Goal: Task Accomplishment & Management: Use online tool/utility

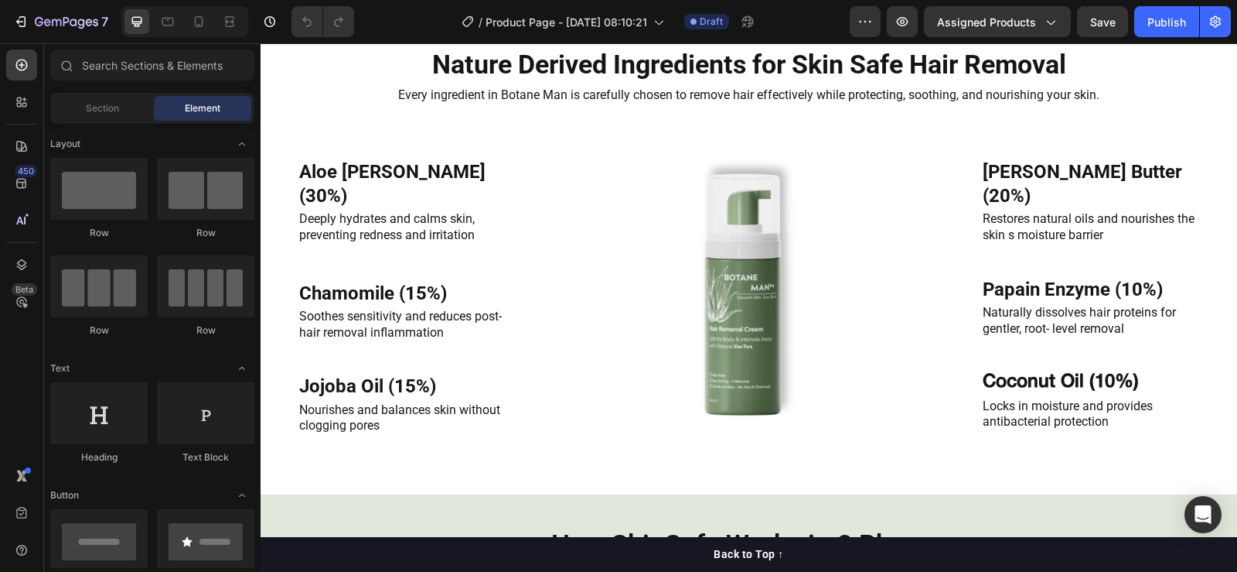
scroll to position [1701, 0]
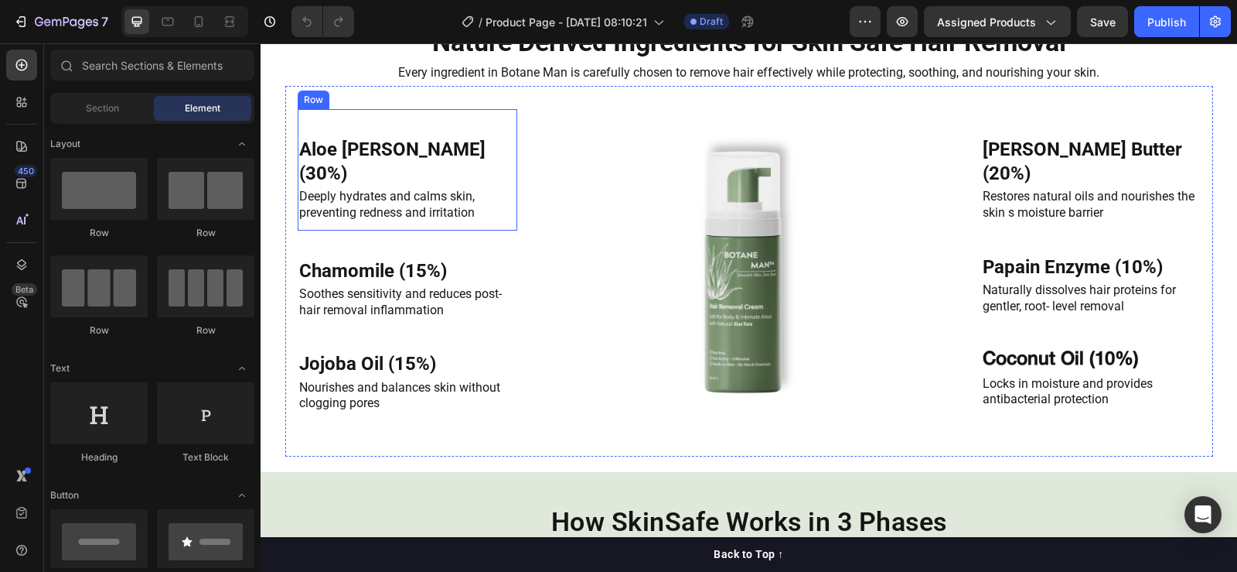
click at [367, 192] on div "Aloe [PERSON_NAME] (30%) Heading Deeply hydrates and calms skin, preventing red…" at bounding box center [408, 169] width 220 height 121
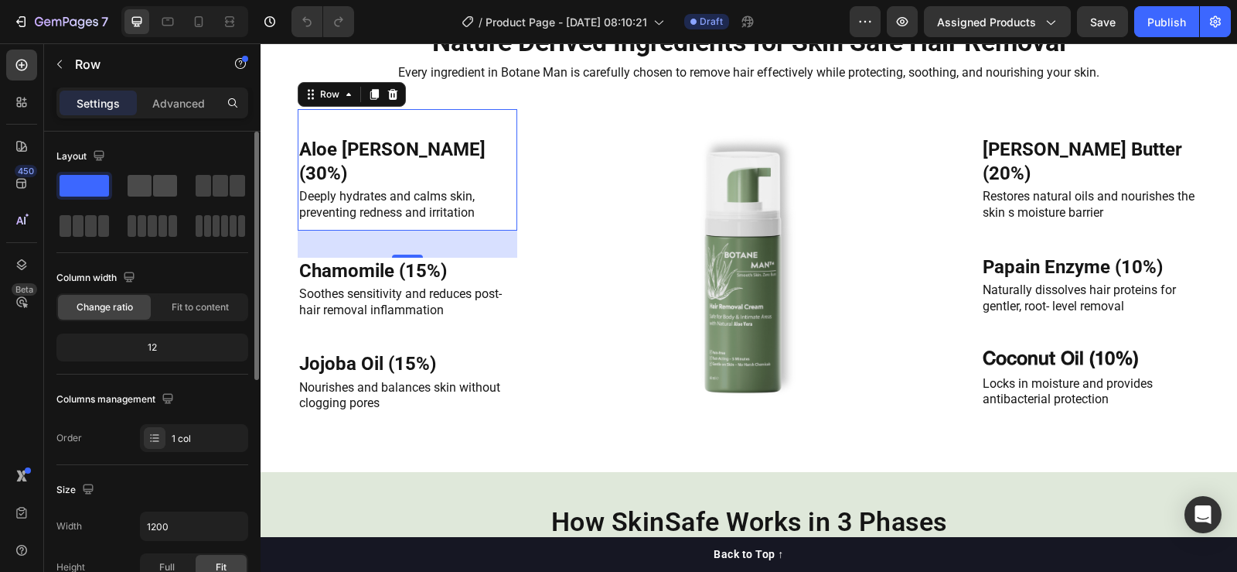
click at [143, 185] on span at bounding box center [140, 186] width 24 height 22
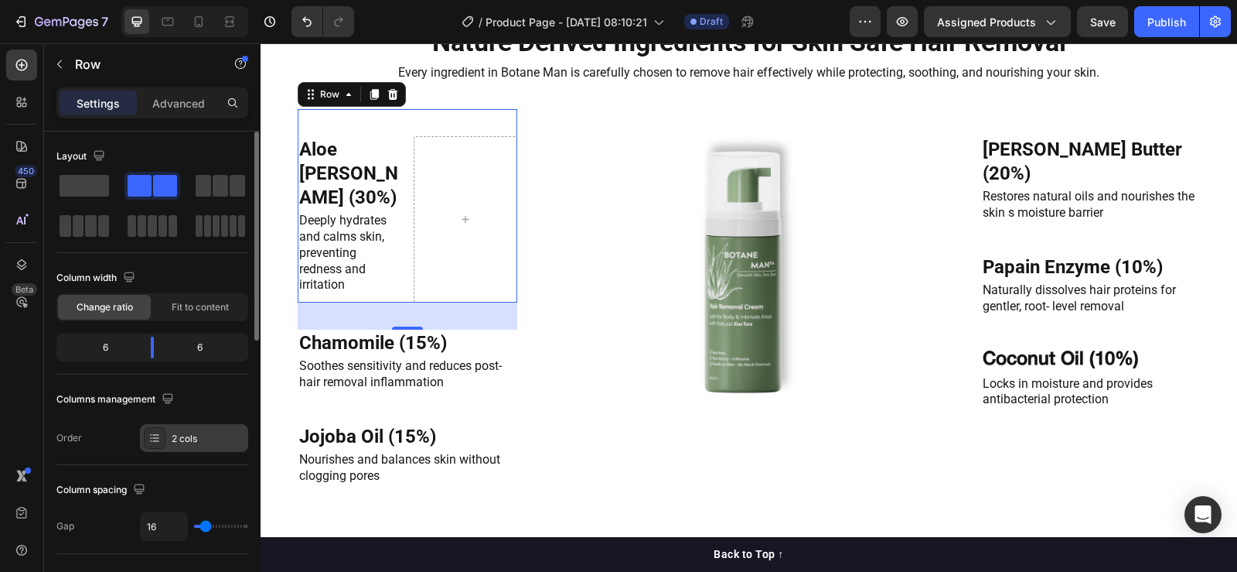
click at [189, 436] on div "2 cols" at bounding box center [208, 439] width 73 height 14
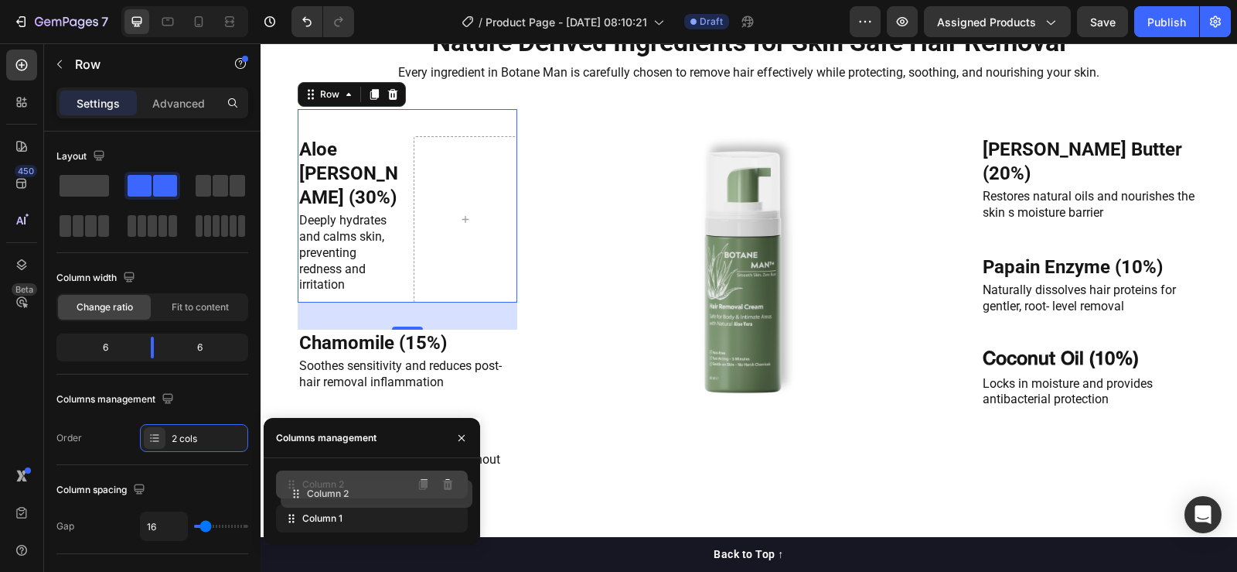
drag, startPoint x: 316, startPoint y: 517, endPoint x: 320, endPoint y: 490, distance: 27.5
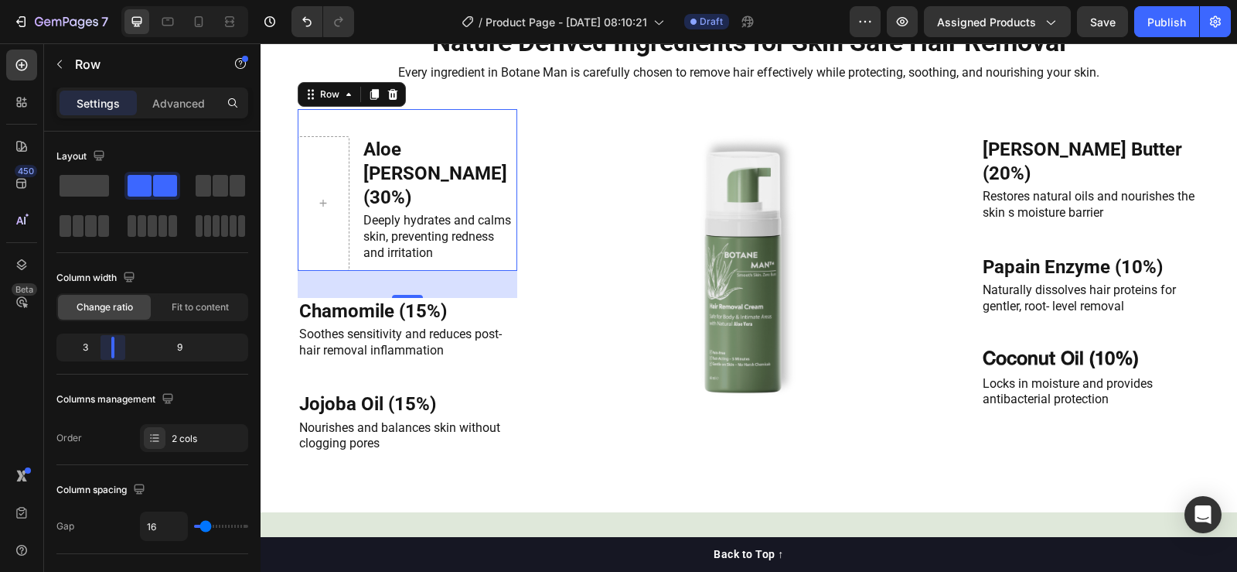
drag, startPoint x: 152, startPoint y: 344, endPoint x: 112, endPoint y: 350, distance: 39.8
click at [112, 0] on body "7 Version history / Product Page - [DATE] 08:10:21 Draft Preview Assigned Produ…" at bounding box center [618, 0] width 1237 height 0
click at [306, 216] on div at bounding box center [323, 203] width 37 height 25
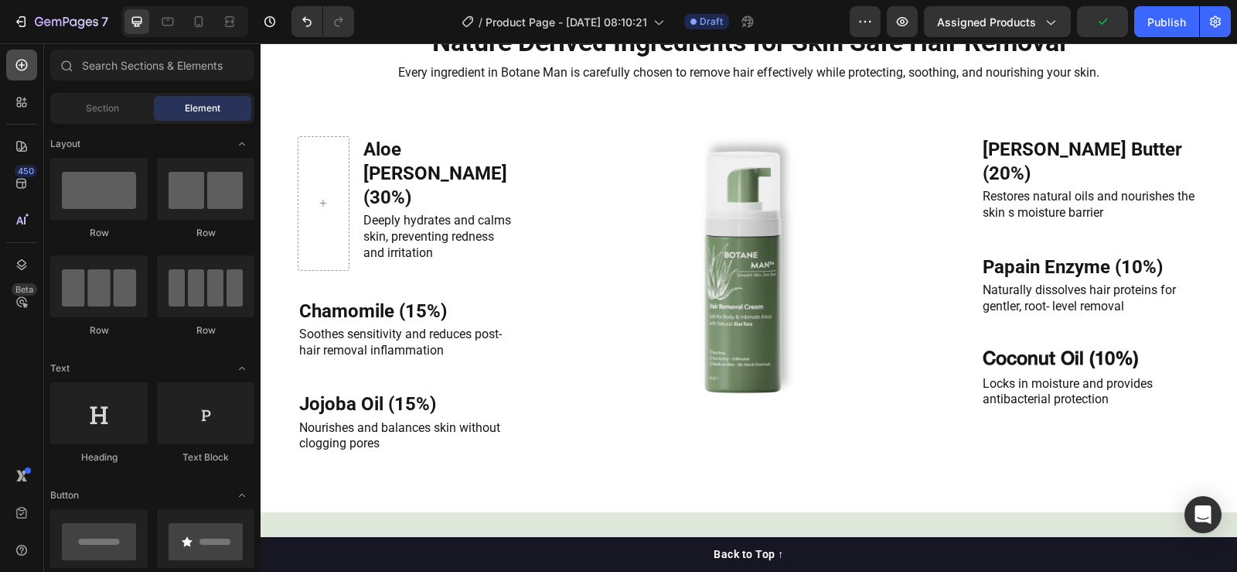
click at [25, 63] on icon at bounding box center [21, 64] width 15 height 15
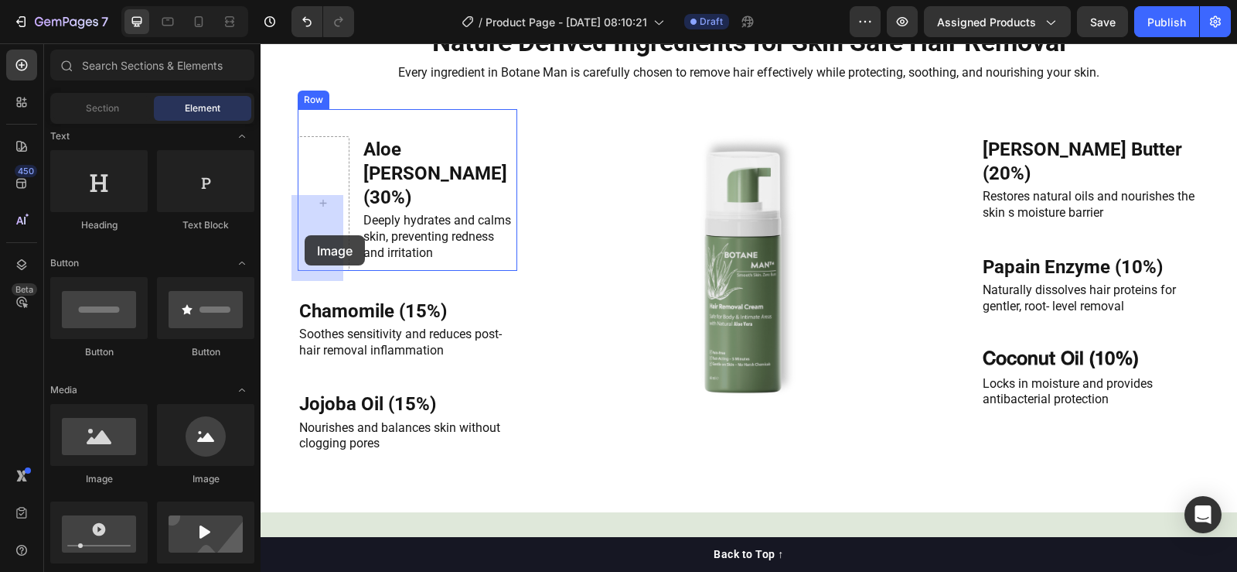
drag, startPoint x: 362, startPoint y: 493, endPoint x: 305, endPoint y: 235, distance: 263.8
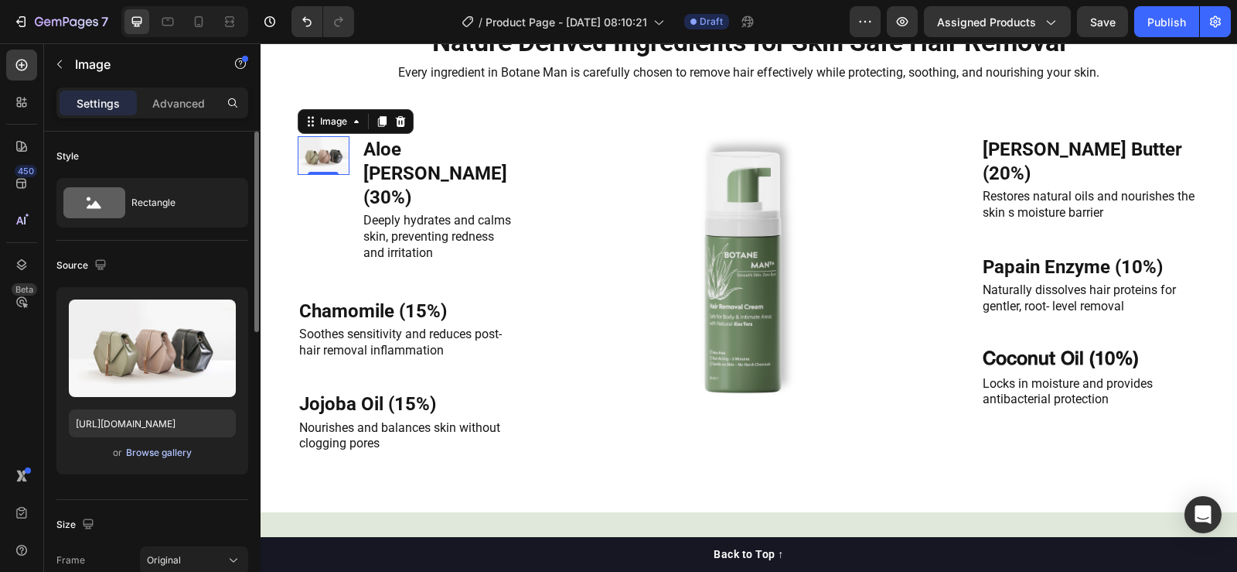
click at [163, 451] on div "Browse gallery" at bounding box center [159, 452] width 66 height 14
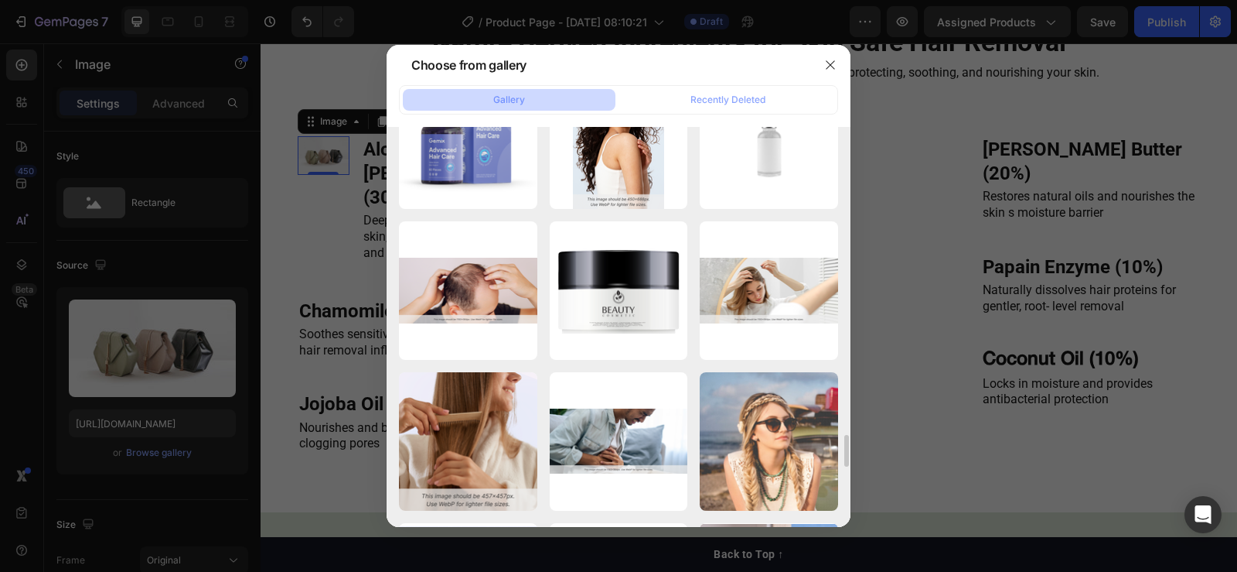
scroll to position [4141, 0]
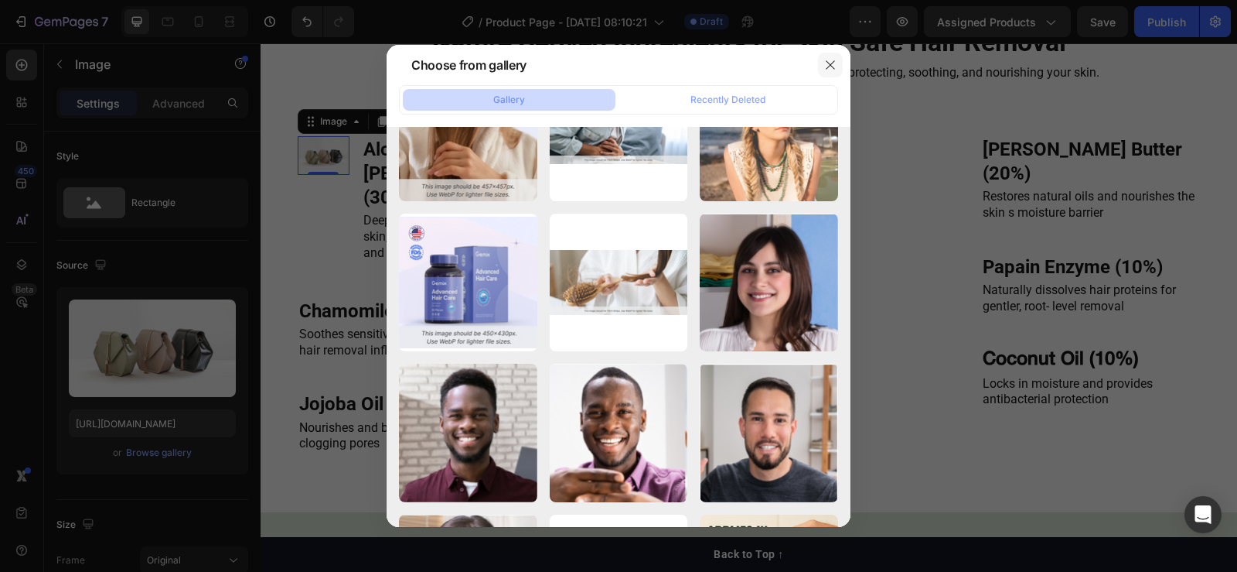
click at [825, 64] on icon "button" at bounding box center [830, 65] width 12 height 12
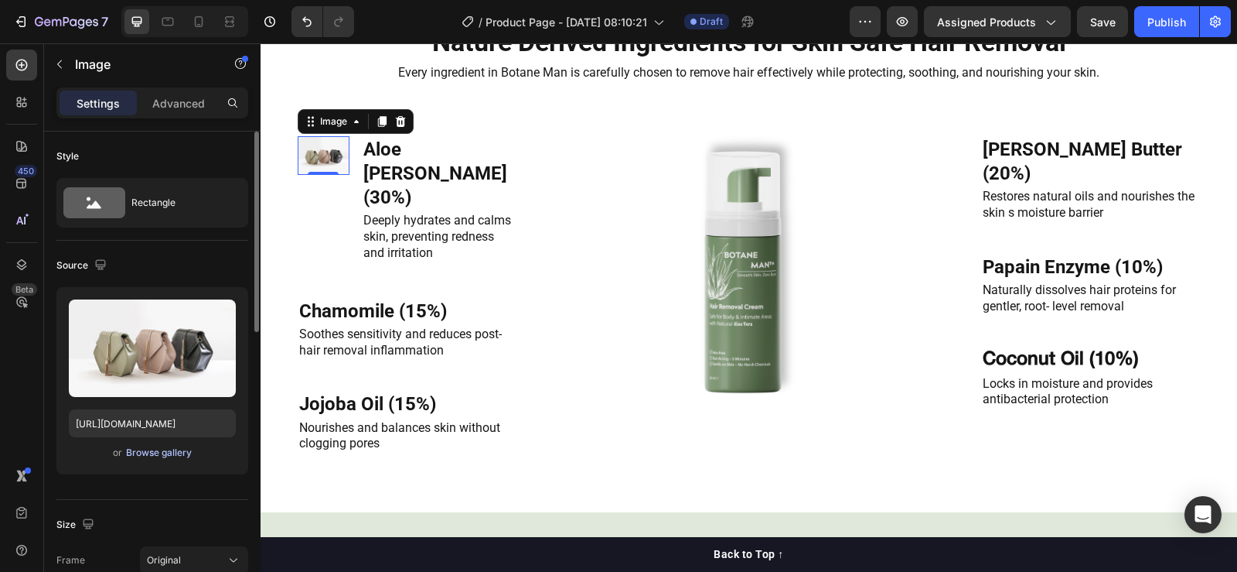
click at [158, 451] on div "Browse gallery" at bounding box center [159, 452] width 66 height 14
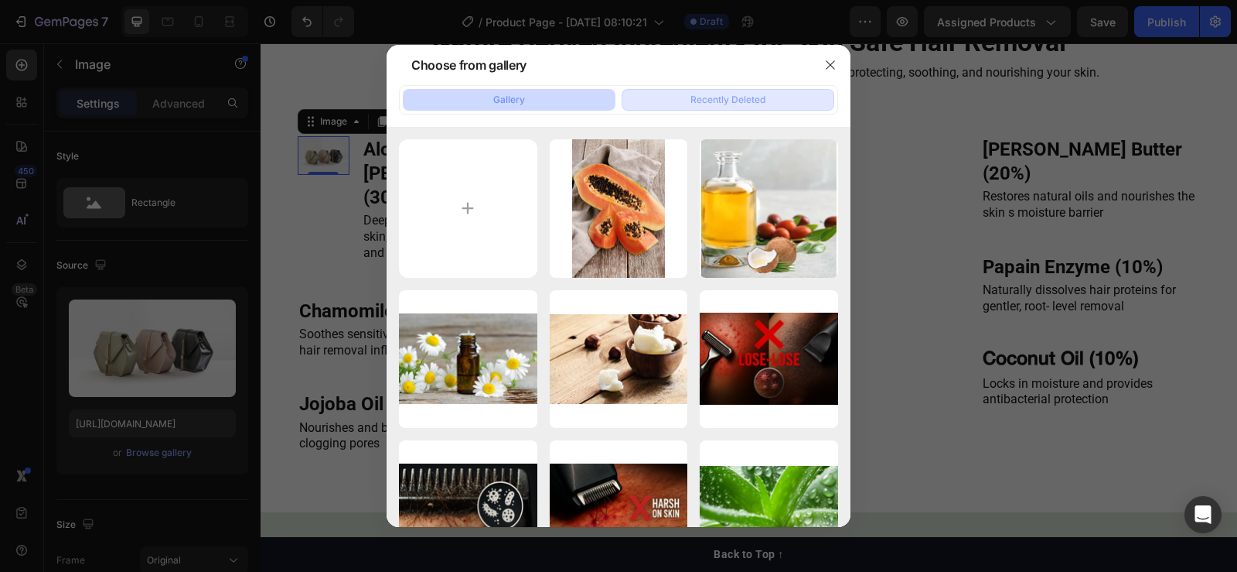
click at [753, 97] on div "Recently Deleted" at bounding box center [728, 100] width 75 height 14
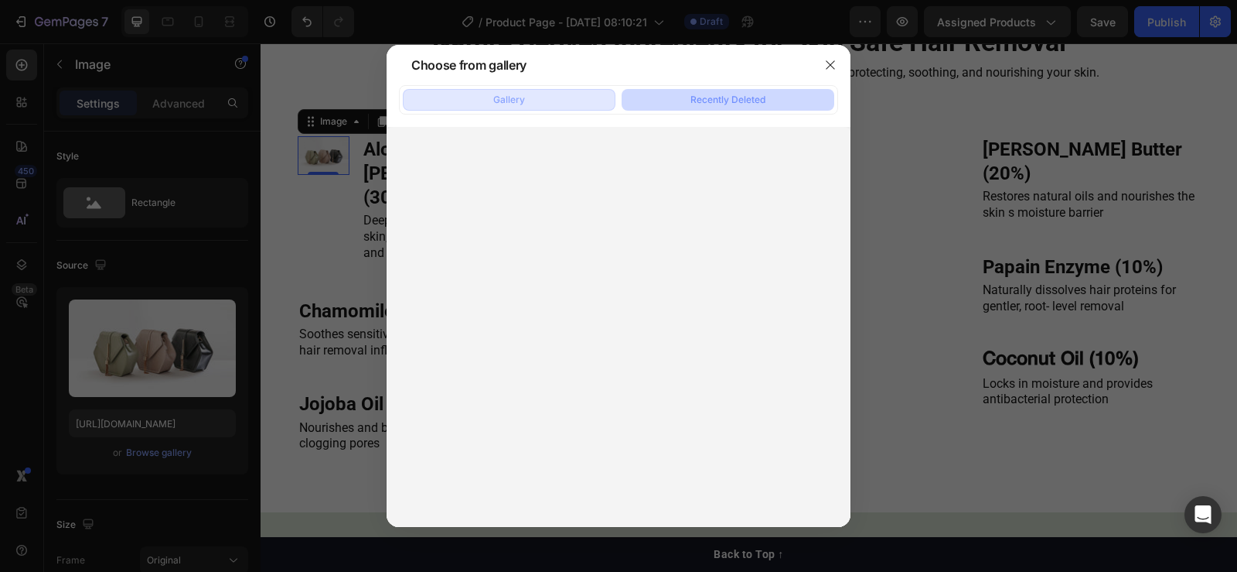
click at [554, 95] on button "Gallery" at bounding box center [509, 100] width 213 height 22
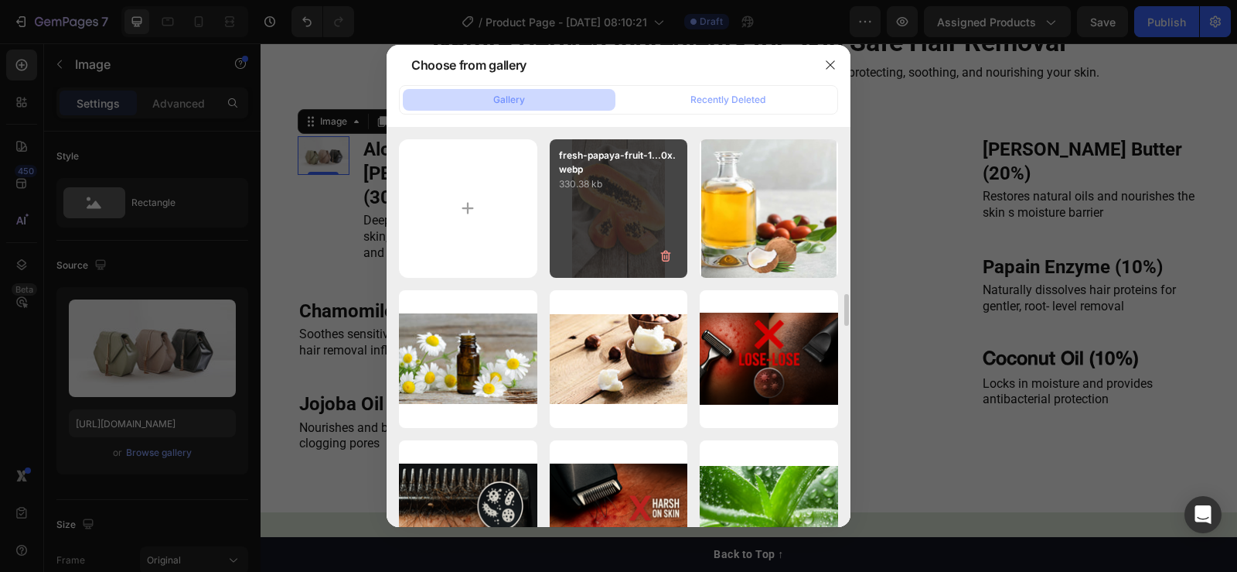
scroll to position [155, 0]
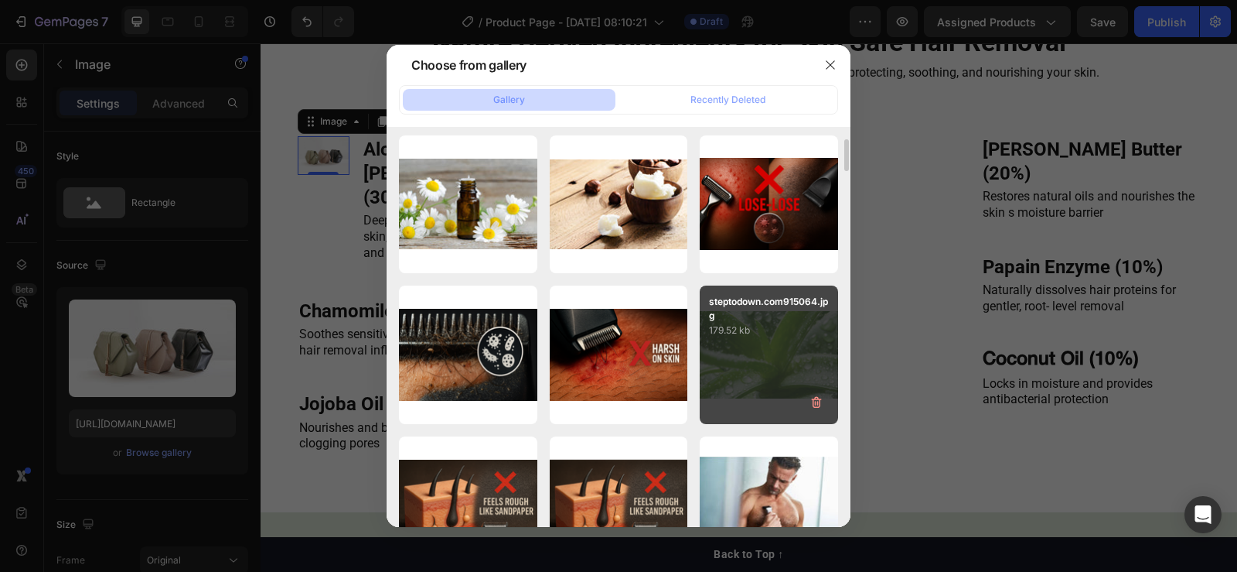
click at [776, 353] on div "steptodown.com915064.jpg 179.52 kb" at bounding box center [769, 354] width 138 height 138
type input "[URL][DOMAIN_NAME]"
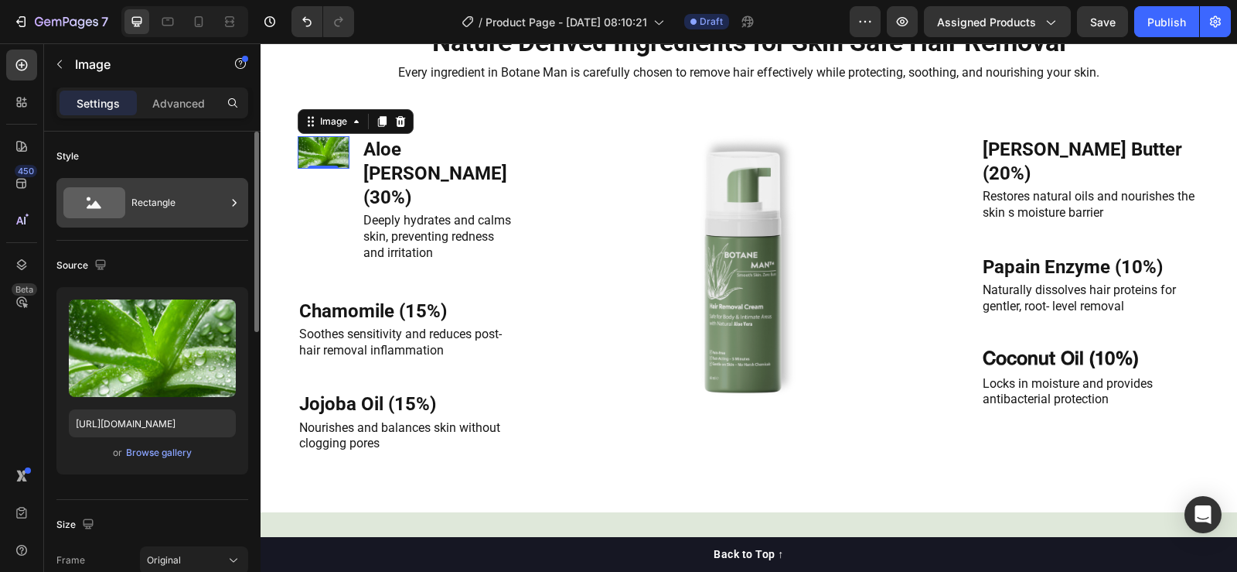
click at [165, 198] on div "Rectangle" at bounding box center [178, 203] width 94 height 36
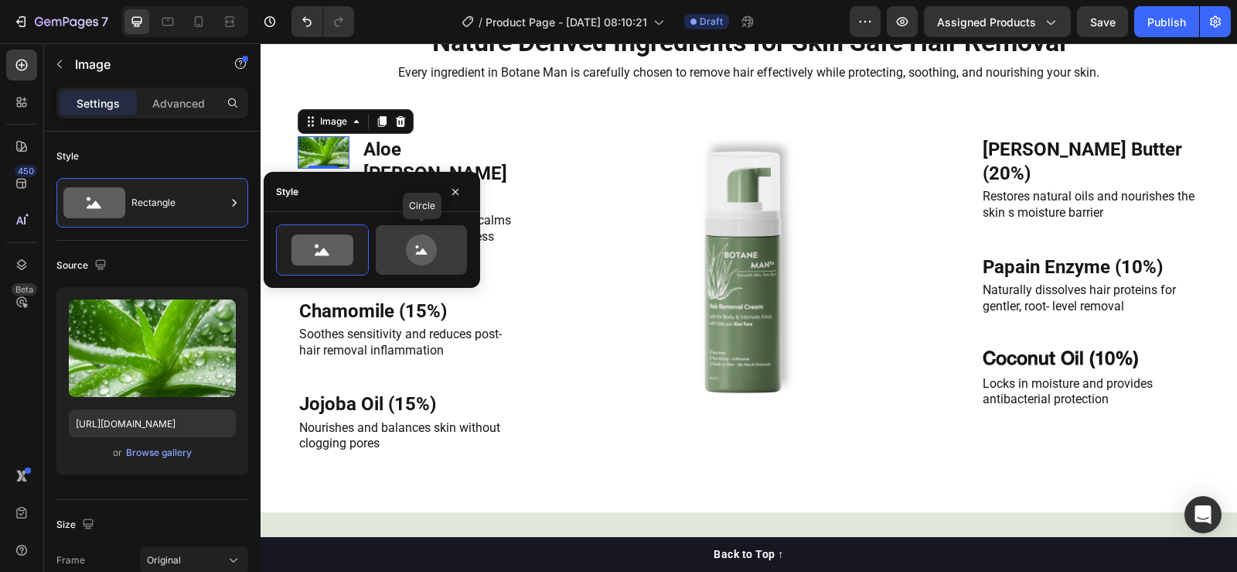
click at [420, 255] on icon at bounding box center [421, 249] width 31 height 31
type input "80"
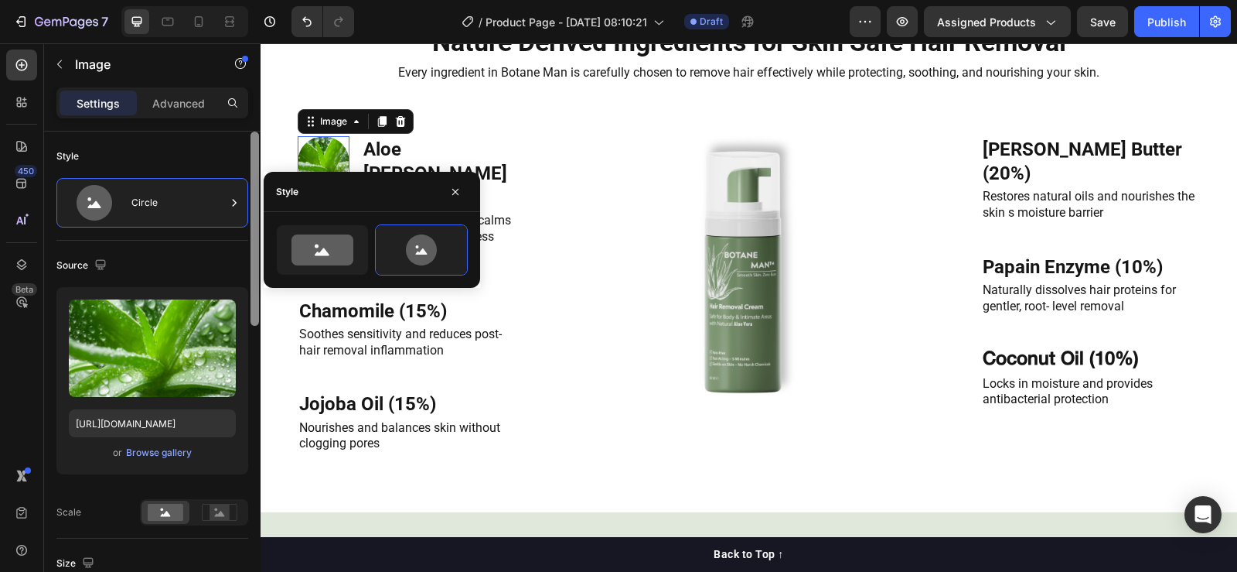
click at [254, 261] on div at bounding box center [255, 228] width 9 height 194
click at [233, 258] on div "Source" at bounding box center [152, 265] width 192 height 25
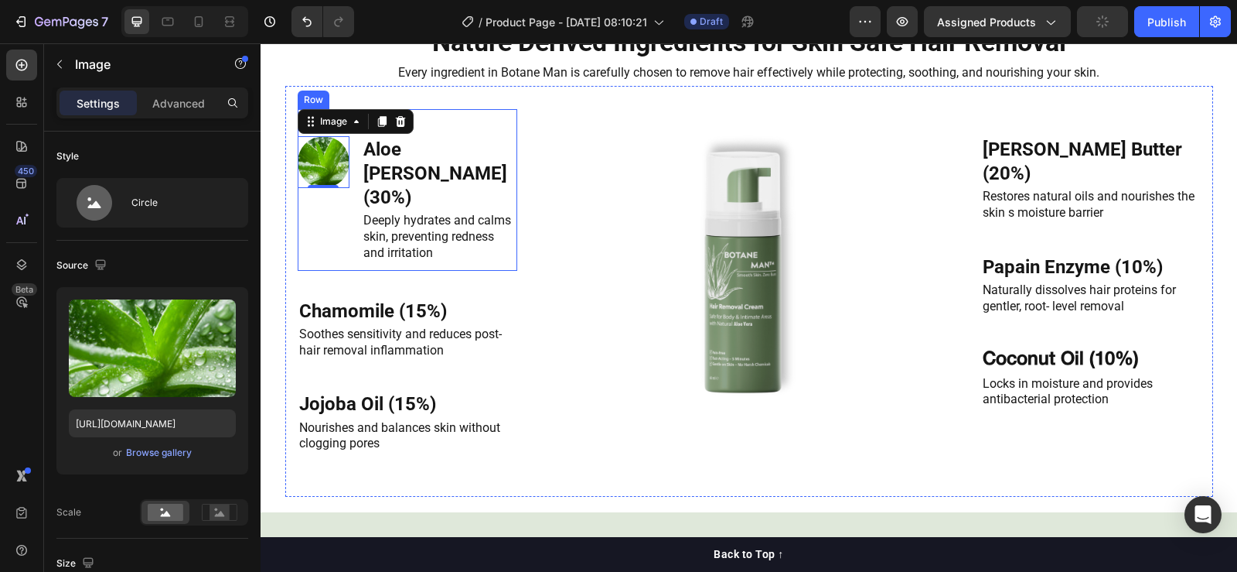
click at [476, 184] on div "Aloe [PERSON_NAME] (30%) Heading Deeply hydrates and calms skin, preventing red…" at bounding box center [408, 190] width 220 height 162
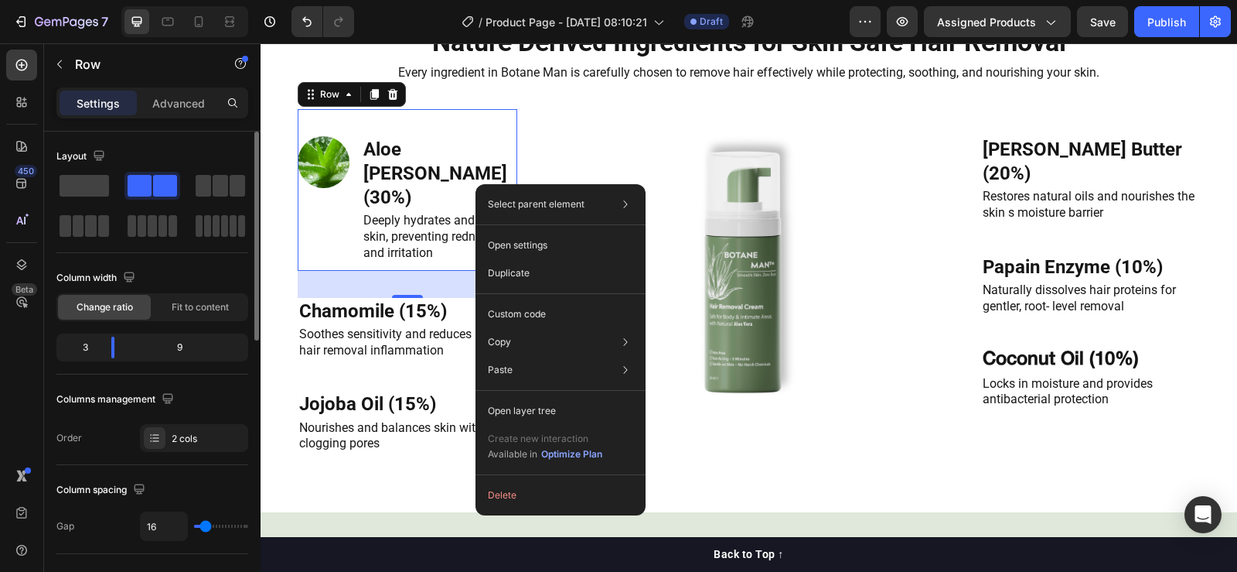
click at [227, 393] on div "Columns management" at bounding box center [152, 399] width 192 height 25
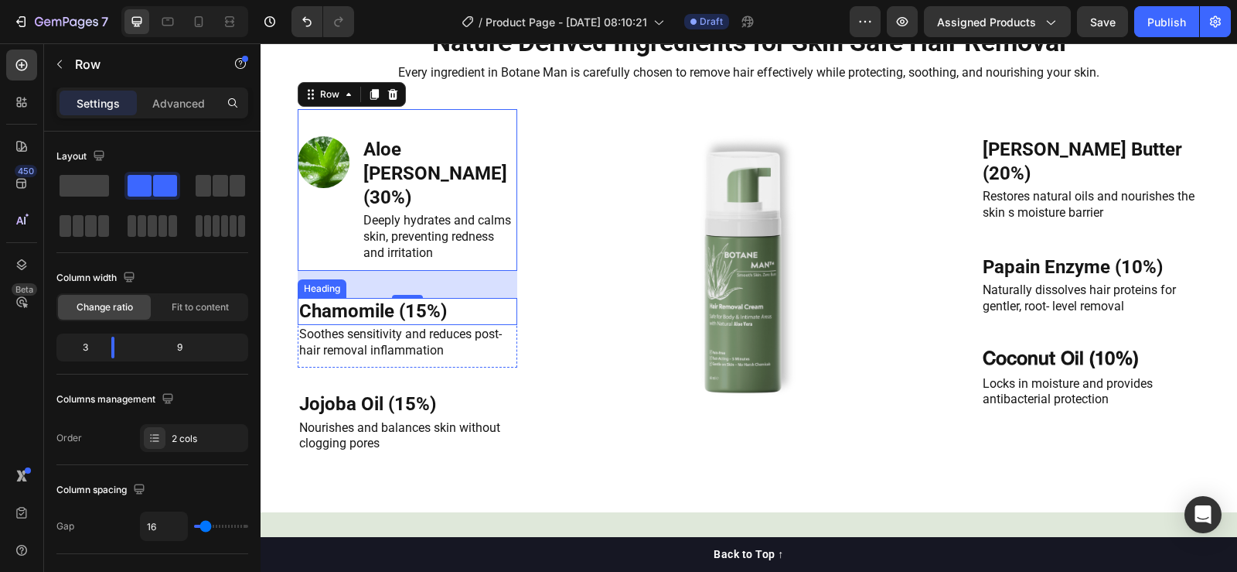
click at [499, 316] on h2 "Chamomile (15%)" at bounding box center [408, 311] width 220 height 27
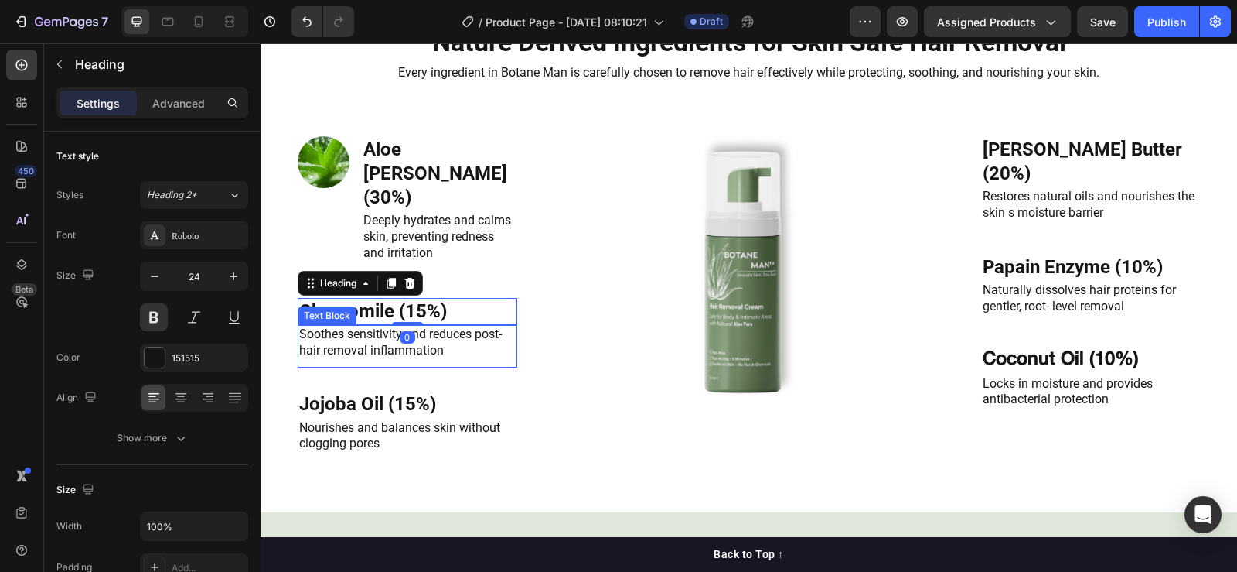
click at [498, 368] on div "Soothes sensitivity and reduces post-hair removal inflammation Text Block" at bounding box center [408, 346] width 220 height 43
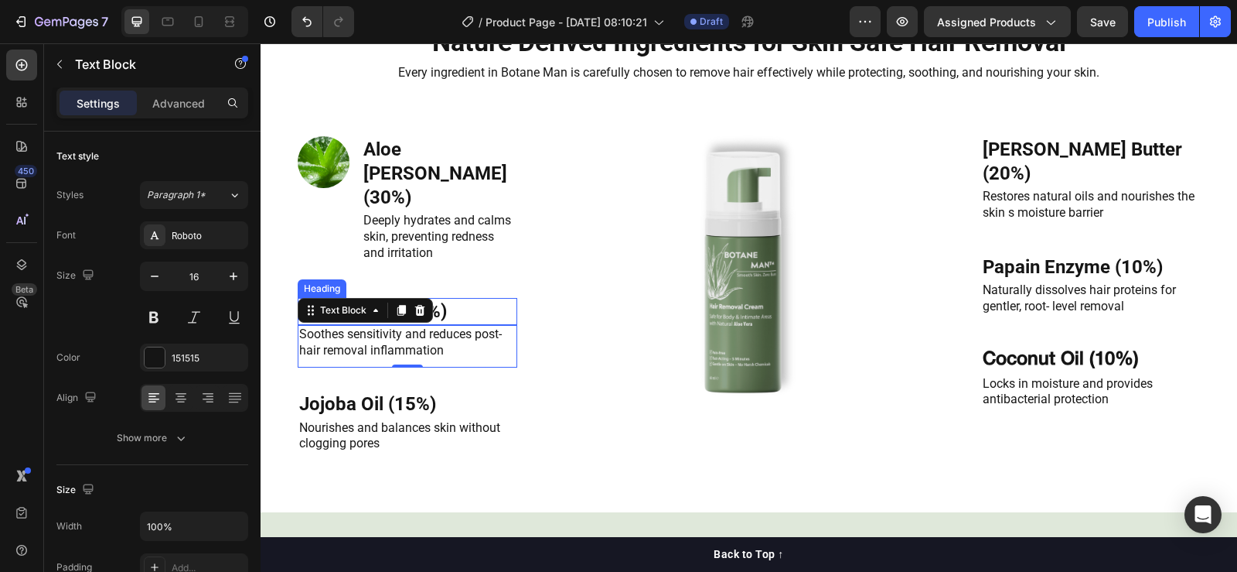
click at [446, 325] on h2 "Chamomile (15%)" at bounding box center [408, 311] width 220 height 27
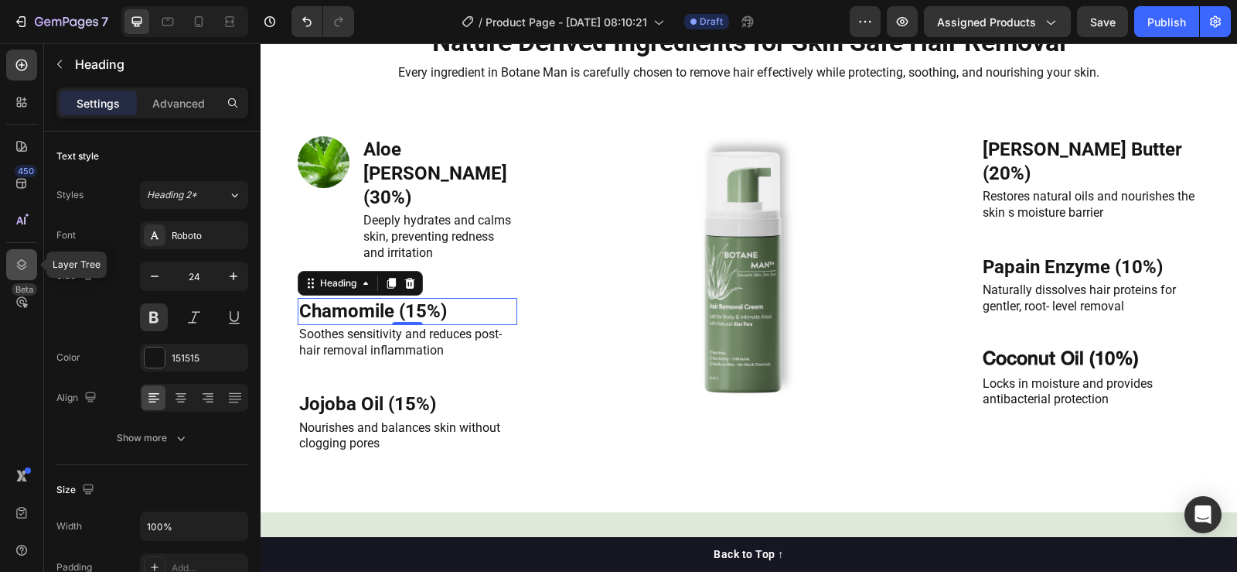
click at [14, 266] on icon at bounding box center [21, 264] width 15 height 15
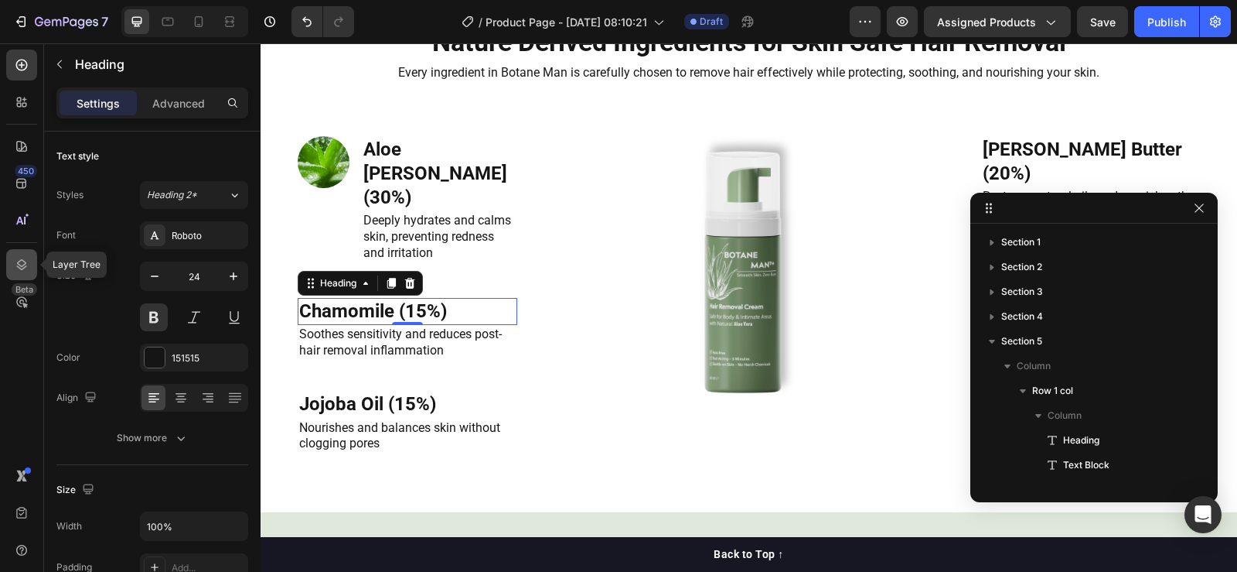
scroll to position [268, 0]
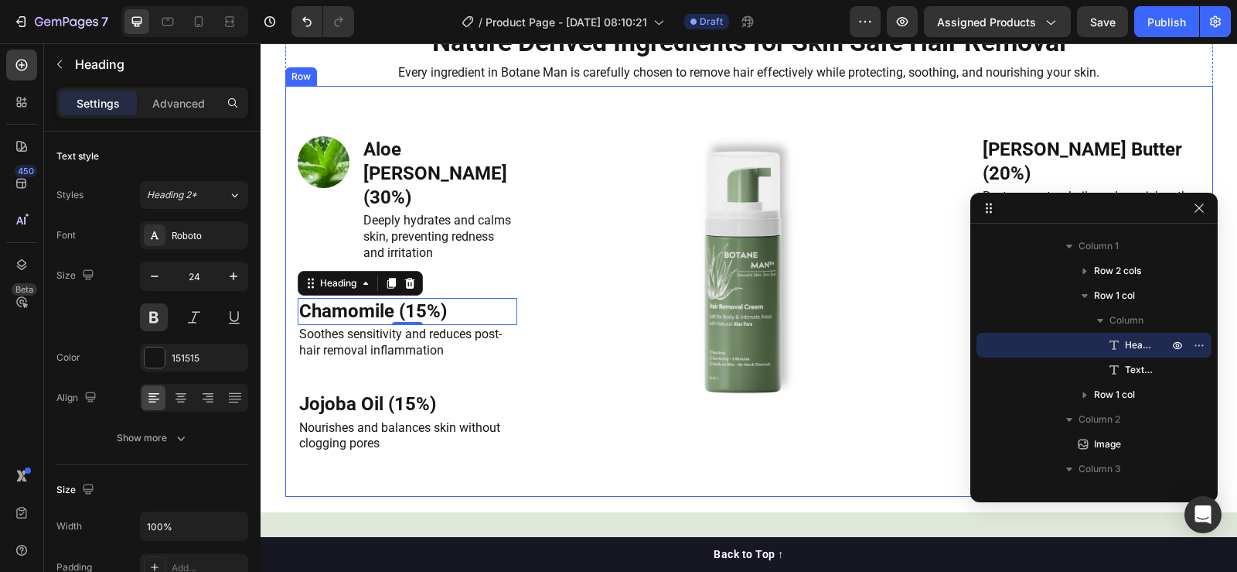
click at [448, 382] on div "Aloe [PERSON_NAME] (30%) Heading Deeply hydrates and calms skin, preventing red…" at bounding box center [408, 297] width 220 height 376
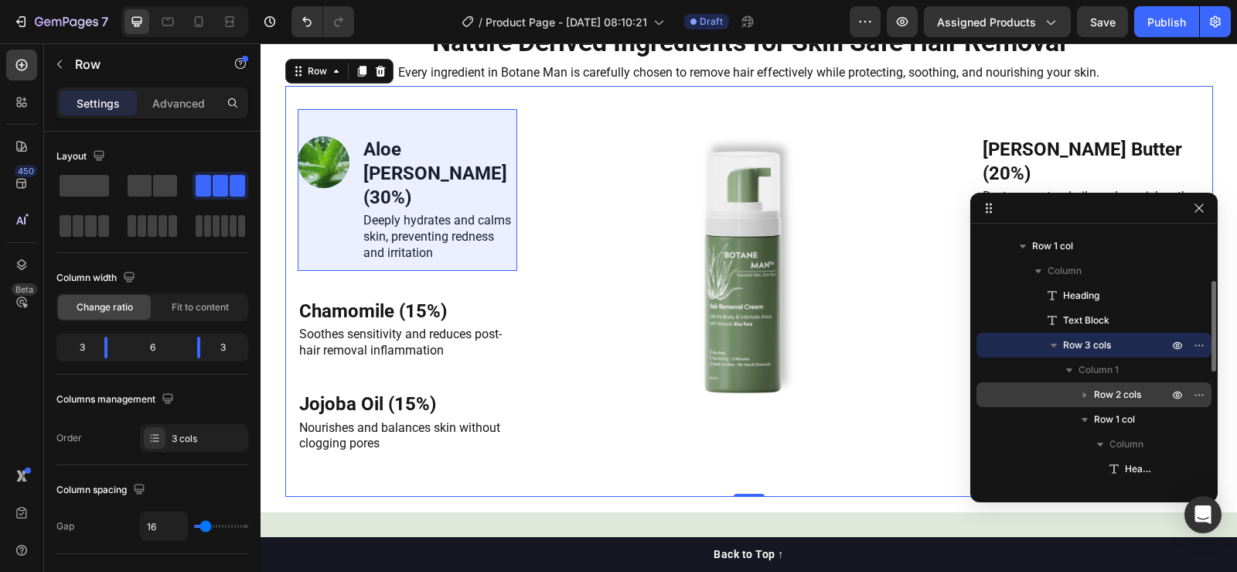
scroll to position [299, 0]
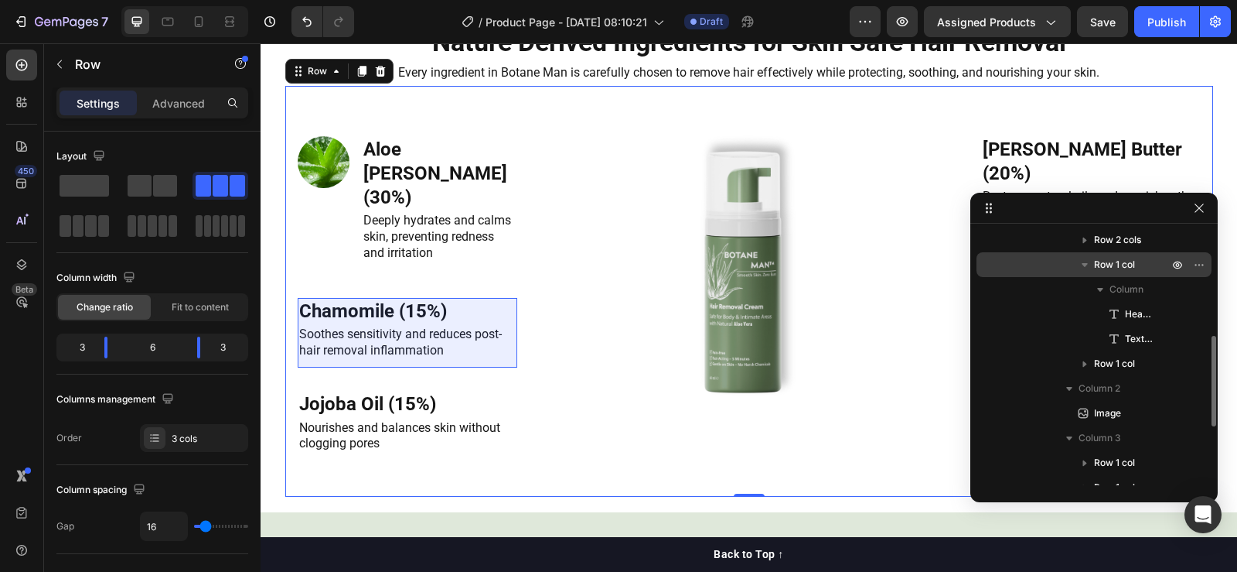
click at [1131, 267] on span "Row 1 col" at bounding box center [1114, 264] width 41 height 15
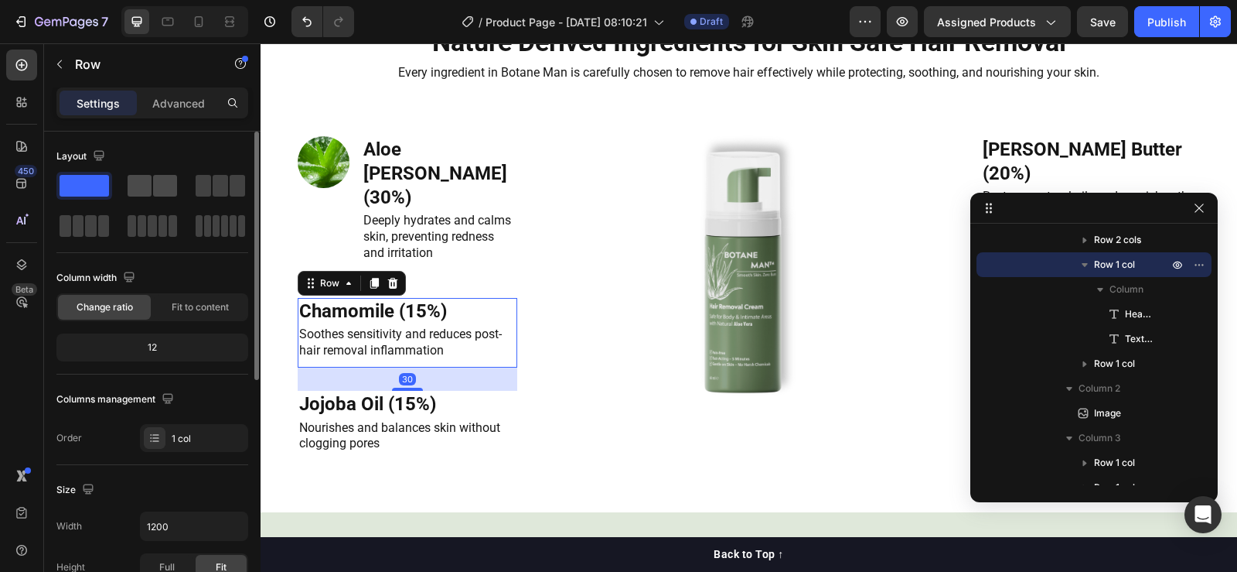
click at [162, 189] on span at bounding box center [165, 186] width 24 height 22
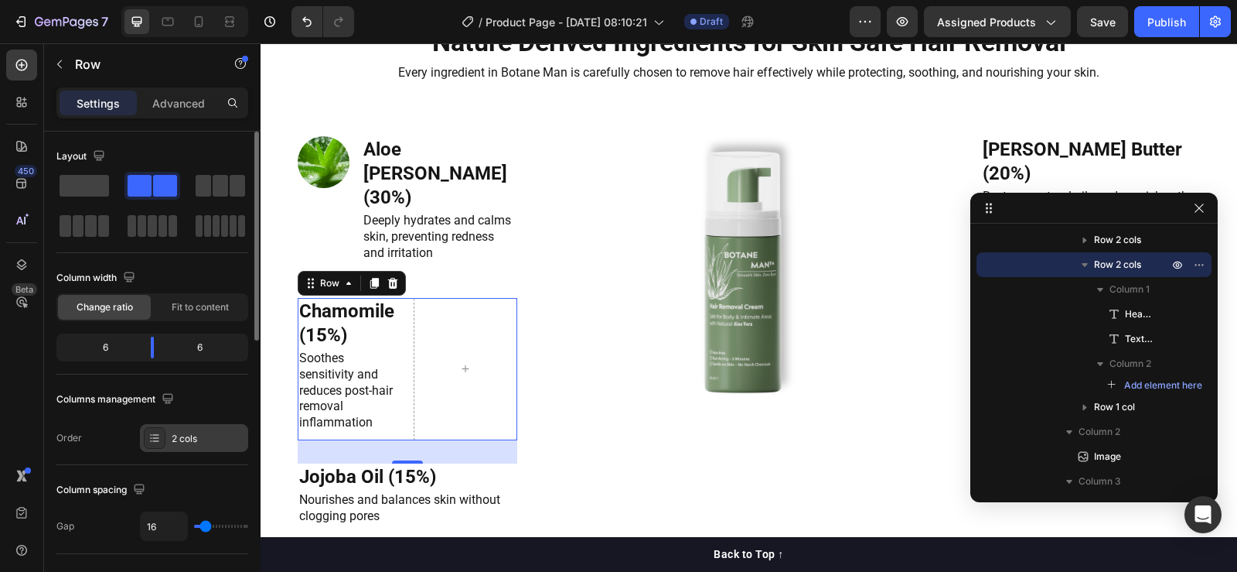
click at [198, 437] on div "2 cols" at bounding box center [208, 439] width 73 height 14
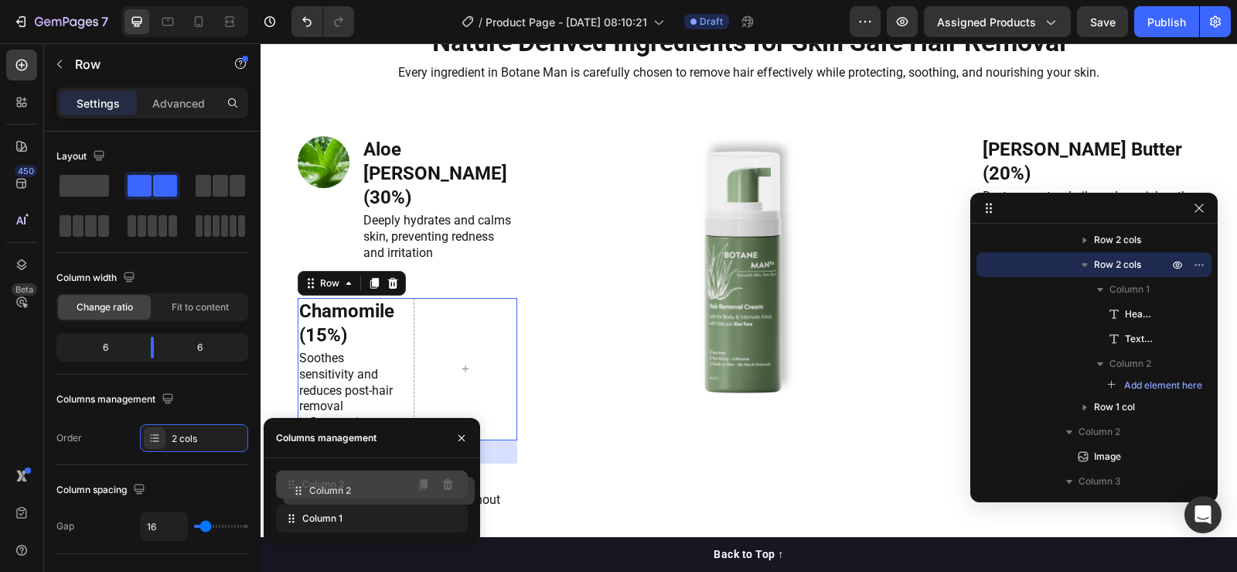
drag, startPoint x: 304, startPoint y: 522, endPoint x: 312, endPoint y: 489, distance: 34.1
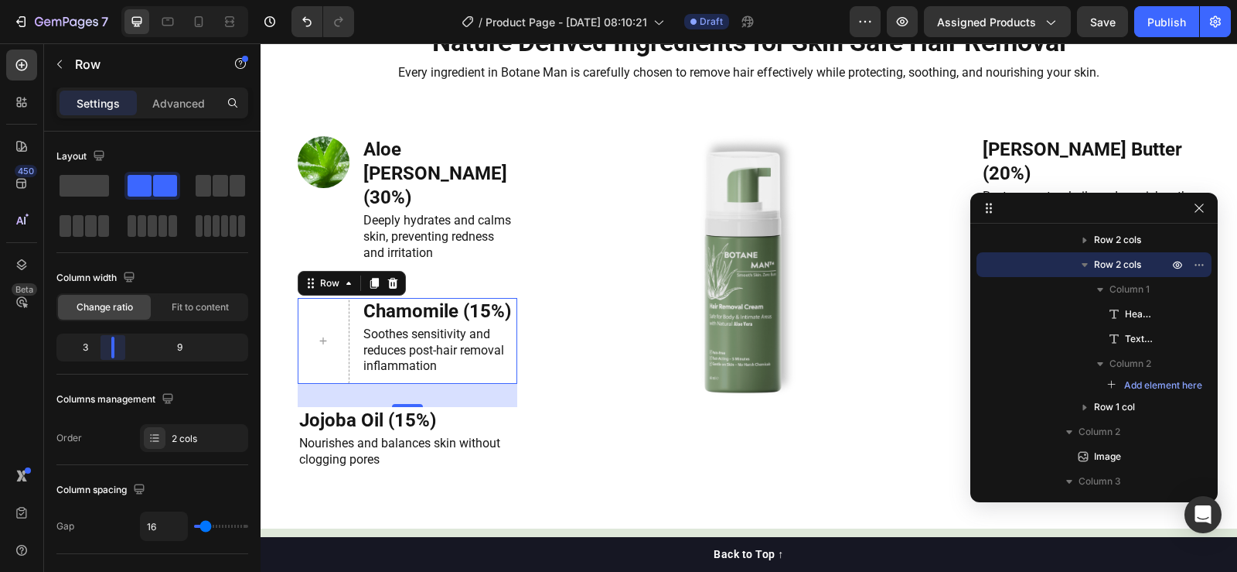
drag, startPoint x: 150, startPoint y: 343, endPoint x: 110, endPoint y: 344, distance: 40.2
click at [110, 0] on body "7 Version history / Product Page - [DATE] 08:10:21 Draft Preview Assigned Produ…" at bounding box center [618, 0] width 1237 height 0
click at [327, 188] on img at bounding box center [324, 162] width 52 height 52
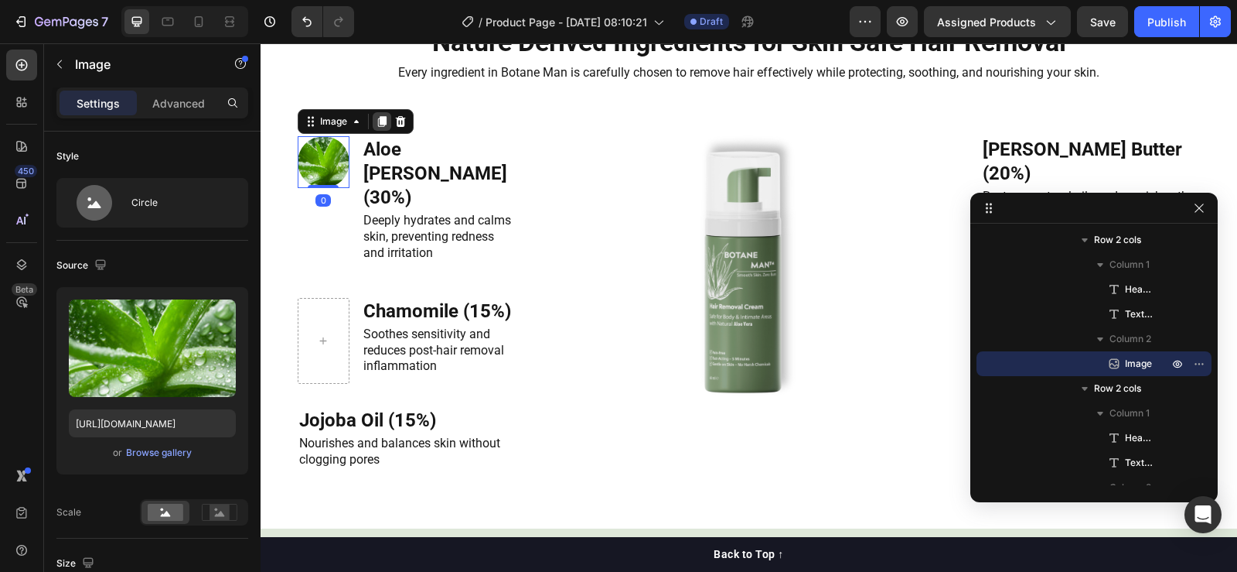
click at [377, 127] on icon at bounding box center [381, 121] width 9 height 11
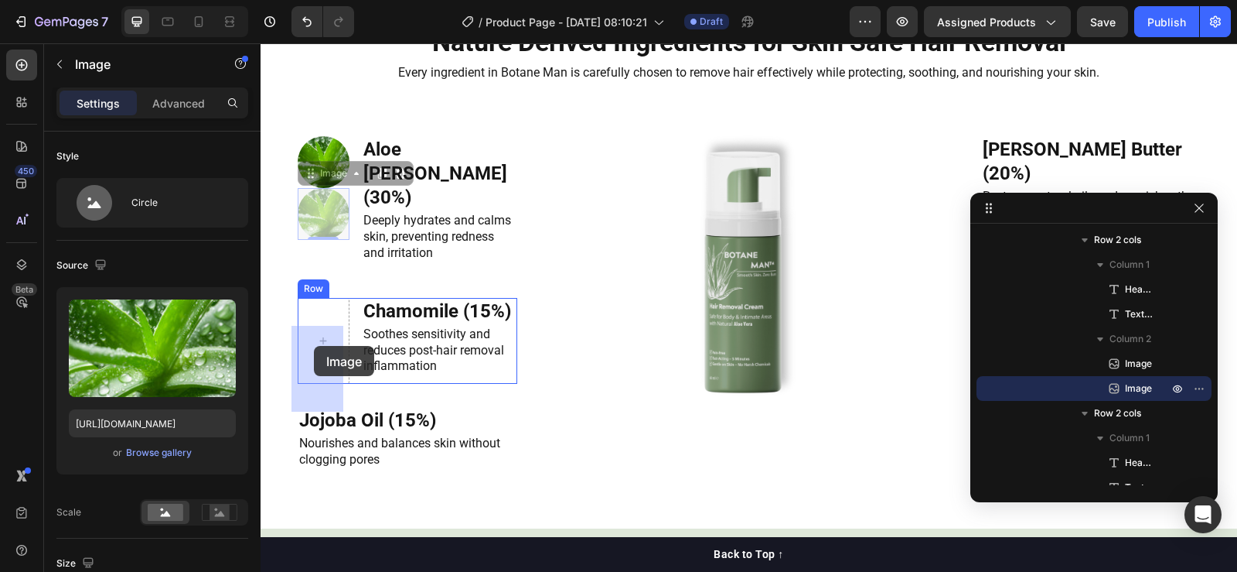
drag, startPoint x: 322, startPoint y: 233, endPoint x: 314, endPoint y: 346, distance: 113.2
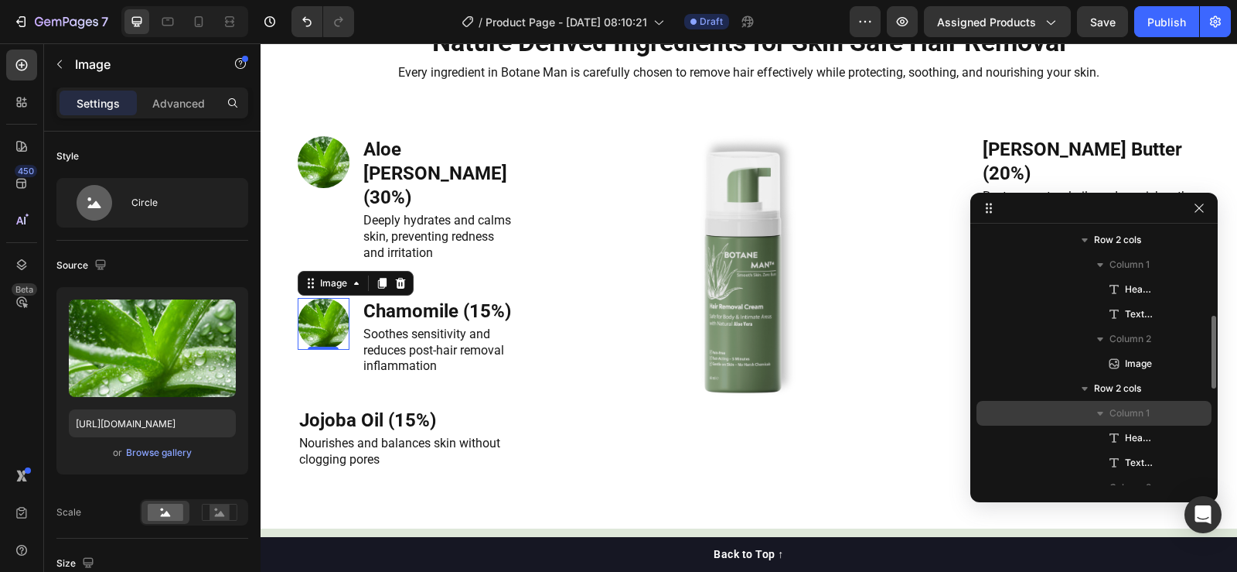
scroll to position [454, 0]
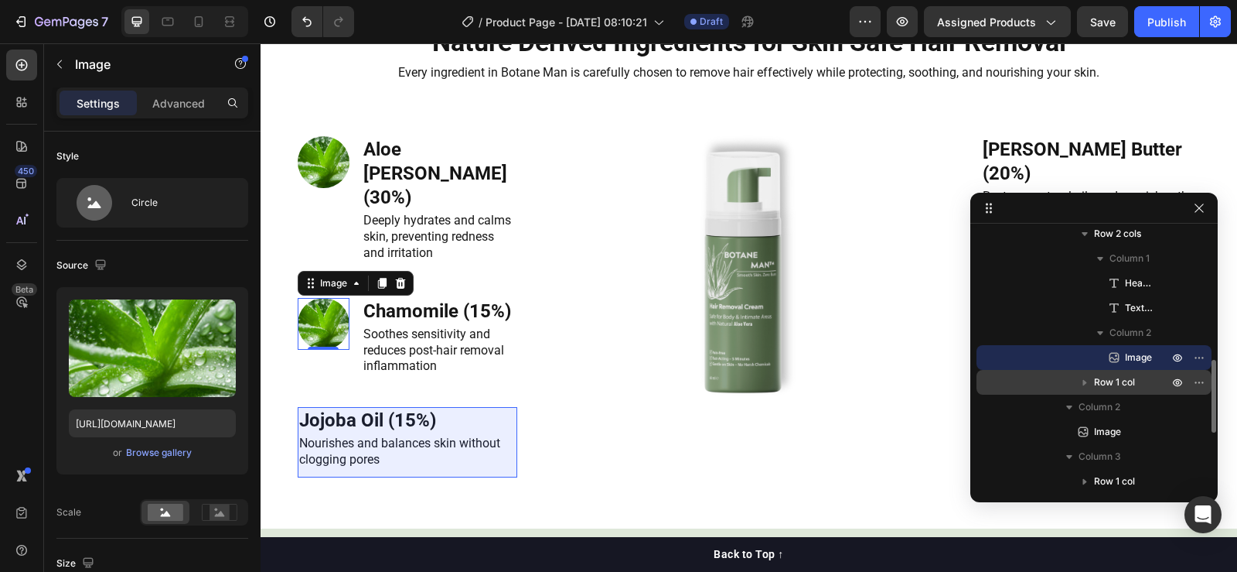
click at [1111, 385] on span "Row 1 col" at bounding box center [1114, 381] width 41 height 15
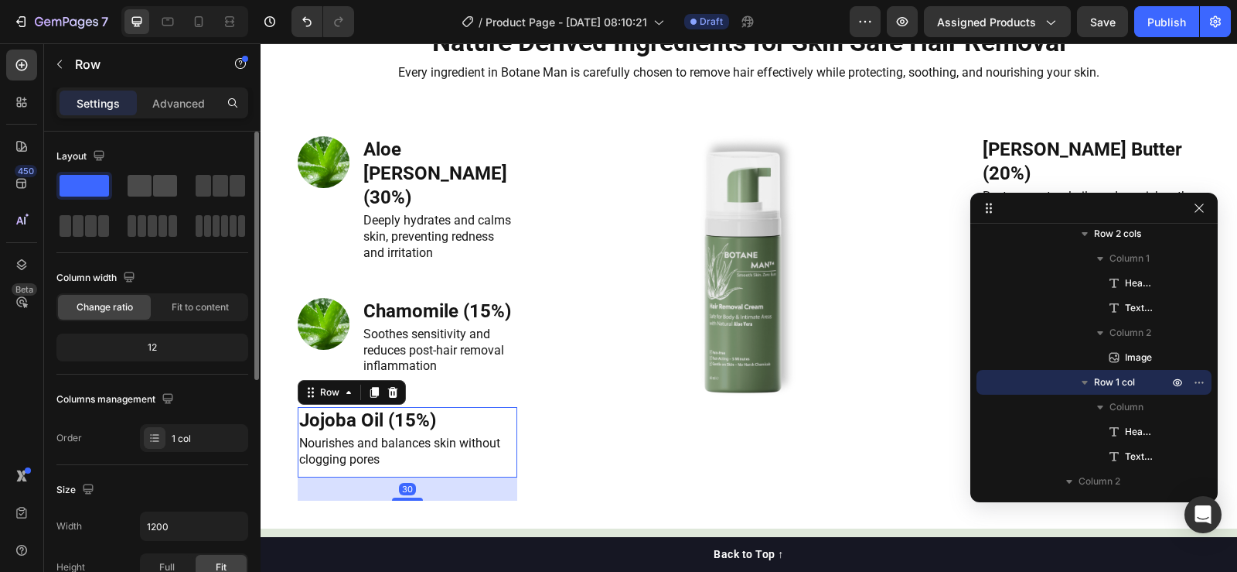
click at [154, 185] on span at bounding box center [165, 186] width 24 height 22
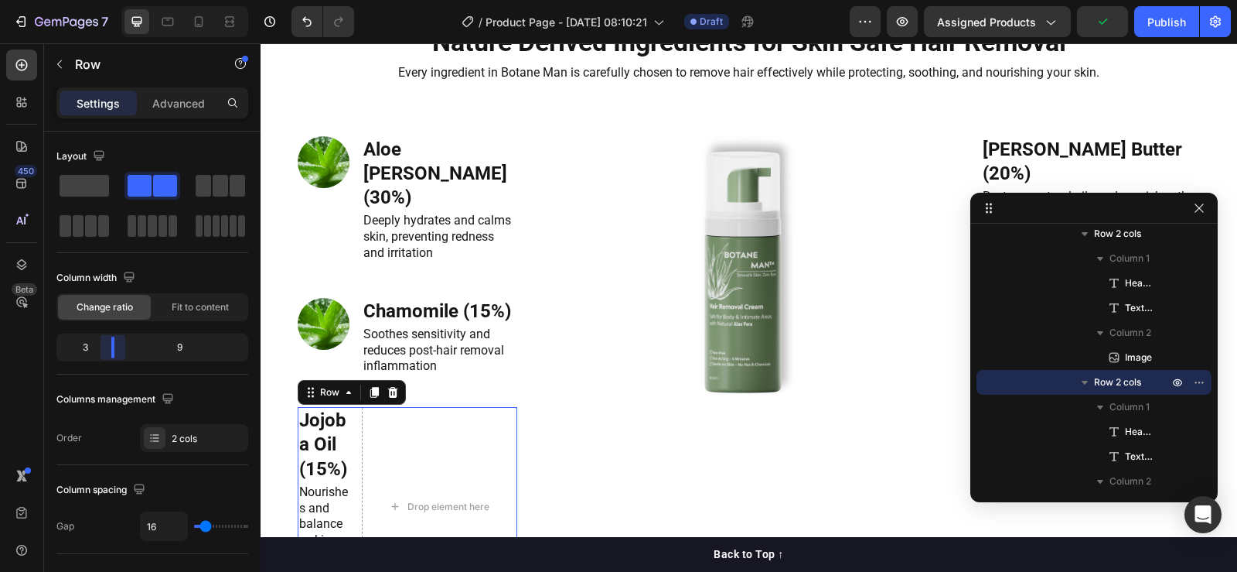
drag, startPoint x: 149, startPoint y: 343, endPoint x: 108, endPoint y: 343, distance: 41.0
click at [108, 0] on body "7 Version history / Product Page - [DATE] 08:10:21 Draft Preview Assigned Produ…" at bounding box center [618, 0] width 1237 height 0
click at [180, 442] on div "2 cols" at bounding box center [208, 439] width 73 height 14
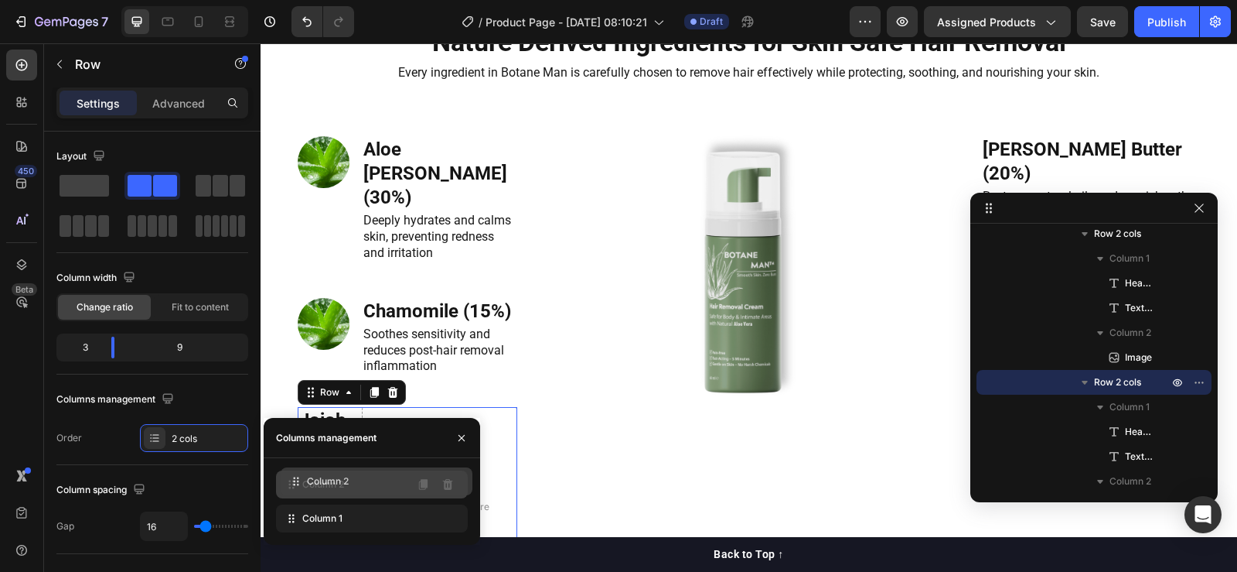
drag, startPoint x: 326, startPoint y: 524, endPoint x: 330, endPoint y: 484, distance: 39.7
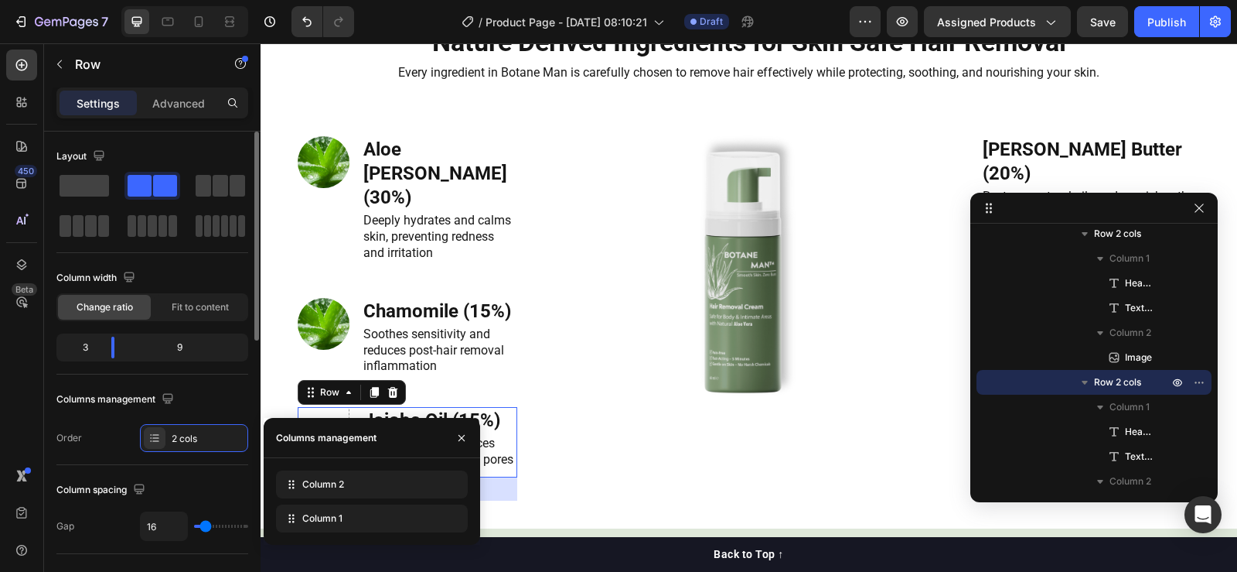
click at [204, 392] on div "Columns management" at bounding box center [152, 399] width 192 height 25
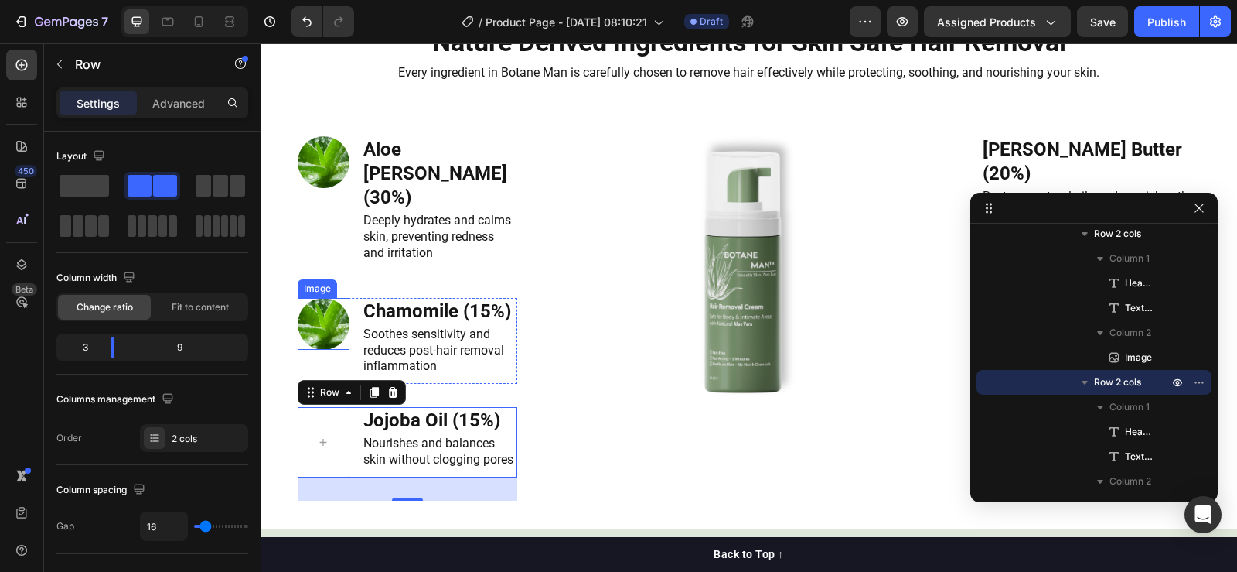
click at [329, 329] on img at bounding box center [324, 324] width 52 height 52
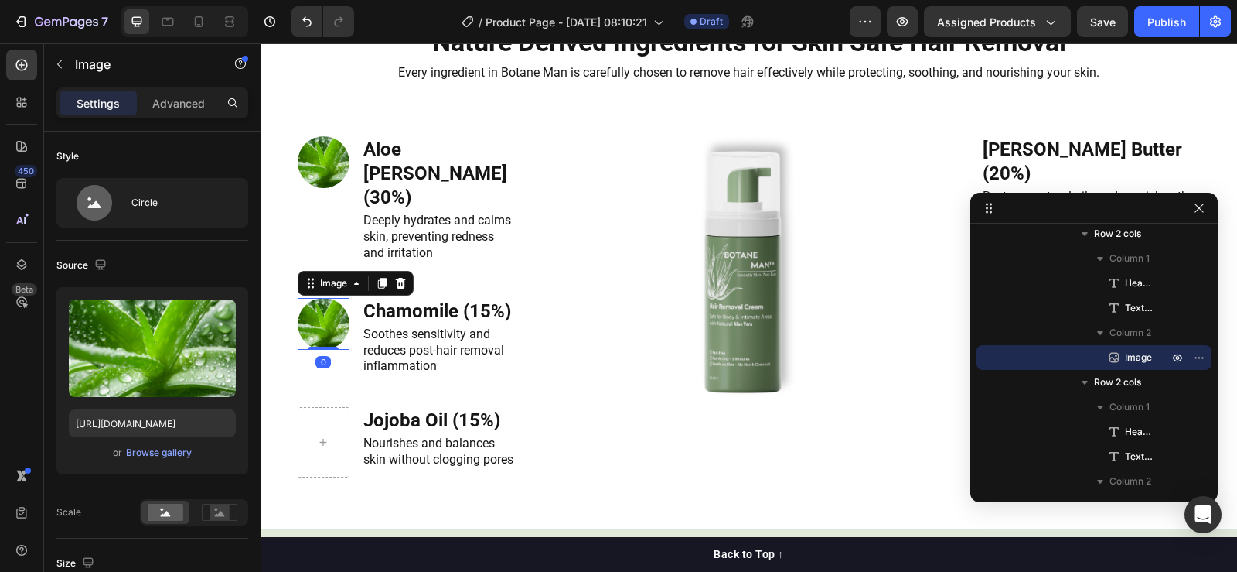
click at [378, 288] on icon at bounding box center [381, 283] width 9 height 11
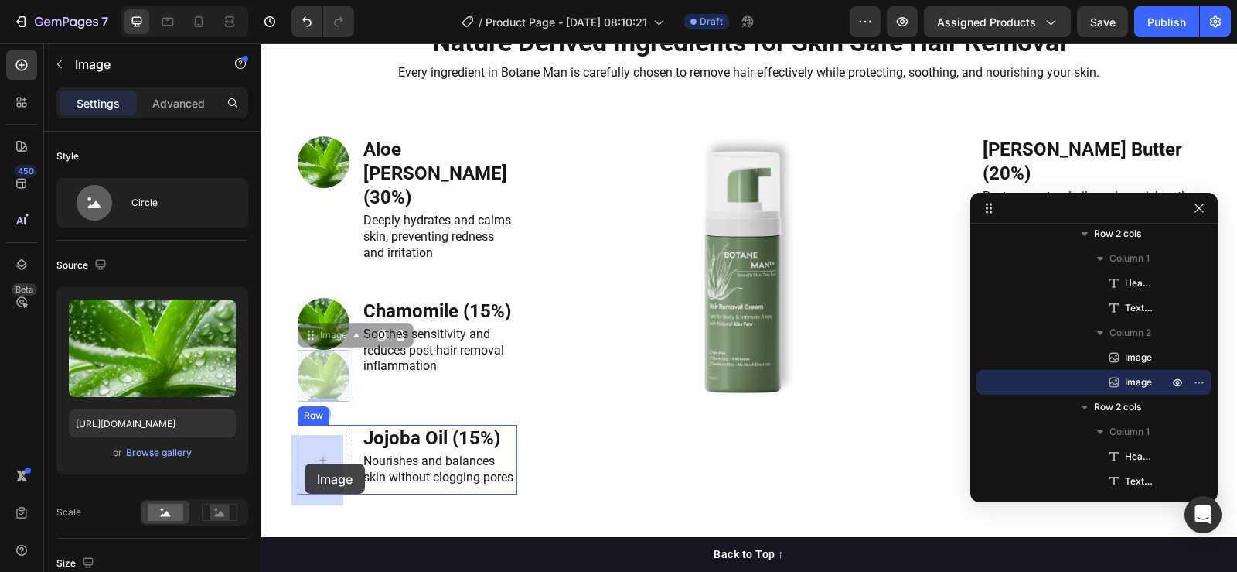
drag, startPoint x: 329, startPoint y: 347, endPoint x: 305, endPoint y: 463, distance: 118.5
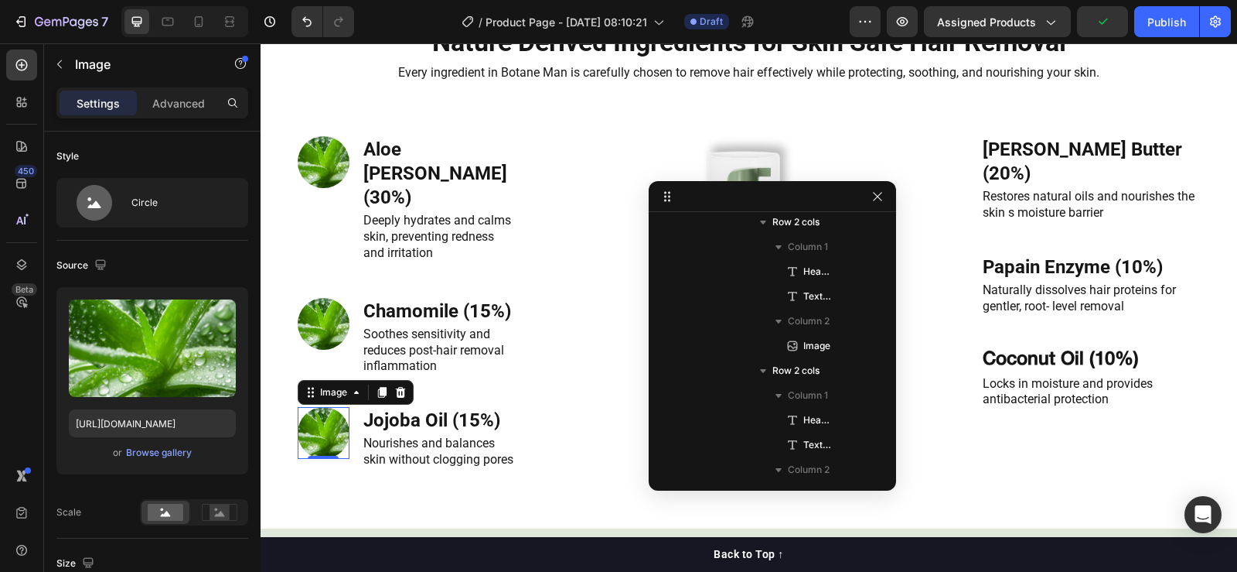
drag, startPoint x: 1085, startPoint y: 216, endPoint x: 763, endPoint y: 203, distance: 322.0
click at [1083, 181] on div "[PERSON_NAME] Butter (20%) Heading Restores natural oils and nourishes the skin…" at bounding box center [1091, 169] width 220 height 121
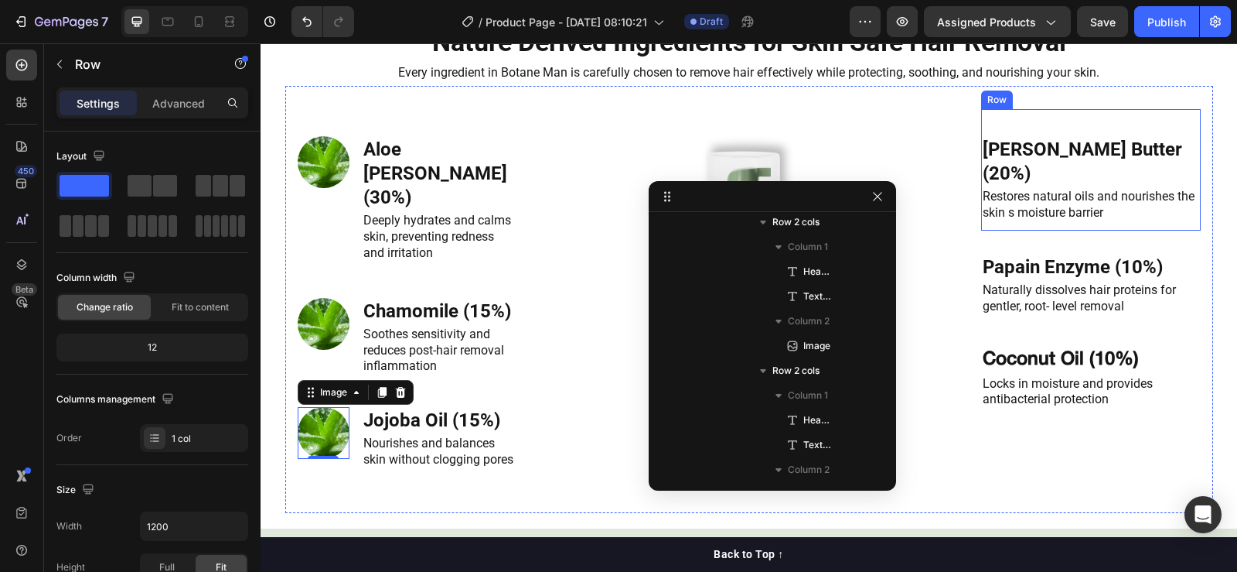
scroll to position [714, 0]
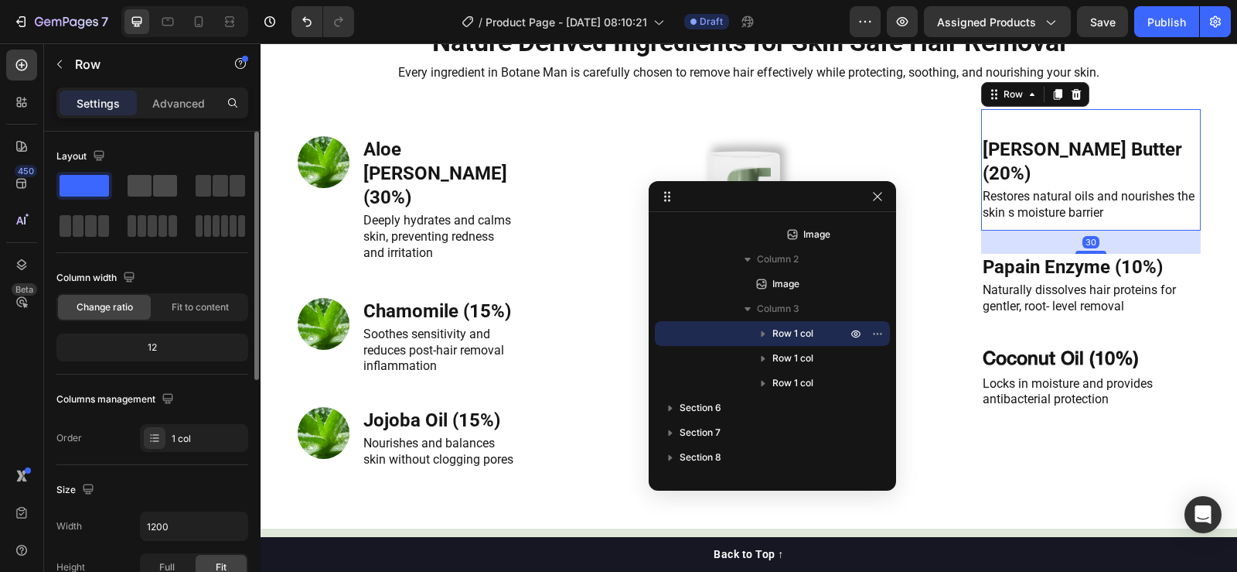
click at [158, 193] on span at bounding box center [165, 186] width 24 height 22
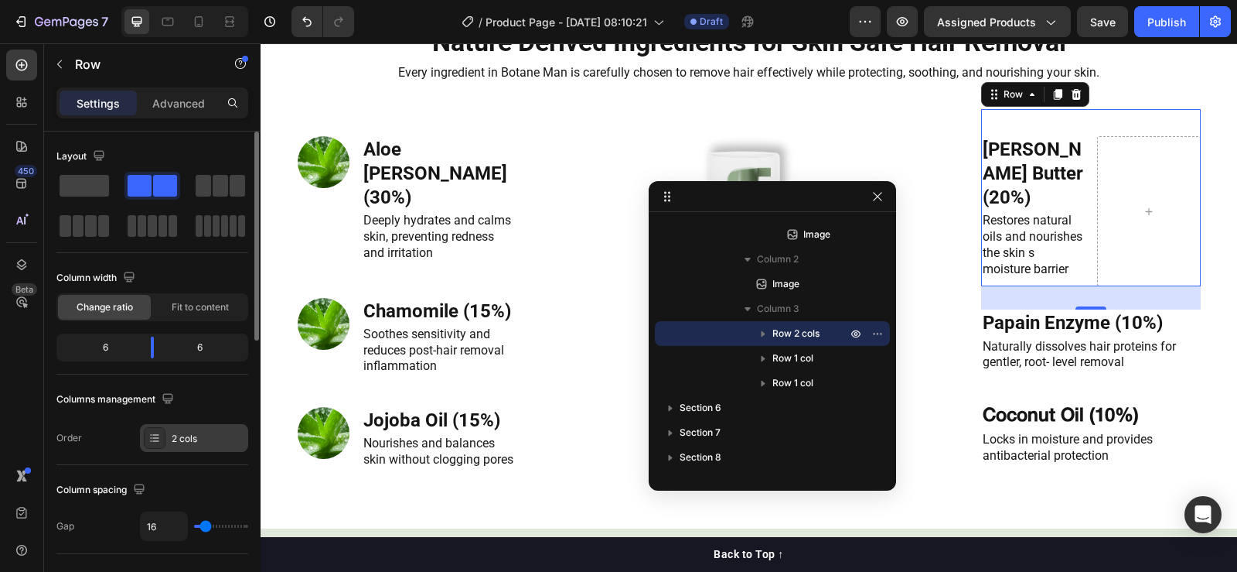
click at [213, 438] on div "2 cols" at bounding box center [208, 439] width 73 height 14
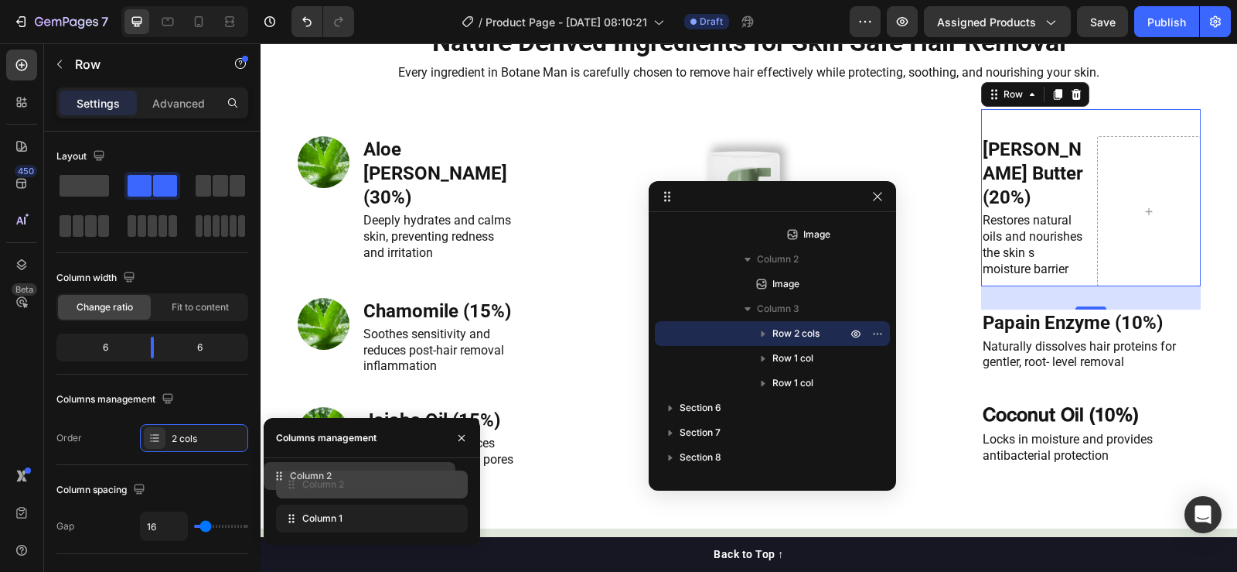
drag, startPoint x: 327, startPoint y: 507, endPoint x: 316, endPoint y: 473, distance: 35.0
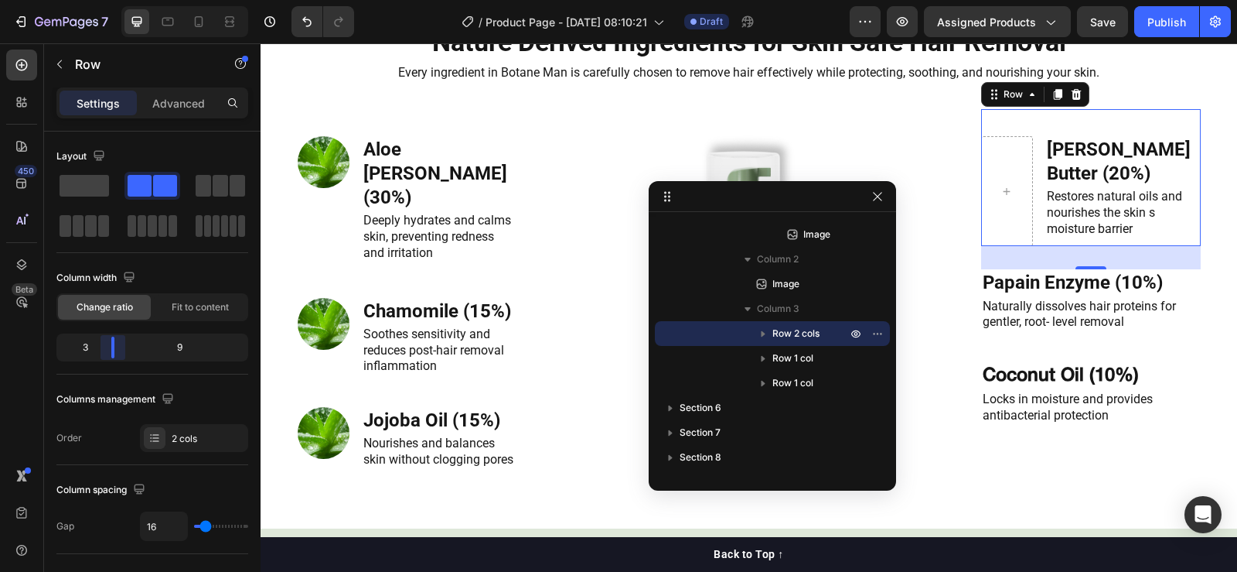
drag, startPoint x: 155, startPoint y: 353, endPoint x: 109, endPoint y: 347, distance: 45.9
click at [109, 0] on body "7 Version history / Product Page - [DATE] 08:10:21 Draft Preview Assigned Produ…" at bounding box center [618, 0] width 1237 height 0
click at [317, 188] on img at bounding box center [324, 162] width 52 height 52
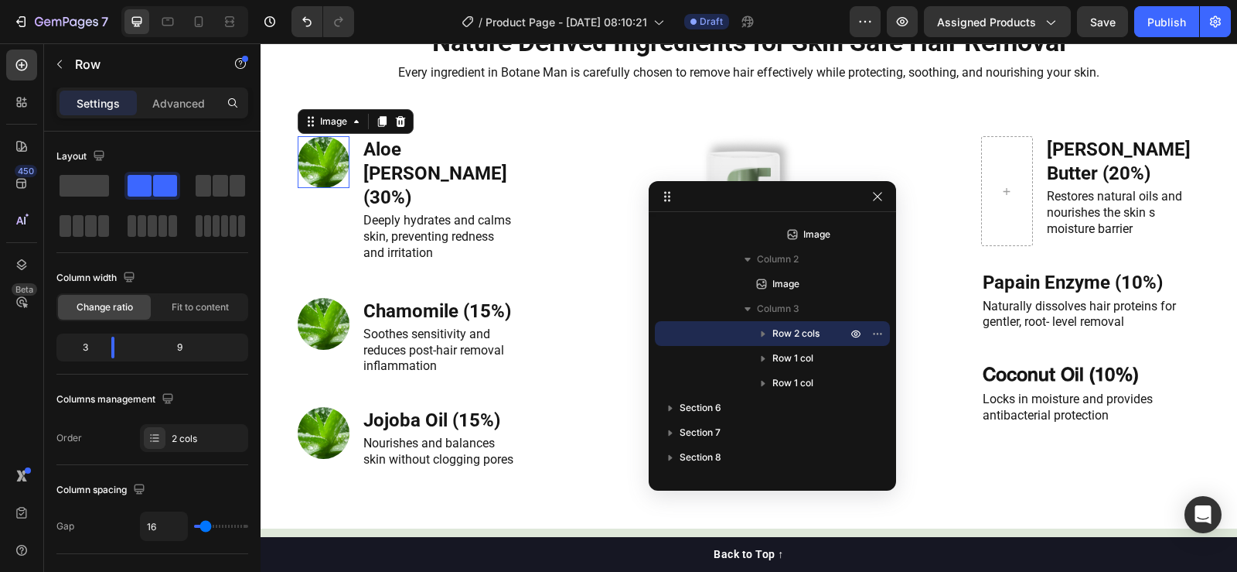
scroll to position [318, 0]
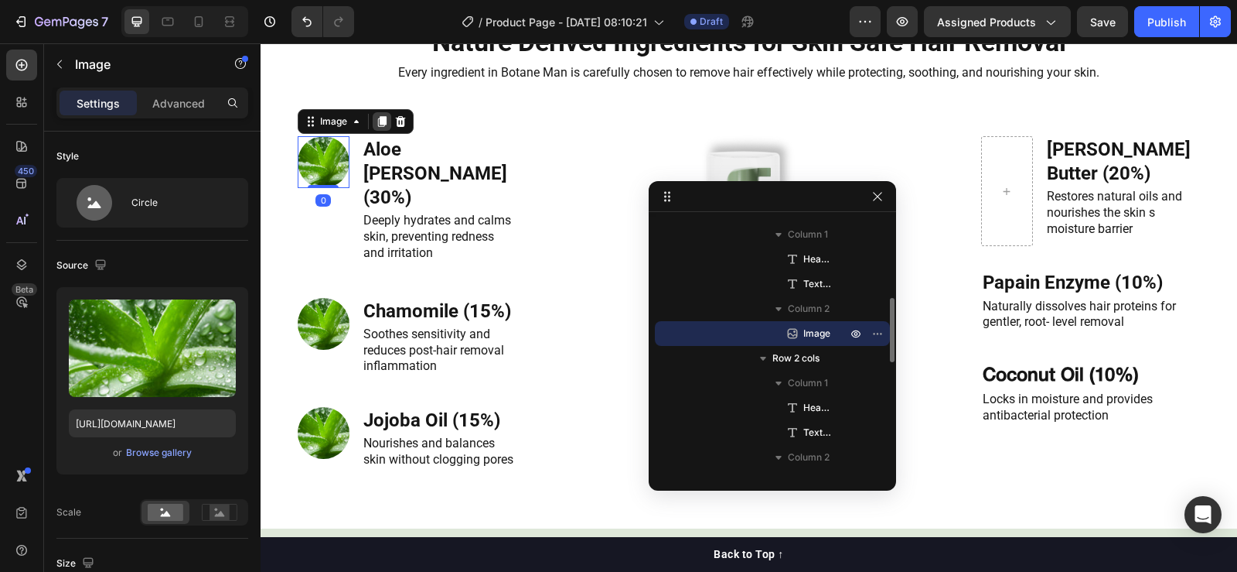
click at [377, 127] on icon at bounding box center [381, 121] width 9 height 11
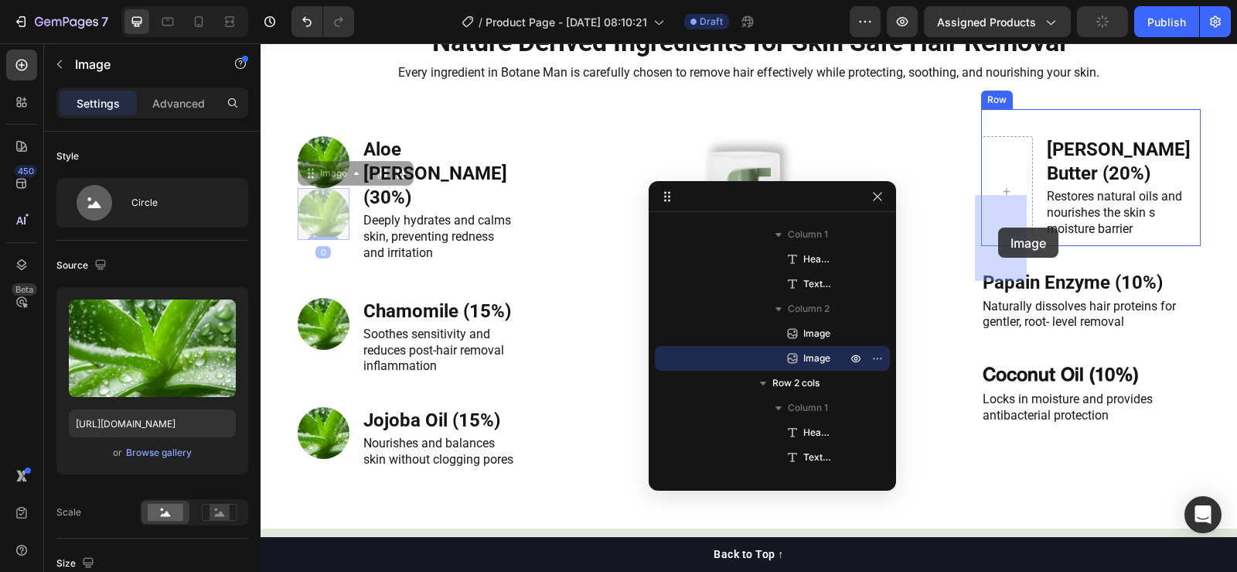
drag, startPoint x: 326, startPoint y: 236, endPoint x: 998, endPoint y: 227, distance: 672.1
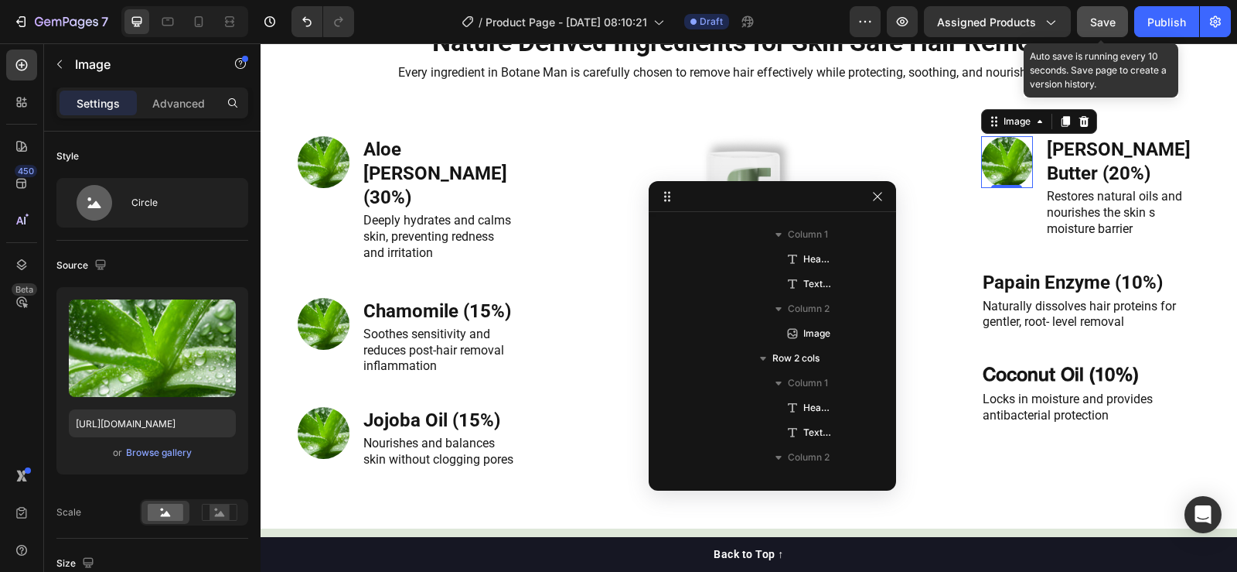
click at [1106, 36] on button "Save" at bounding box center [1102, 21] width 51 height 31
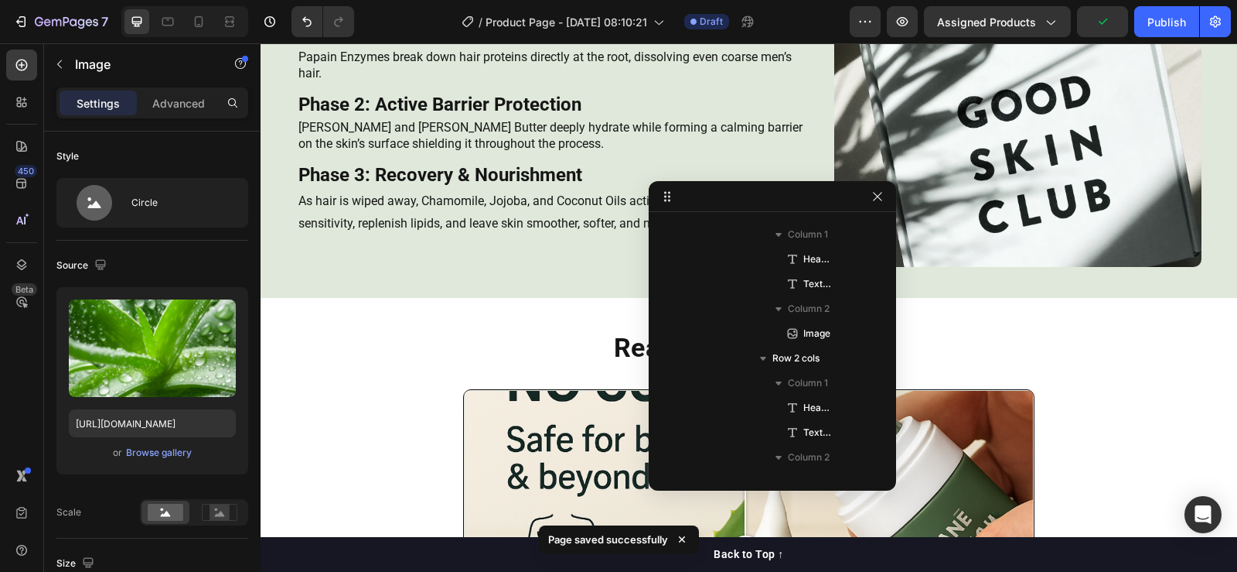
scroll to position [2397, 0]
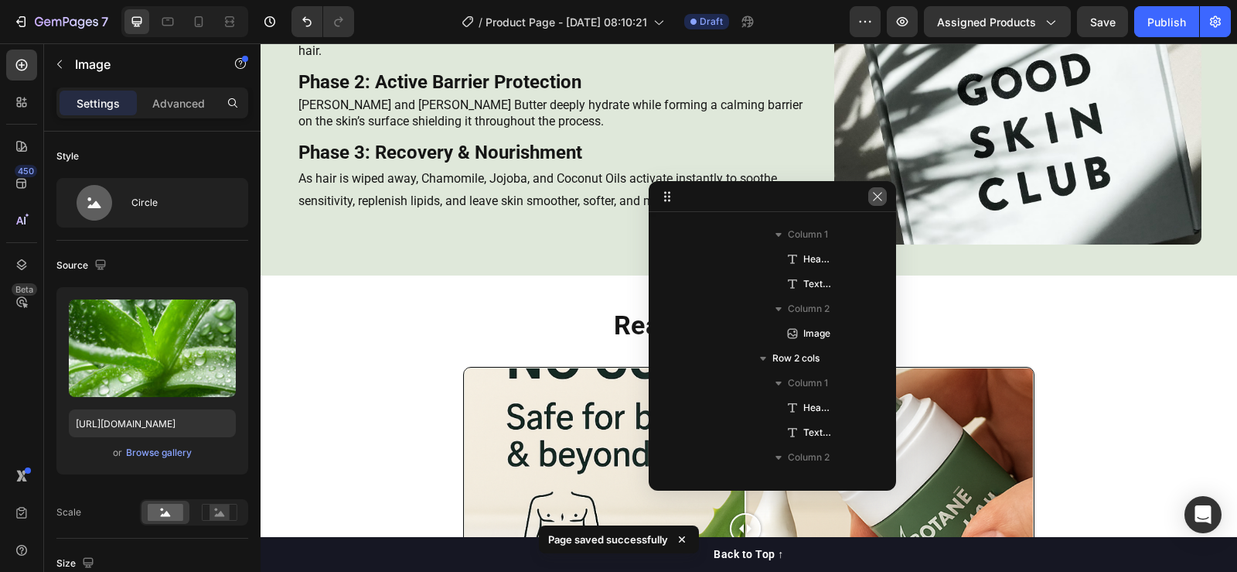
click at [880, 193] on icon "button" at bounding box center [878, 196] width 12 height 12
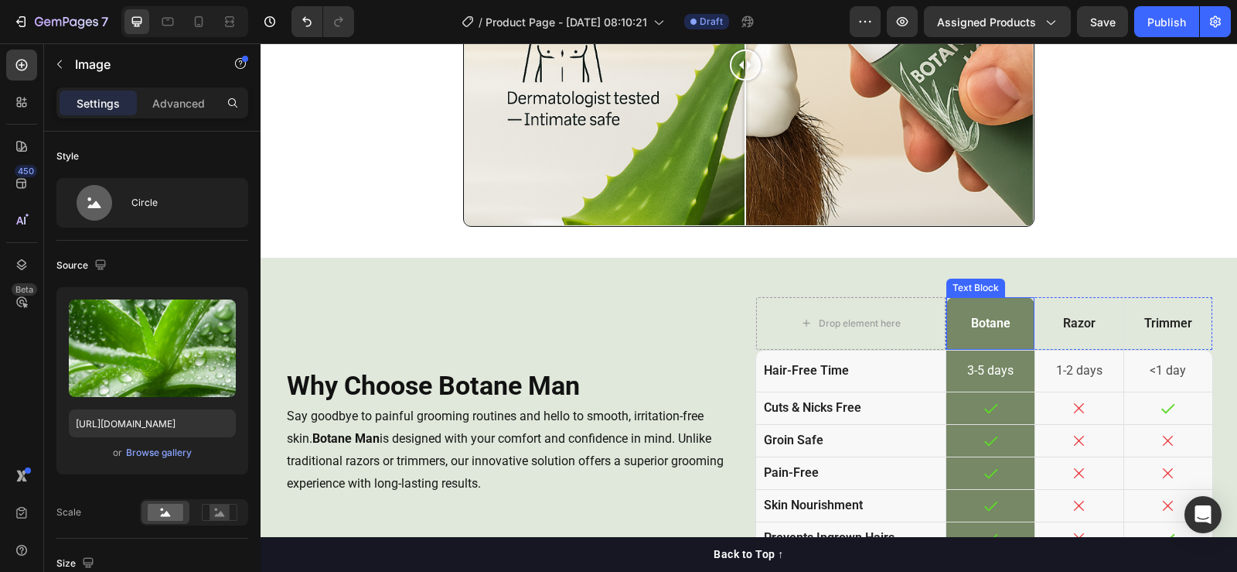
scroll to position [2861, 0]
click at [988, 319] on p "Botane" at bounding box center [991, 323] width 70 height 16
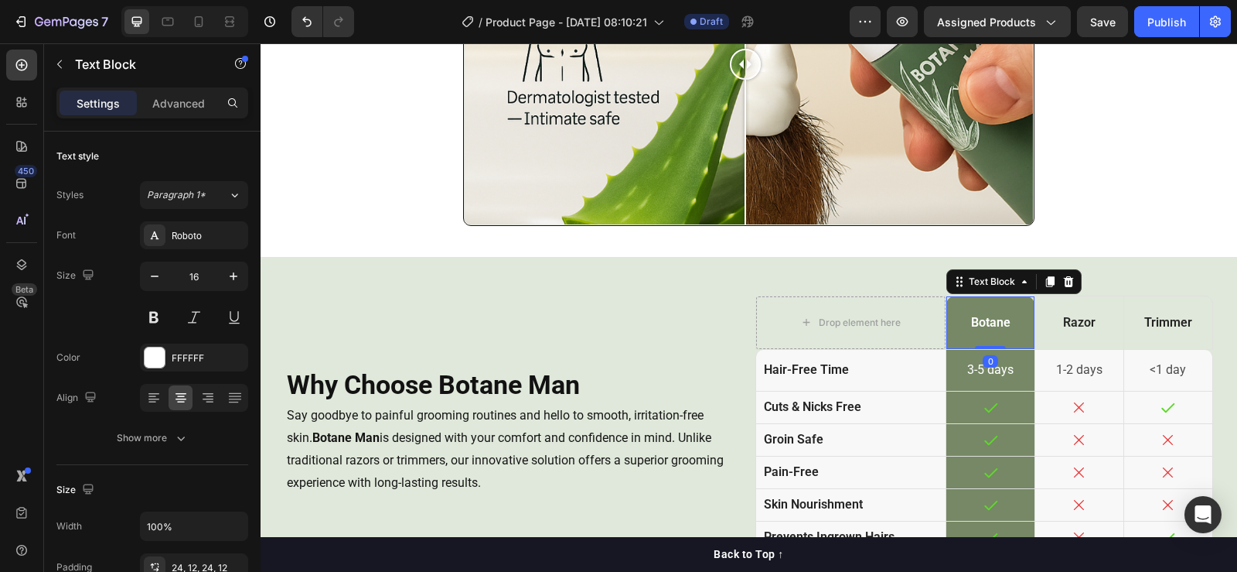
click at [988, 319] on p "Botane" at bounding box center [991, 323] width 70 height 16
click at [1012, 303] on div "Botane" at bounding box center [991, 322] width 88 height 53
click at [18, 261] on icon at bounding box center [21, 264] width 15 height 15
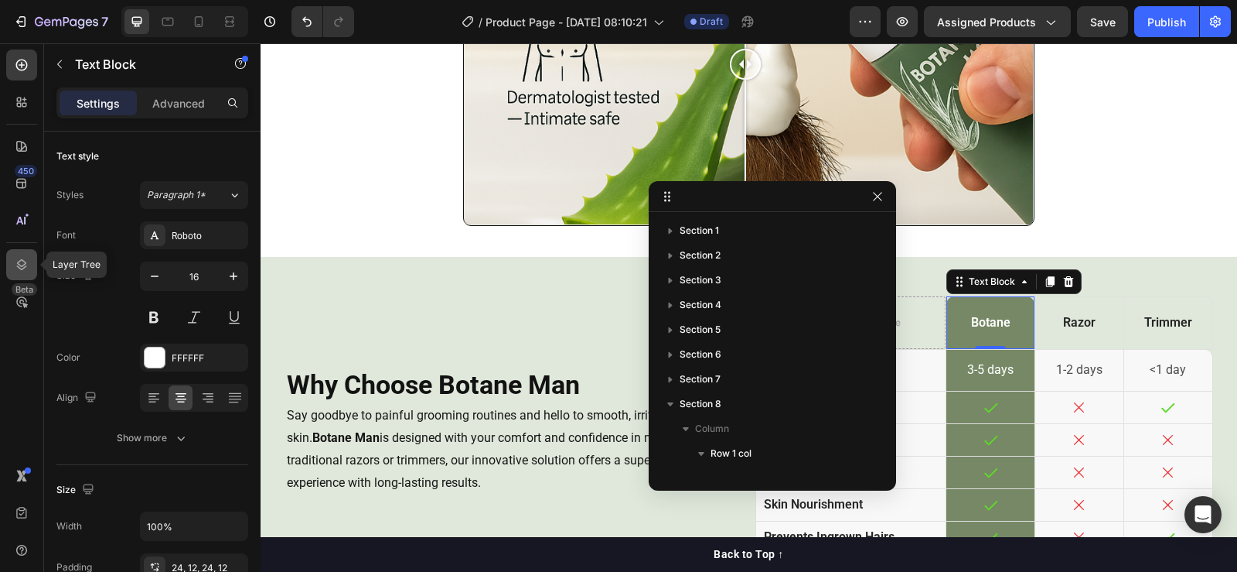
scroll to position [460, 0]
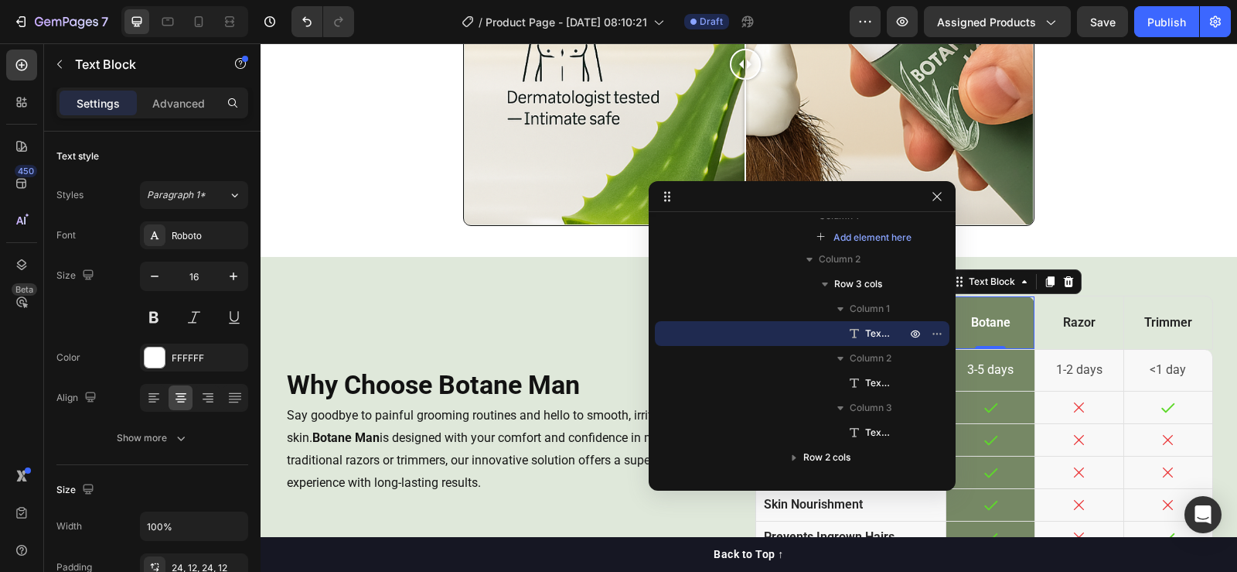
drag, startPoint x: 636, startPoint y: 275, endPoint x: 974, endPoint y: 323, distance: 341.5
click at [874, 332] on span "Text Block" at bounding box center [878, 333] width 26 height 15
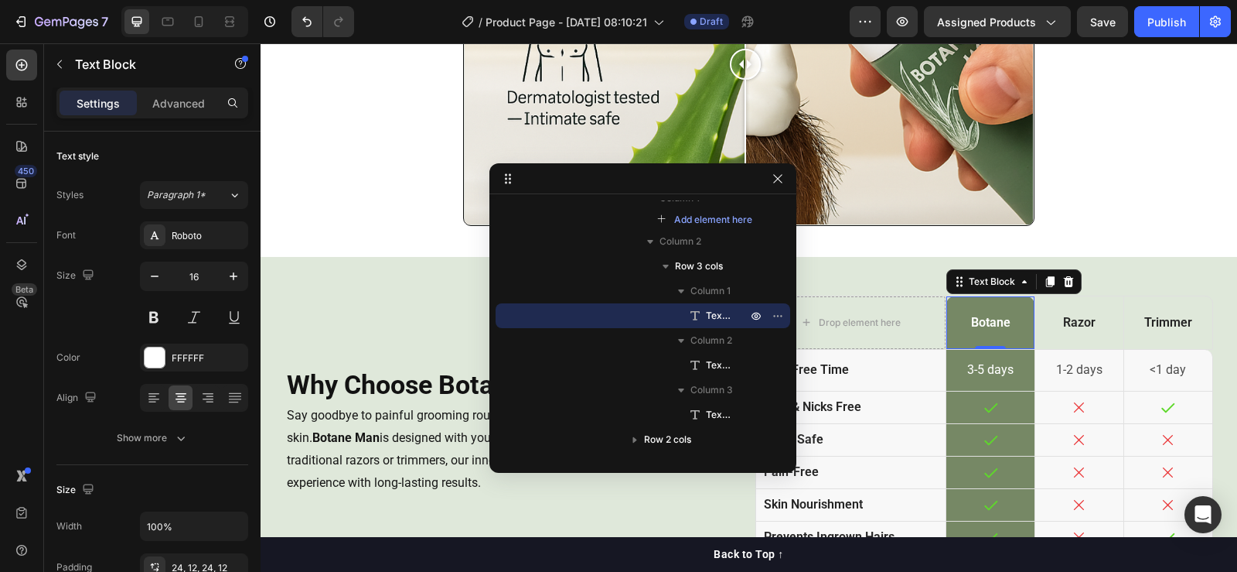
drag, startPoint x: 828, startPoint y: 197, endPoint x: 803, endPoint y: 192, distance: 25.3
click at [718, 312] on span "Text Block" at bounding box center [719, 315] width 26 height 15
click at [15, 64] on icon at bounding box center [21, 64] width 15 height 15
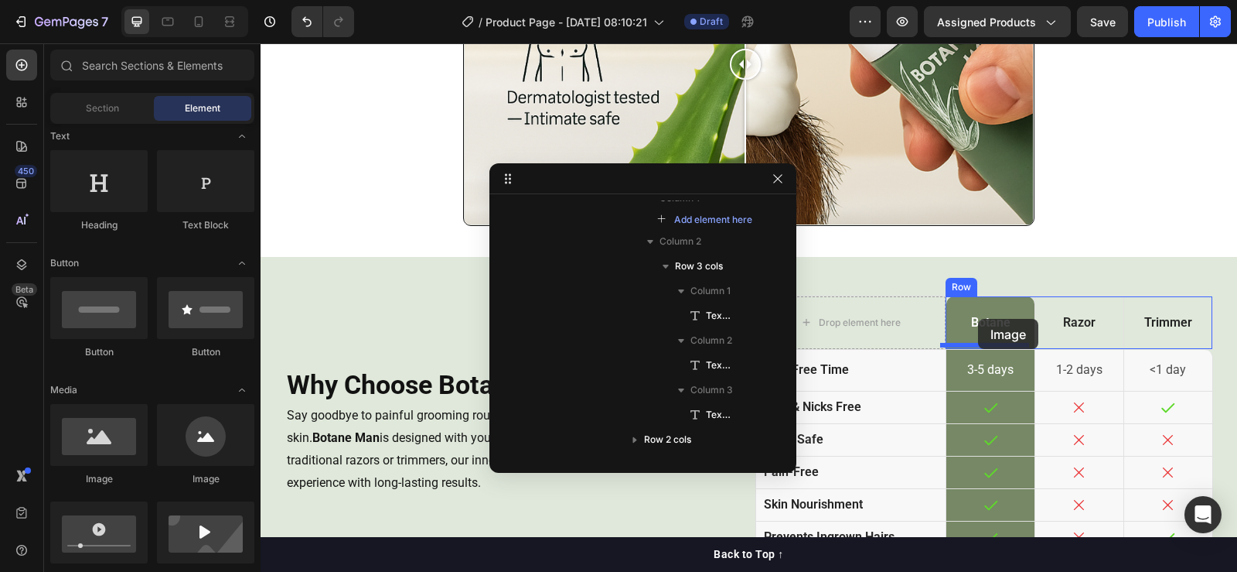
drag, startPoint x: 365, startPoint y: 490, endPoint x: 978, endPoint y: 319, distance: 636.9
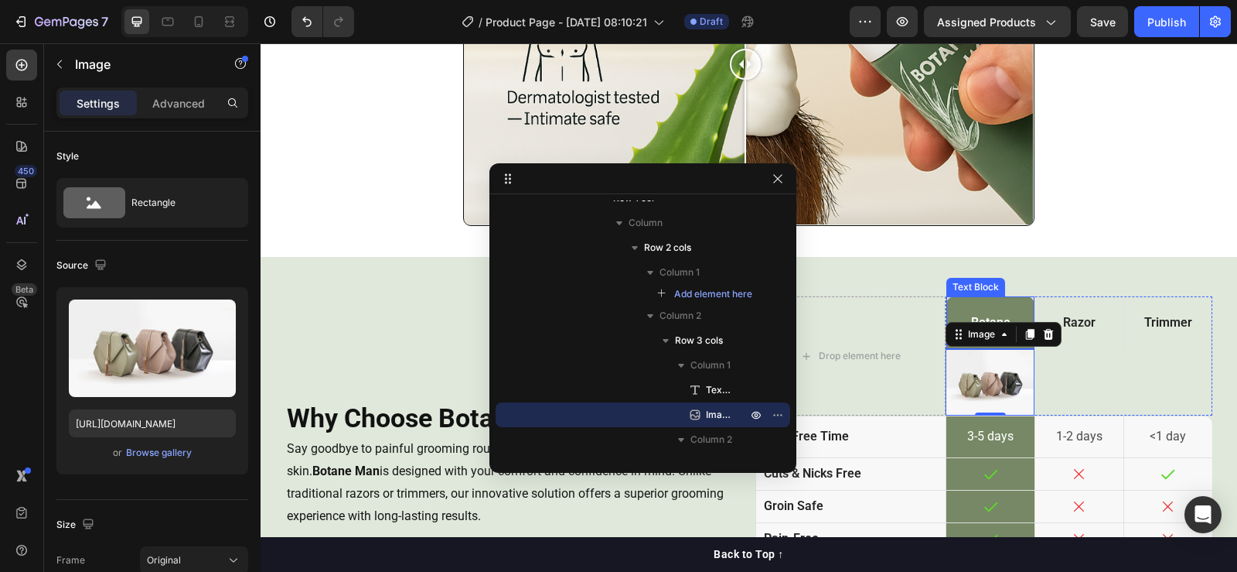
click at [994, 315] on p "Botane" at bounding box center [991, 323] width 70 height 16
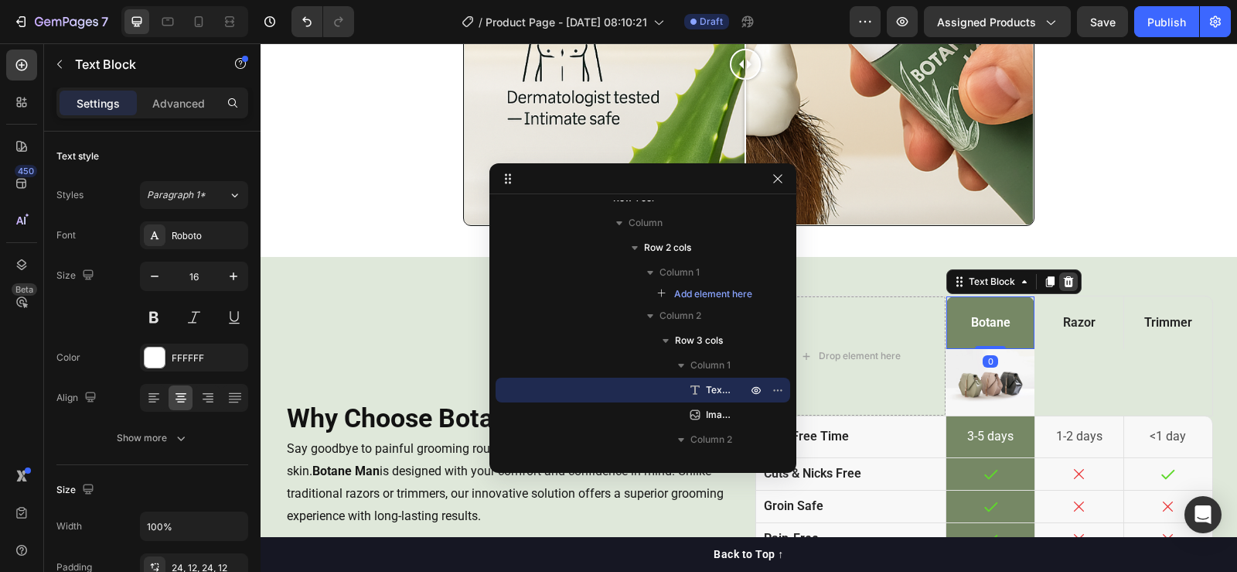
click at [1064, 276] on icon at bounding box center [1069, 280] width 10 height 11
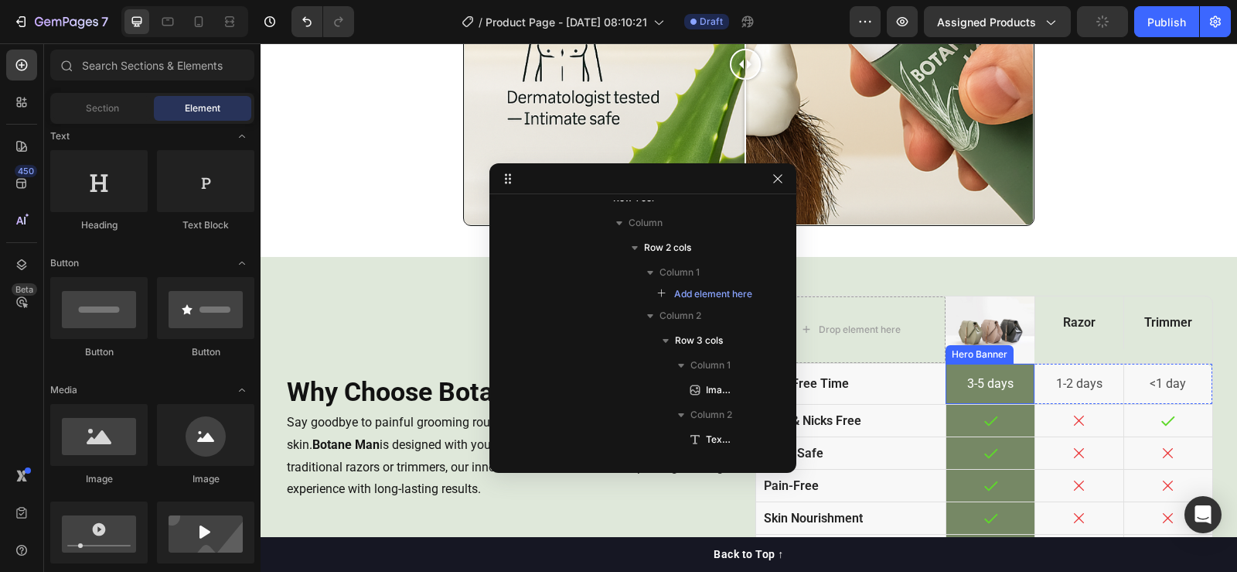
click at [990, 333] on img at bounding box center [990, 329] width 89 height 67
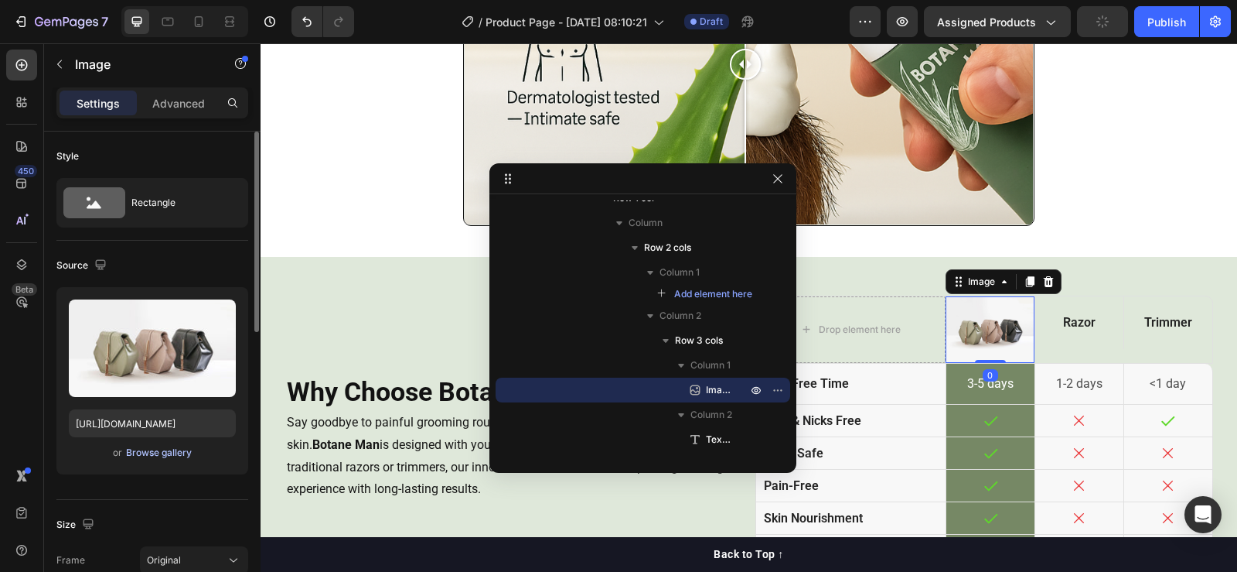
click at [155, 452] on div "Browse gallery" at bounding box center [159, 452] width 66 height 14
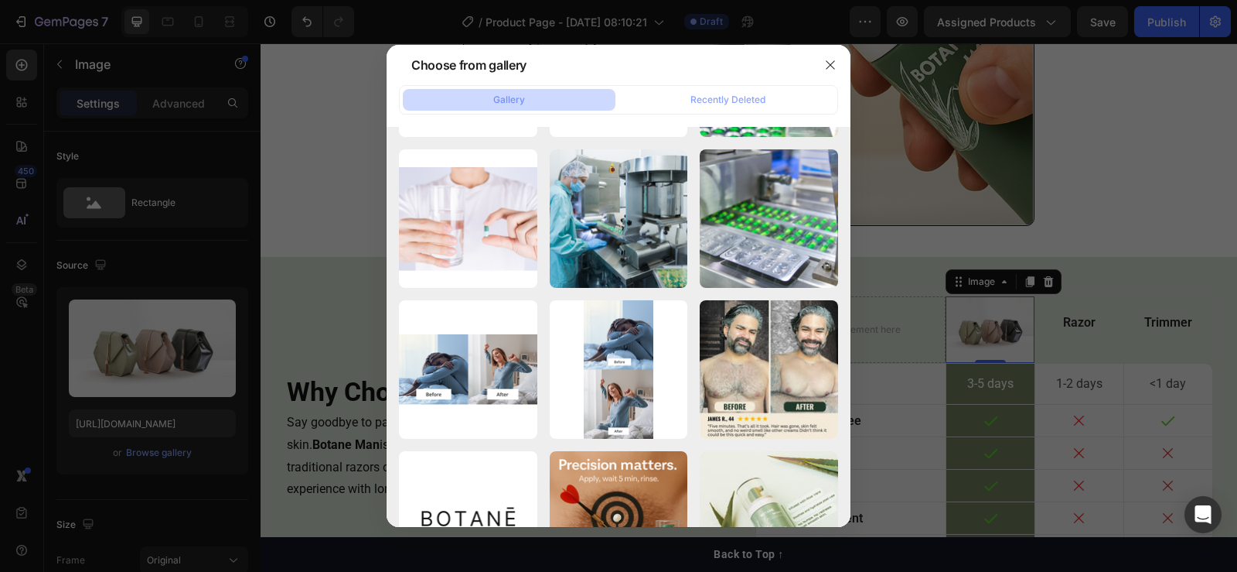
scroll to position [5568, 0]
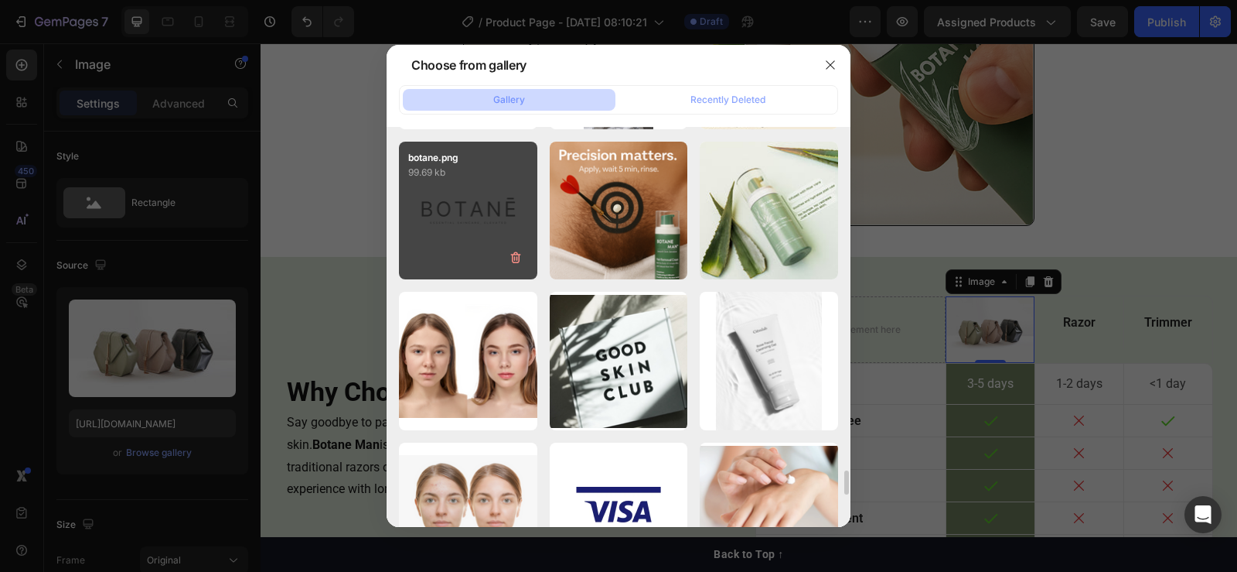
click at [432, 235] on div "botane.png 99.69 kb" at bounding box center [468, 211] width 138 height 138
type input "[URL][DOMAIN_NAME]"
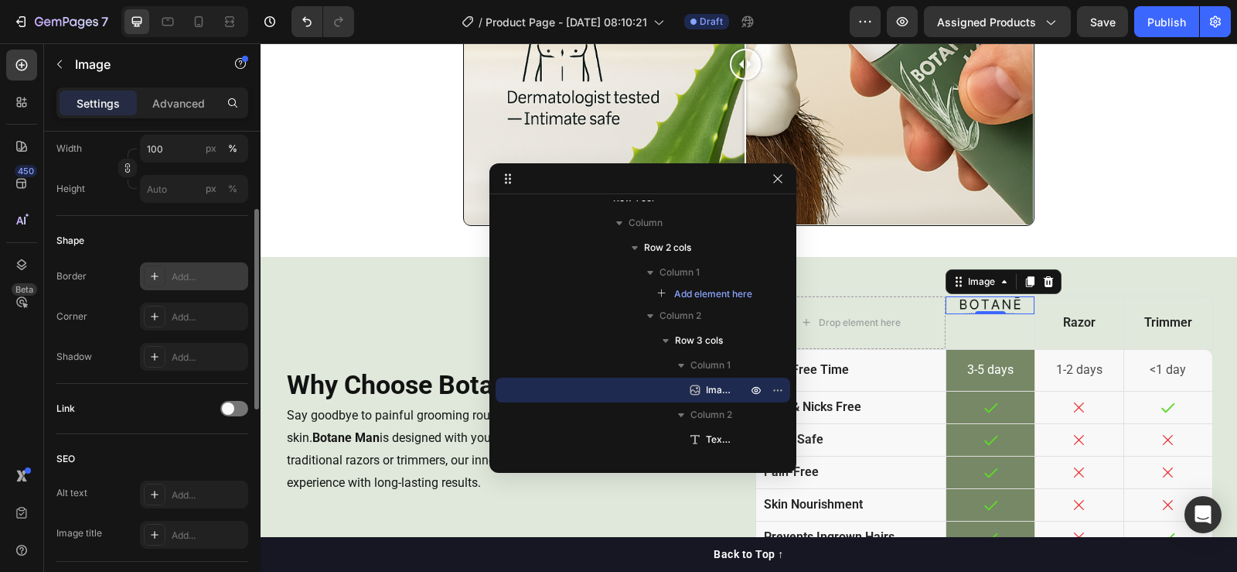
scroll to position [374, 0]
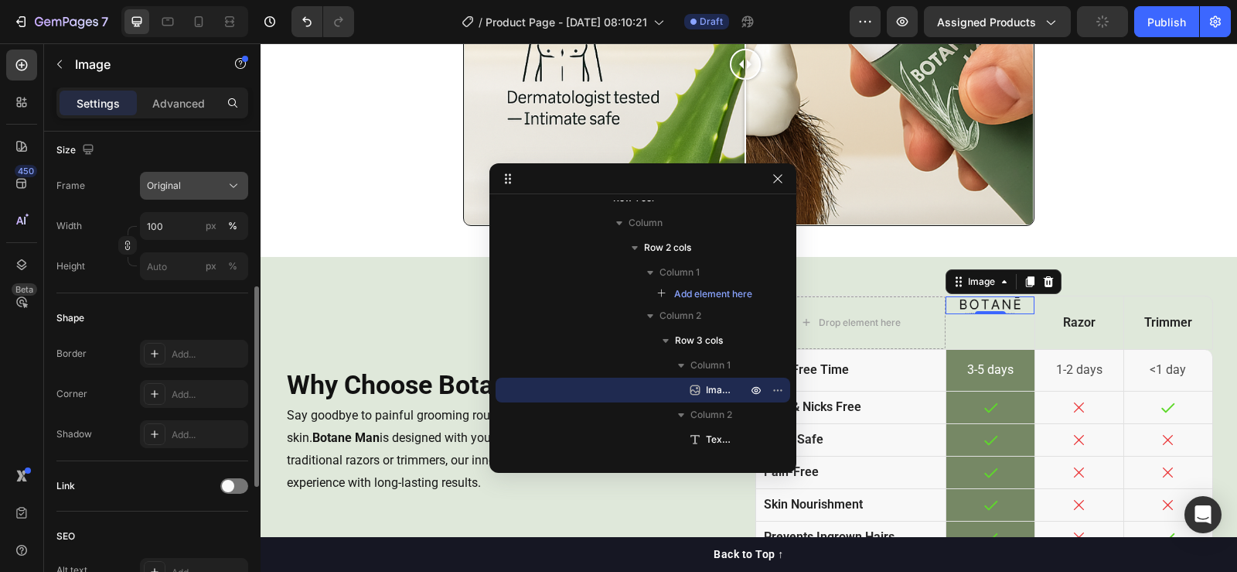
click at [229, 183] on icon at bounding box center [233, 185] width 15 height 15
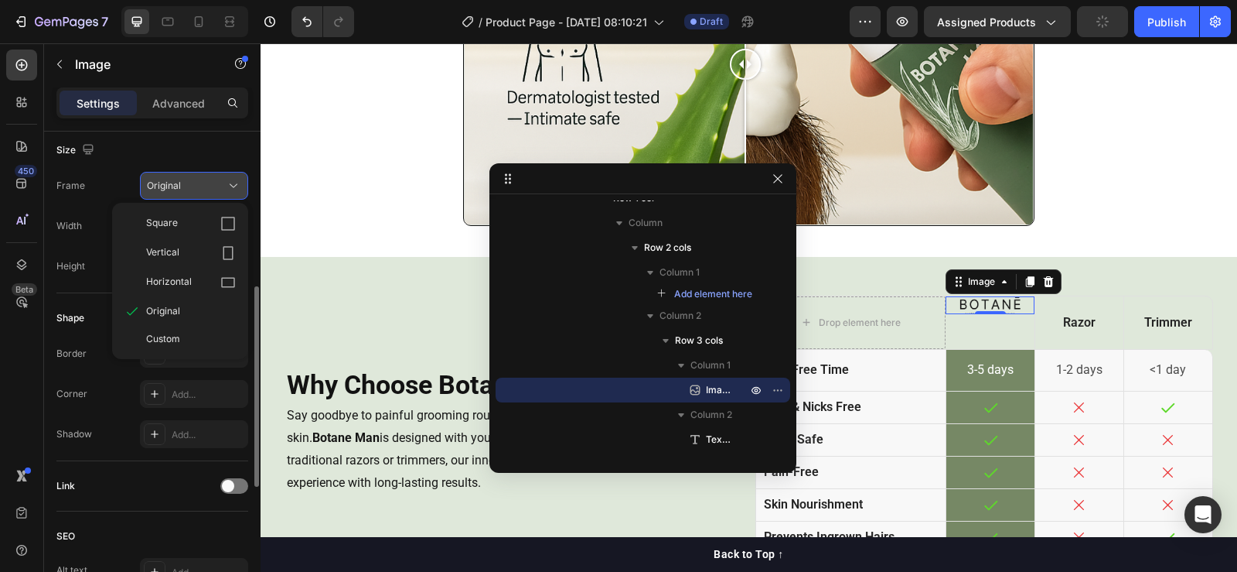
click at [229, 183] on icon at bounding box center [233, 185] width 15 height 15
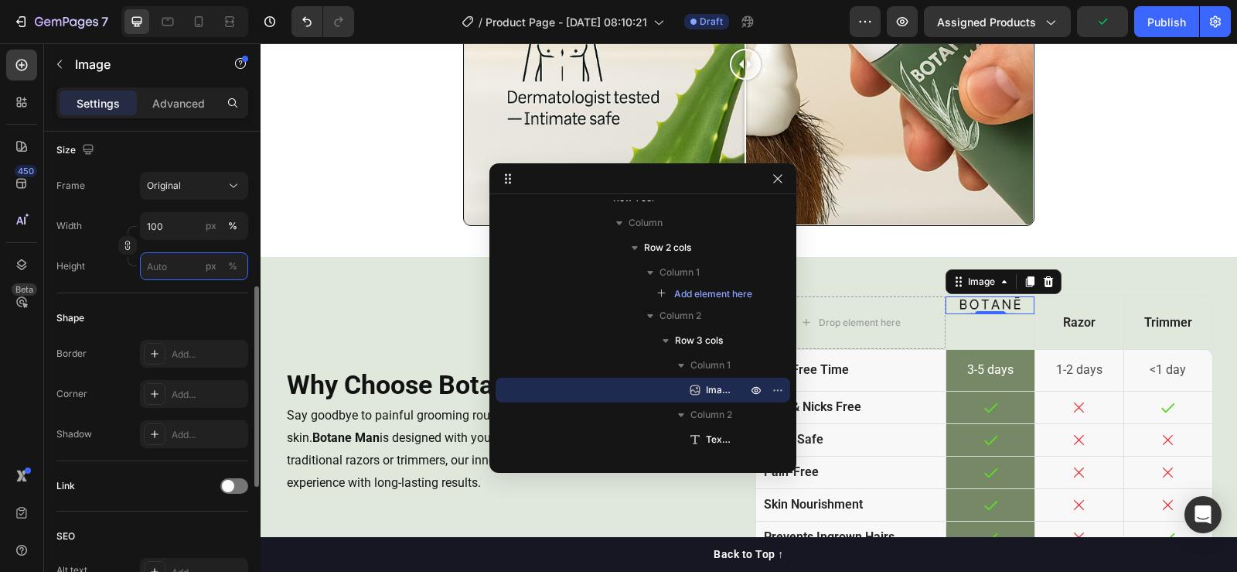
click at [170, 264] on input "px %" at bounding box center [194, 266] width 108 height 28
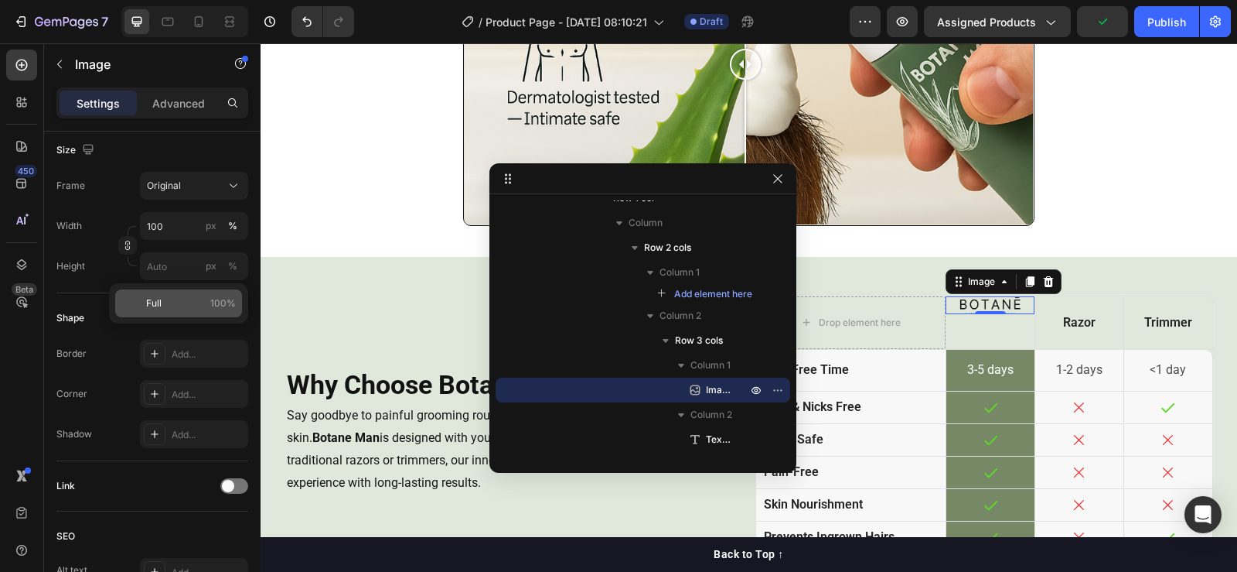
click at [151, 304] on span "Full" at bounding box center [153, 303] width 15 height 14
type input "100"
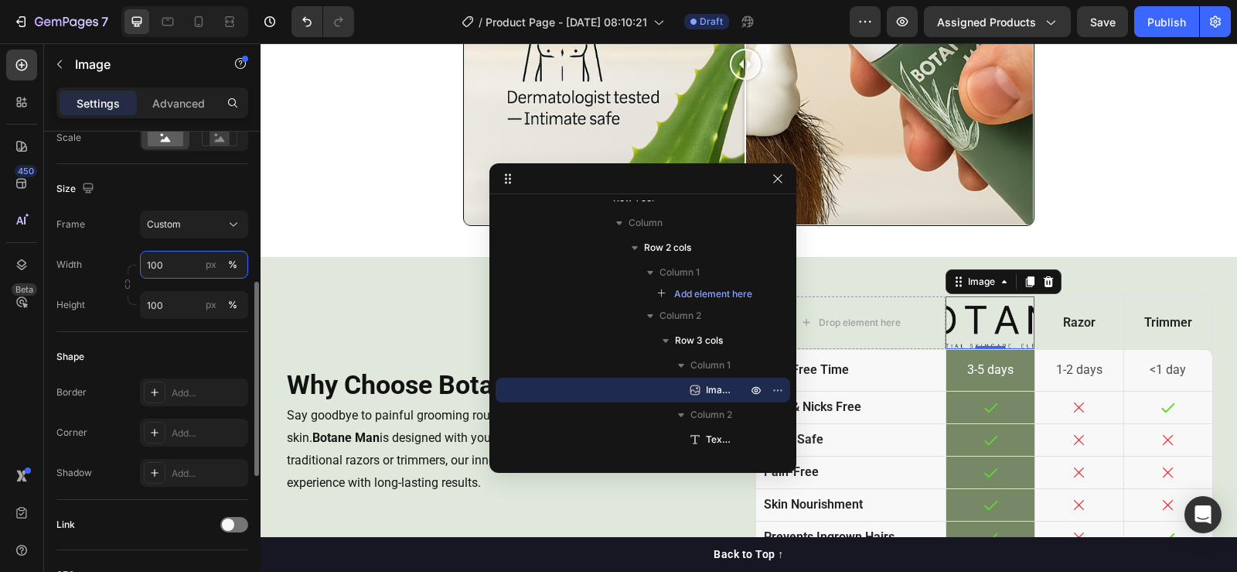
click at [164, 260] on input "100" at bounding box center [194, 265] width 108 height 28
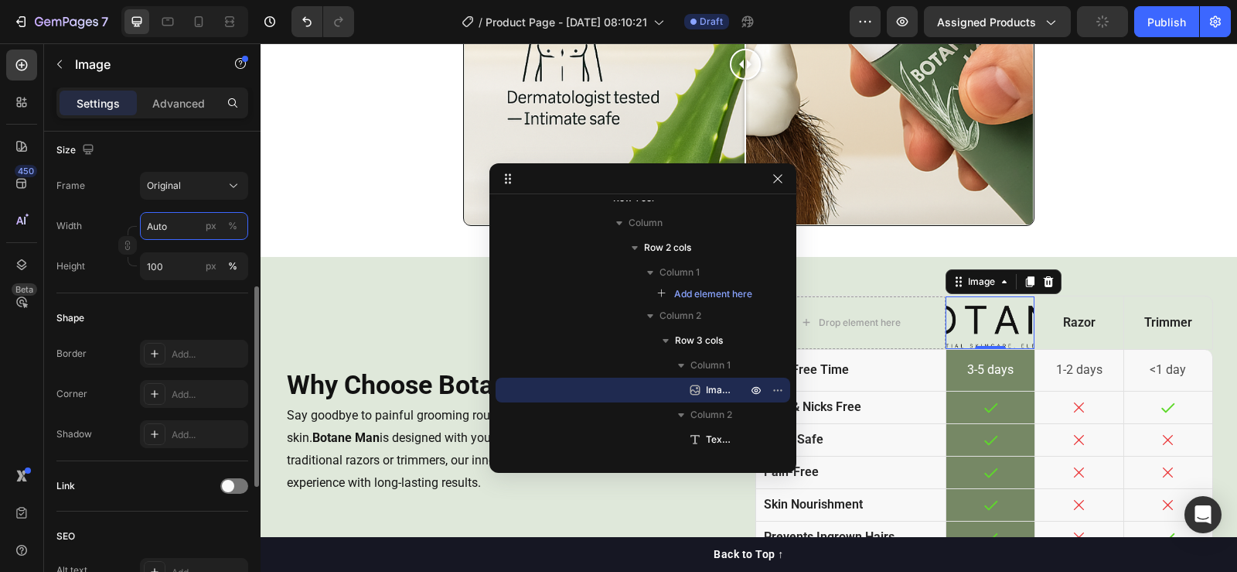
click at [176, 227] on input "Auto" at bounding box center [194, 226] width 108 height 28
type input "1"
type input "100"
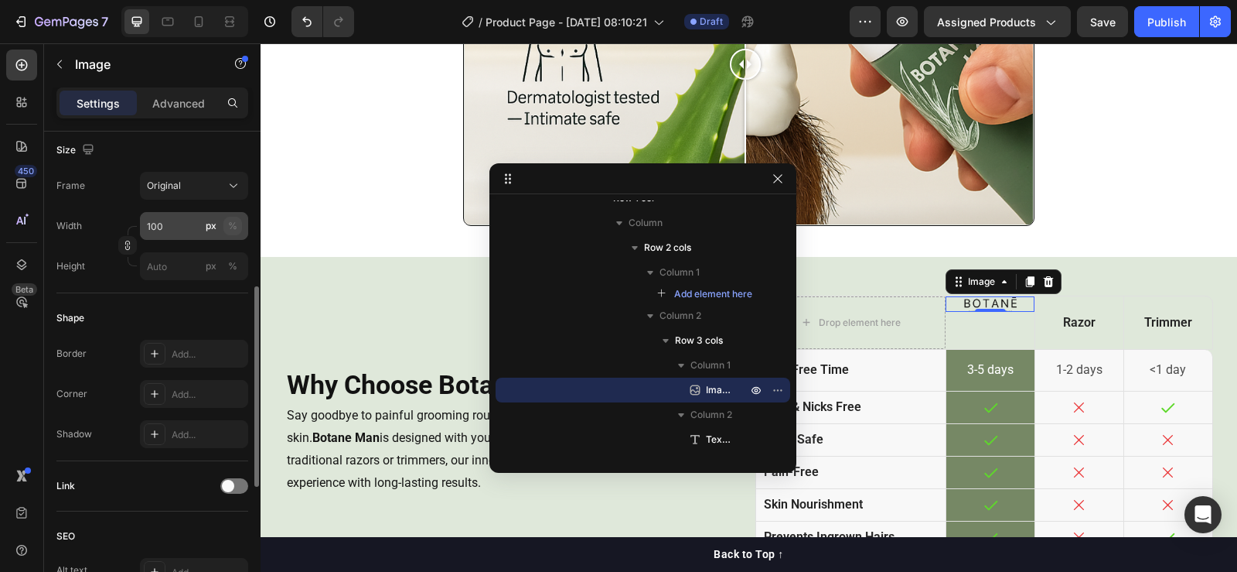
click at [235, 229] on div "%" at bounding box center [232, 226] width 9 height 14
click at [102, 235] on div "Width 100 px %" at bounding box center [152, 226] width 192 height 28
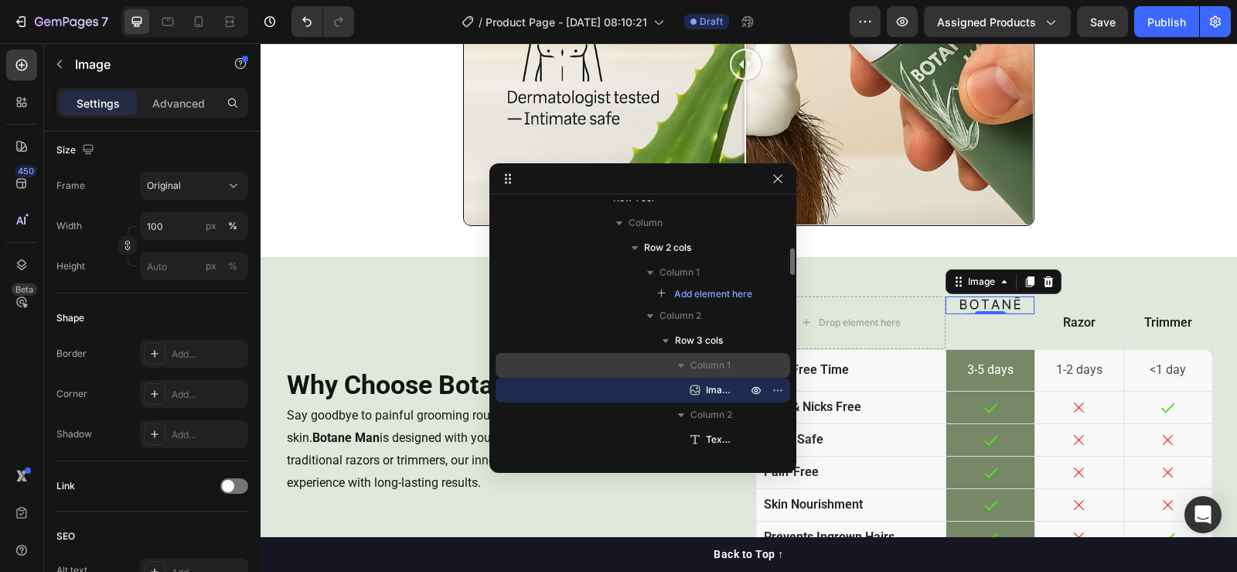
click at [718, 365] on span "Column 1" at bounding box center [711, 364] width 40 height 15
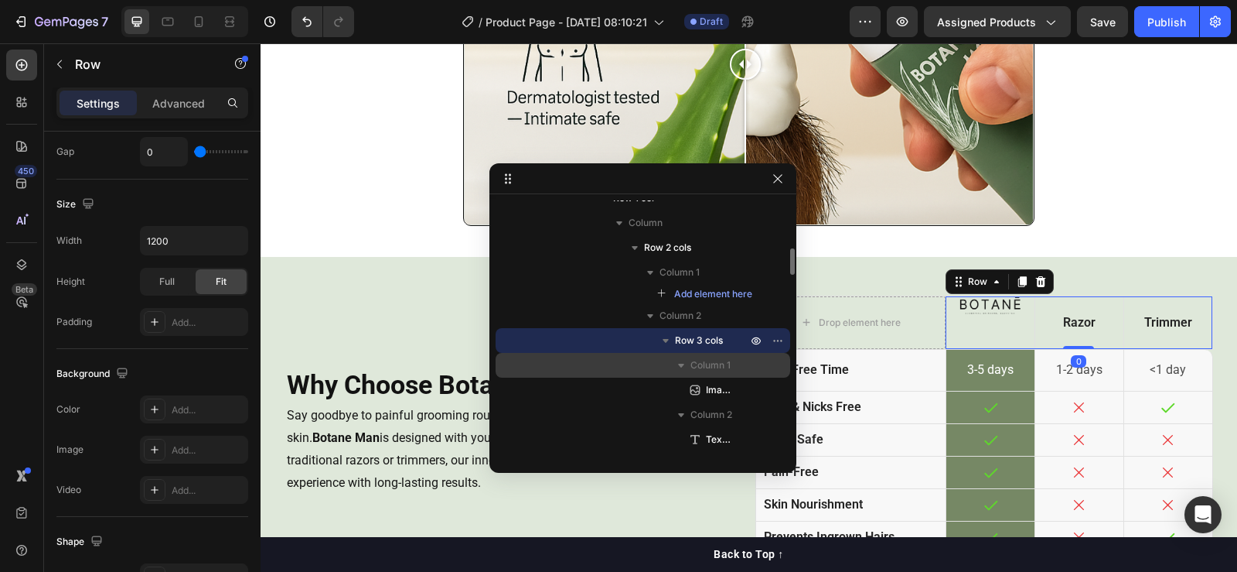
scroll to position [0, 0]
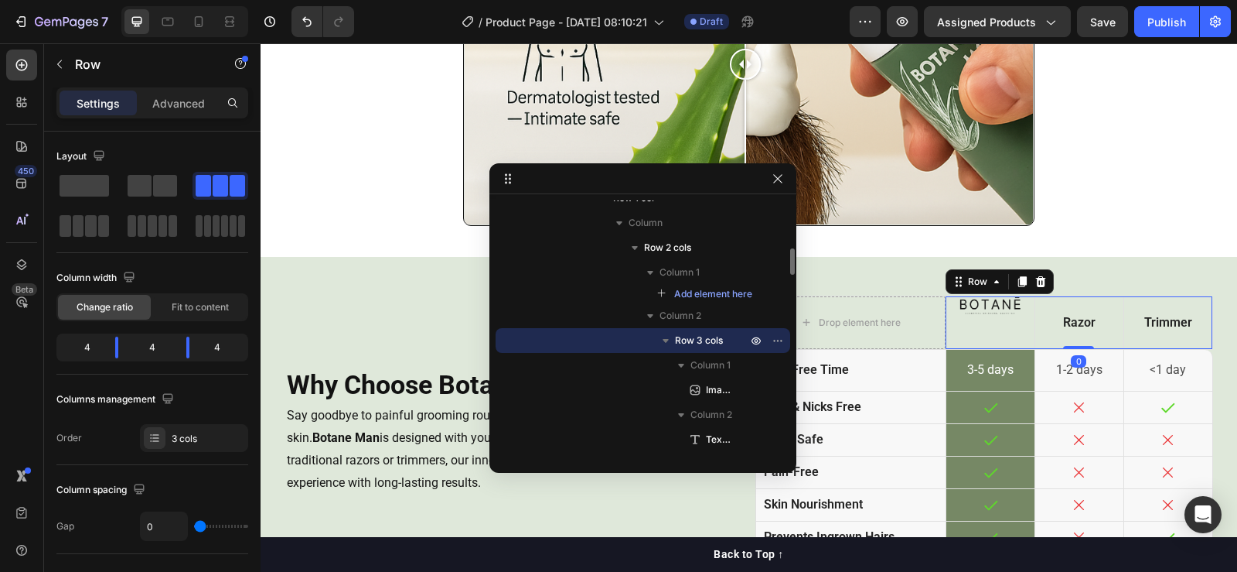
click at [709, 340] on span "Row 3 cols" at bounding box center [699, 340] width 48 height 15
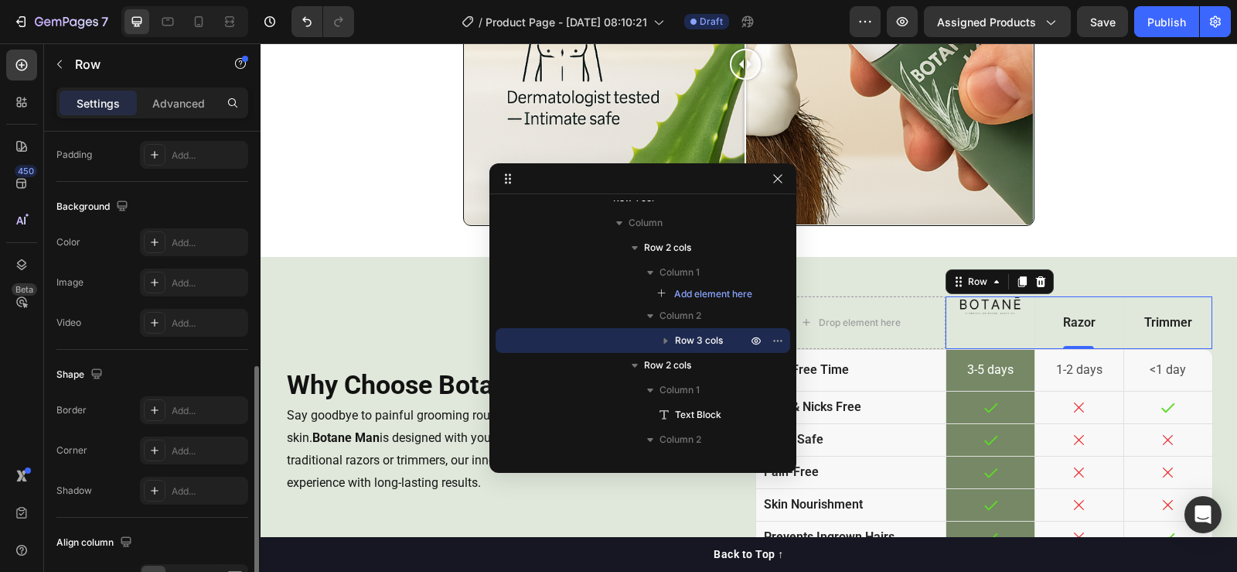
scroll to position [636, 0]
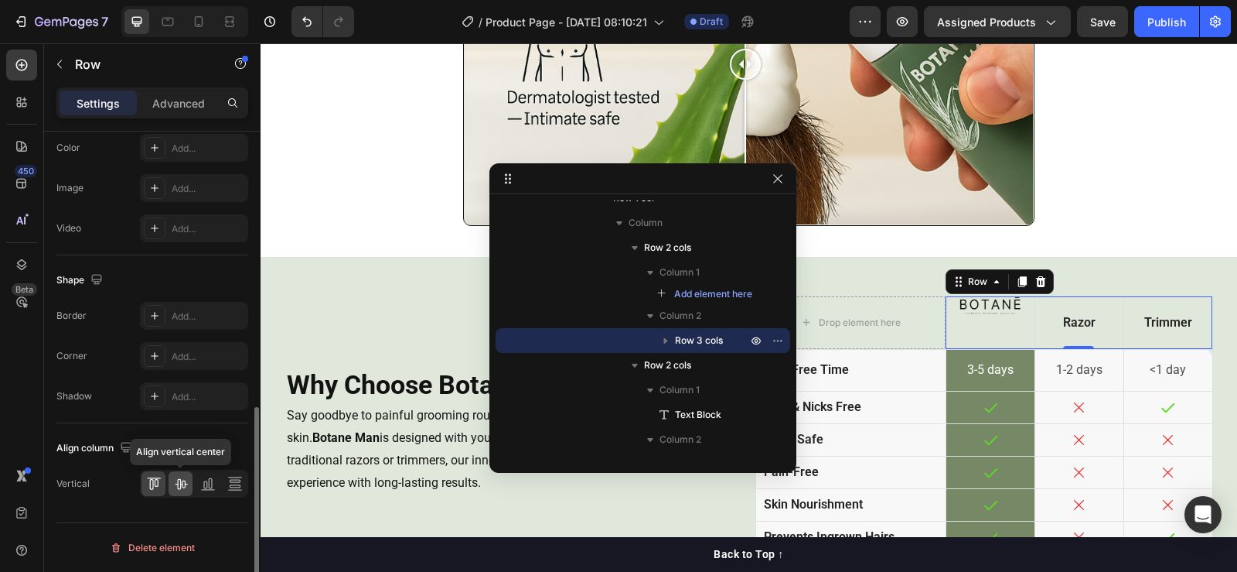
click at [183, 486] on icon at bounding box center [180, 483] width 15 height 15
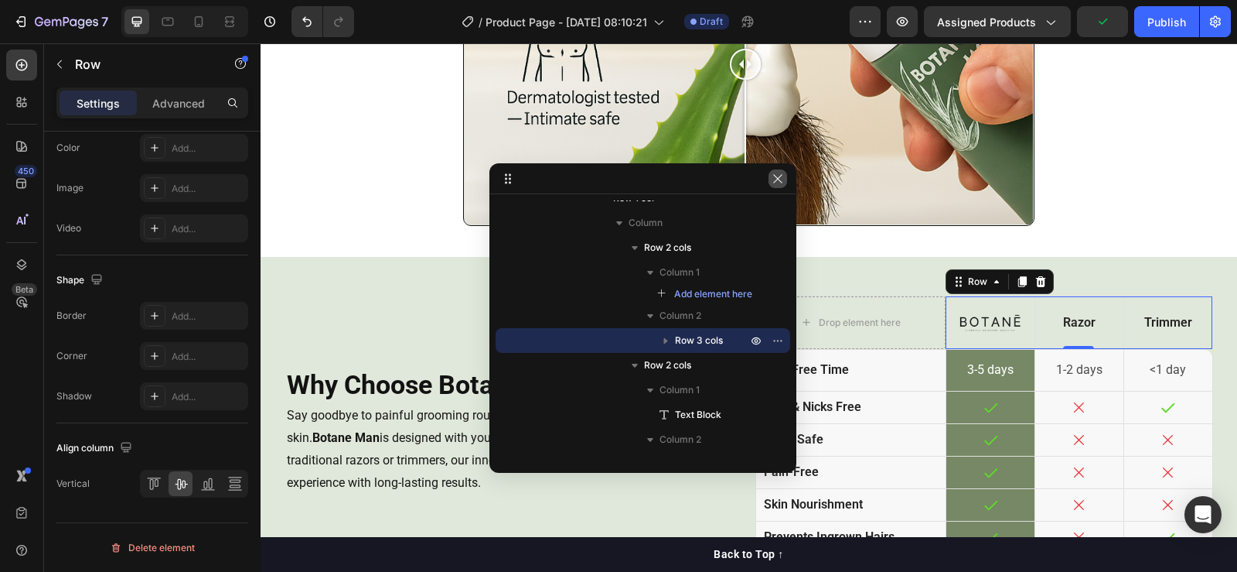
click at [780, 180] on icon "button" at bounding box center [778, 178] width 12 height 12
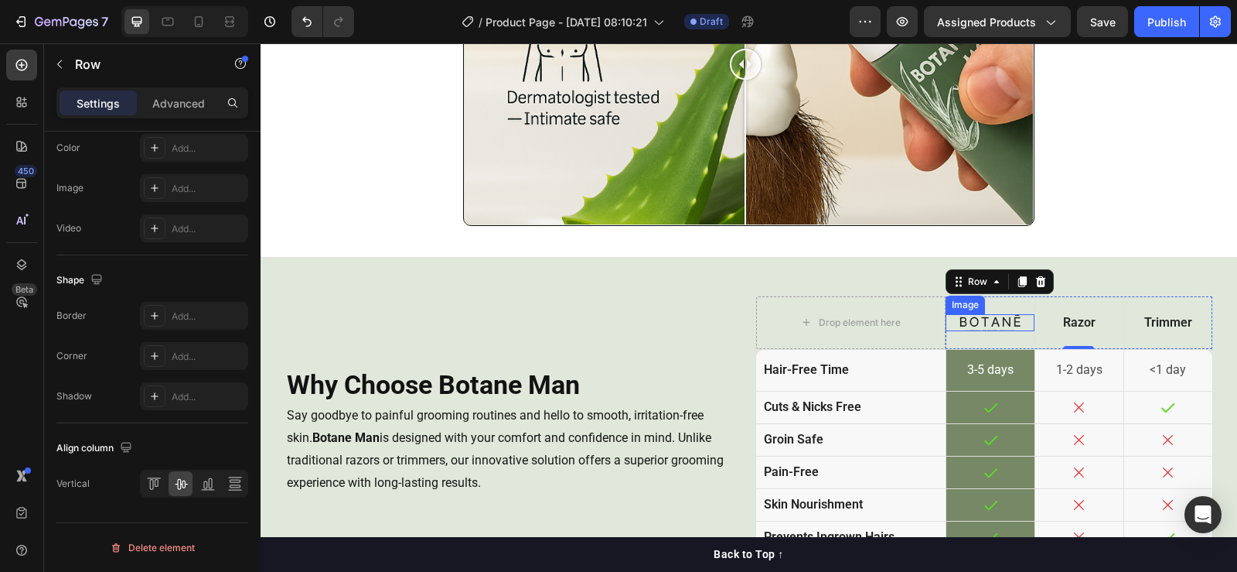
click at [983, 314] on img at bounding box center [990, 323] width 89 height 18
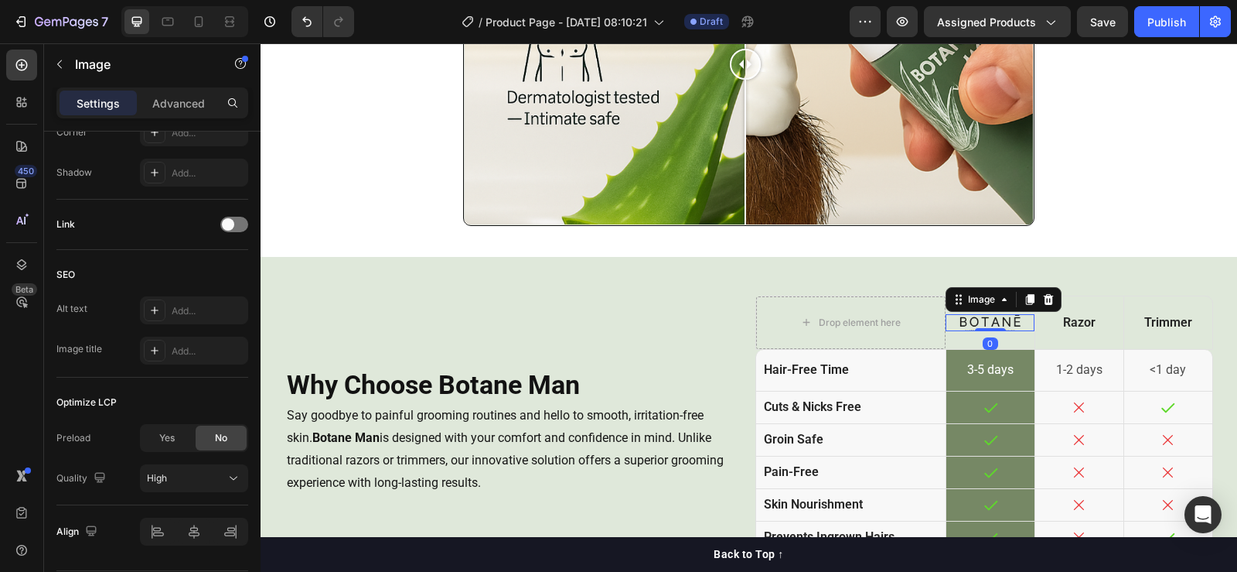
scroll to position [0, 0]
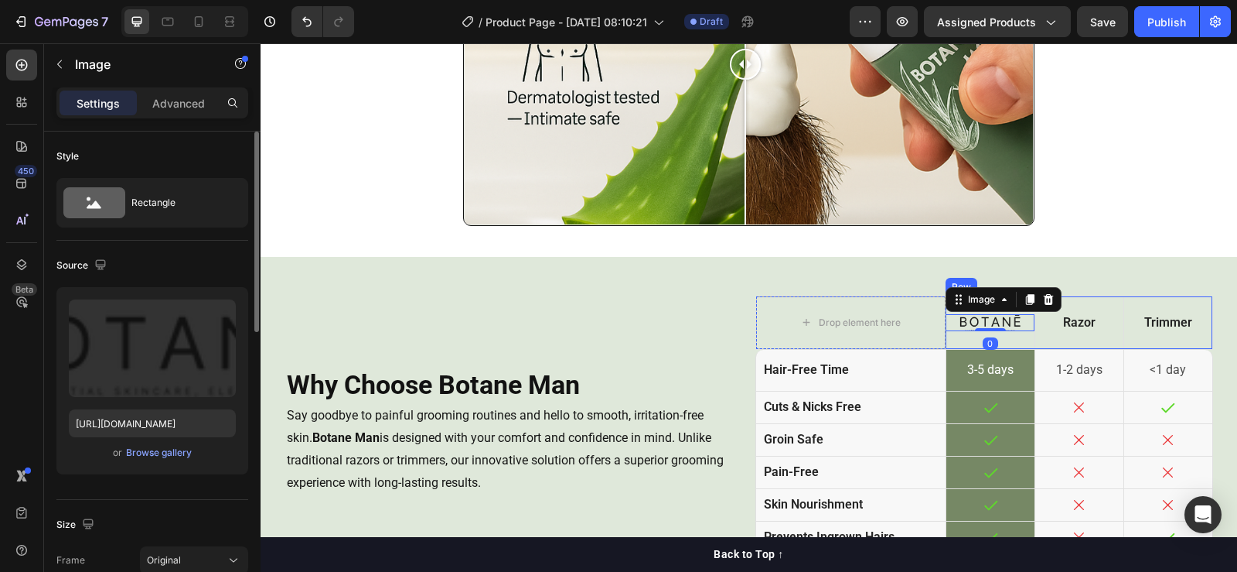
click at [1012, 336] on div "Image 0" at bounding box center [990, 322] width 89 height 53
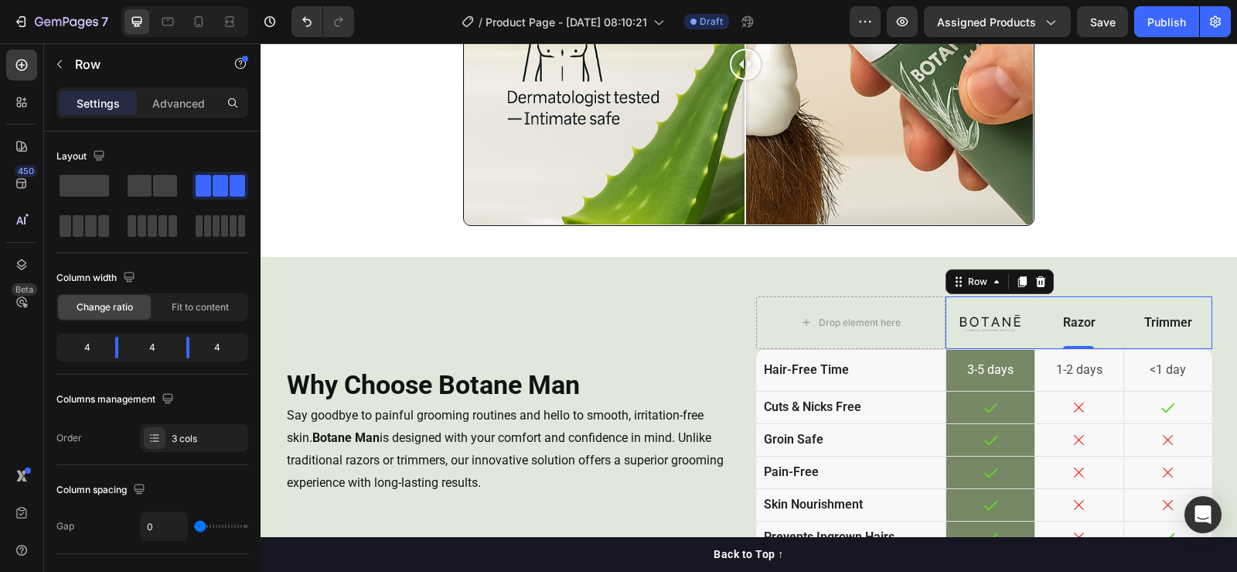
click at [995, 296] on div "Image" at bounding box center [990, 322] width 89 height 53
click at [185, 432] on div "3 cols" at bounding box center [208, 439] width 73 height 14
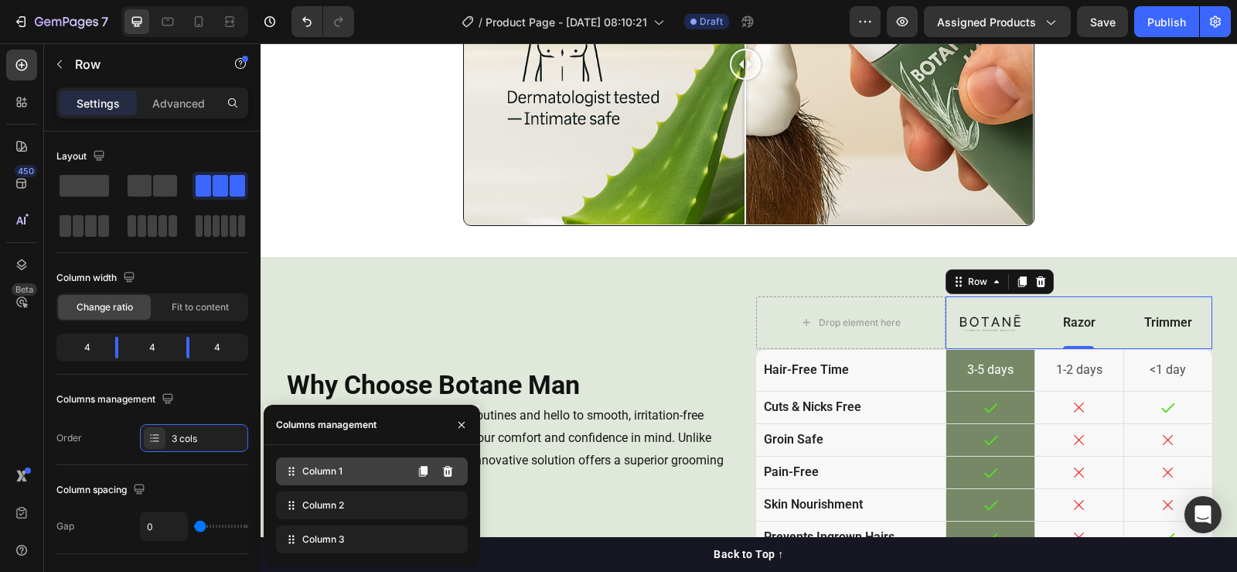
click at [320, 472] on span "Column 1" at bounding box center [322, 471] width 40 height 14
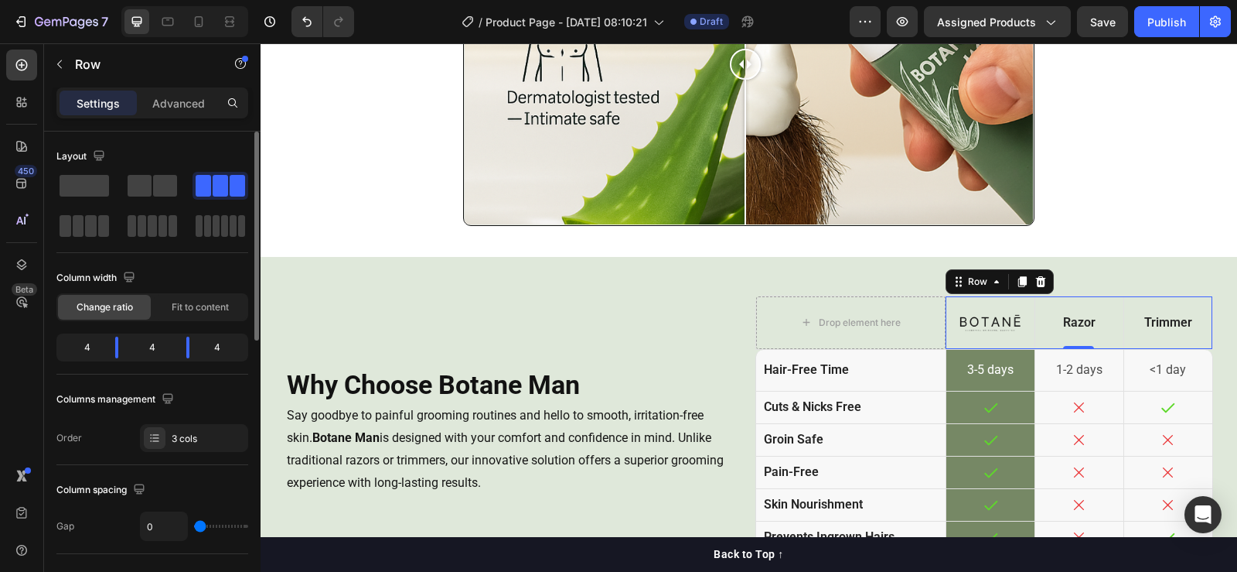
click at [115, 433] on div "Order 3 cols" at bounding box center [152, 438] width 192 height 28
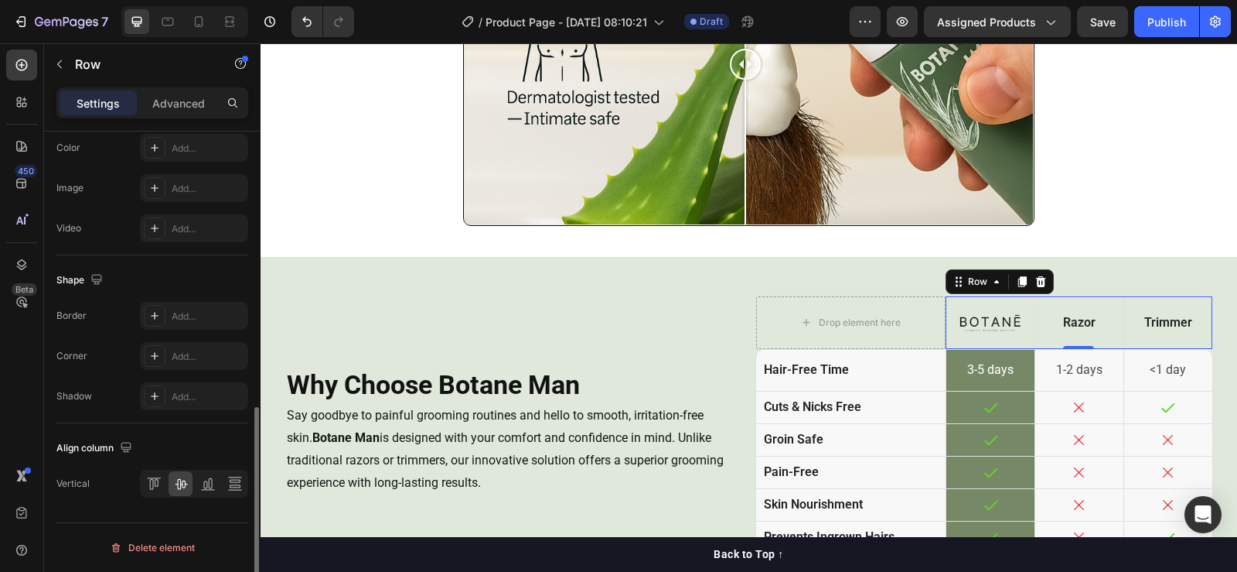
scroll to position [481, 0]
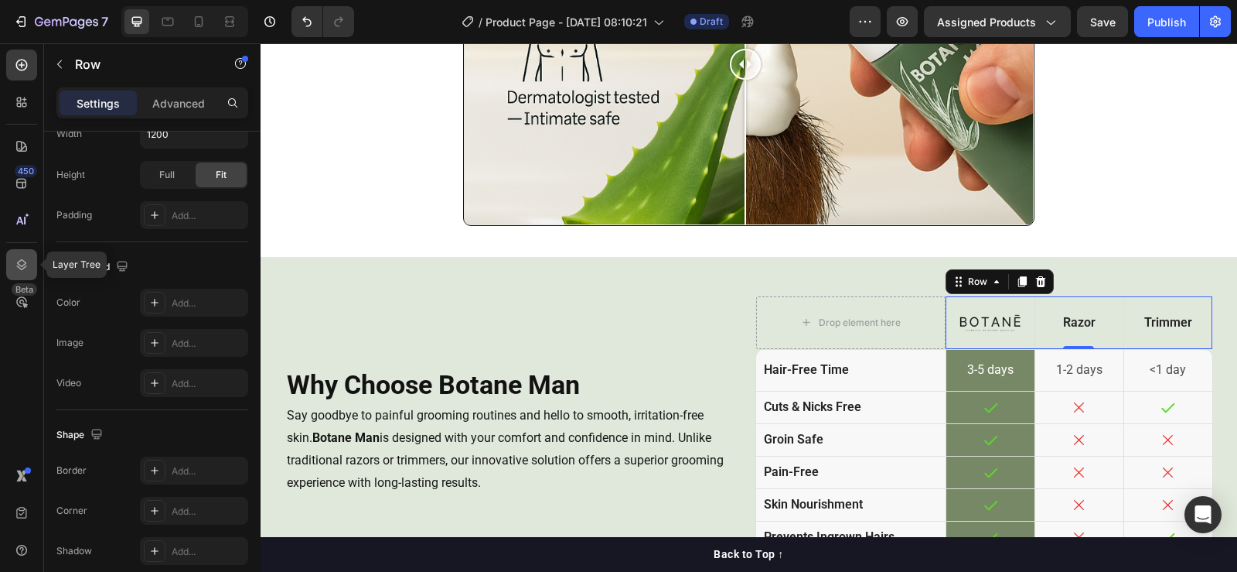
click at [22, 258] on icon at bounding box center [21, 264] width 15 height 15
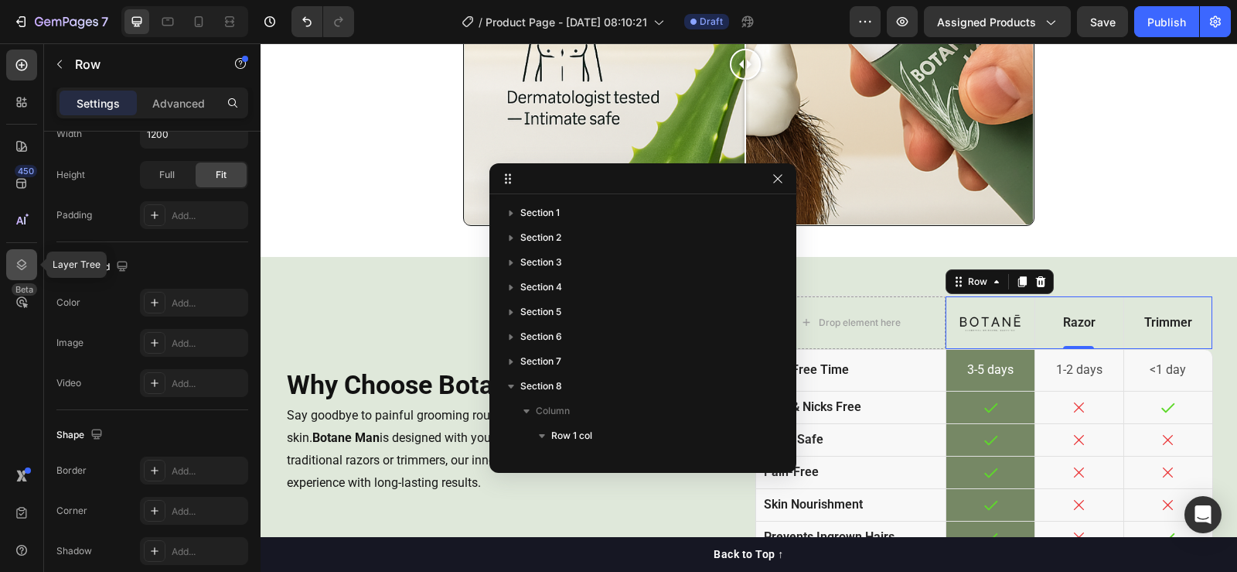
scroll to position [411, 0]
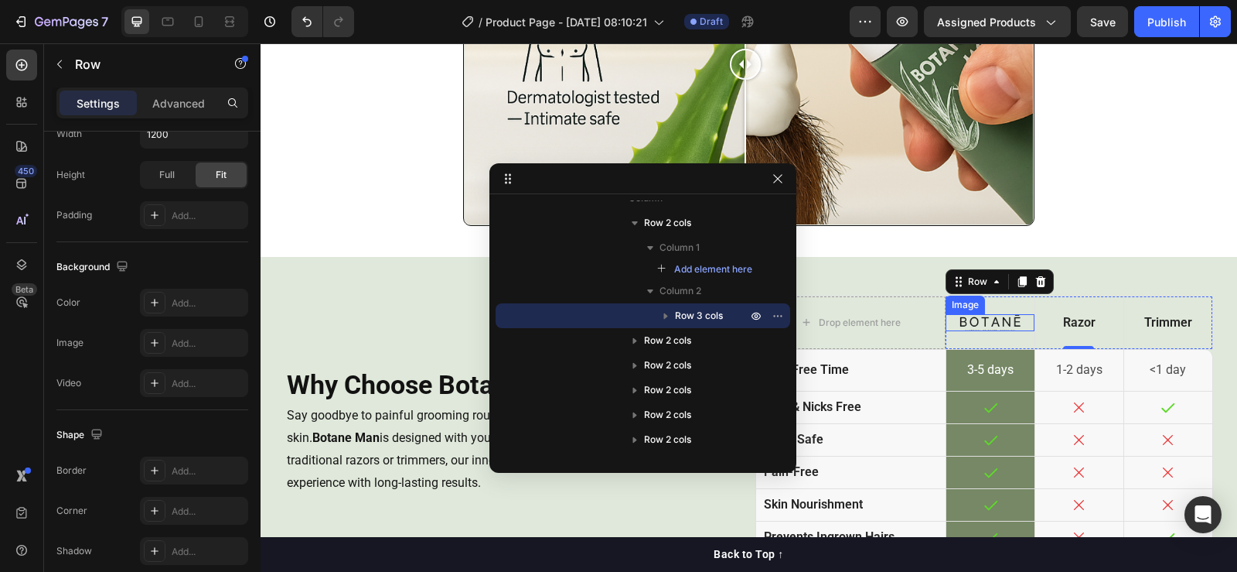
click at [982, 316] on img at bounding box center [990, 323] width 89 height 18
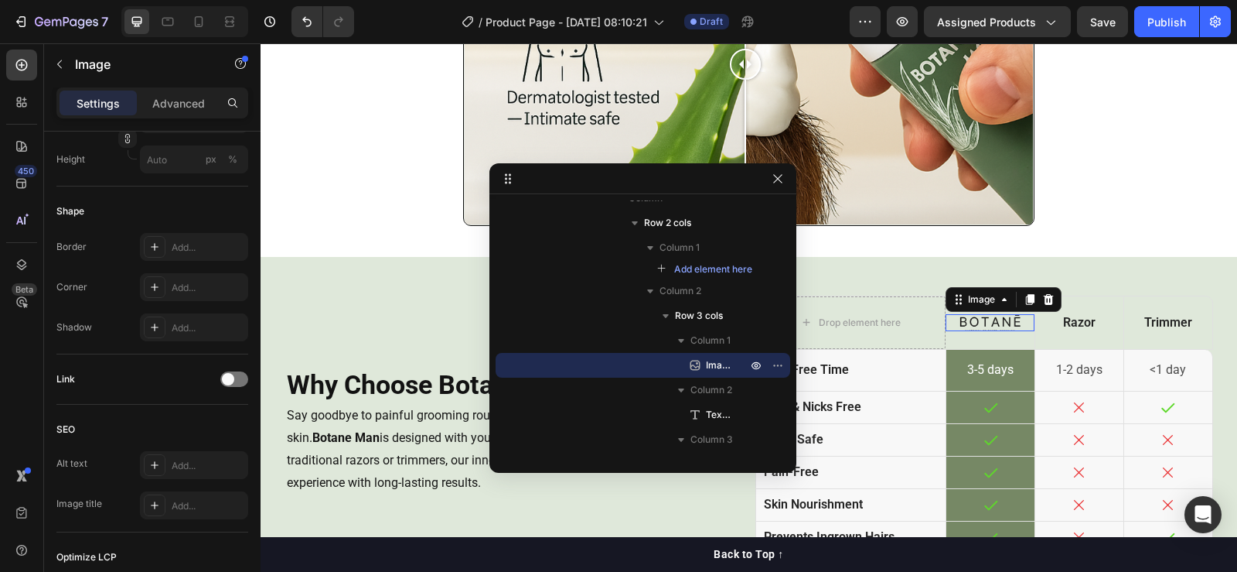
scroll to position [0, 0]
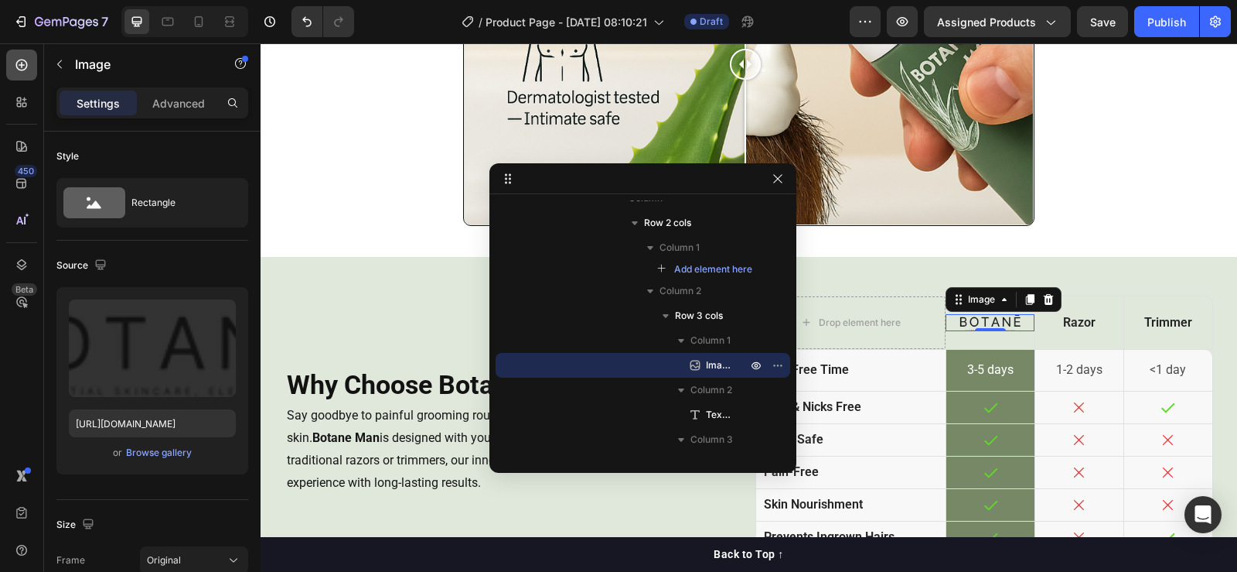
click at [16, 60] on icon at bounding box center [21, 64] width 15 height 15
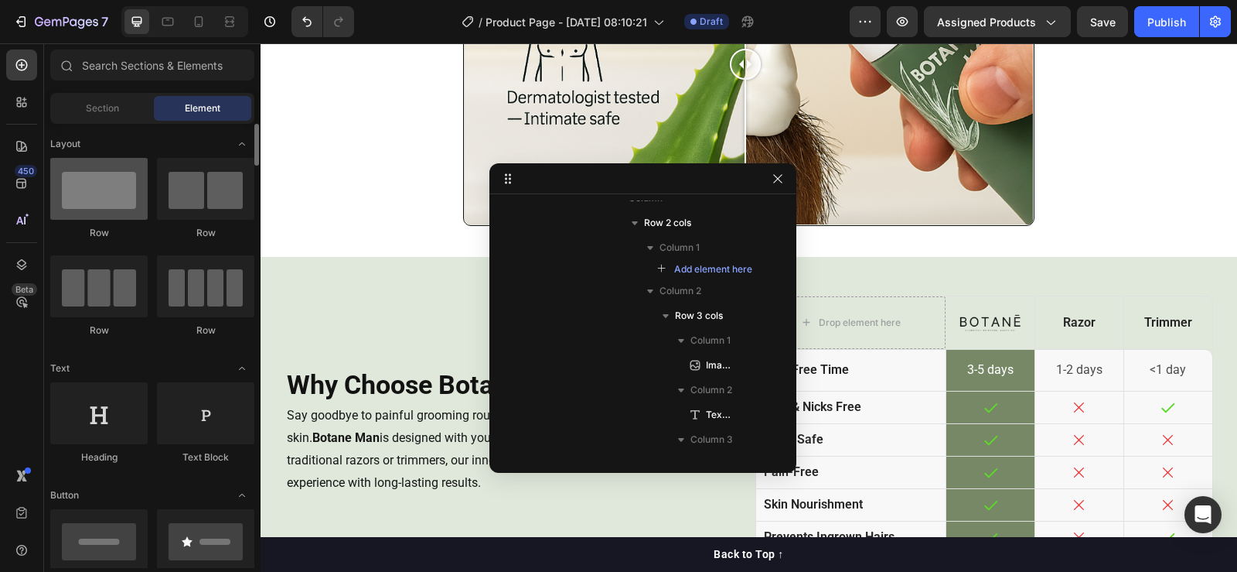
click at [107, 202] on div at bounding box center [98, 189] width 97 height 62
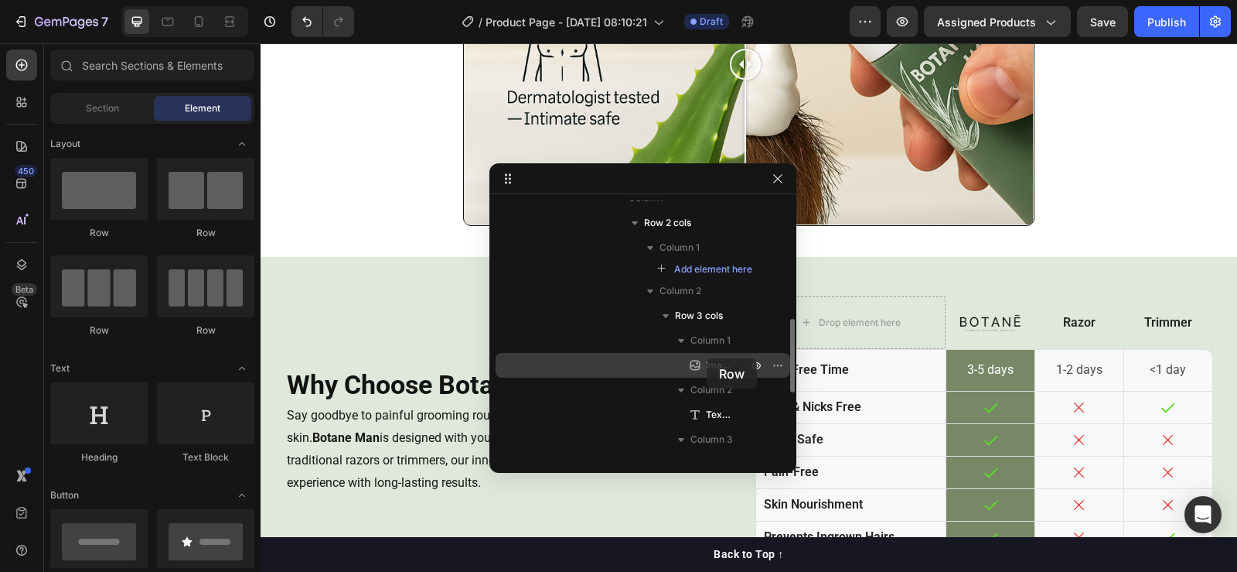
drag, startPoint x: 107, startPoint y: 202, endPoint x: 707, endPoint y: 358, distance: 620.1
click at [707, 0] on div "7 Version history / Product Page - [DATE] 08:10:21 Draft Preview Assigned Produ…" at bounding box center [618, 0] width 1237 height 0
click at [87, 192] on div at bounding box center [98, 189] width 97 height 62
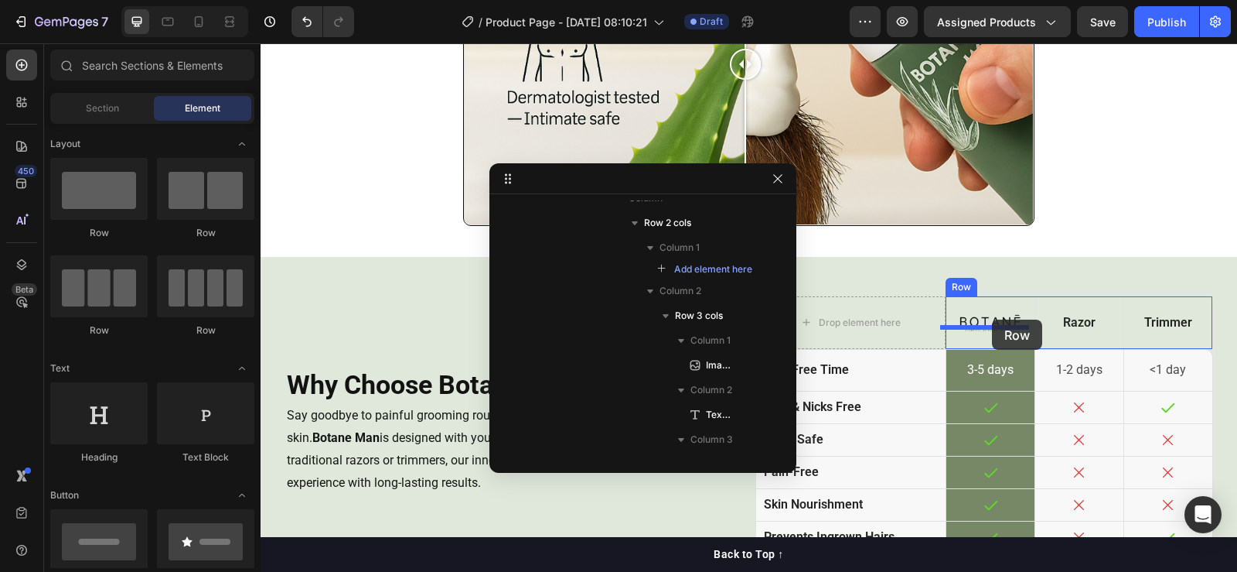
drag, startPoint x: 838, startPoint y: 319, endPoint x: 992, endPoint y: 319, distance: 153.9
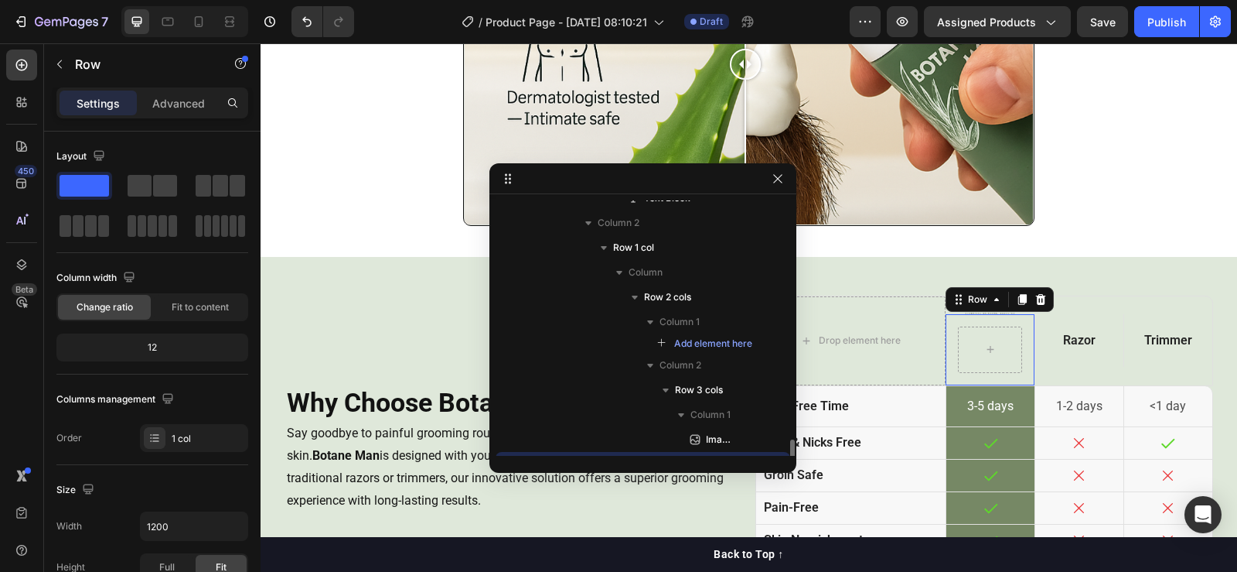
scroll to position [559, 0]
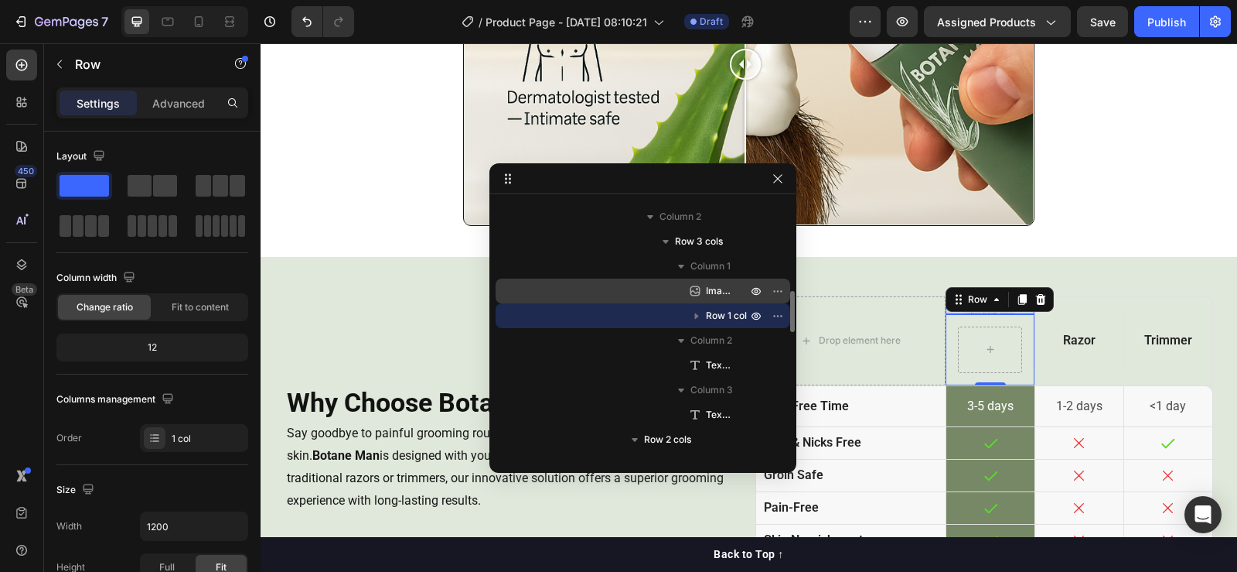
click at [712, 293] on span "Image" at bounding box center [719, 290] width 26 height 15
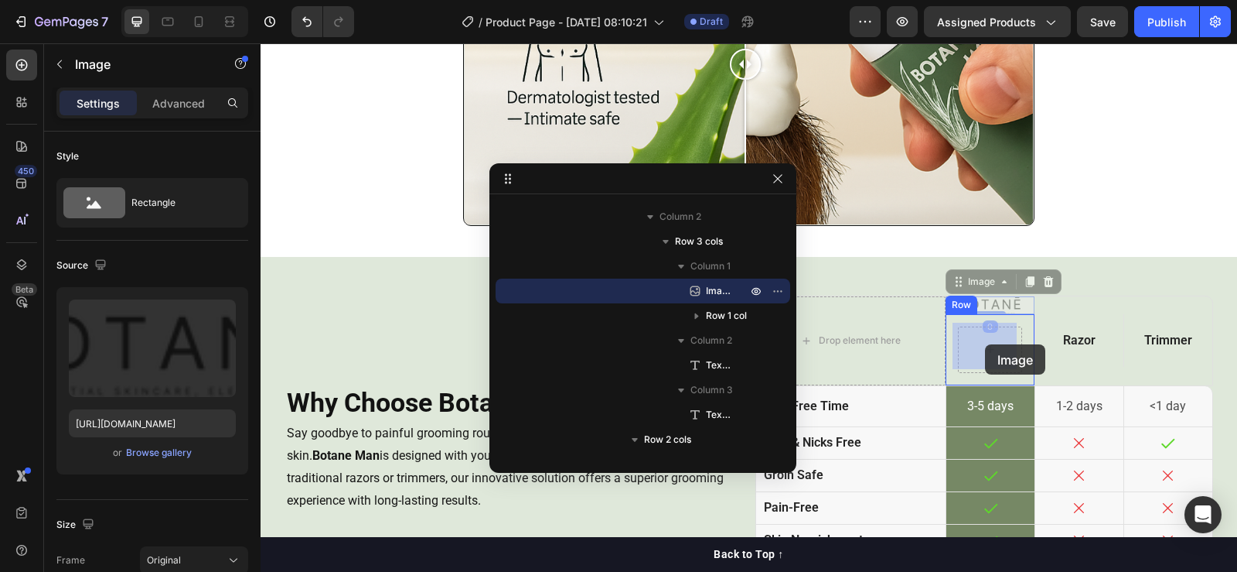
drag, startPoint x: 1002, startPoint y: 295, endPoint x: 989, endPoint y: 335, distance: 42.3
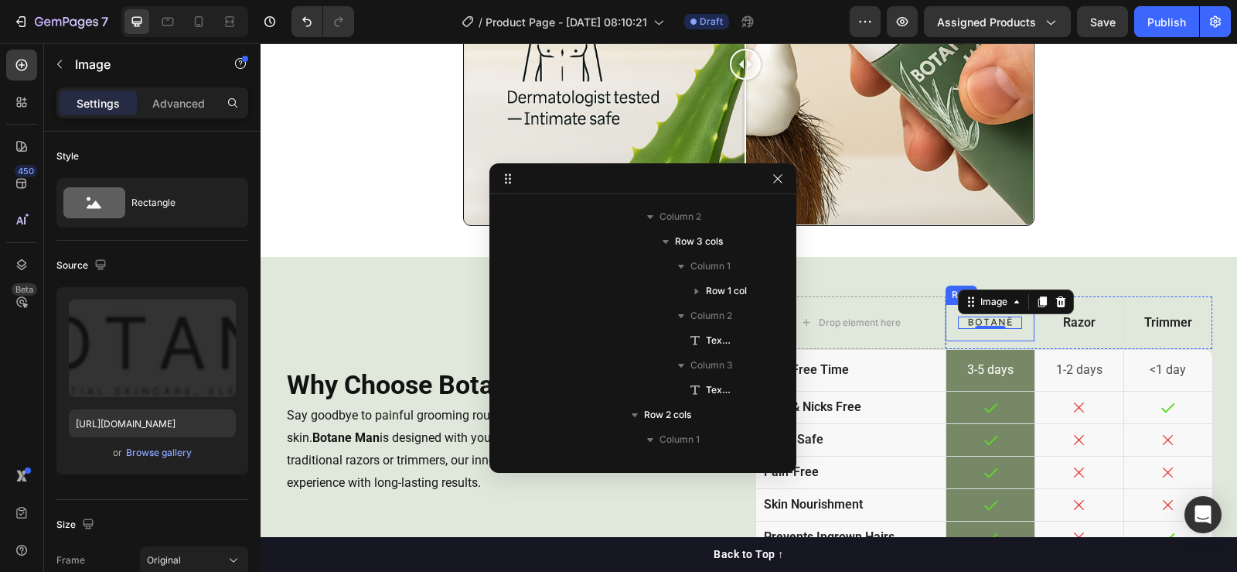
click at [955, 331] on div "Image 0 Row" at bounding box center [990, 323] width 89 height 38
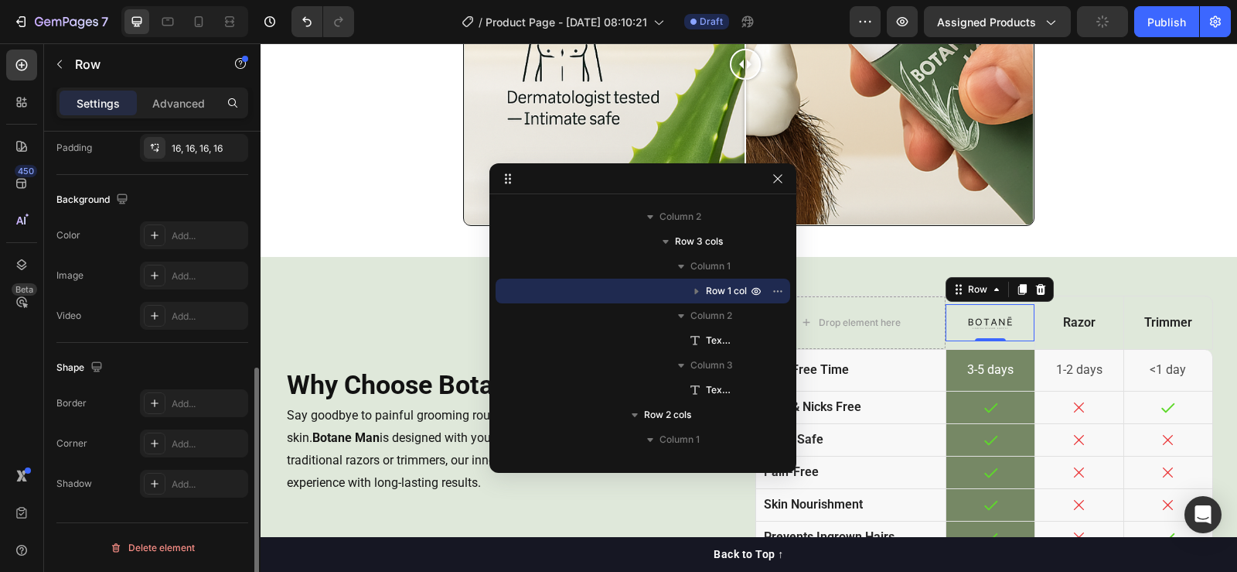
scroll to position [305, 0]
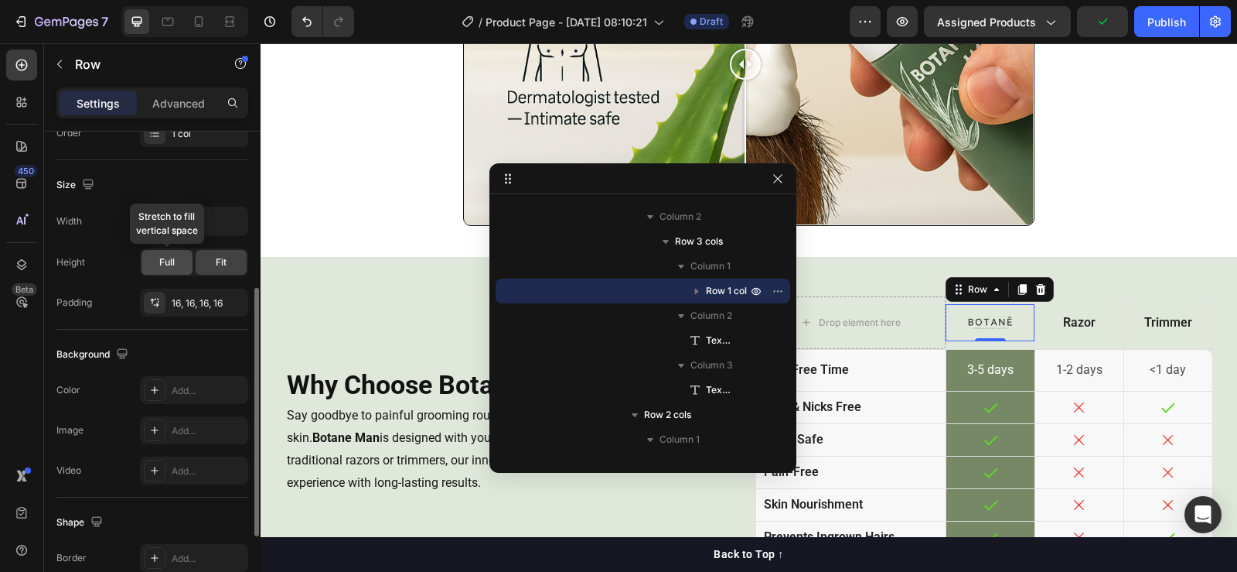
click at [171, 266] on span "Full" at bounding box center [166, 262] width 15 height 14
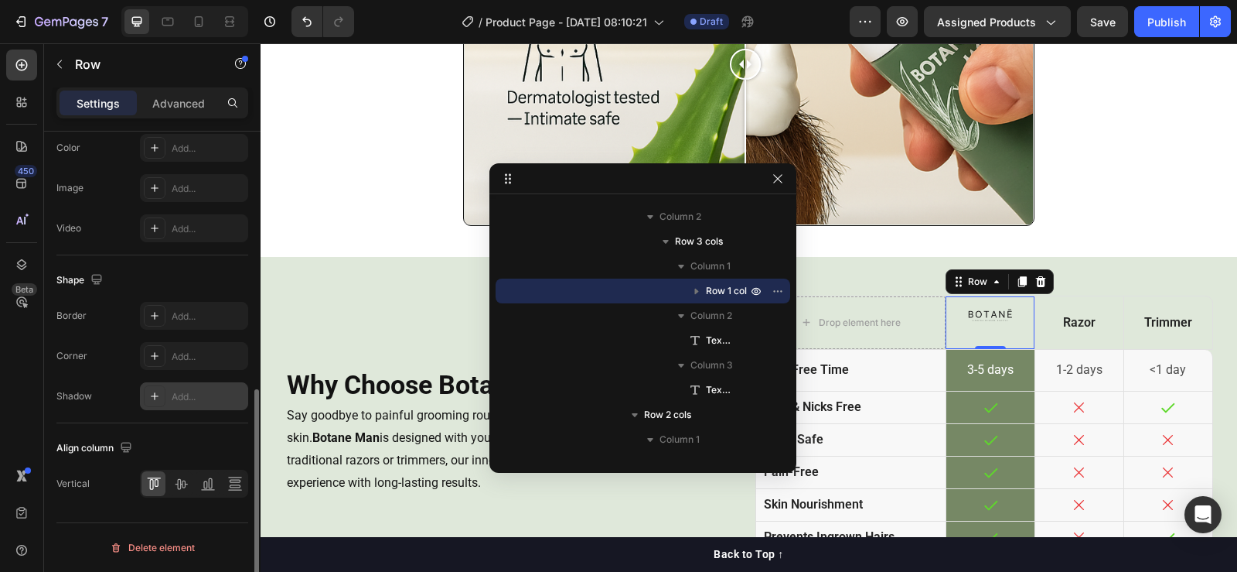
scroll to position [547, 0]
click at [182, 479] on icon at bounding box center [180, 483] width 15 height 15
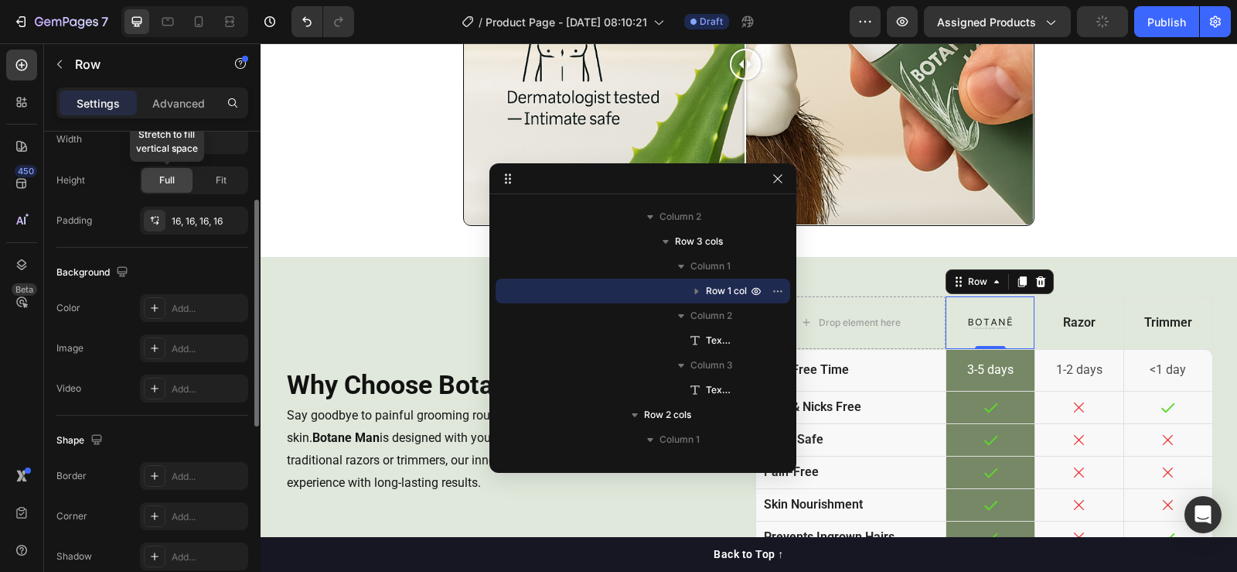
scroll to position [309, 0]
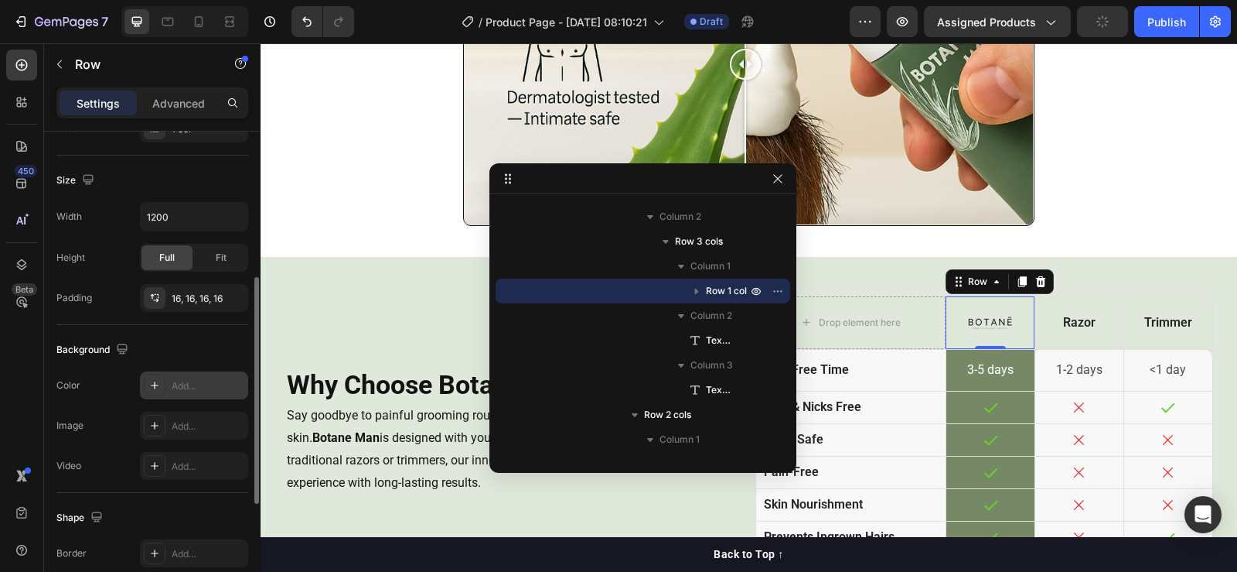
click at [159, 383] on icon at bounding box center [154, 385] width 12 height 12
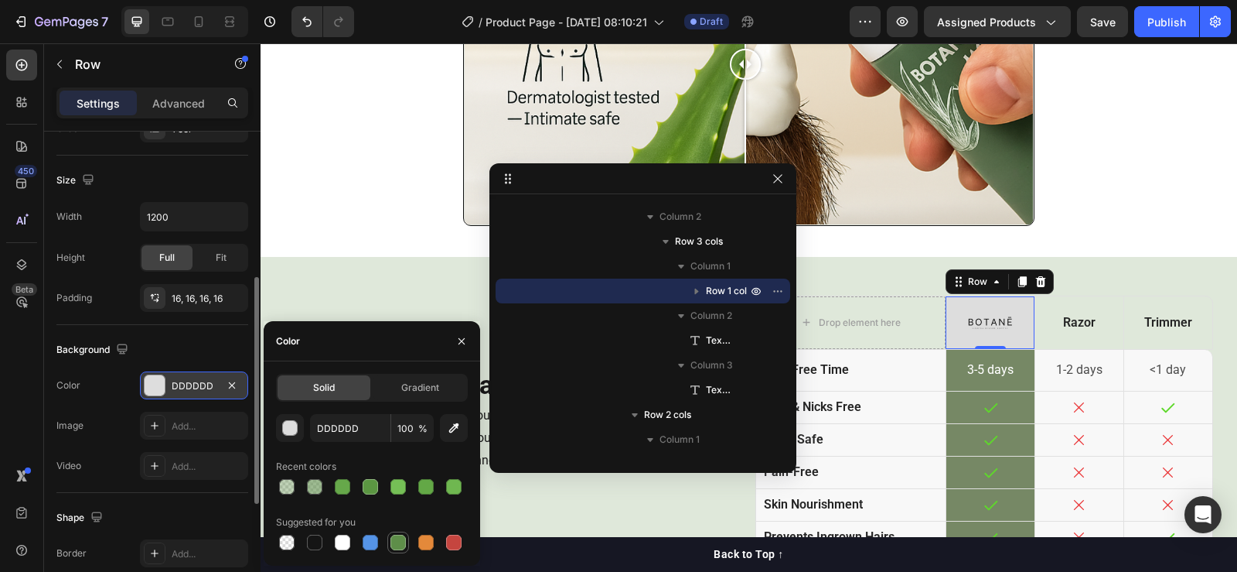
click at [394, 537] on div at bounding box center [398, 541] width 15 height 15
type input "5E8E49"
click at [318, 485] on div at bounding box center [314, 486] width 15 height 15
click at [291, 480] on div at bounding box center [286, 486] width 15 height 15
click at [394, 535] on div at bounding box center [398, 541] width 15 height 15
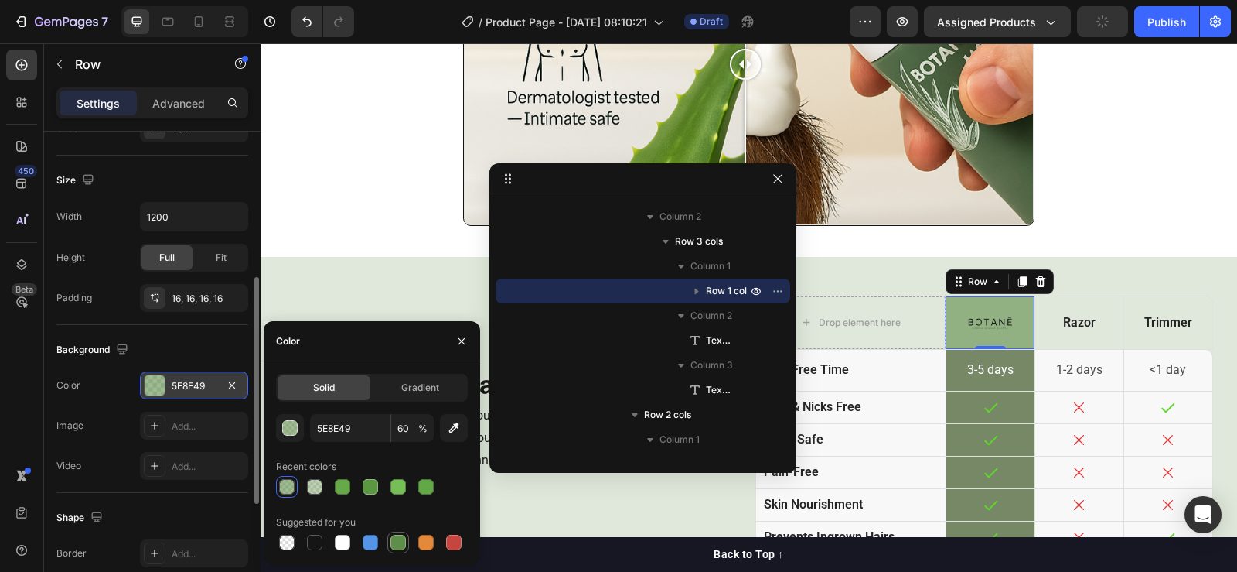
type input "100"
click at [370, 486] on div at bounding box center [370, 486] width 15 height 15
click at [346, 486] on div at bounding box center [342, 486] width 15 height 15
click at [401, 548] on div at bounding box center [398, 541] width 15 height 15
type input "5E8E49"
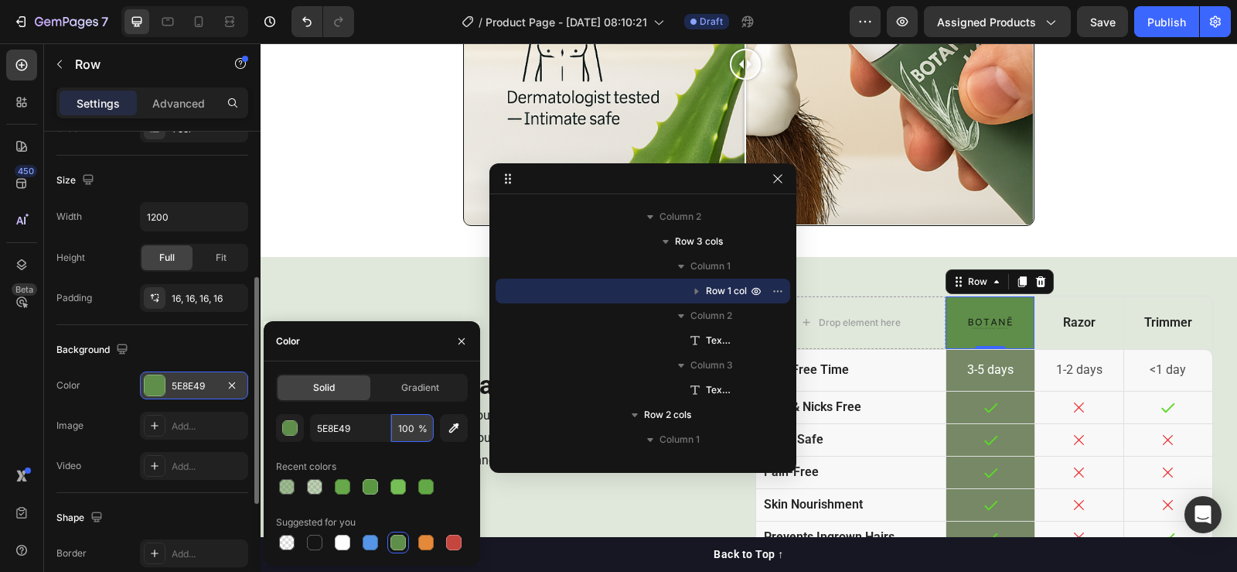
click at [401, 426] on input "100" at bounding box center [412, 428] width 43 height 28
type input "85"
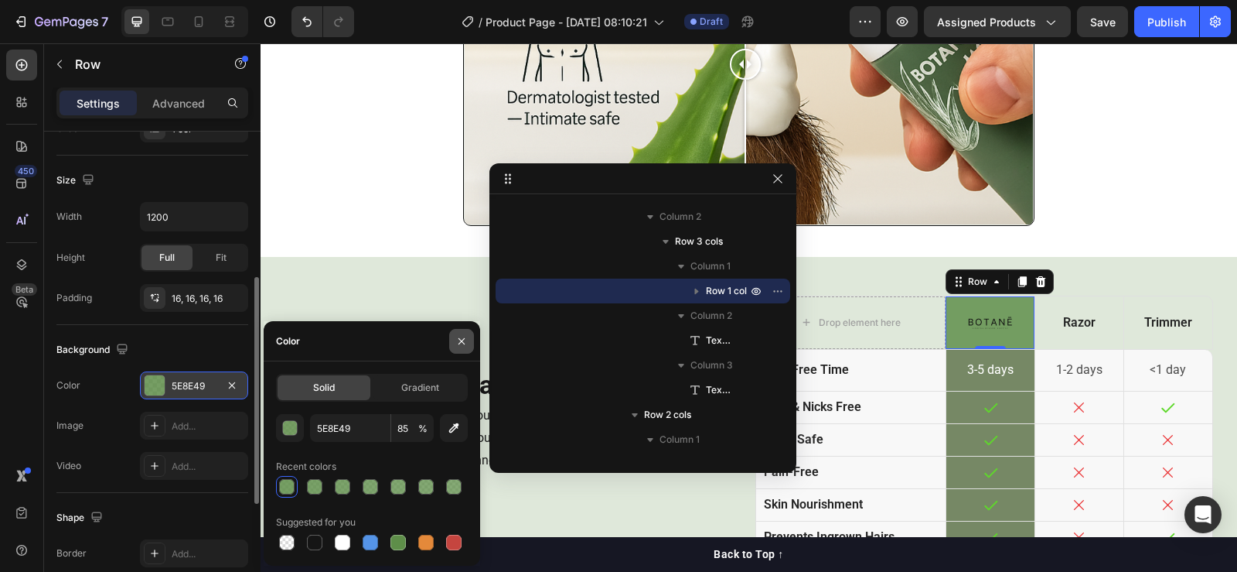
click at [463, 333] on button "button" at bounding box center [461, 341] width 25 height 25
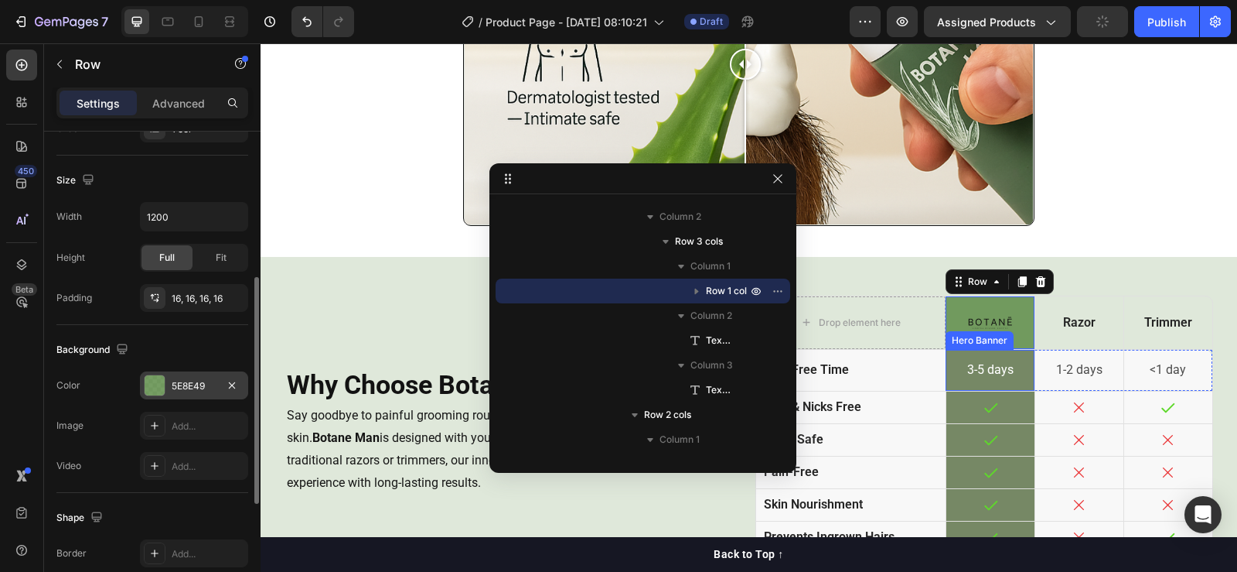
click at [959, 350] on div "3-5 days Text Block" at bounding box center [991, 370] width 88 height 41
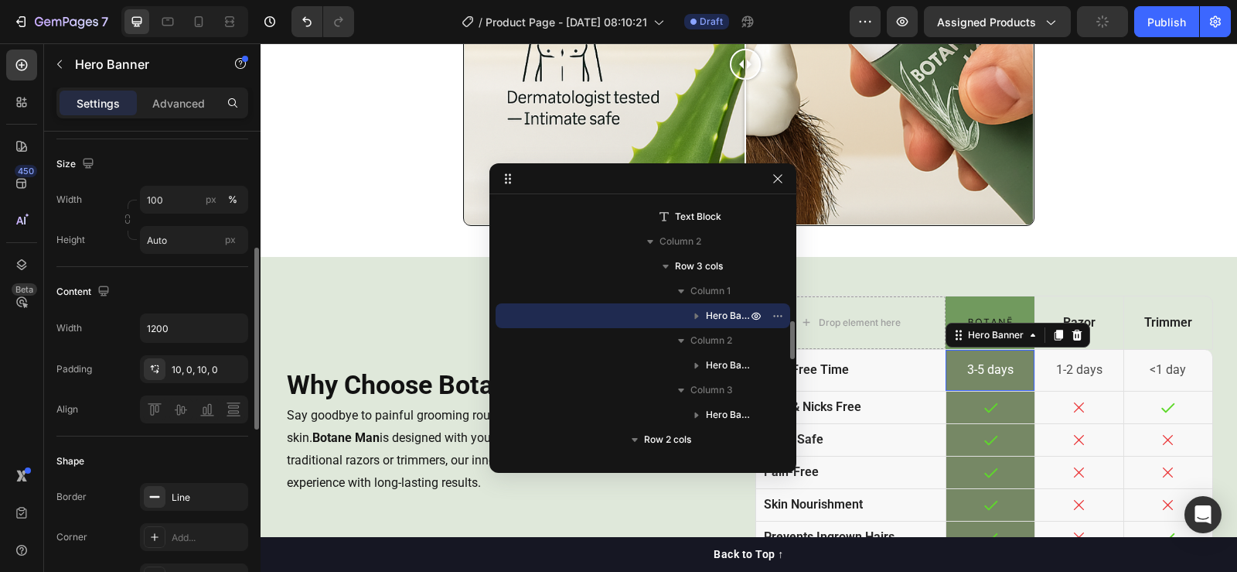
scroll to position [0, 0]
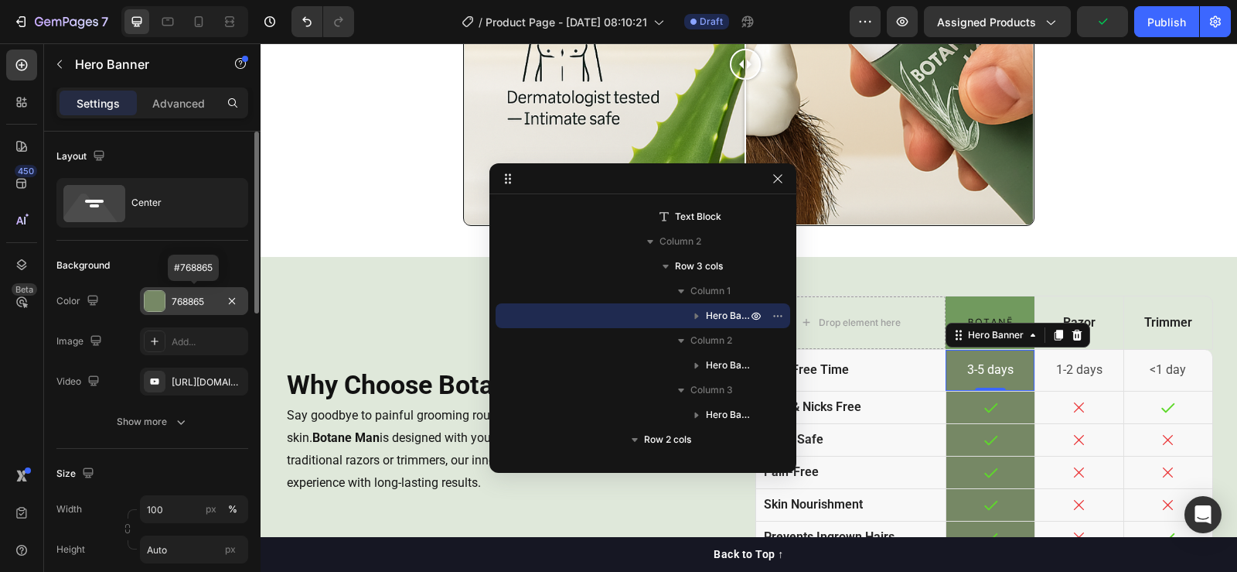
click at [190, 299] on div "768865" at bounding box center [194, 302] width 45 height 14
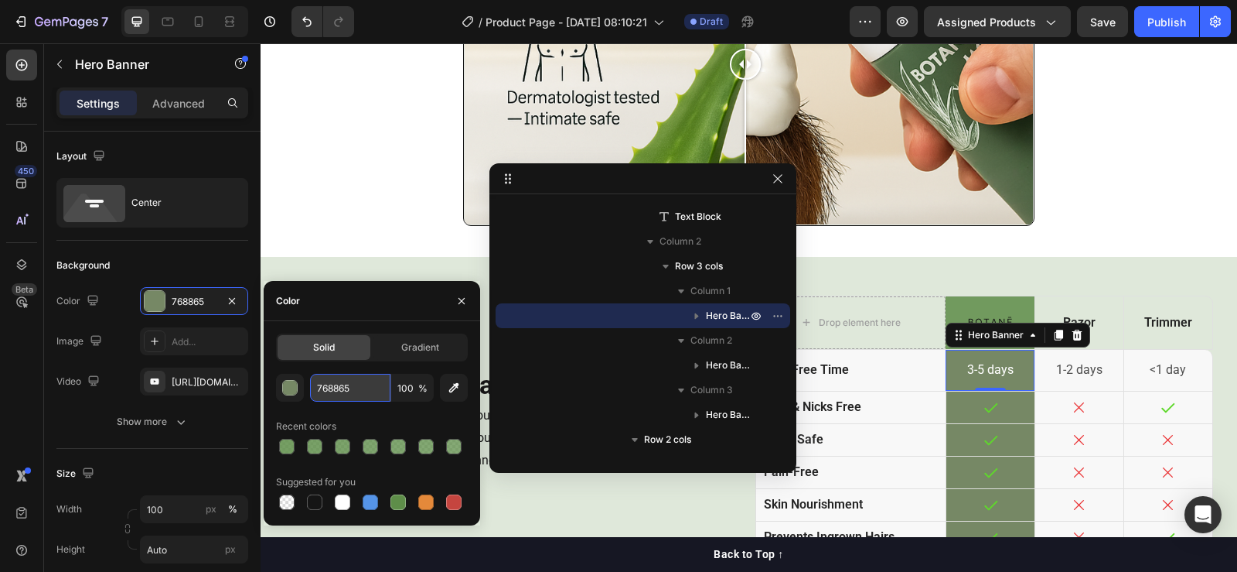
click at [337, 383] on input "768865" at bounding box center [350, 388] width 80 height 28
click at [947, 302] on div "Image Row" at bounding box center [990, 322] width 89 height 53
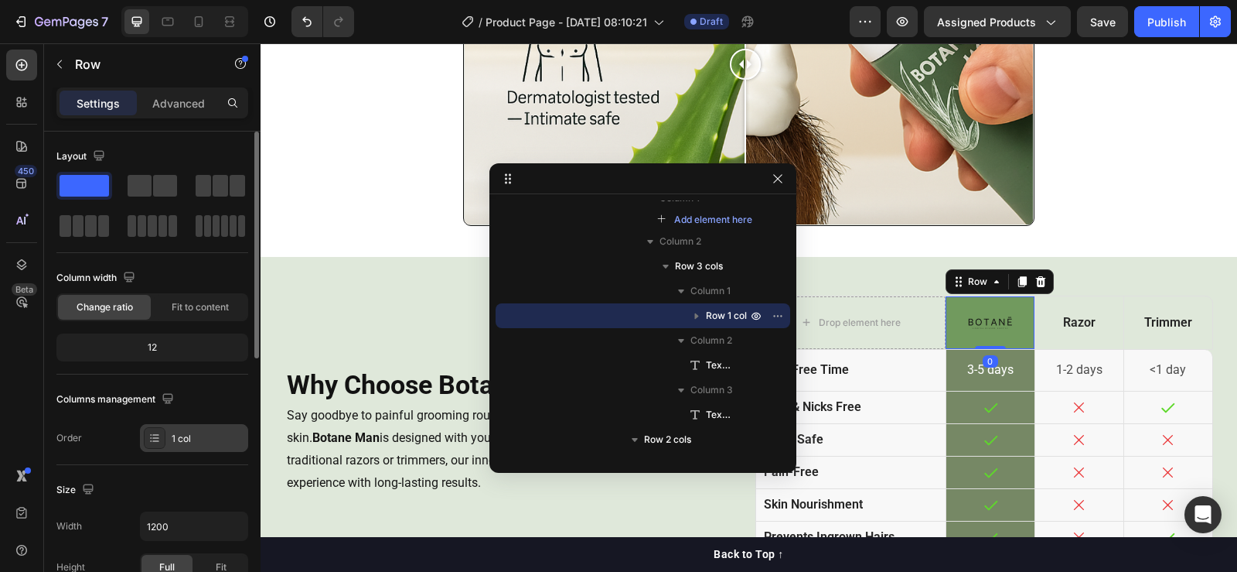
scroll to position [155, 0]
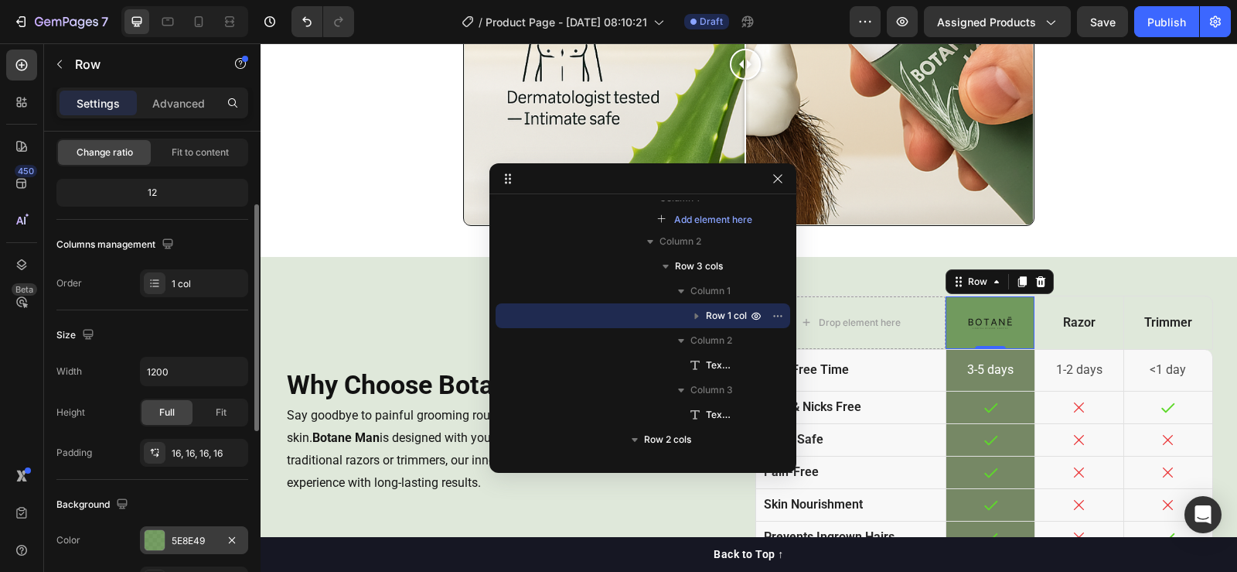
click at [165, 536] on div at bounding box center [155, 540] width 22 height 22
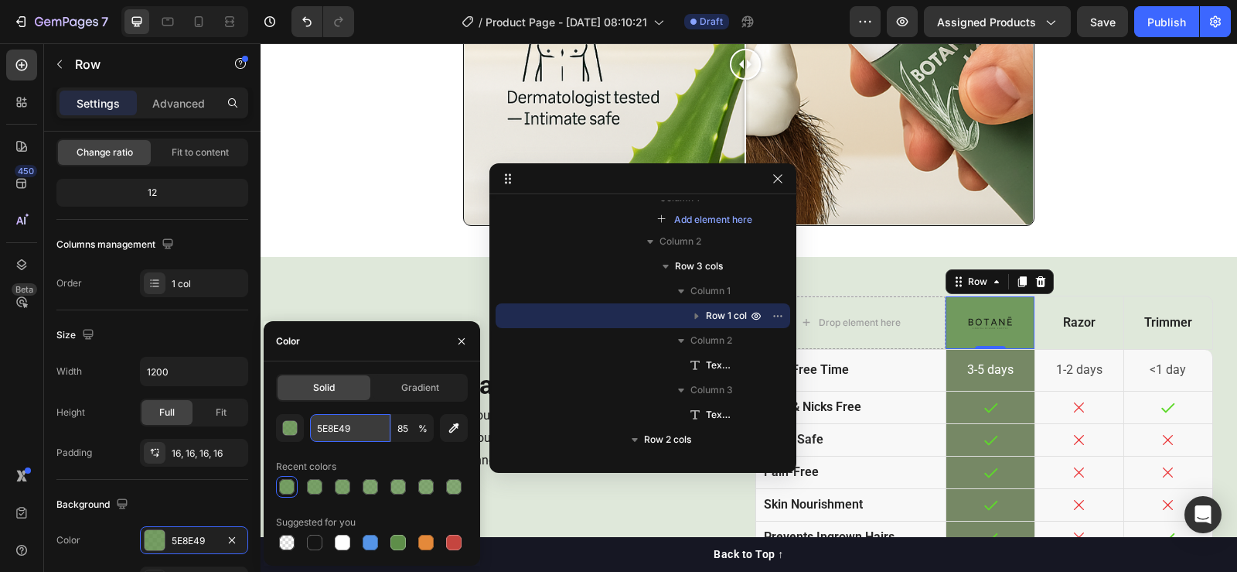
click at [343, 427] on input "5E8E49" at bounding box center [350, 428] width 80 height 28
paste input "768865"
click at [343, 427] on input "5E8E49" at bounding box center [350, 428] width 80 height 28
type input "768865"
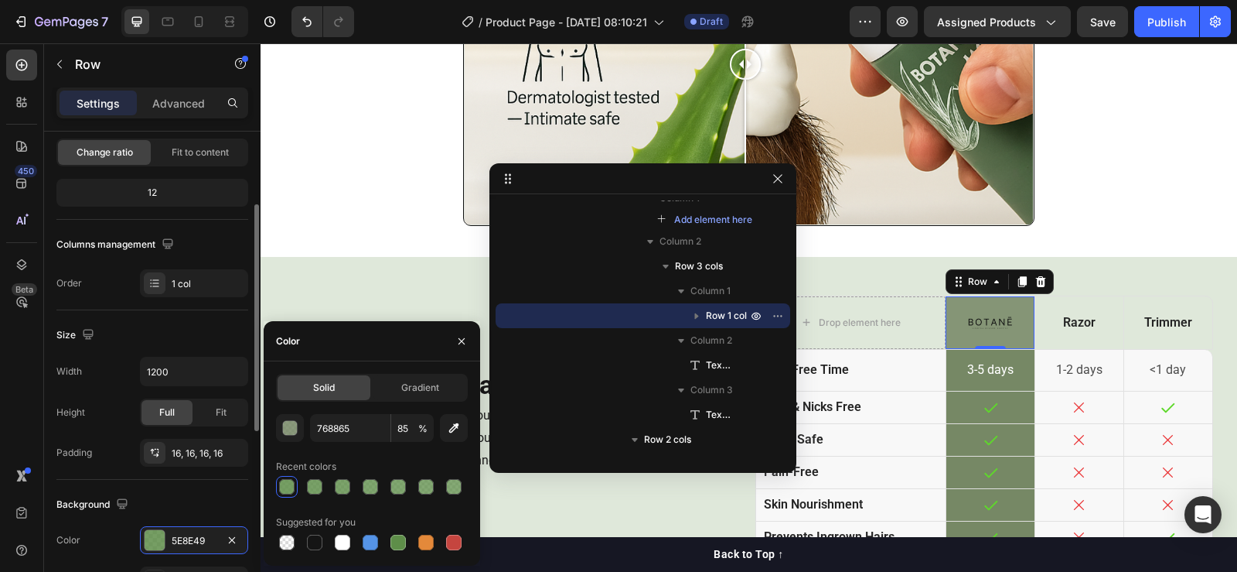
click at [98, 404] on div "Height Full Fit" at bounding box center [152, 412] width 192 height 28
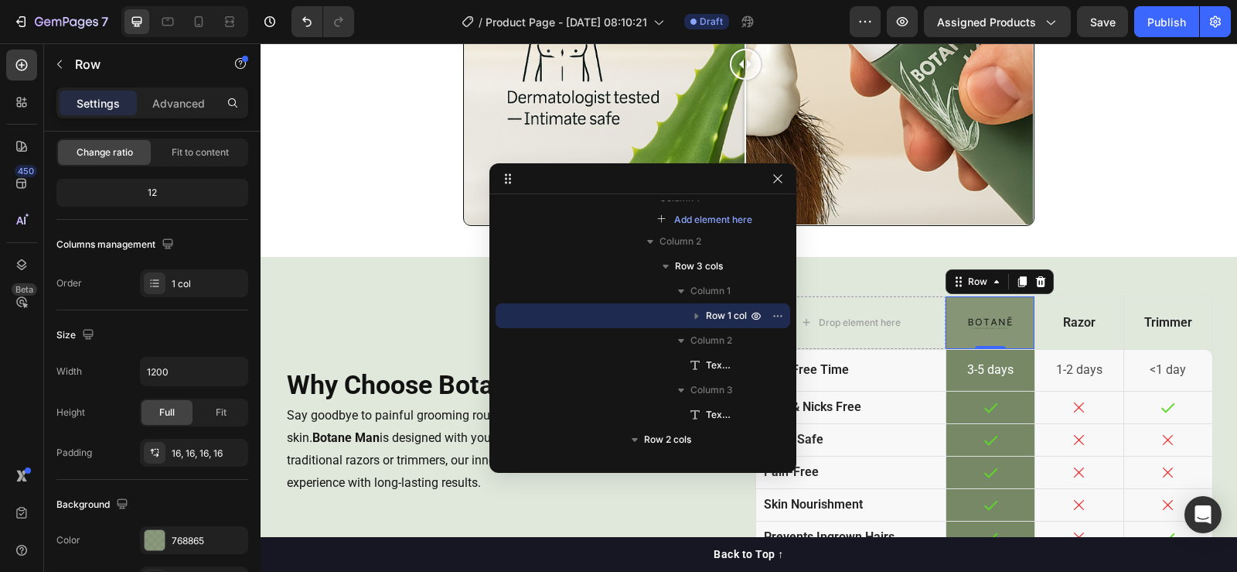
click at [946, 299] on div "Image Row 0" at bounding box center [990, 322] width 89 height 53
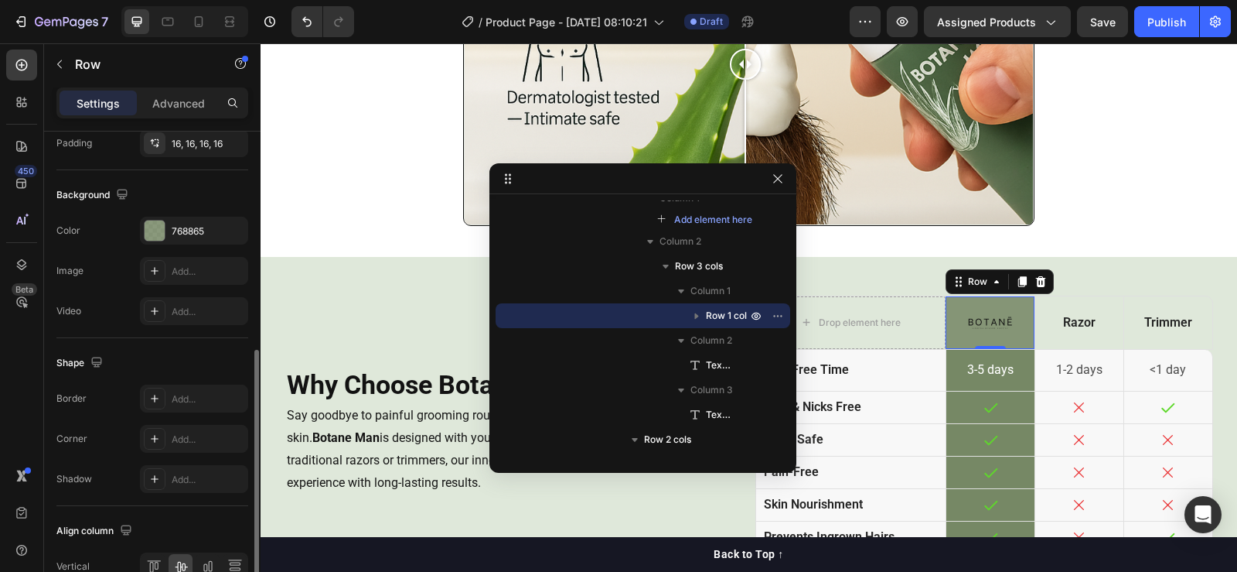
click at [193, 448] on div "Add..." at bounding box center [194, 439] width 108 height 28
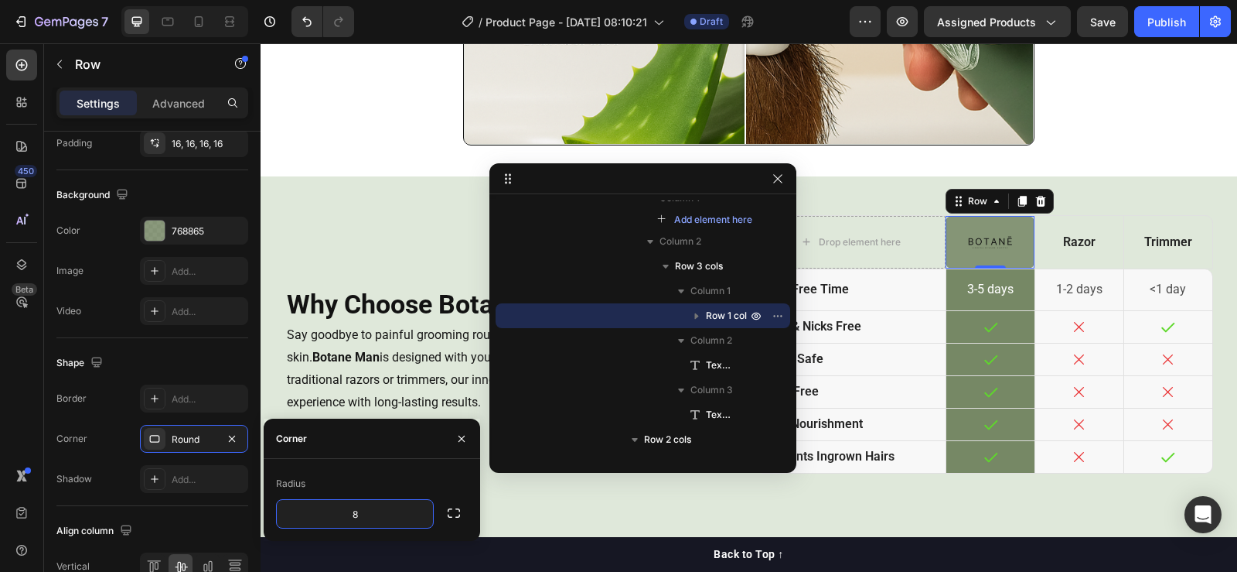
scroll to position [3016, 0]
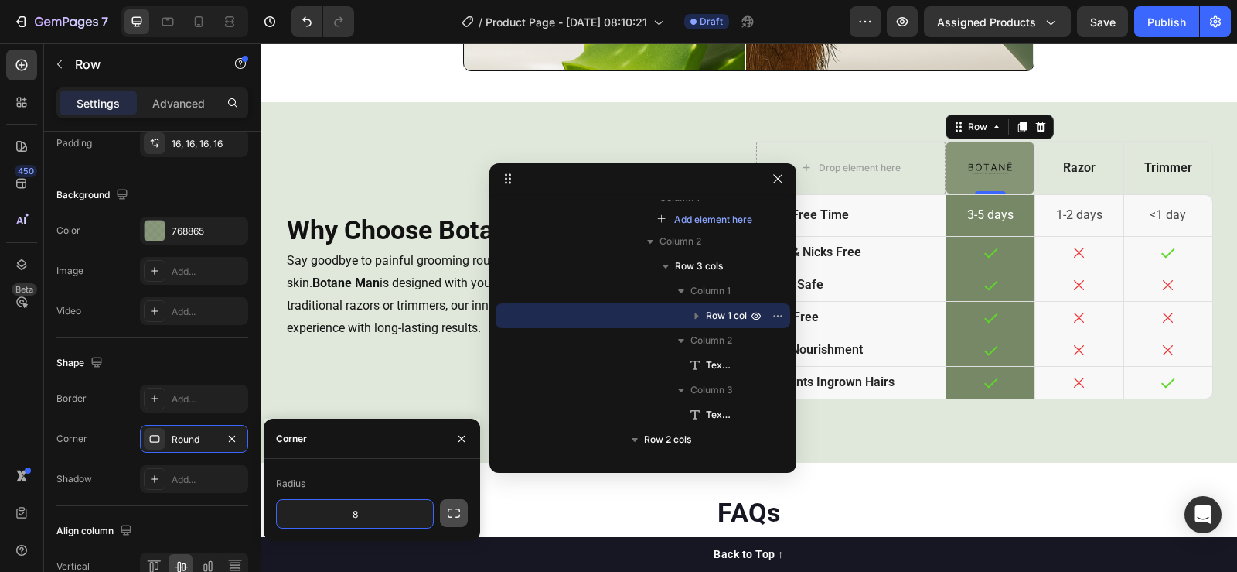
click at [452, 503] on button "button" at bounding box center [454, 513] width 28 height 28
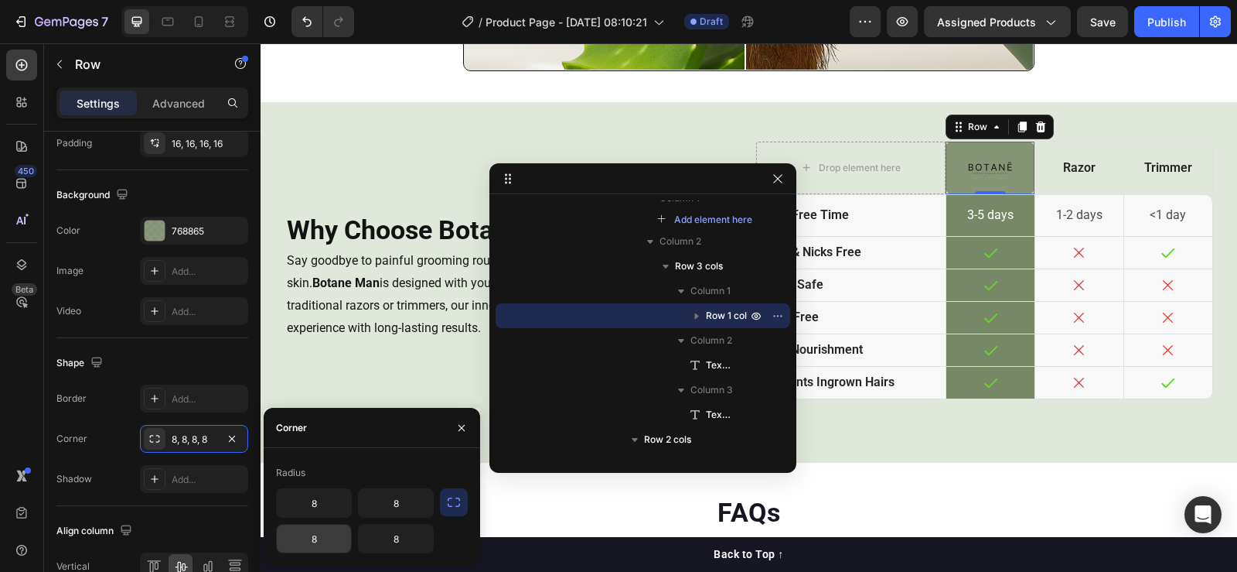
click at [318, 537] on input "8" at bounding box center [314, 538] width 74 height 28
type input "0"
click at [395, 536] on input "8" at bounding box center [396, 538] width 74 height 28
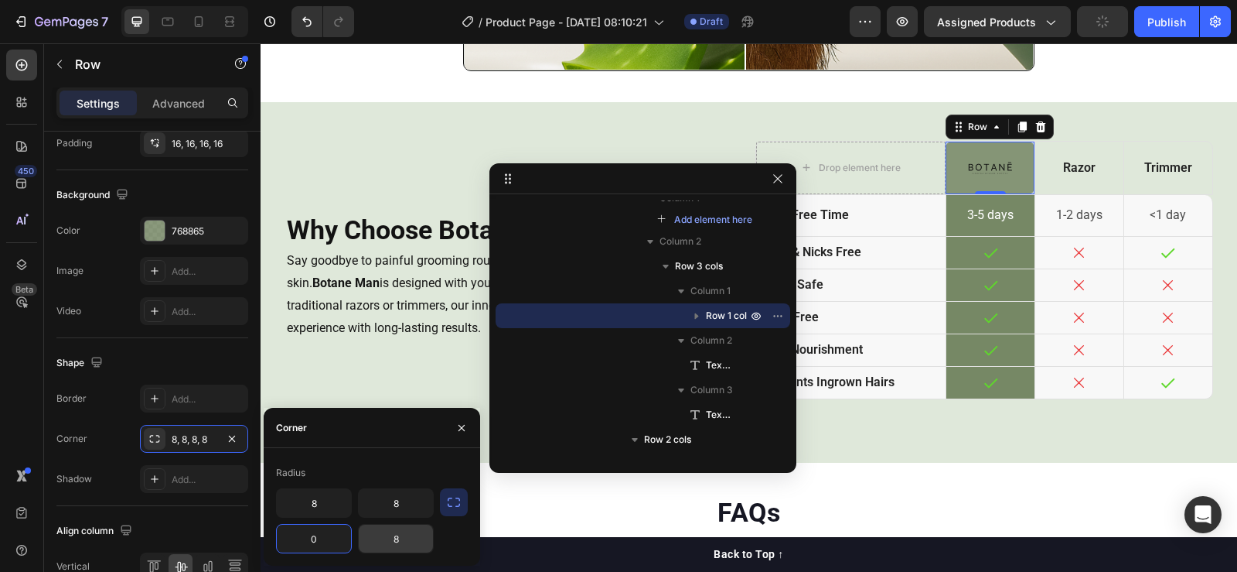
click at [395, 536] on input "8" at bounding box center [396, 538] width 74 height 28
type input "0"
click at [120, 437] on div "Corner 8, 8, 0, 8" at bounding box center [152, 439] width 192 height 28
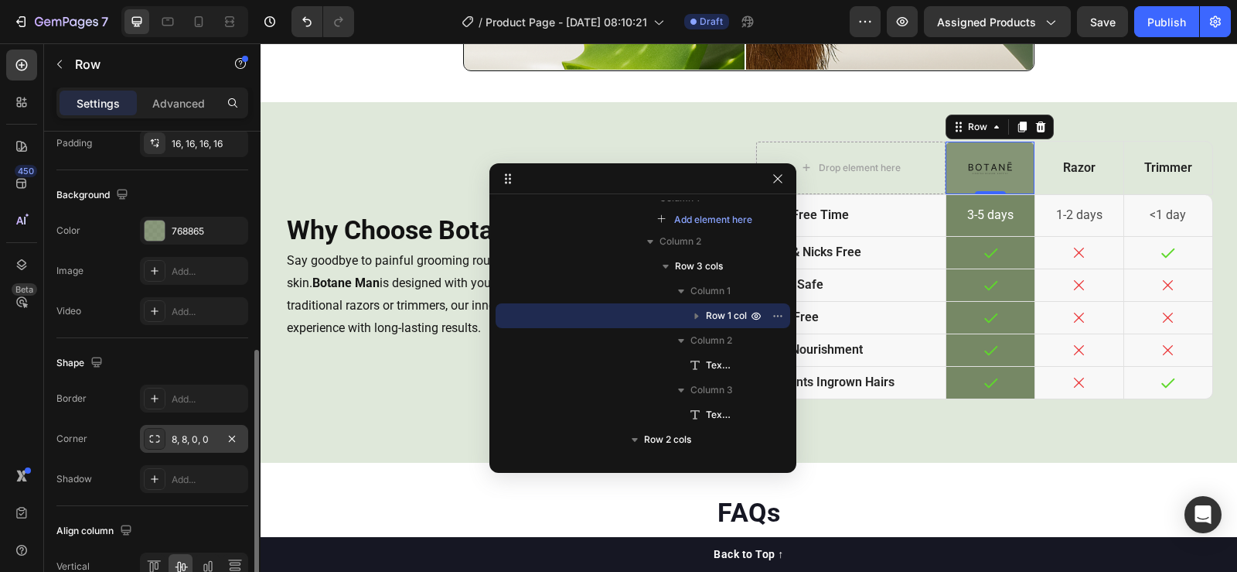
click at [185, 443] on div "8, 8, 0, 0" at bounding box center [194, 439] width 45 height 14
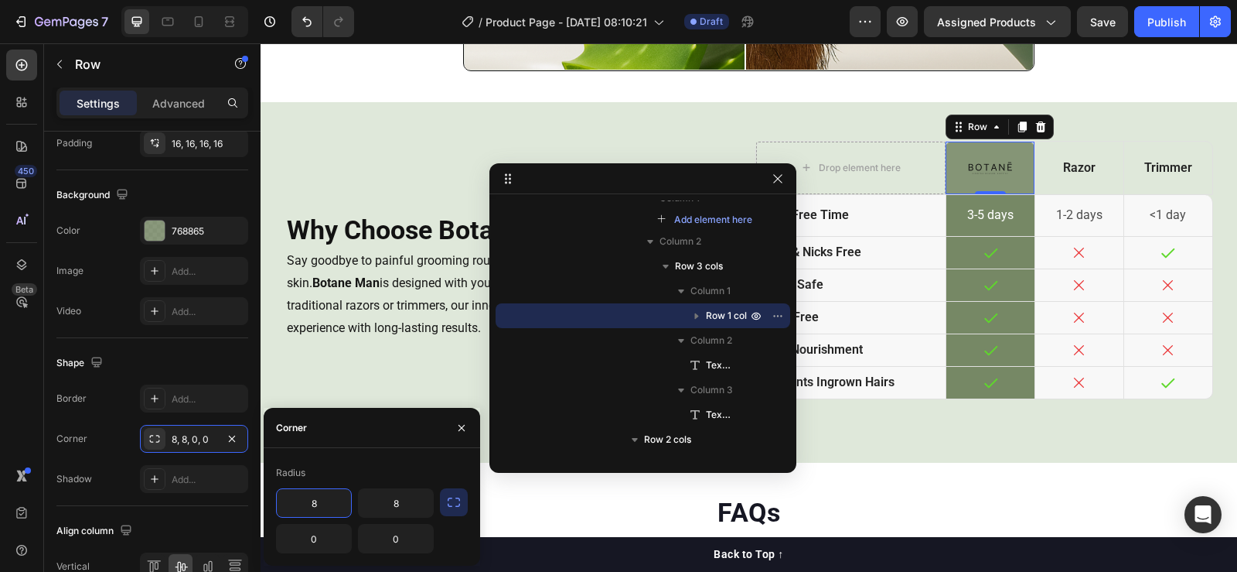
click at [300, 499] on input "8" at bounding box center [314, 503] width 74 height 28
type input "10"
click at [370, 498] on input "8" at bounding box center [396, 503] width 74 height 28
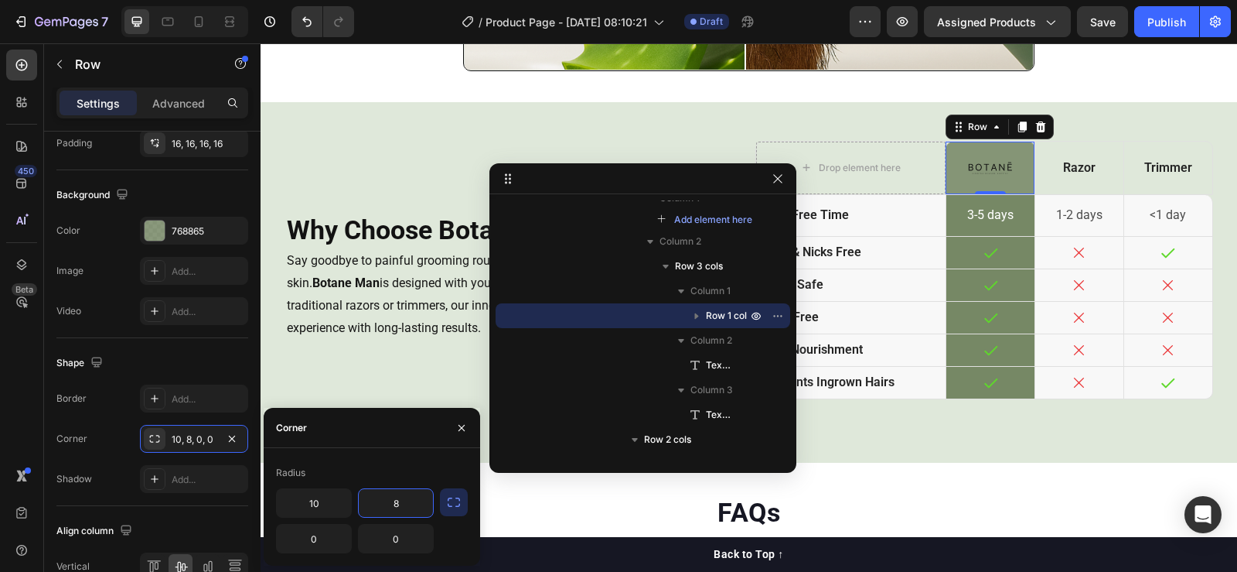
click at [370, 498] on input "8" at bounding box center [396, 503] width 74 height 28
type input "10"
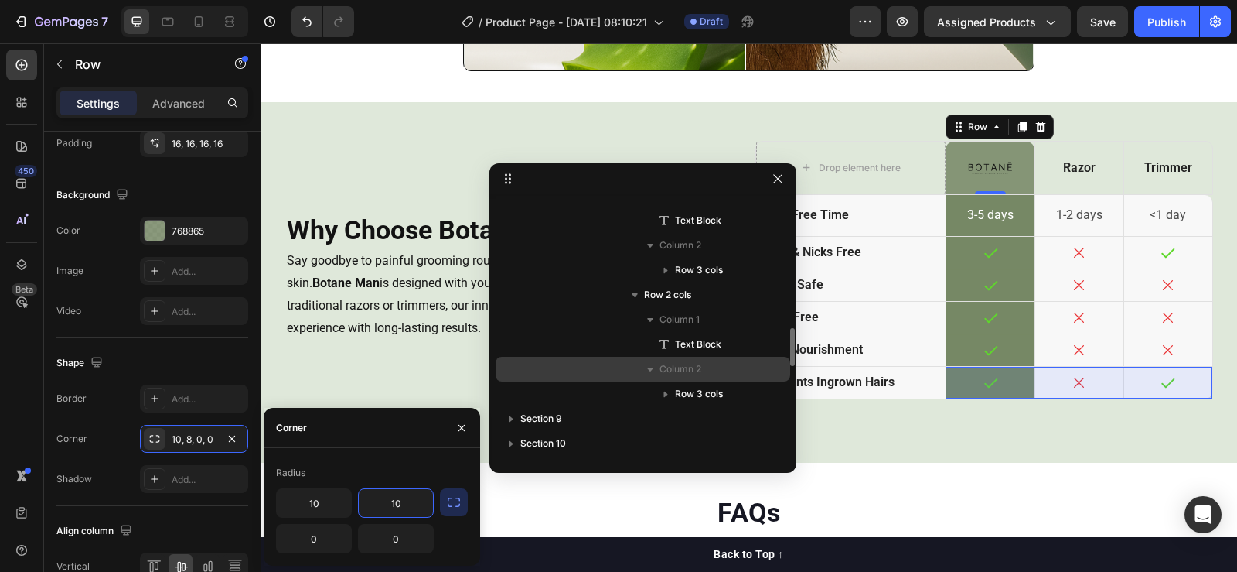
scroll to position [1369, 0]
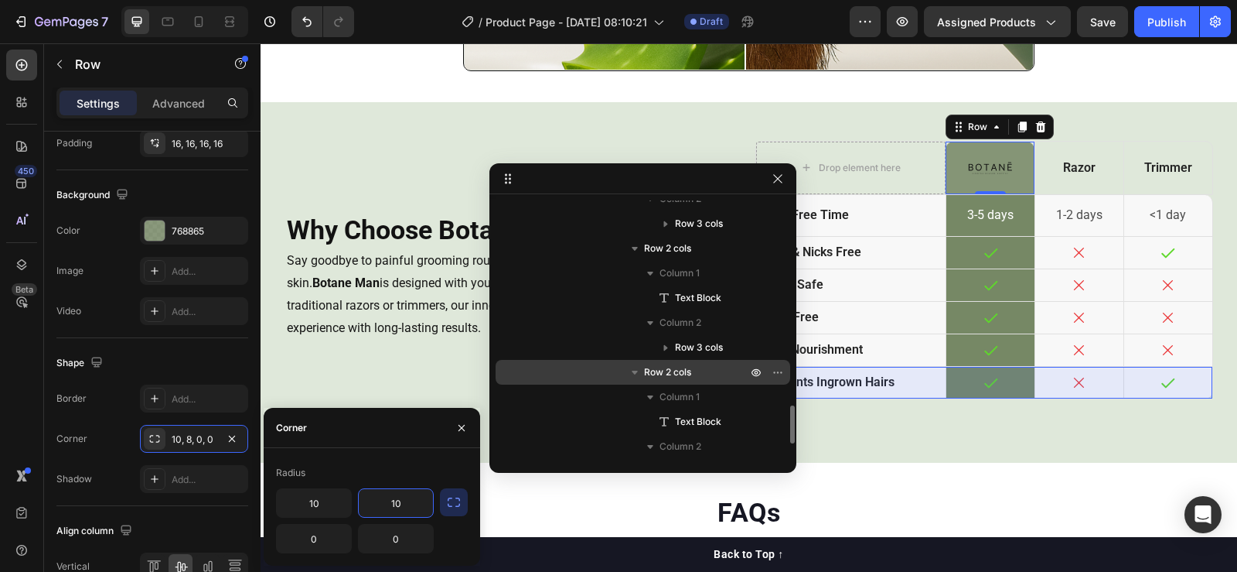
click at [685, 374] on span "Row 2 cols" at bounding box center [667, 371] width 47 height 15
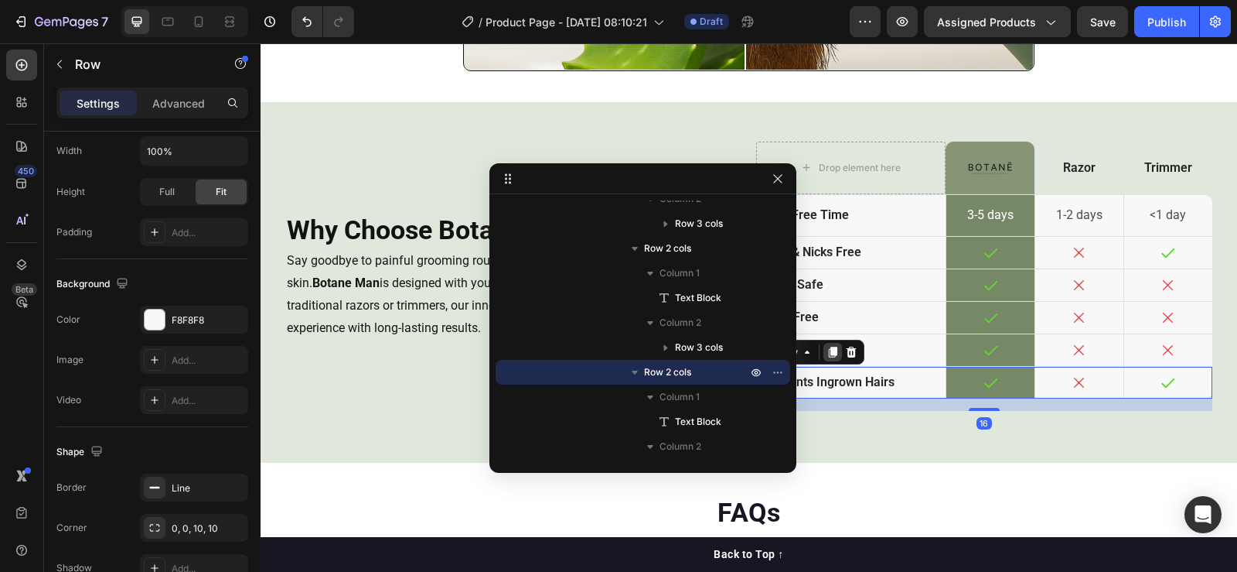
click at [828, 350] on icon at bounding box center [832, 351] width 9 height 11
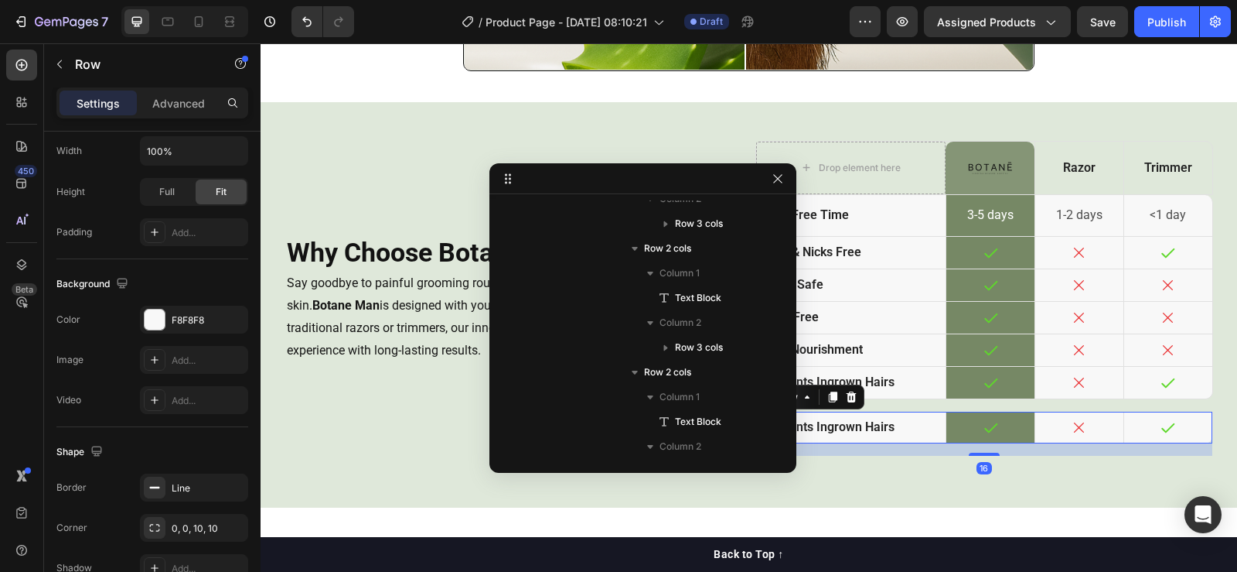
scroll to position [1471, 0]
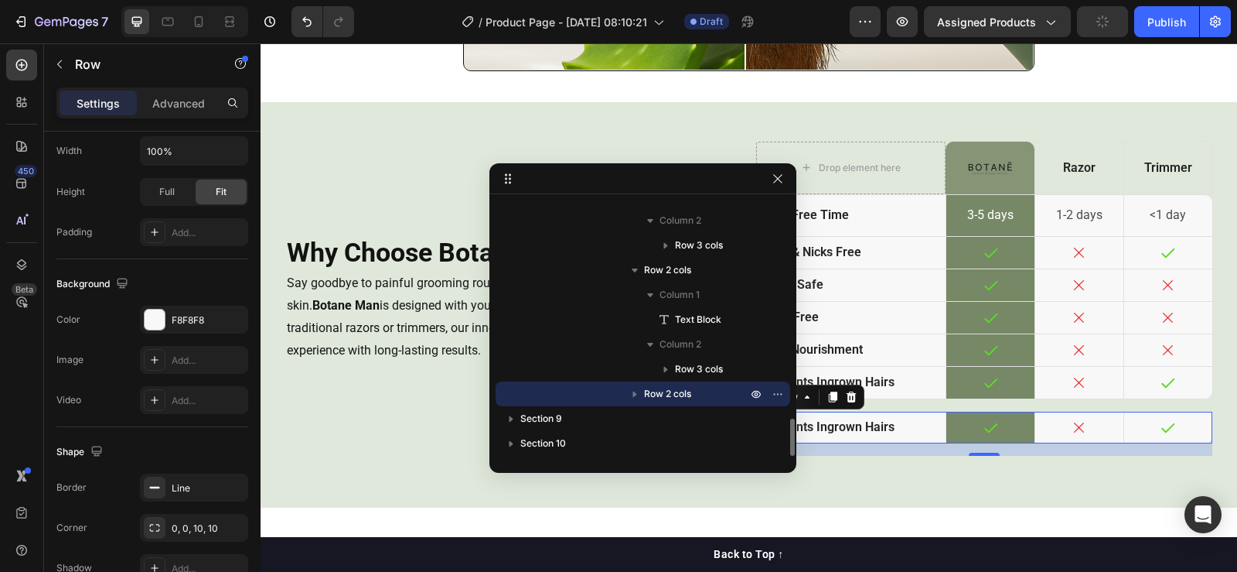
click at [676, 392] on span "Row 2 cols" at bounding box center [667, 393] width 47 height 15
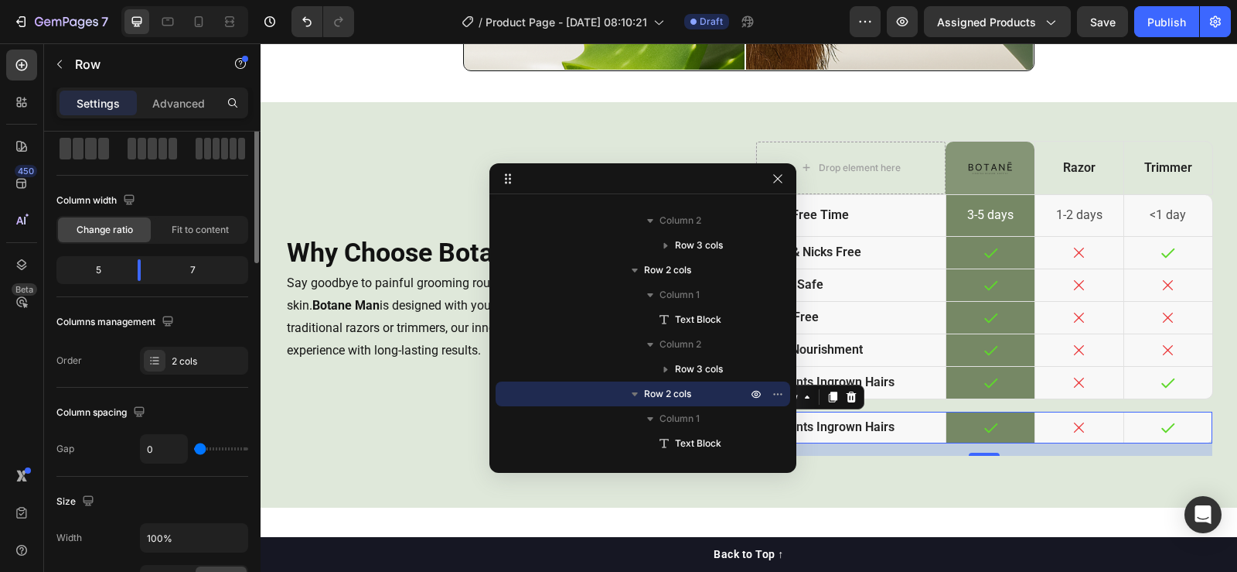
scroll to position [0, 0]
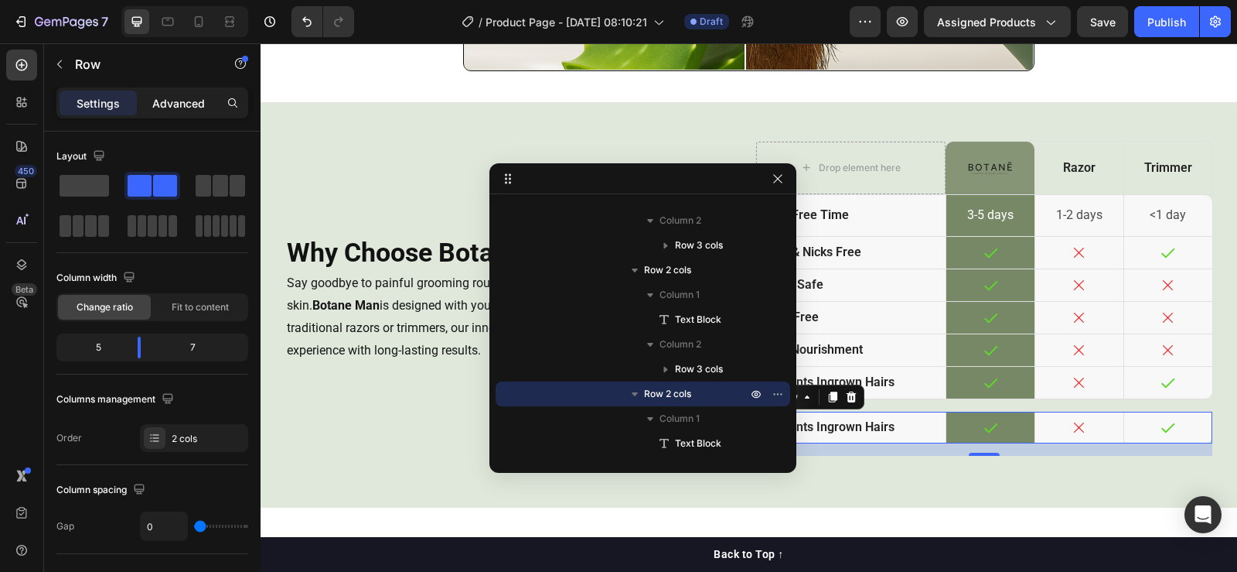
click at [177, 103] on p "Advanced" at bounding box center [178, 103] width 53 height 16
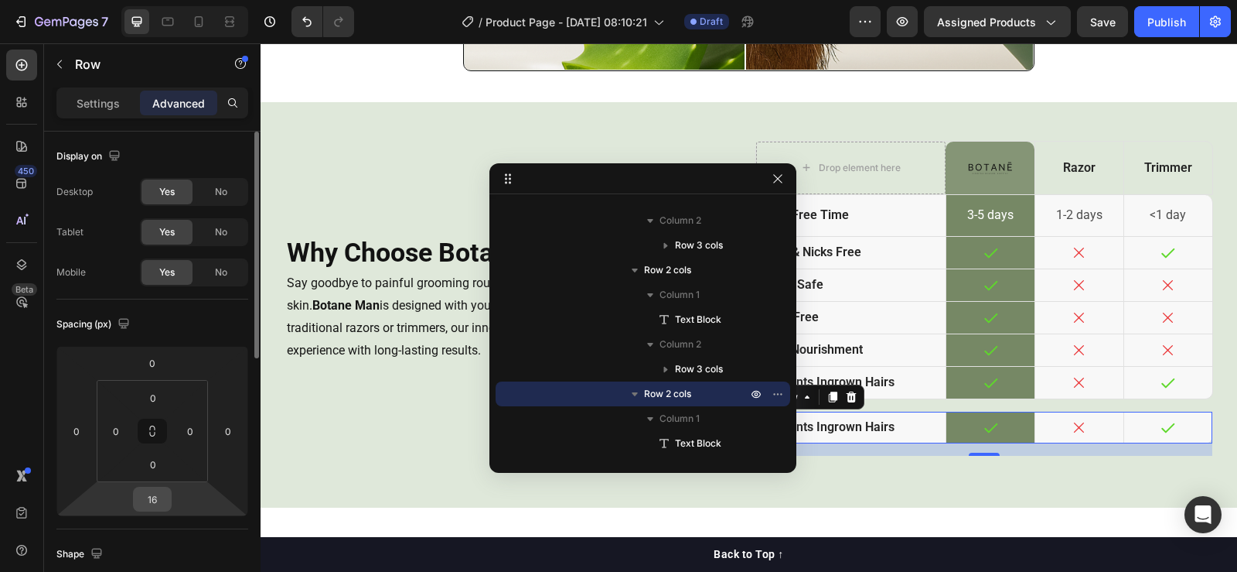
click at [152, 500] on input "16" at bounding box center [152, 498] width 31 height 23
click at [151, 502] on input "16" at bounding box center [152, 498] width 31 height 23
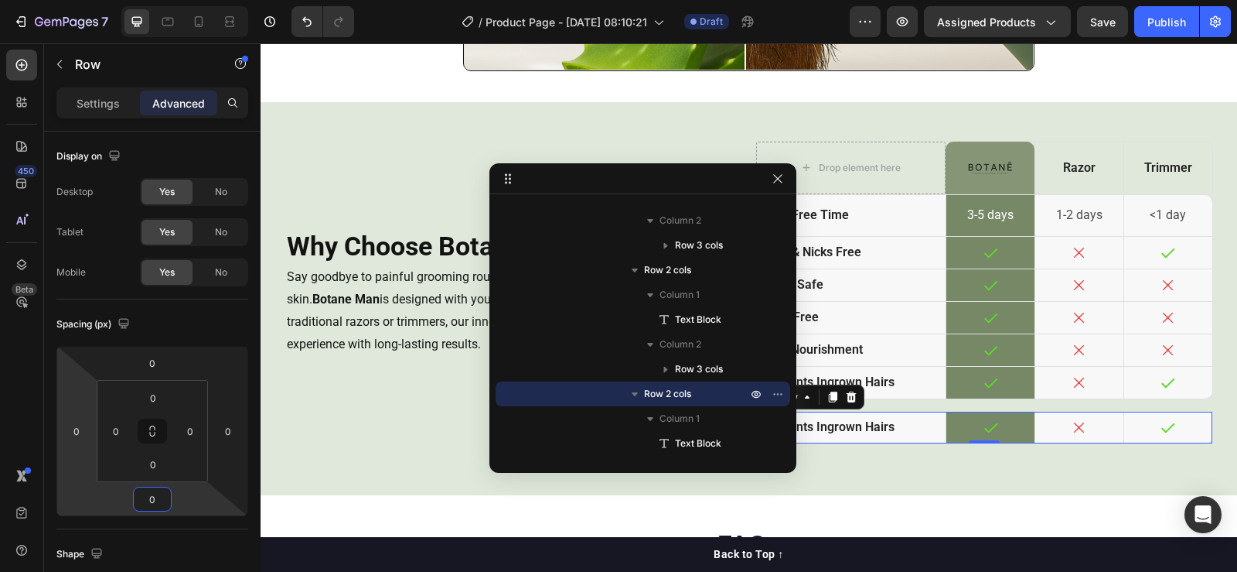
type input "0"
click at [22, 411] on div "450 Beta" at bounding box center [21, 254] width 31 height 411
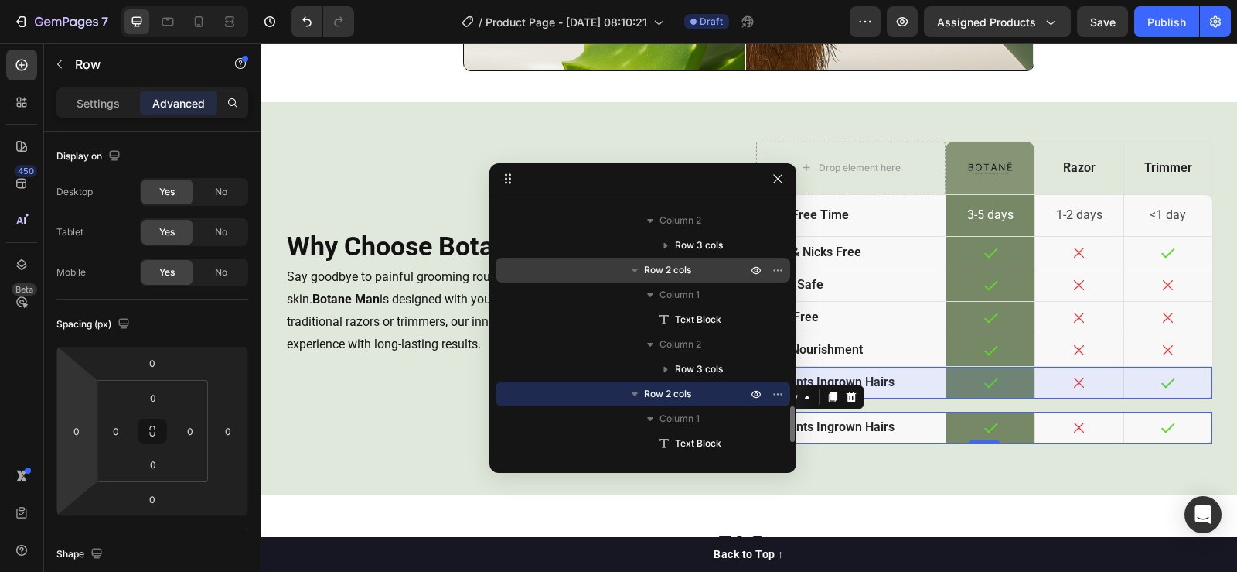
click at [681, 270] on span "Row 2 cols" at bounding box center [667, 269] width 47 height 15
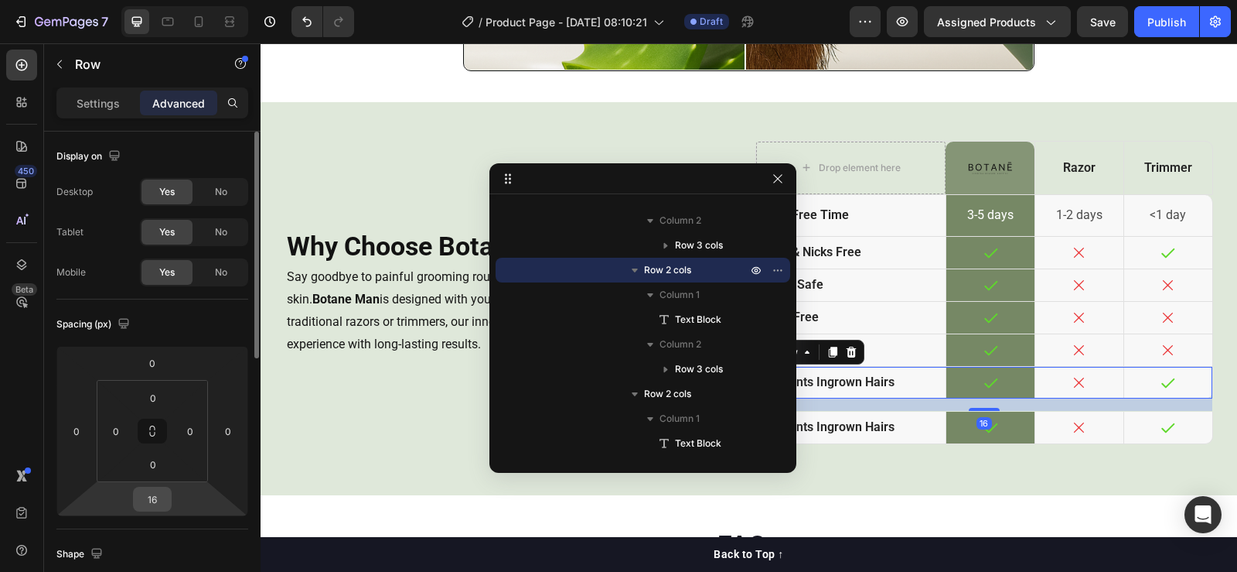
click at [162, 501] on input "16" at bounding box center [152, 498] width 31 height 23
click at [162, 500] on input "16" at bounding box center [152, 498] width 31 height 23
type input "0"
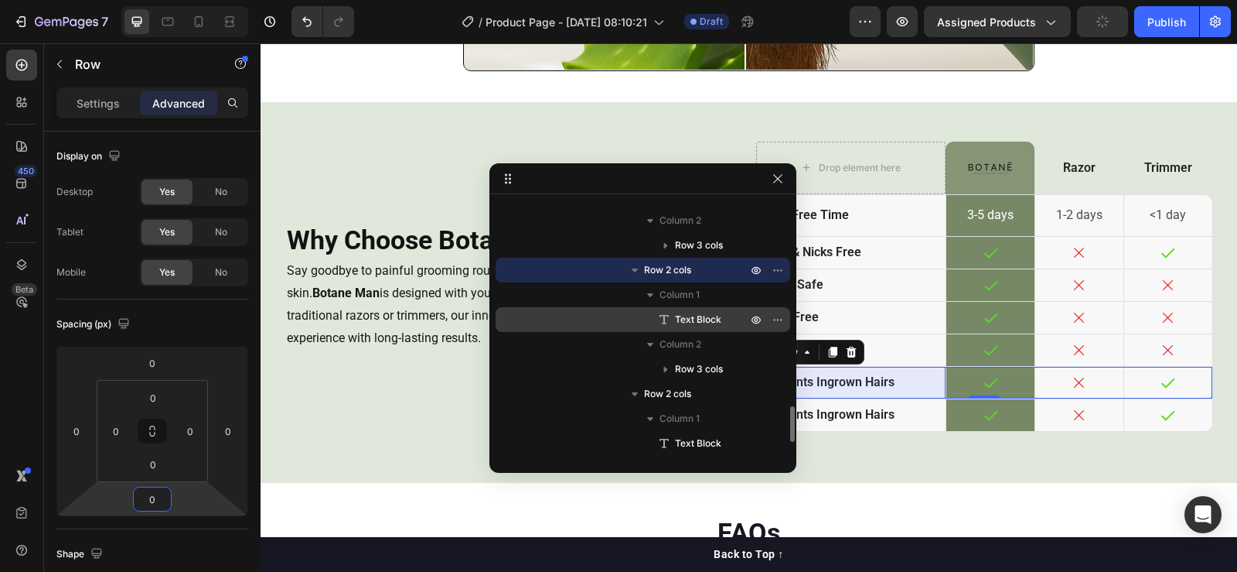
click at [702, 316] on span "Text Block" at bounding box center [698, 319] width 46 height 15
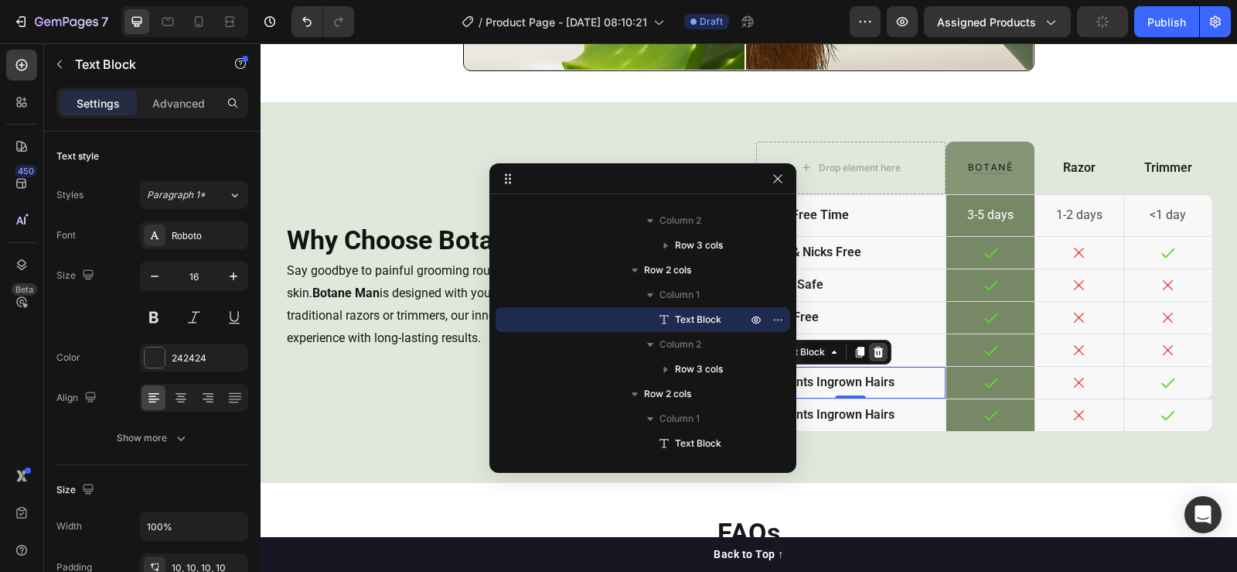
click at [873, 353] on icon at bounding box center [878, 351] width 10 height 11
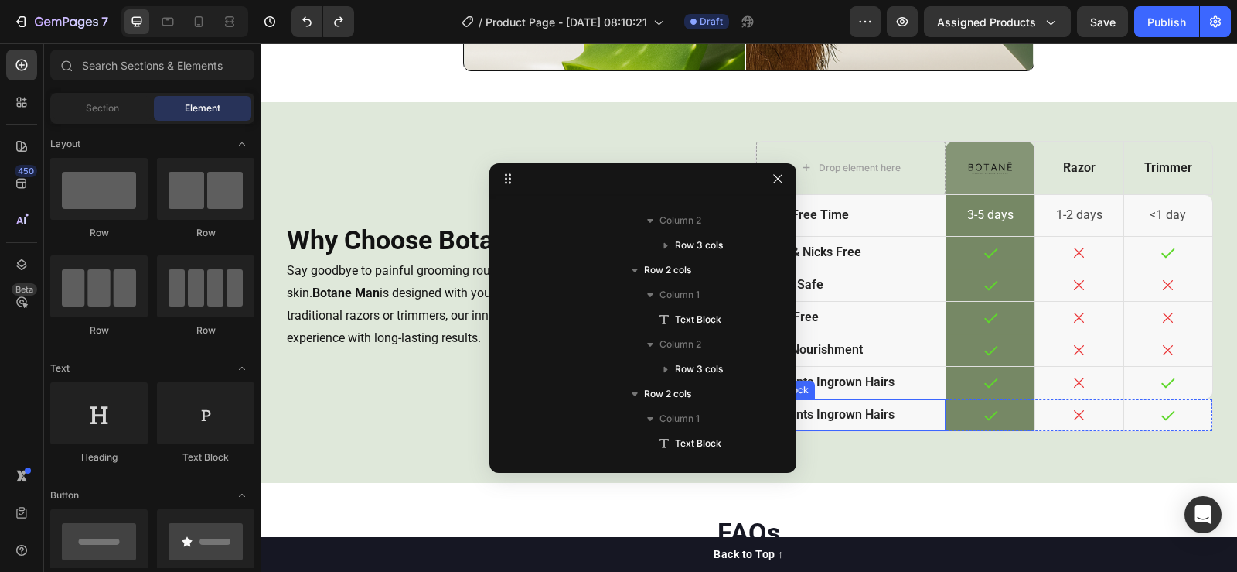
click at [864, 414] on p "prevents ingrown hairs" at bounding box center [851, 415] width 175 height 16
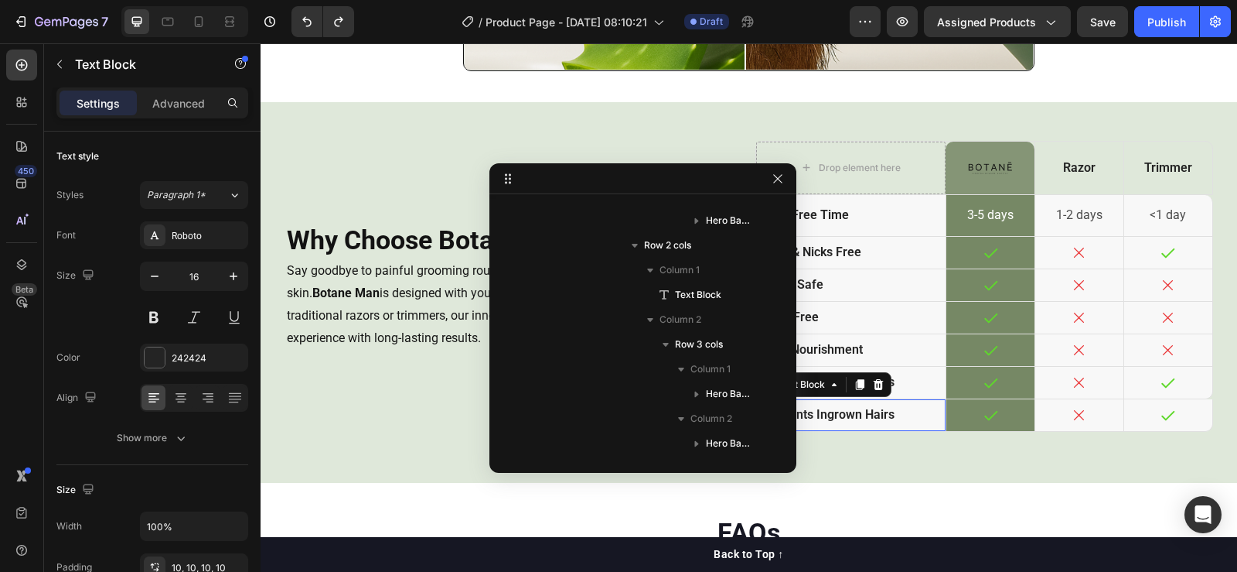
scroll to position [2539, 0]
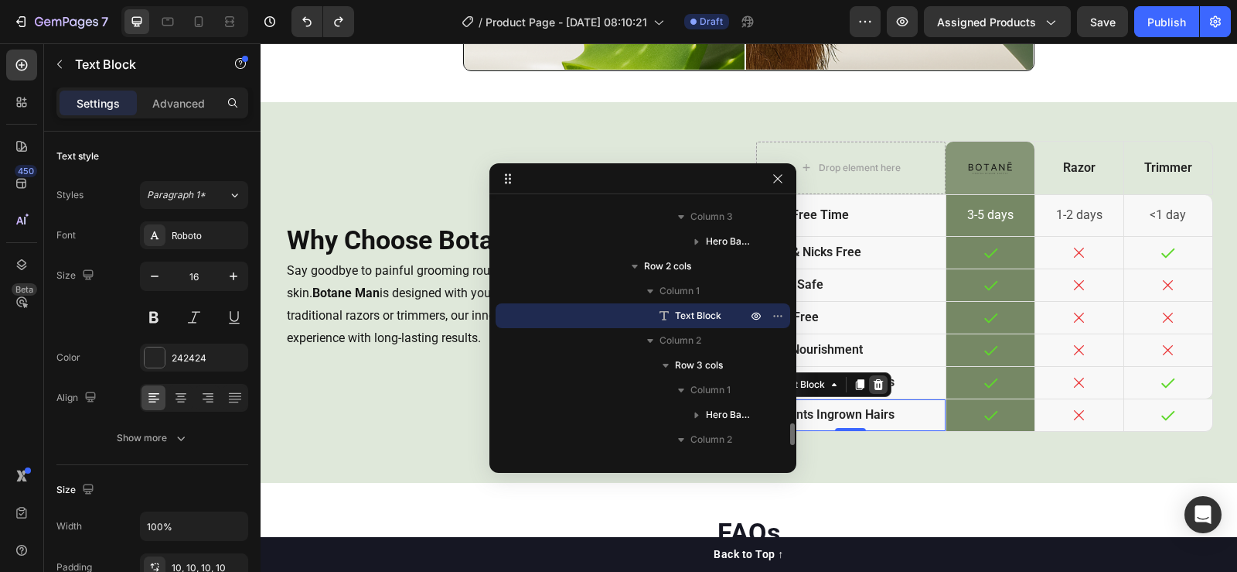
click at [878, 382] on icon at bounding box center [878, 384] width 12 height 12
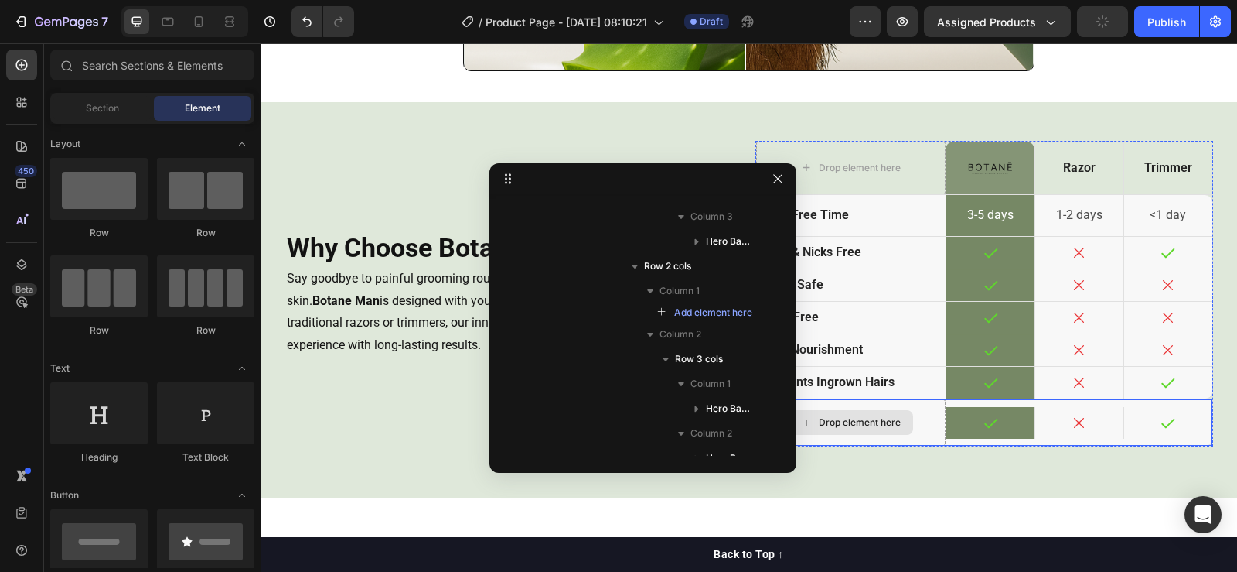
click at [924, 415] on div "Drop element here" at bounding box center [851, 422] width 190 height 46
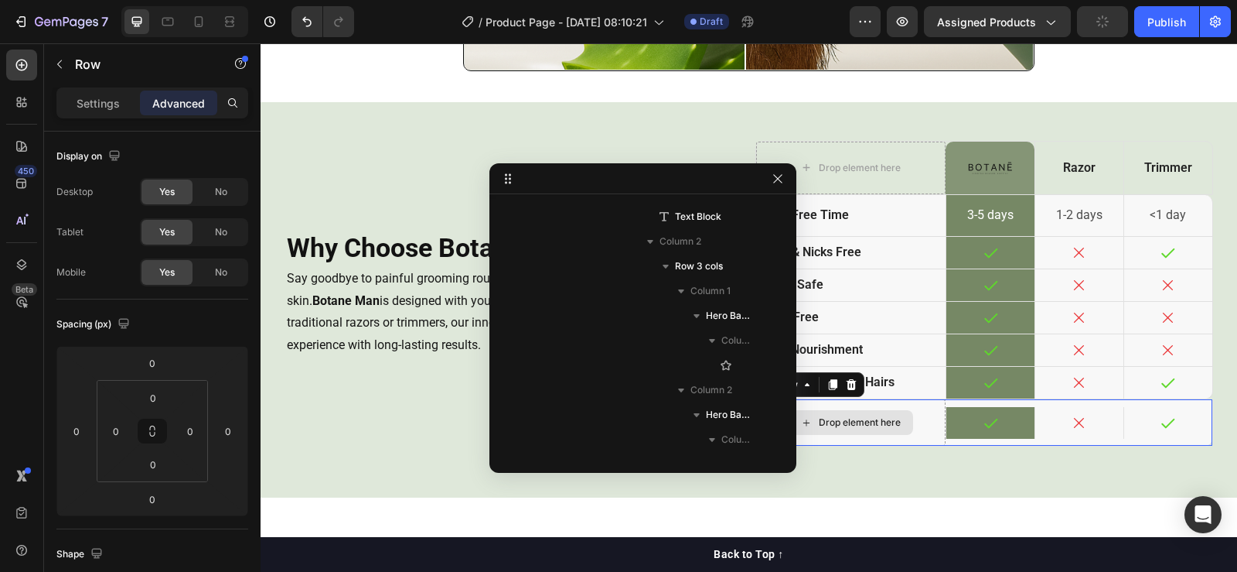
scroll to position [3232, 0]
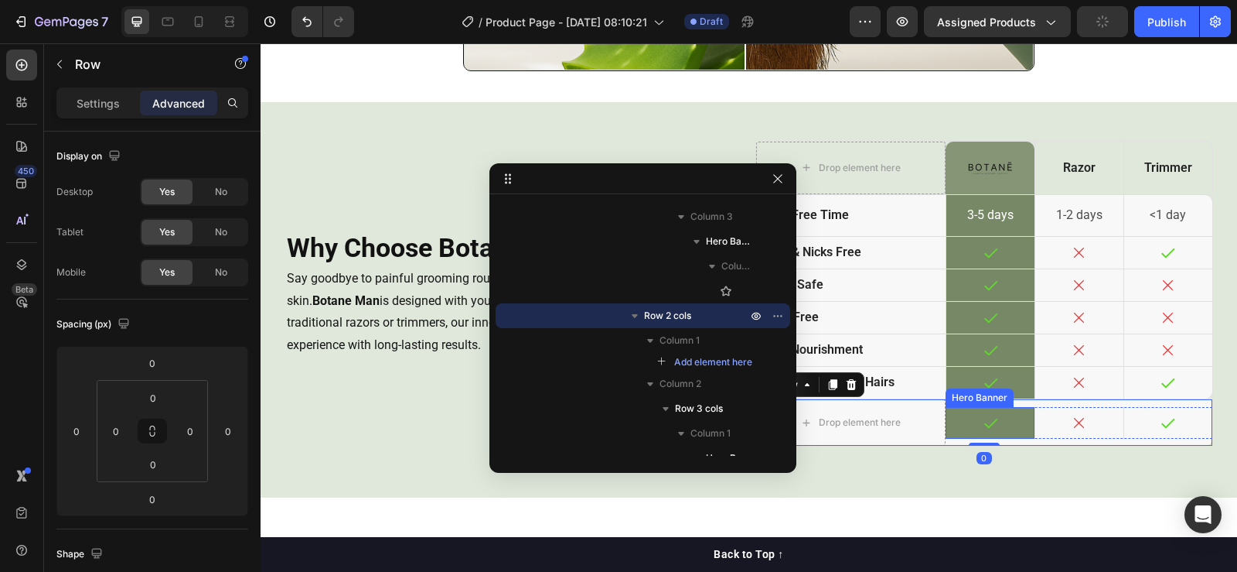
click at [964, 407] on div "Icon" at bounding box center [991, 423] width 88 height 32
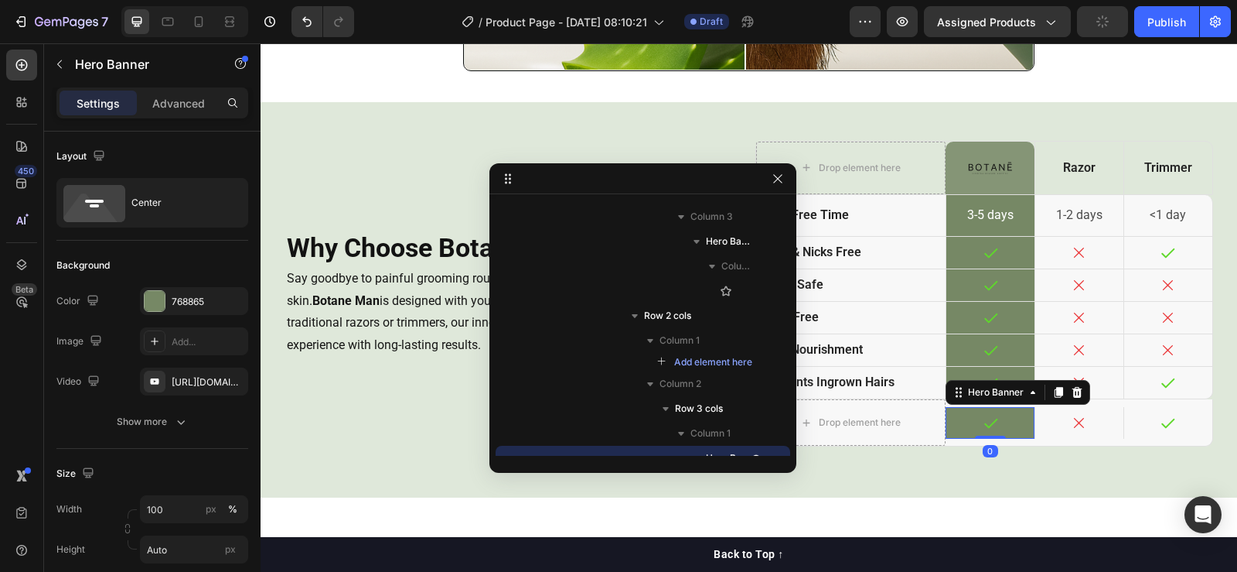
scroll to position [3374, 0]
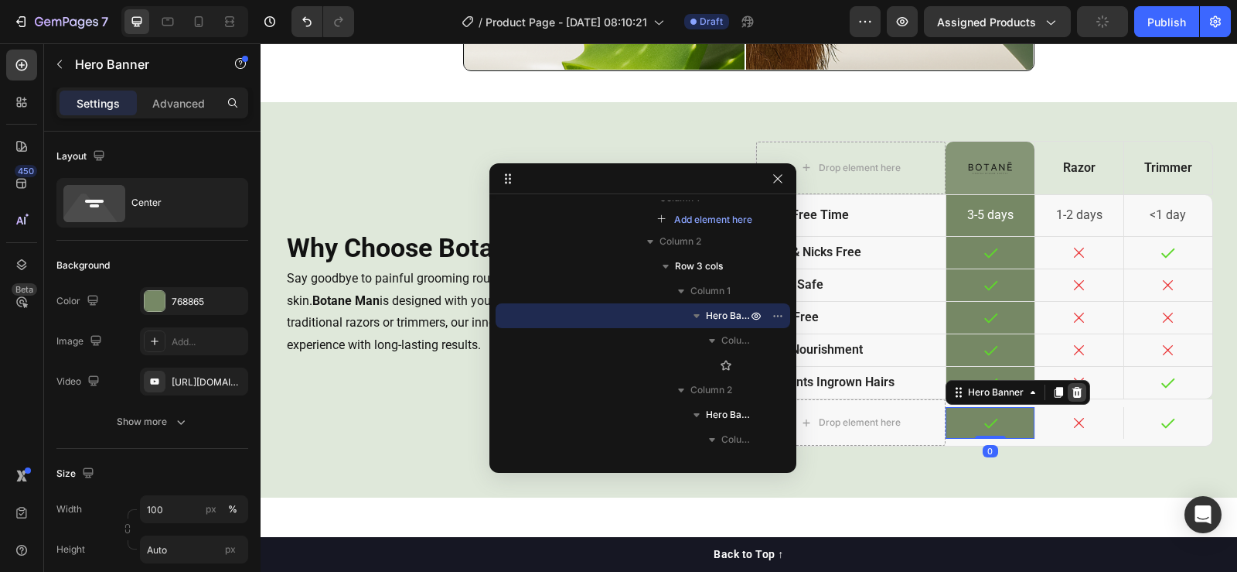
click at [1073, 387] on icon at bounding box center [1078, 392] width 10 height 11
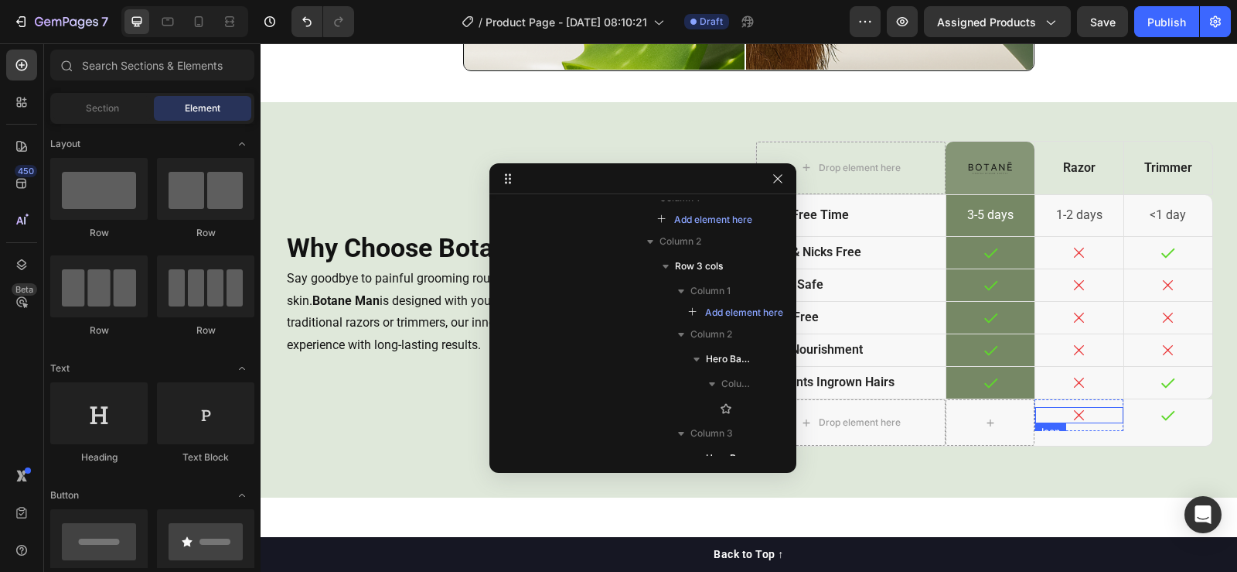
click at [1073, 412] on icon at bounding box center [1079, 415] width 16 height 16
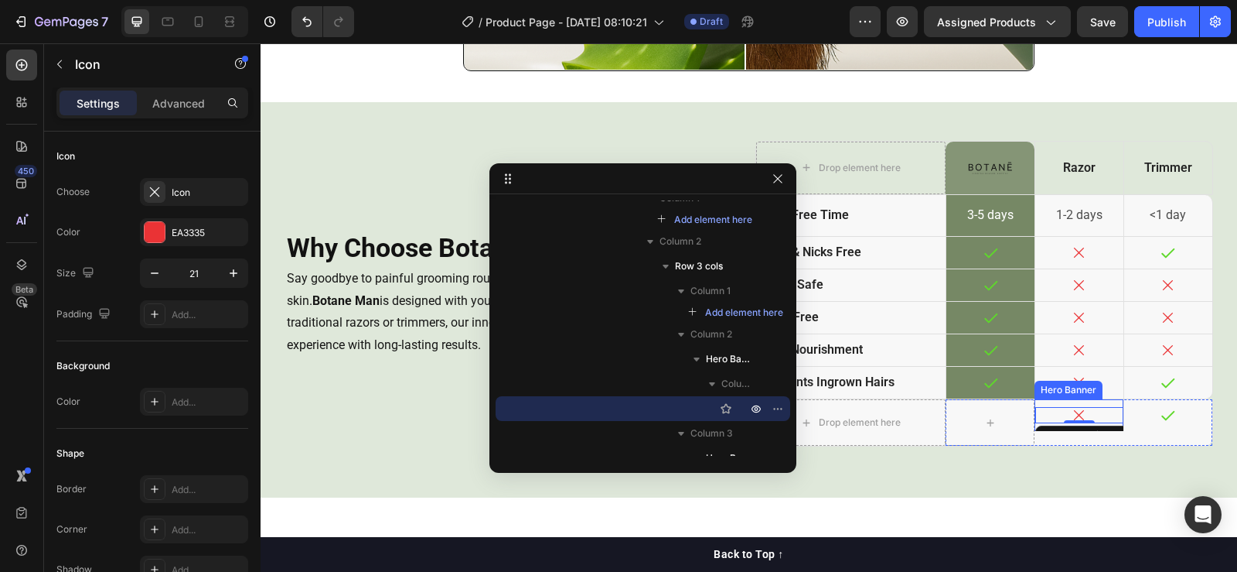
click at [1087, 401] on div "Icon 0" at bounding box center [1080, 415] width 88 height 32
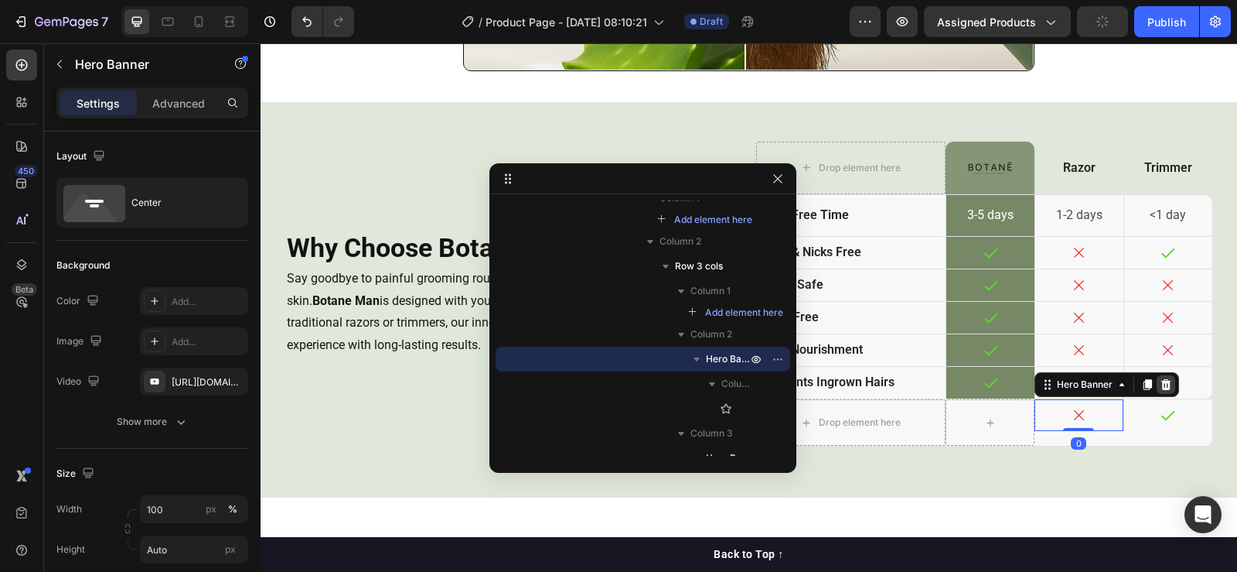
click at [1160, 382] on icon at bounding box center [1166, 384] width 12 height 12
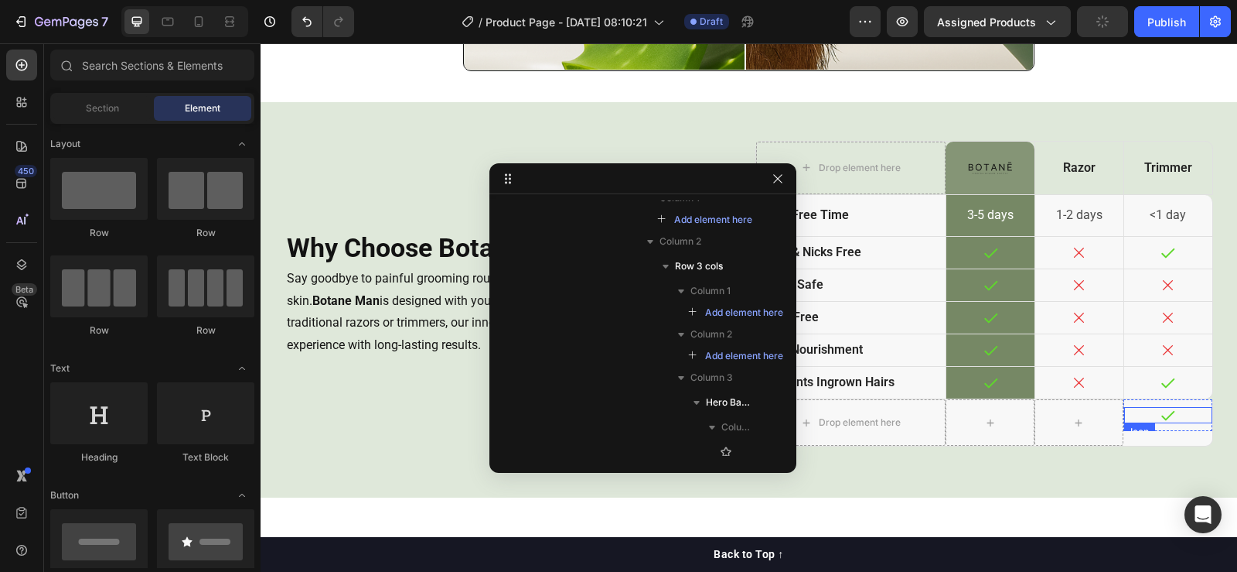
click at [1139, 412] on div "Icon" at bounding box center [1168, 415] width 88 height 16
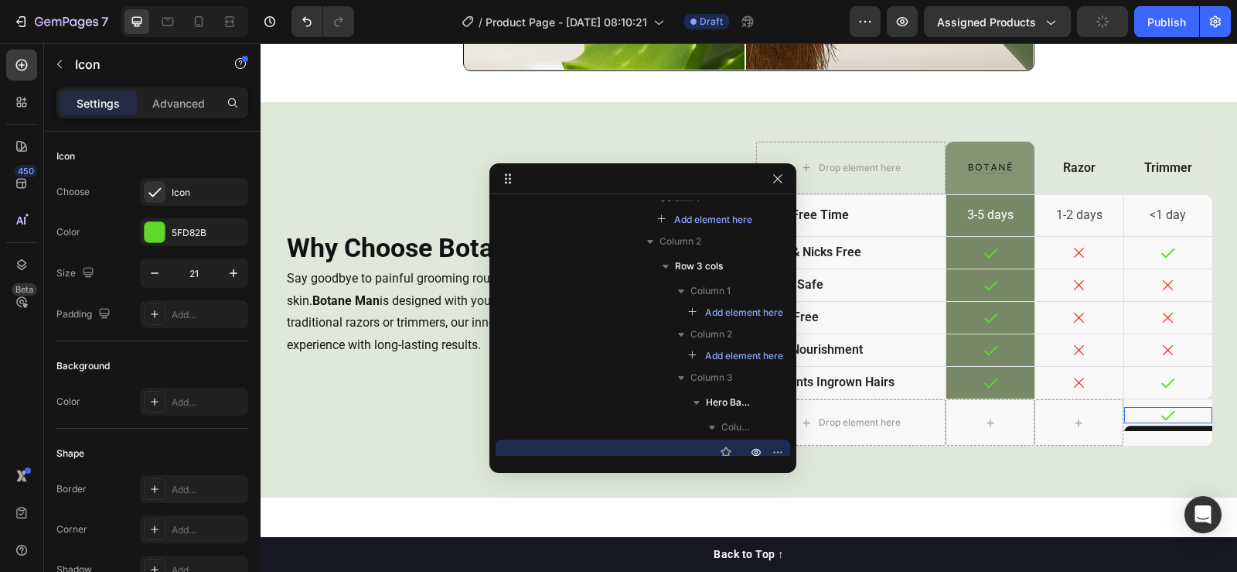
scroll to position [3432, 0]
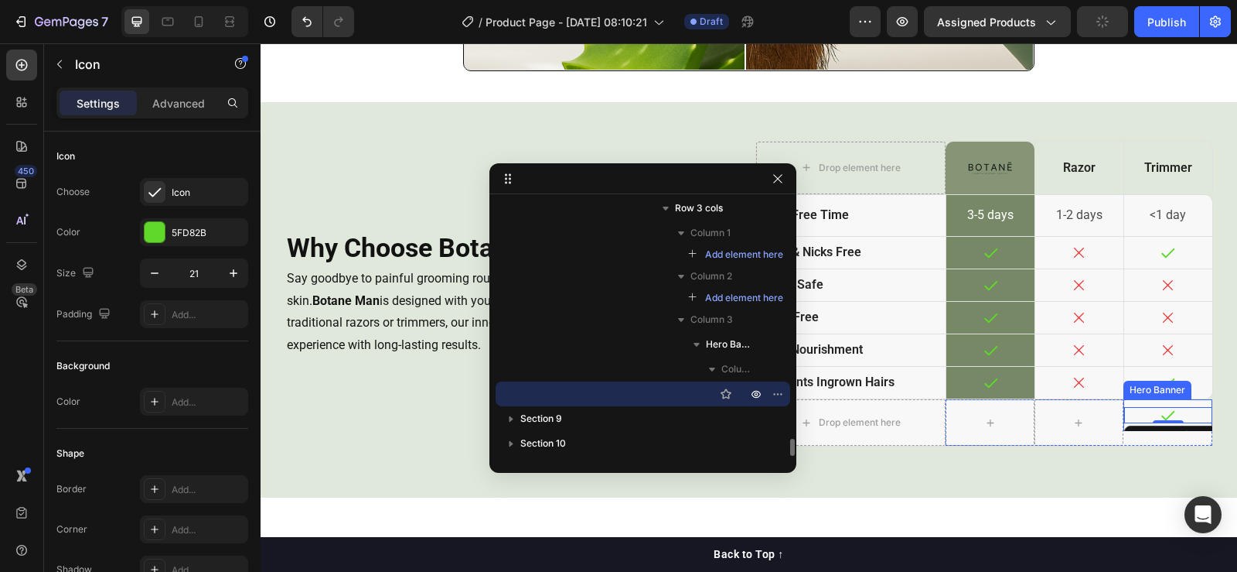
click at [1144, 401] on div "Icon 0" at bounding box center [1168, 415] width 88 height 32
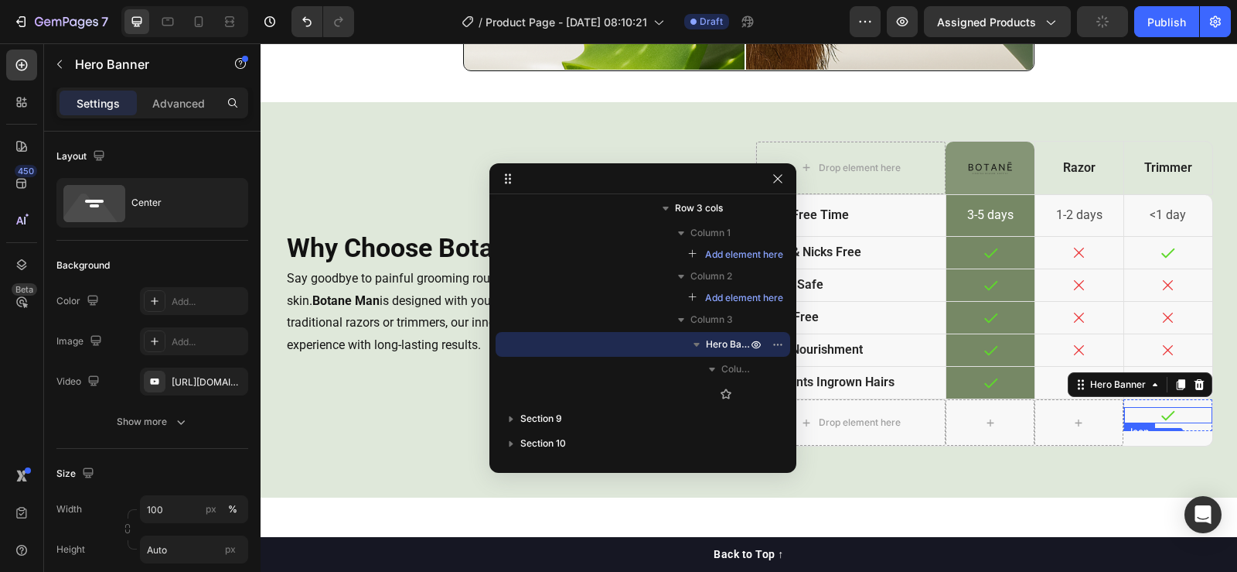
click at [1178, 413] on div "Icon" at bounding box center [1168, 415] width 88 height 16
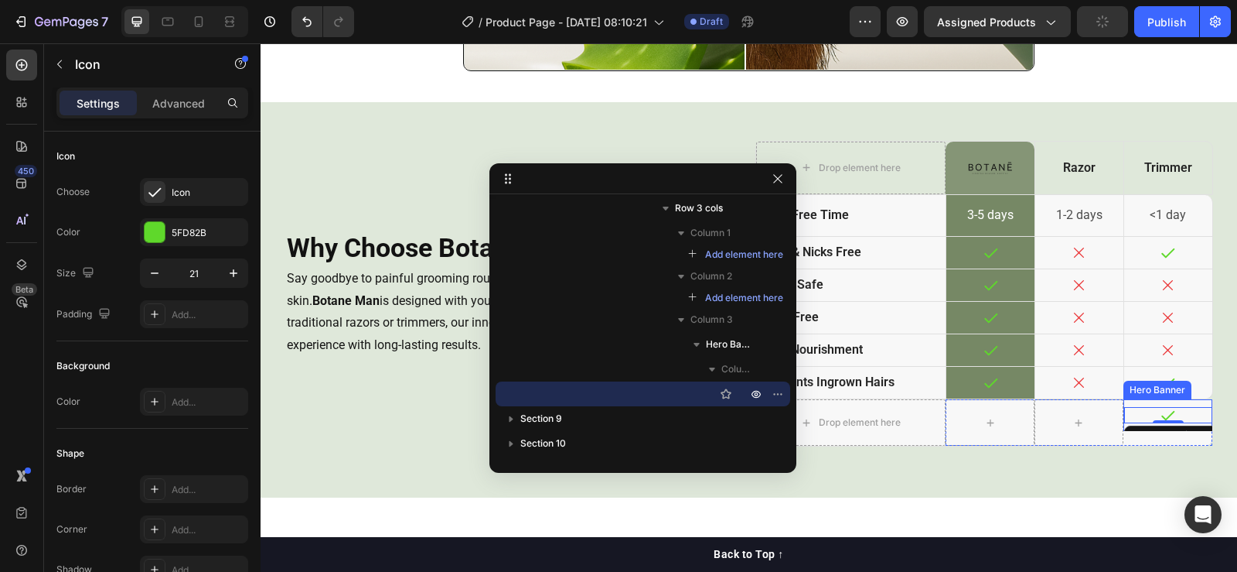
click at [1153, 399] on div "Icon 0" at bounding box center [1168, 415] width 88 height 32
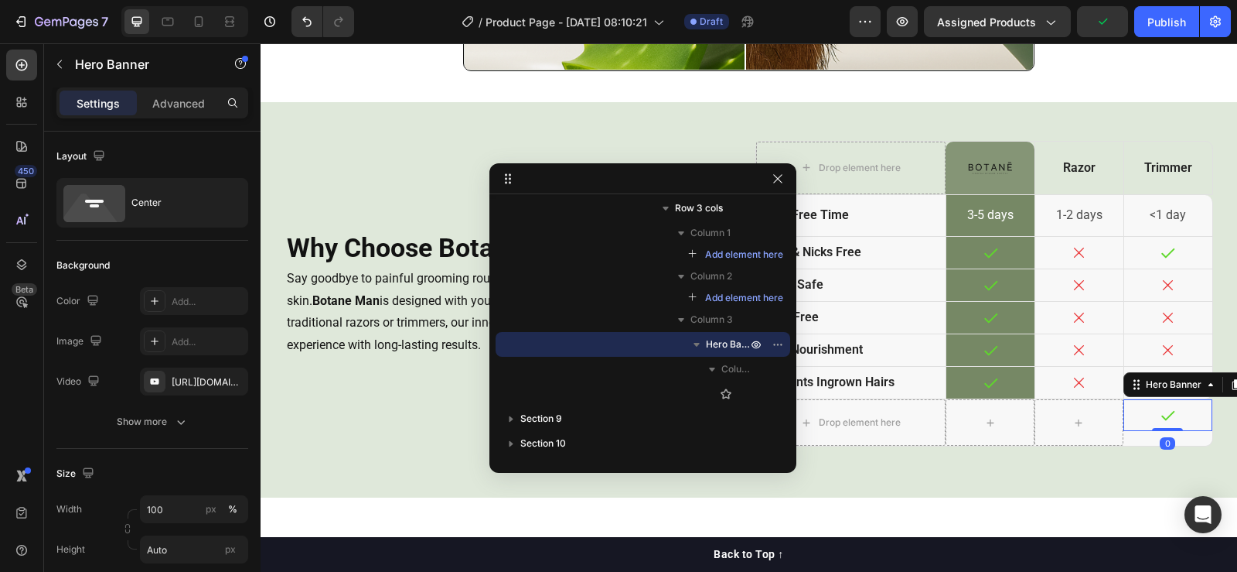
drag, startPoint x: 1128, startPoint y: 398, endPoint x: 1119, endPoint y: 398, distance: 8.5
click at [1124, 399] on div "Icon" at bounding box center [1168, 415] width 88 height 32
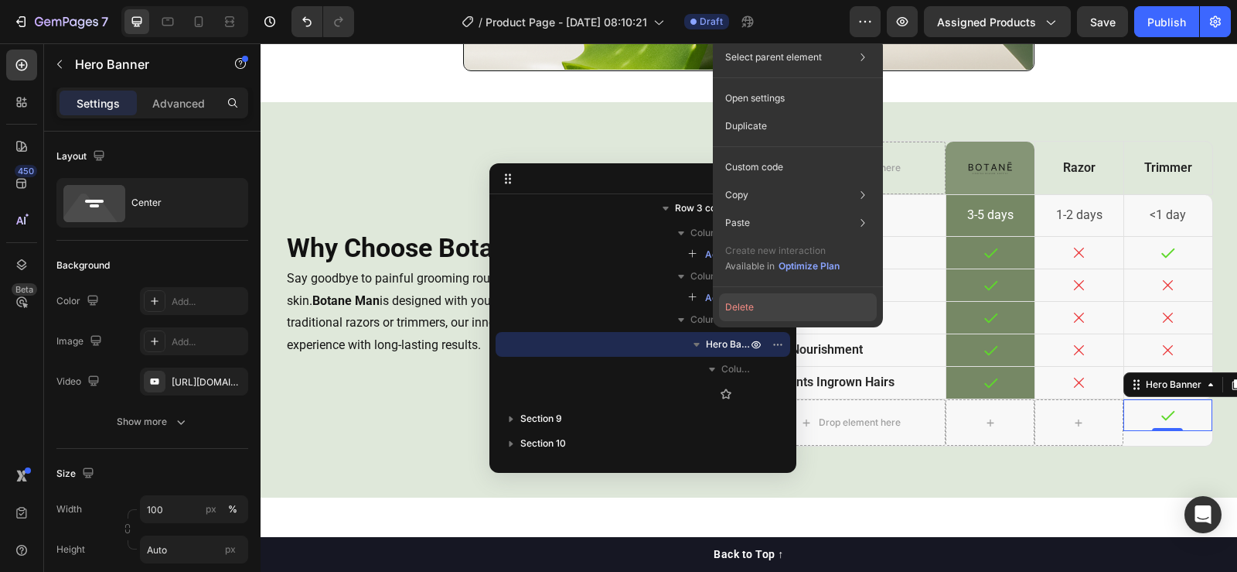
click at [743, 305] on button "Delete" at bounding box center [798, 307] width 158 height 28
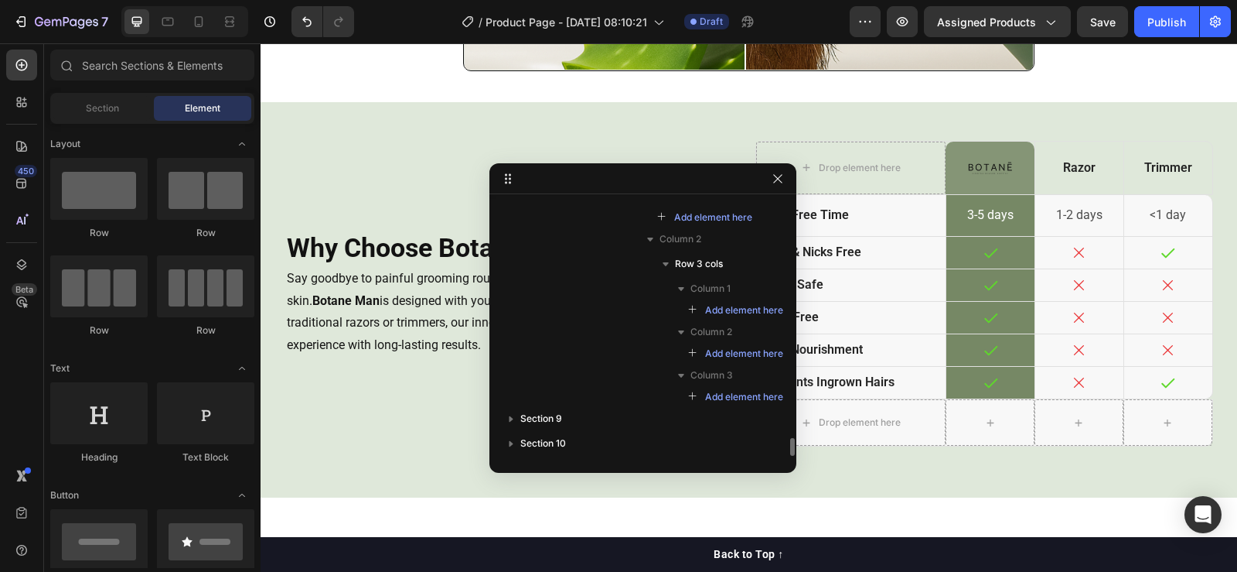
scroll to position [3377, 0]
click at [923, 405] on div "Drop element here" at bounding box center [851, 422] width 190 height 46
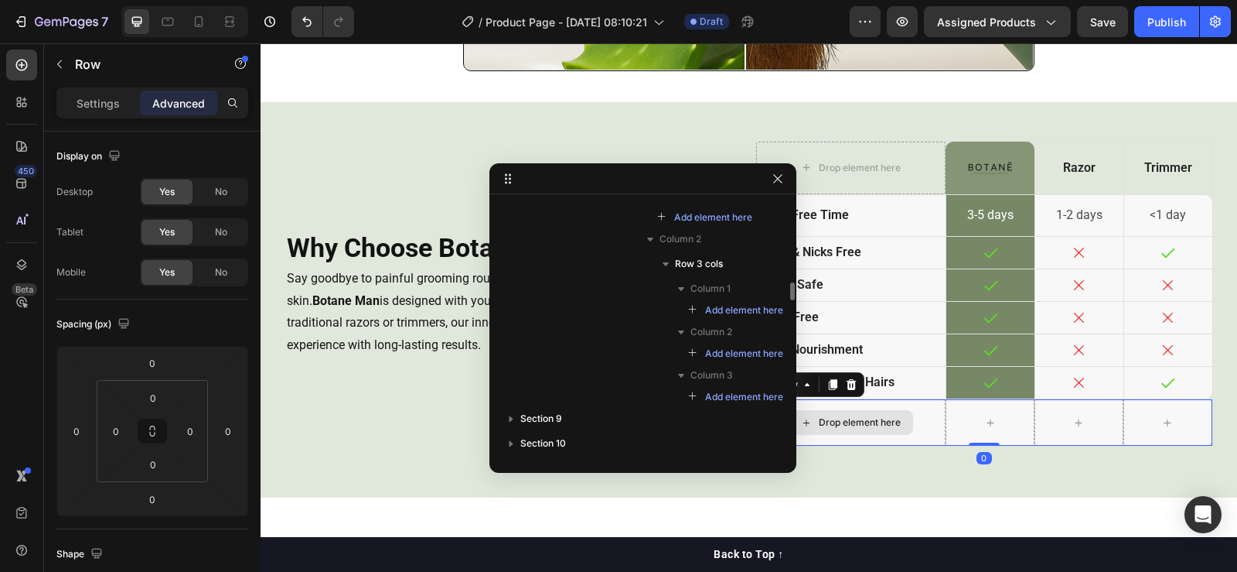
scroll to position [3232, 0]
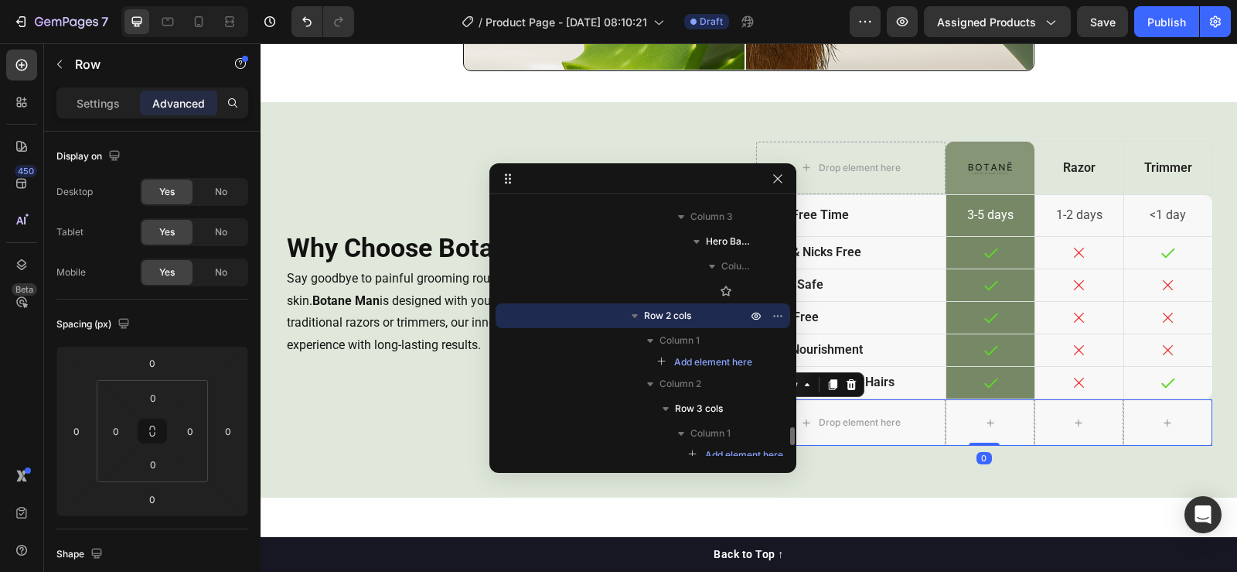
click at [678, 319] on span "Row 2 cols" at bounding box center [667, 315] width 47 height 15
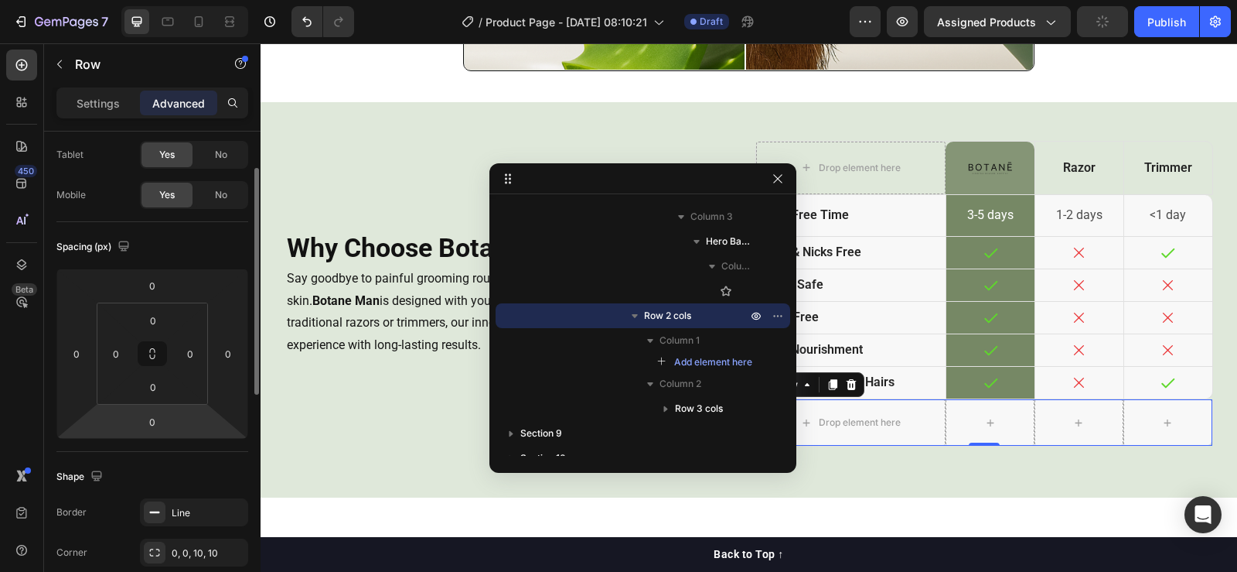
scroll to position [77, 0]
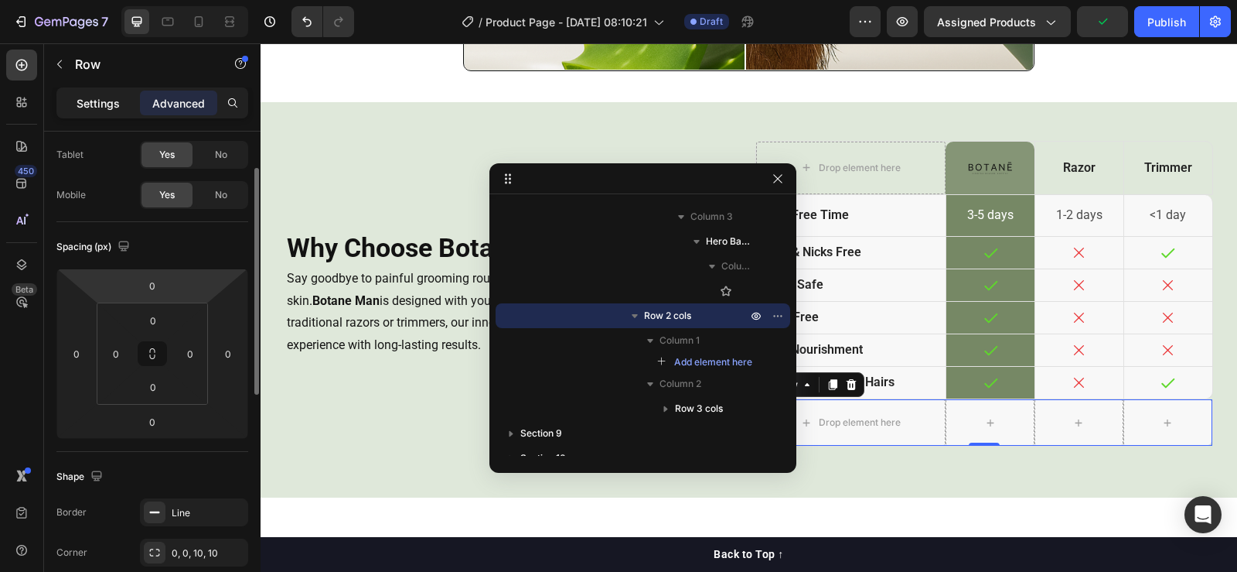
click at [104, 102] on p "Settings" at bounding box center [98, 103] width 43 height 16
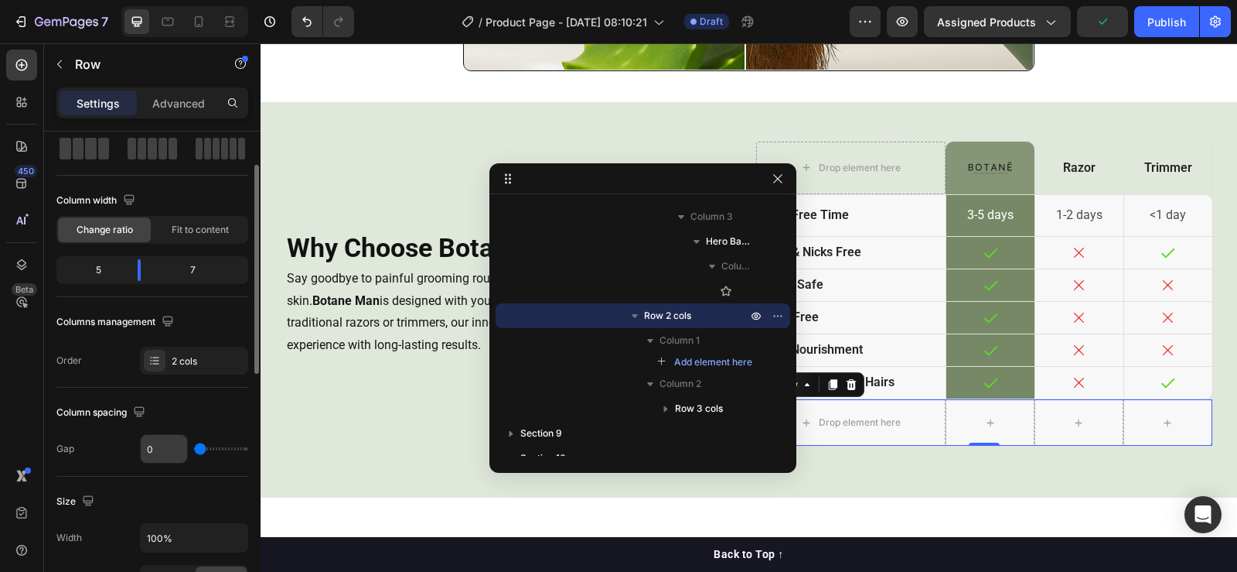
scroll to position [387, 0]
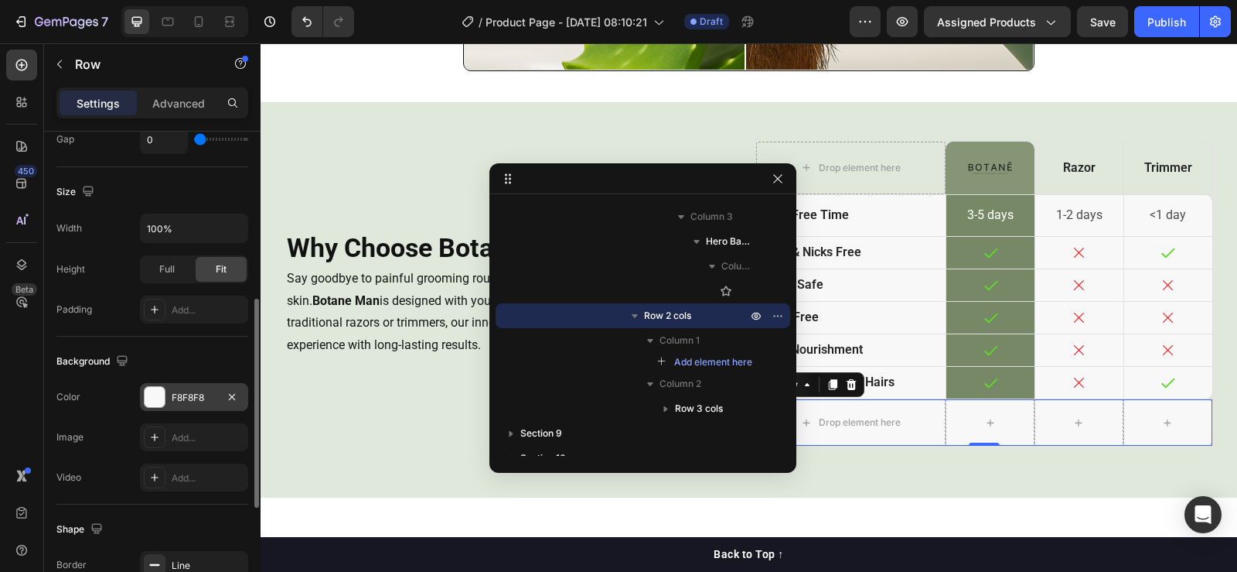
click at [162, 392] on div at bounding box center [155, 397] width 20 height 20
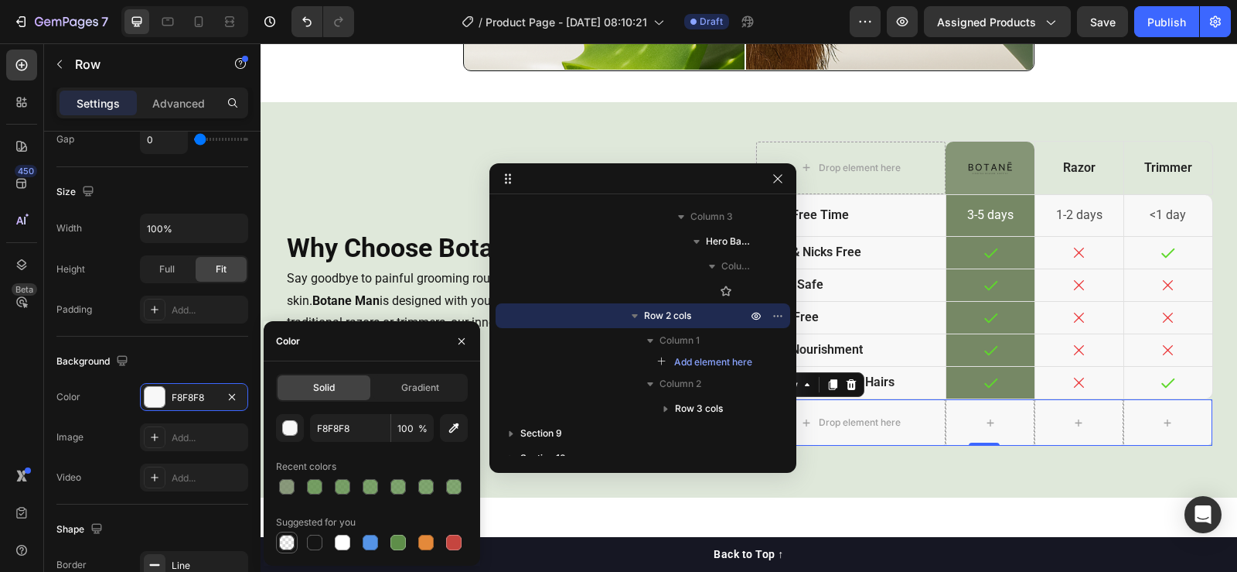
click at [287, 537] on div at bounding box center [286, 541] width 15 height 15
type input "000000"
type input "0"
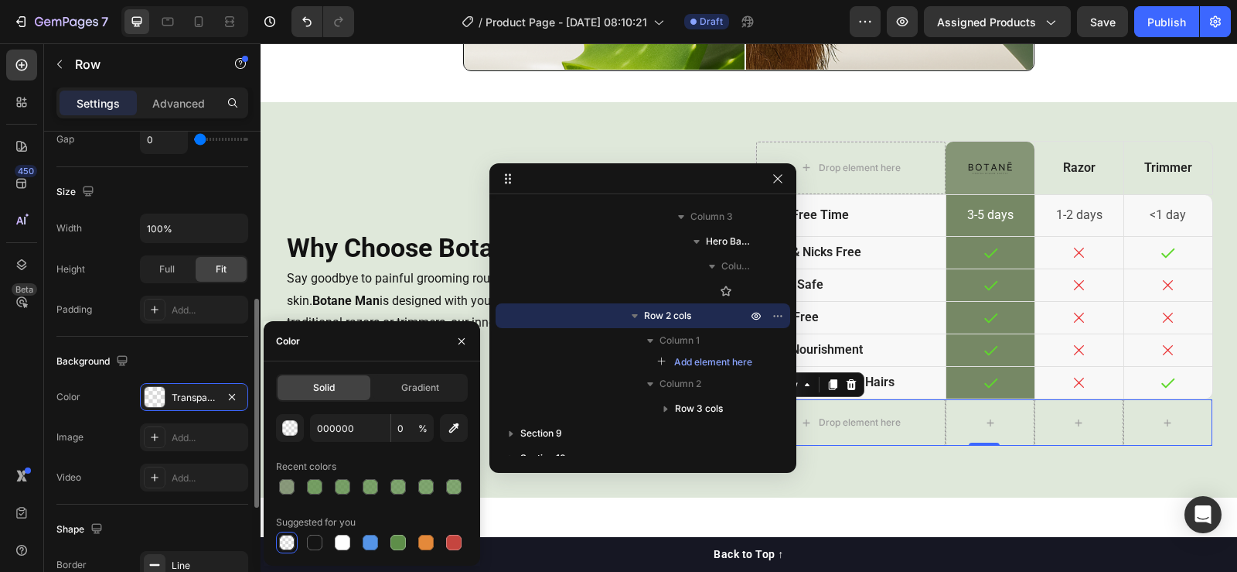
click at [122, 395] on div "Color Transparent" at bounding box center [152, 397] width 192 height 28
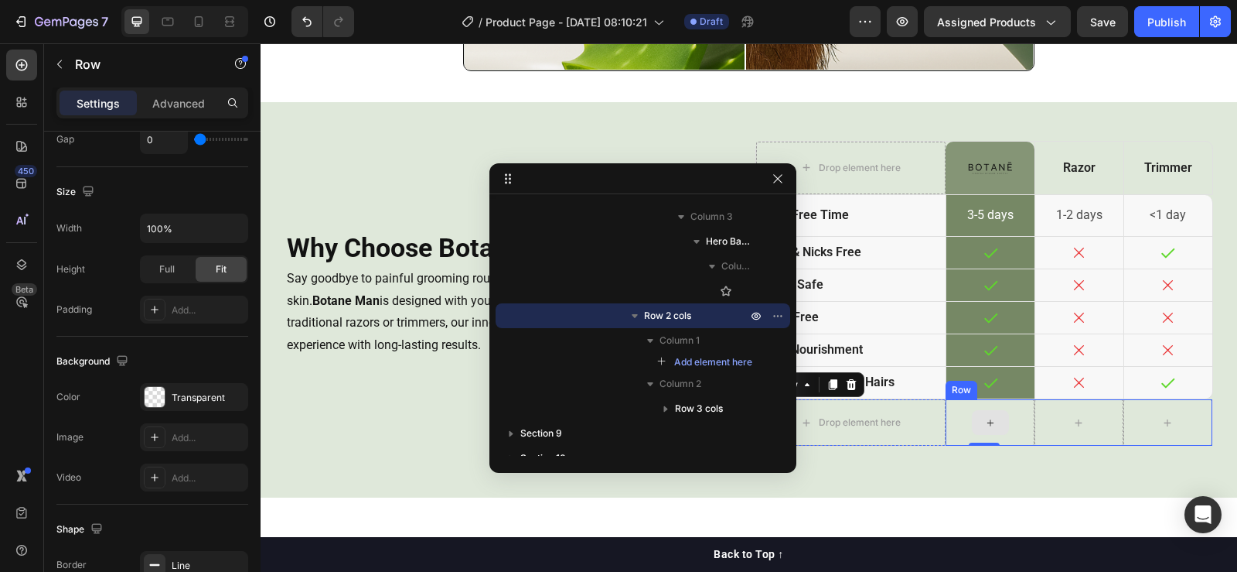
click at [974, 415] on div at bounding box center [990, 422] width 37 height 25
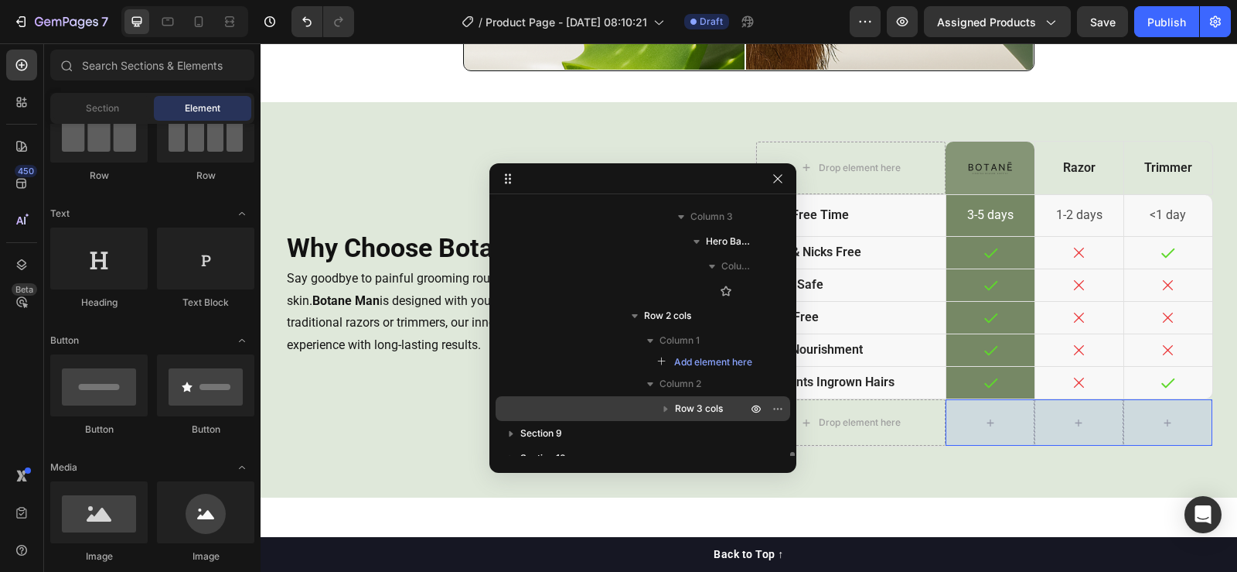
scroll to position [3247, 0]
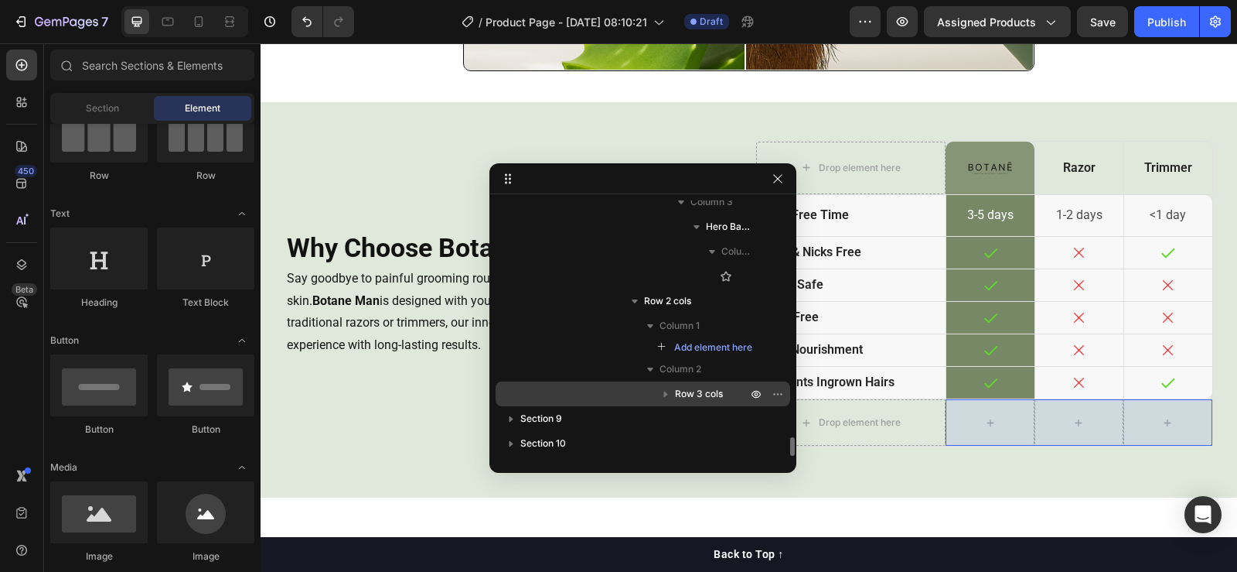
click at [681, 394] on span "Row 3 cols" at bounding box center [699, 393] width 48 height 15
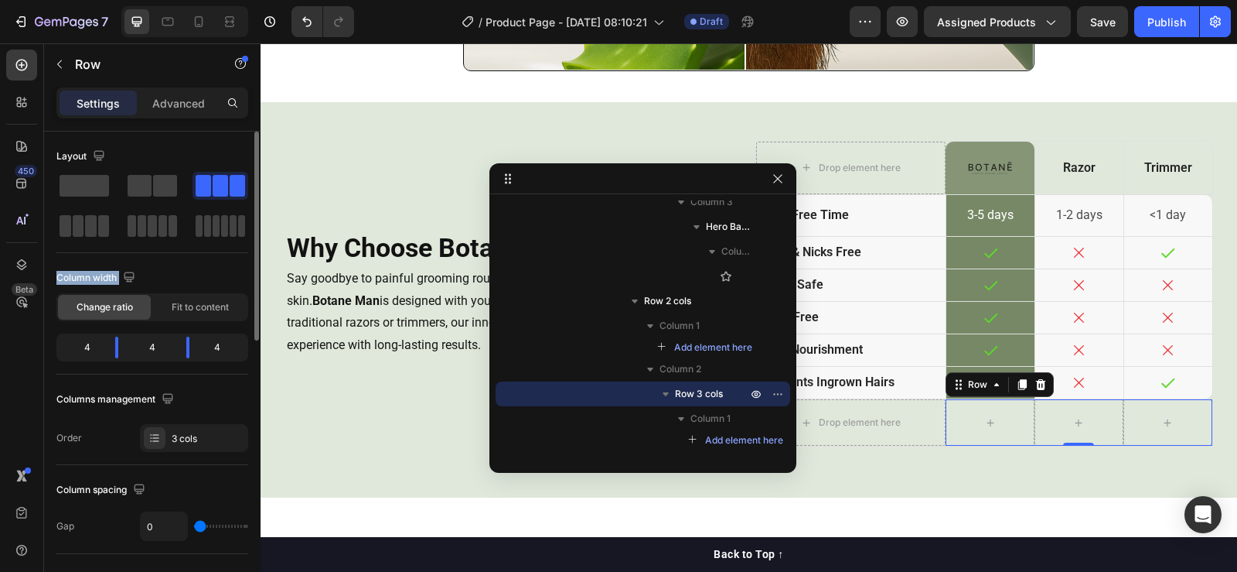
drag, startPoint x: 97, startPoint y: 183, endPoint x: 66, endPoint y: 289, distance: 111.3
click at [66, 289] on div "Layout Column width Change ratio Fit to content 4 4 4 Columns management Order …" at bounding box center [152, 298] width 192 height 308
click at [19, 63] on icon at bounding box center [21, 64] width 15 height 15
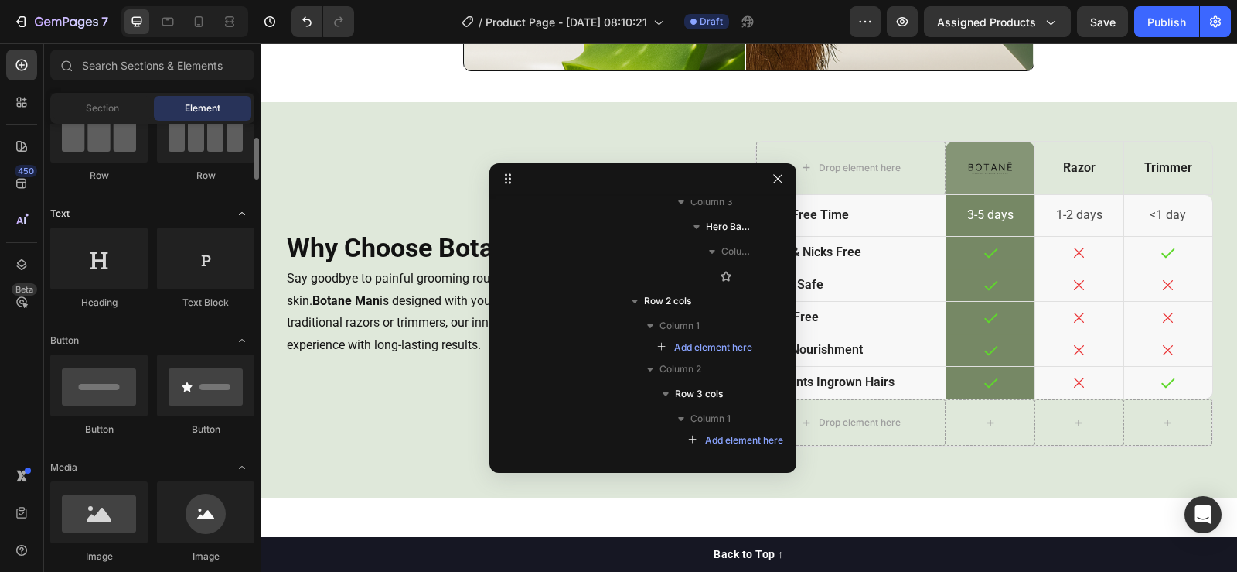
scroll to position [0, 0]
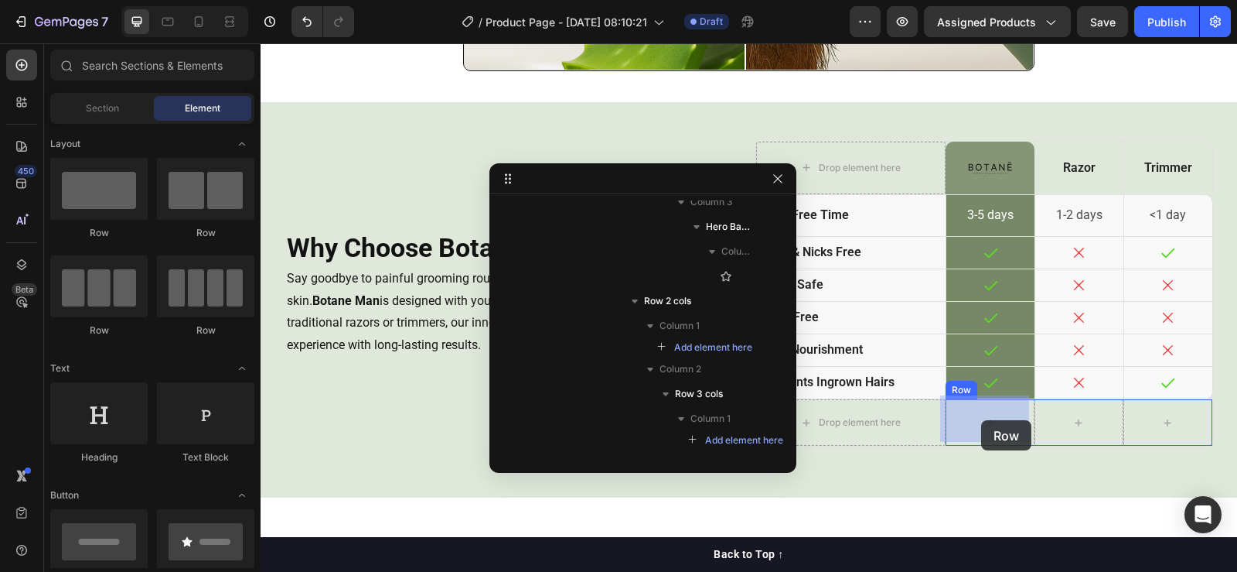
drag, startPoint x: 371, startPoint y: 244, endPoint x: 981, endPoint y: 420, distance: 634.9
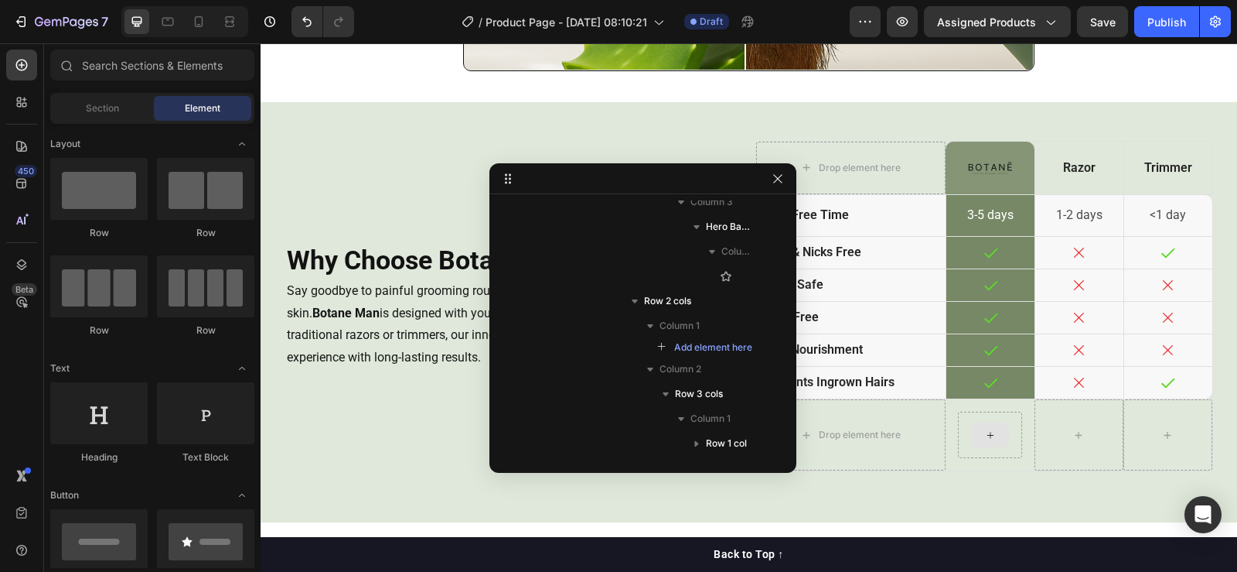
click at [988, 435] on icon at bounding box center [990, 434] width 12 height 13
click at [115, 110] on span "Section" at bounding box center [102, 108] width 33 height 14
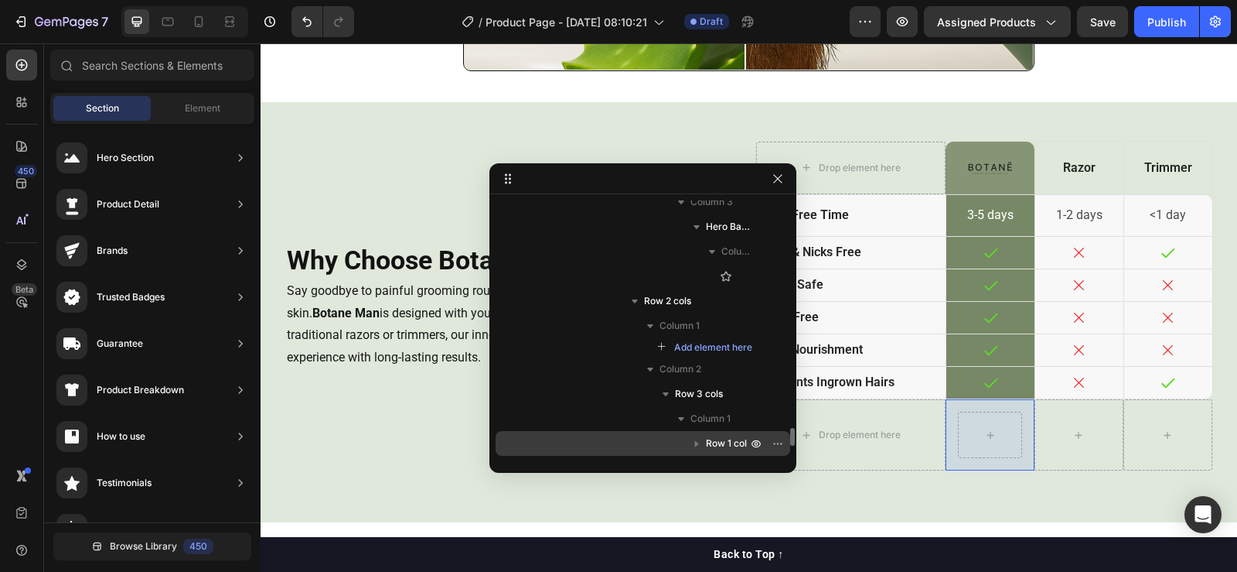
click at [720, 438] on span "Row 1 col" at bounding box center [726, 442] width 41 height 15
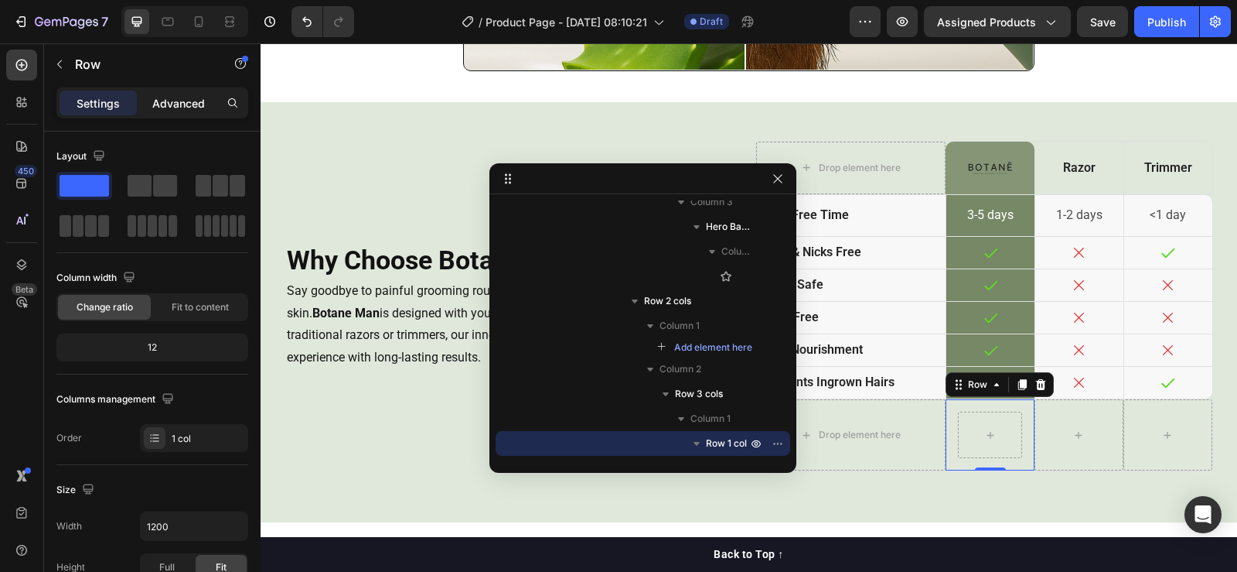
click at [155, 100] on p "Advanced" at bounding box center [178, 103] width 53 height 16
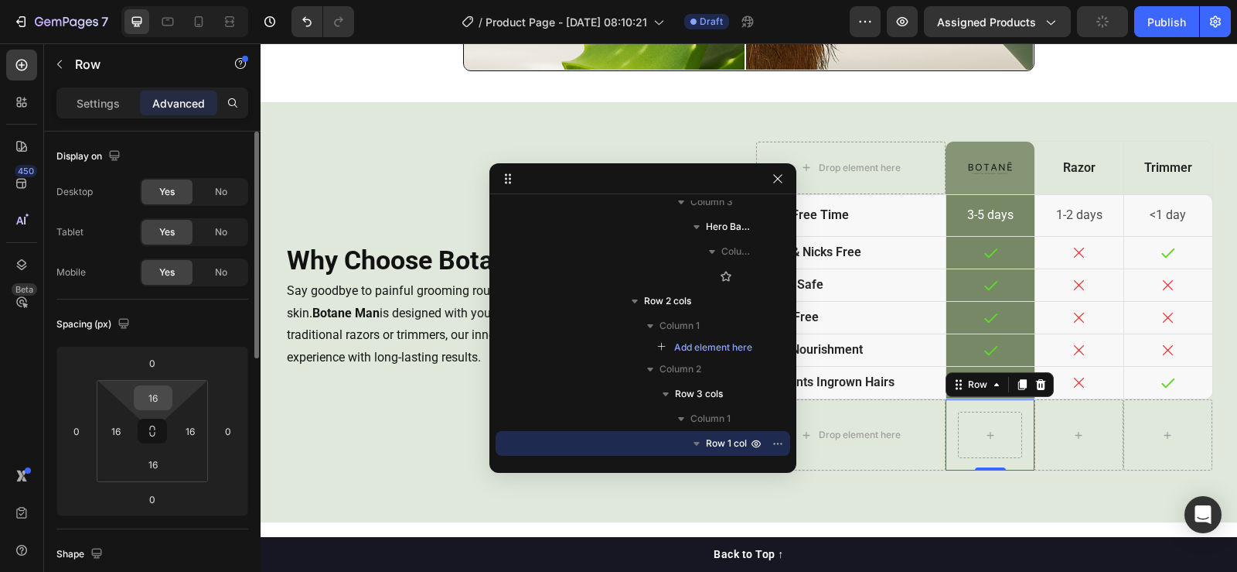
click at [158, 398] on input "16" at bounding box center [153, 397] width 31 height 23
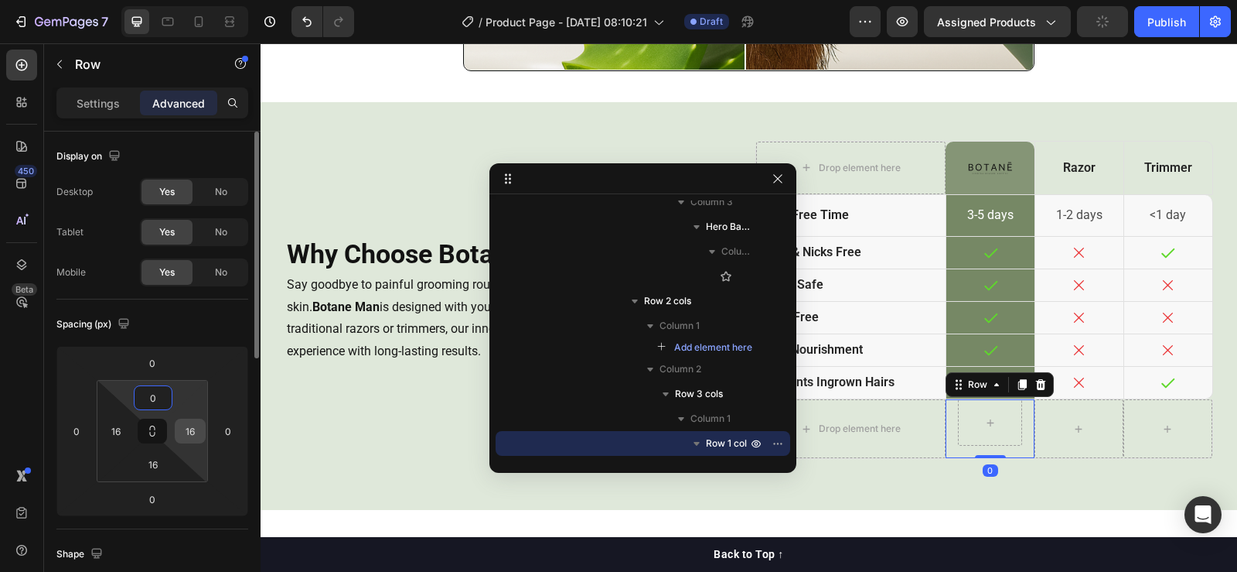
type input "0"
click at [185, 429] on input "16" at bounding box center [190, 430] width 23 height 23
type input "0"
click at [153, 462] on input "16" at bounding box center [153, 463] width 31 height 23
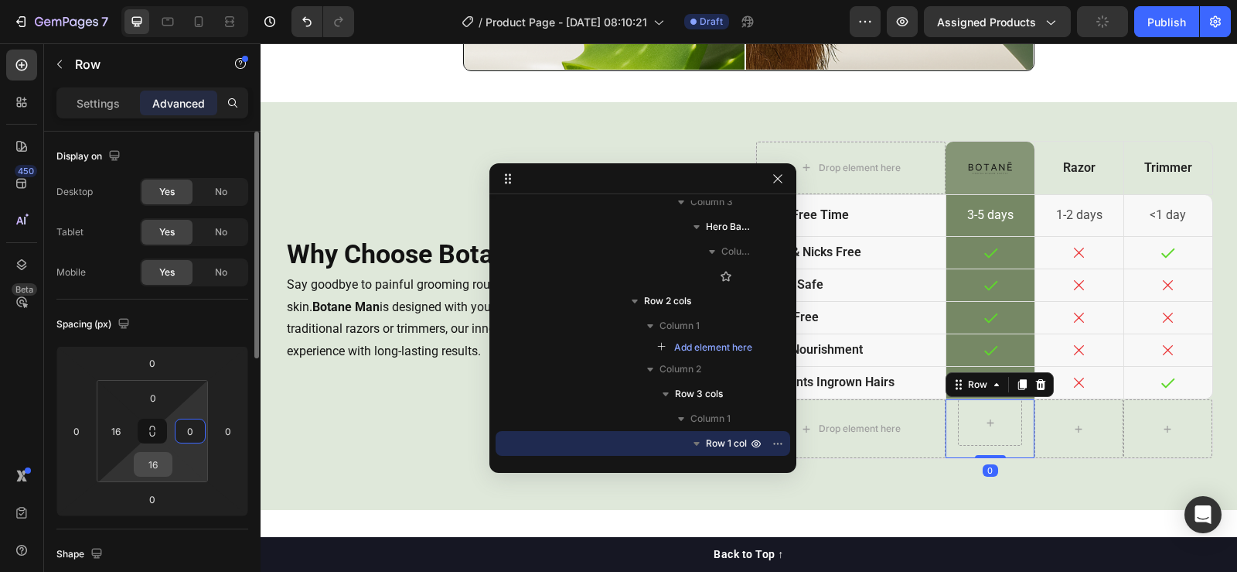
click at [153, 462] on input "16" at bounding box center [153, 463] width 31 height 23
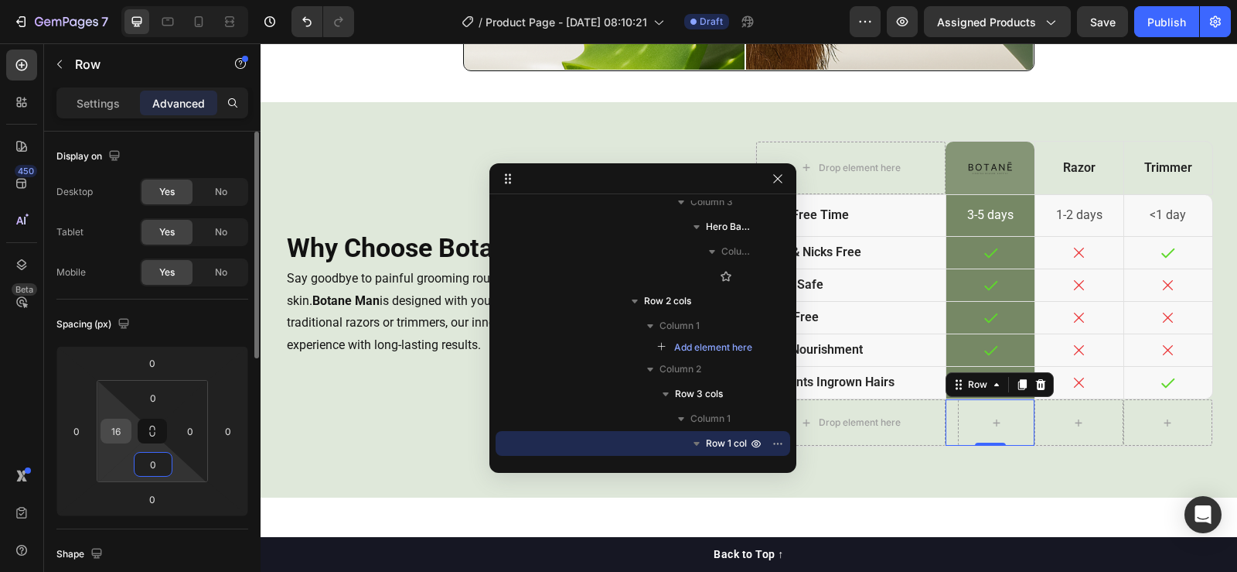
type input "0"
click at [114, 429] on input "16" at bounding box center [115, 430] width 23 height 23
type input "0"
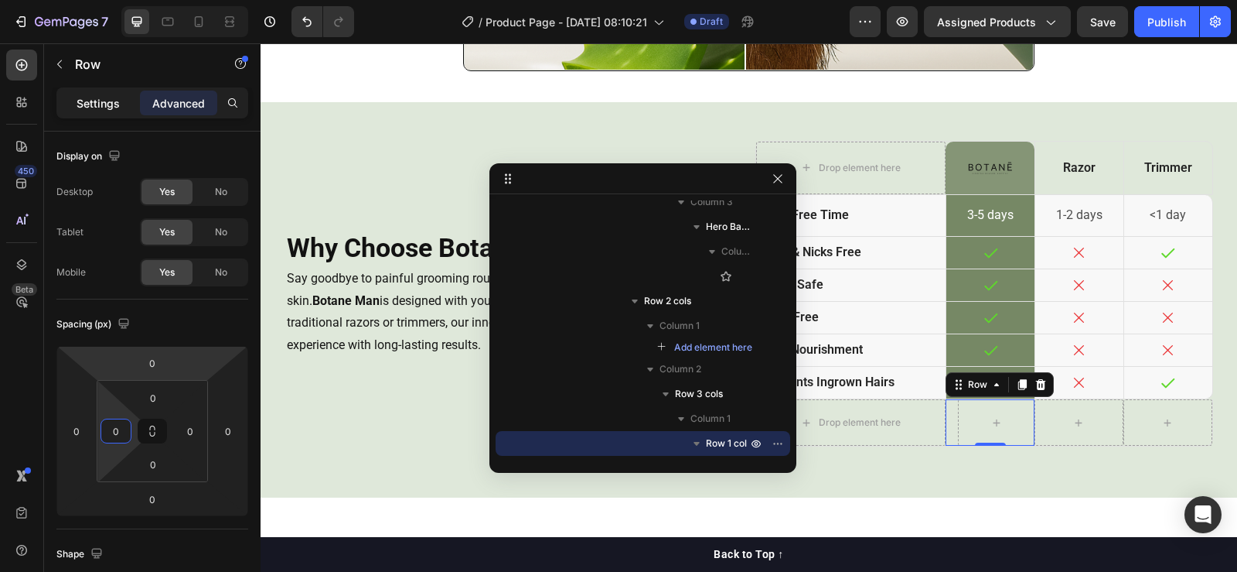
click at [107, 93] on div "Settings" at bounding box center [98, 102] width 77 height 25
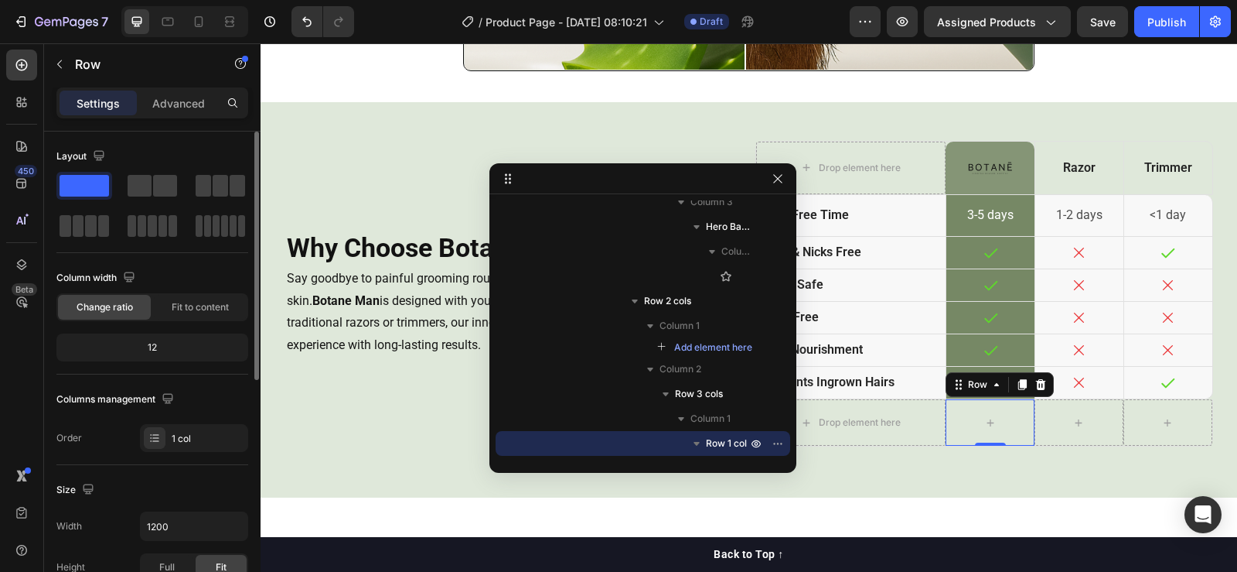
scroll to position [77, 0]
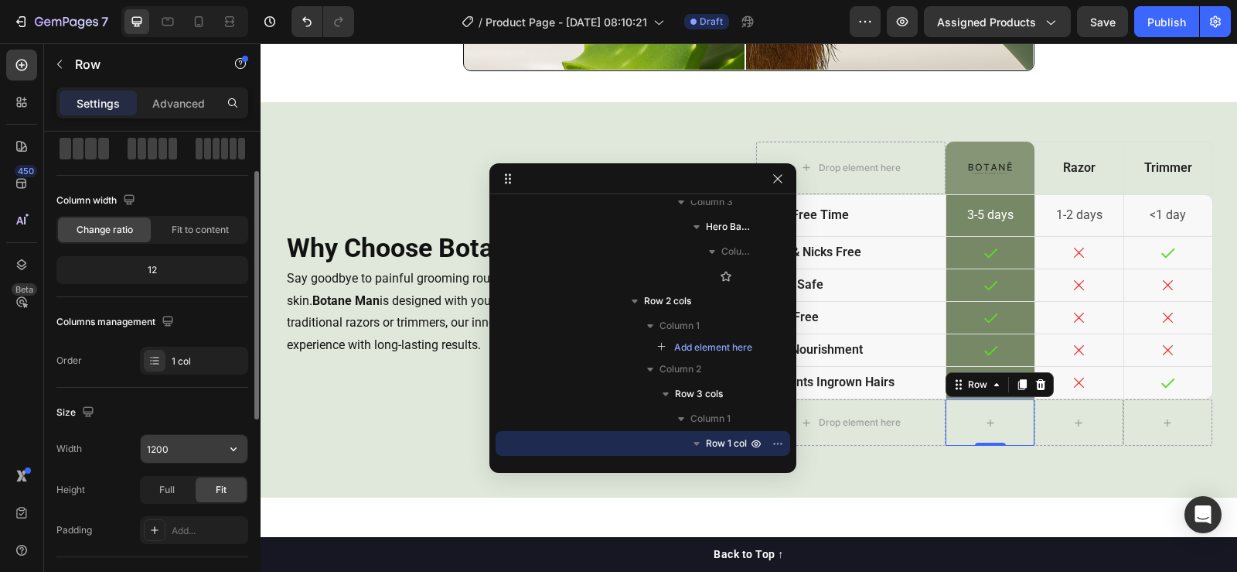
click at [177, 450] on input "1200" at bounding box center [194, 449] width 107 height 28
click at [228, 454] on icon "button" at bounding box center [233, 448] width 15 height 15
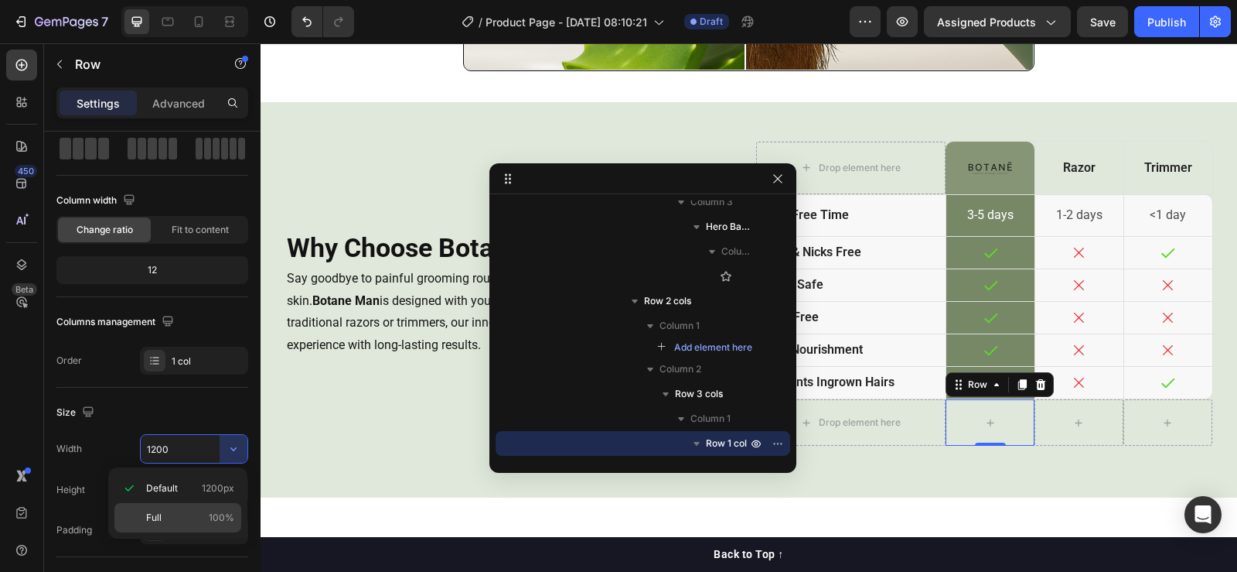
click at [176, 516] on p "Full 100%" at bounding box center [190, 517] width 88 height 14
type input "100%"
click at [11, 398] on div "450 Beta" at bounding box center [21, 254] width 31 height 411
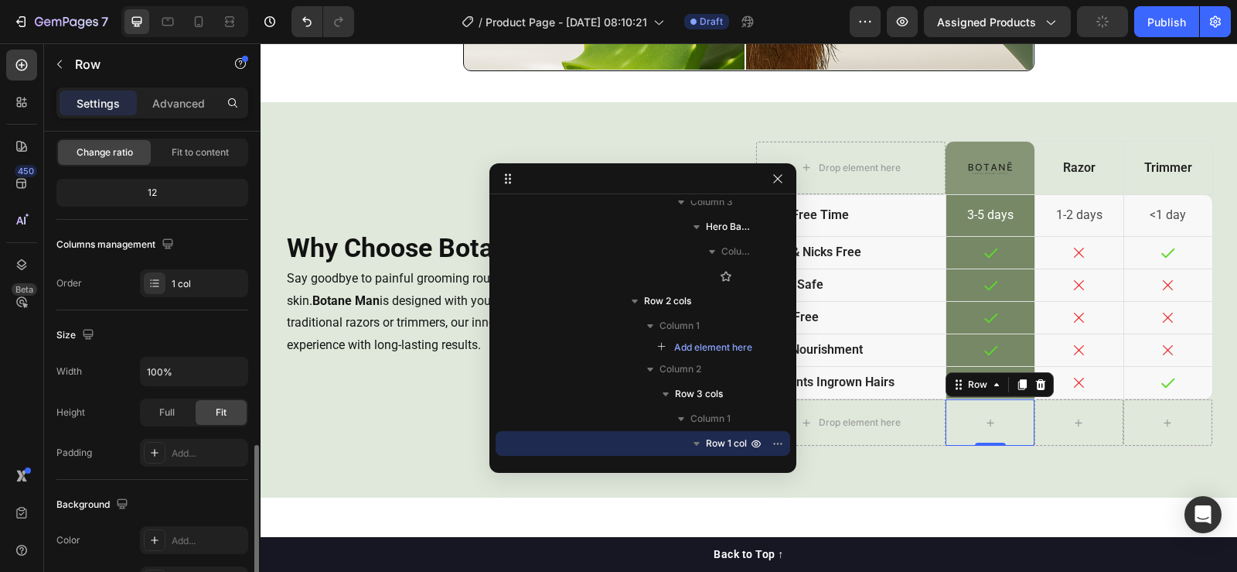
scroll to position [309, 0]
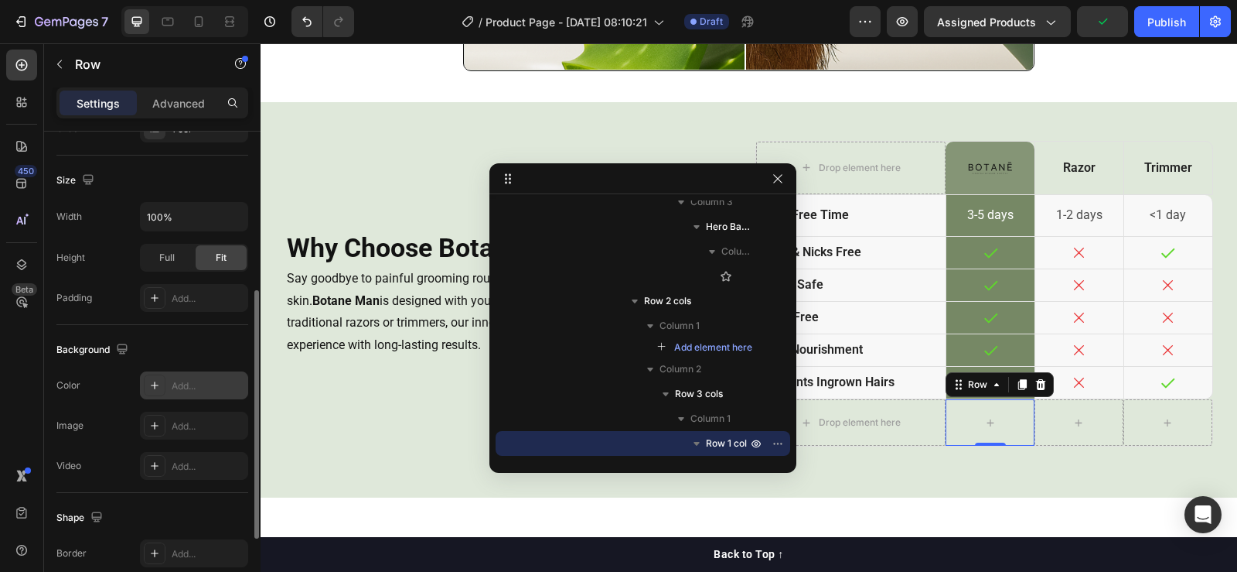
click at [165, 387] on div at bounding box center [155, 385] width 22 height 22
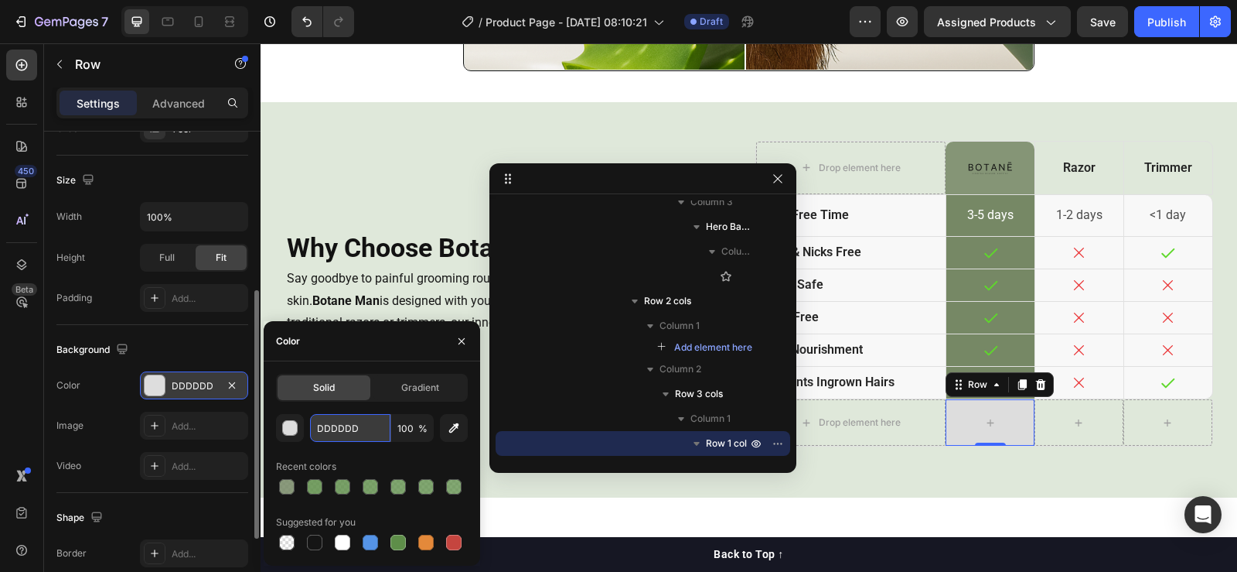
click at [357, 432] on input "DDDDDD" at bounding box center [350, 428] width 80 height 28
paste input "768865"
type input "768865"
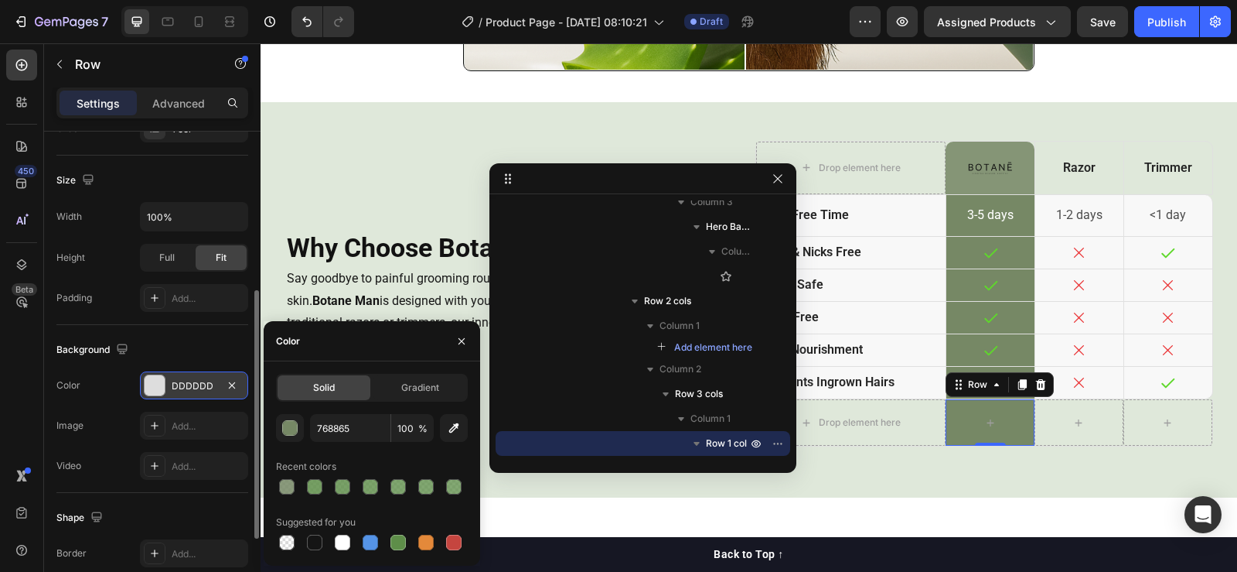
click at [20, 402] on div "450 Beta" at bounding box center [21, 254] width 31 height 411
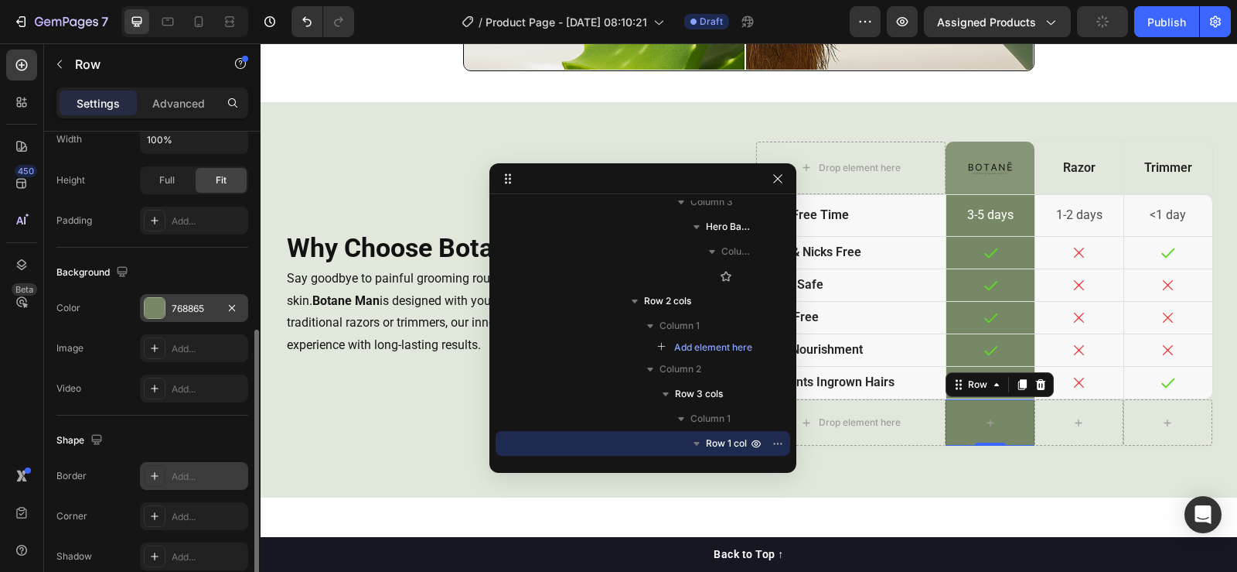
scroll to position [459, 0]
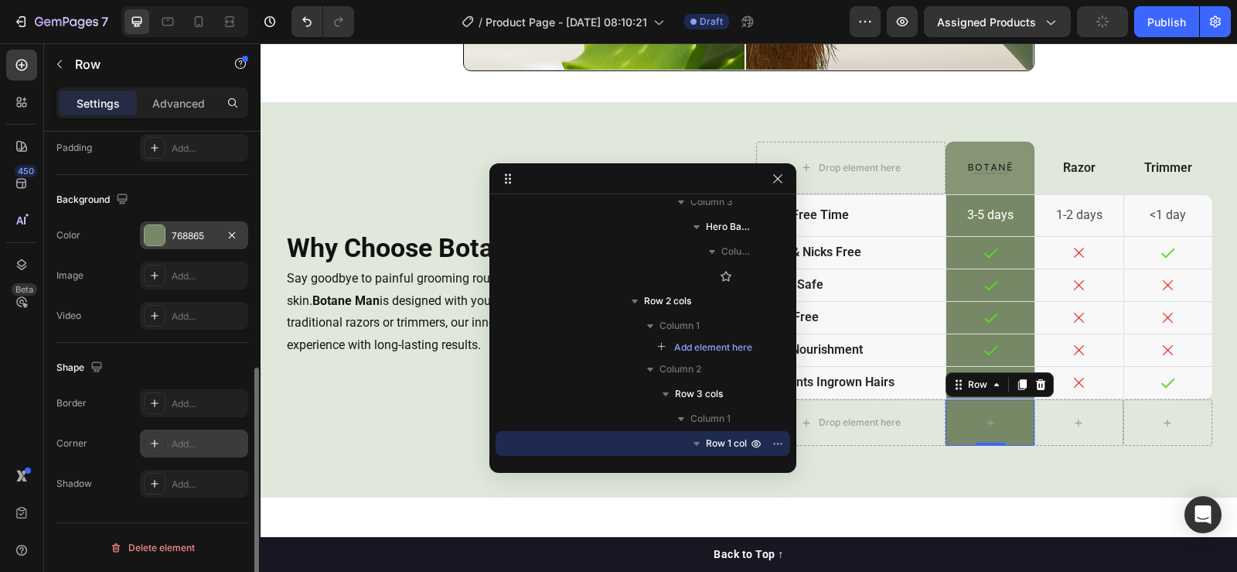
click at [190, 439] on div "Add..." at bounding box center [208, 444] width 73 height 14
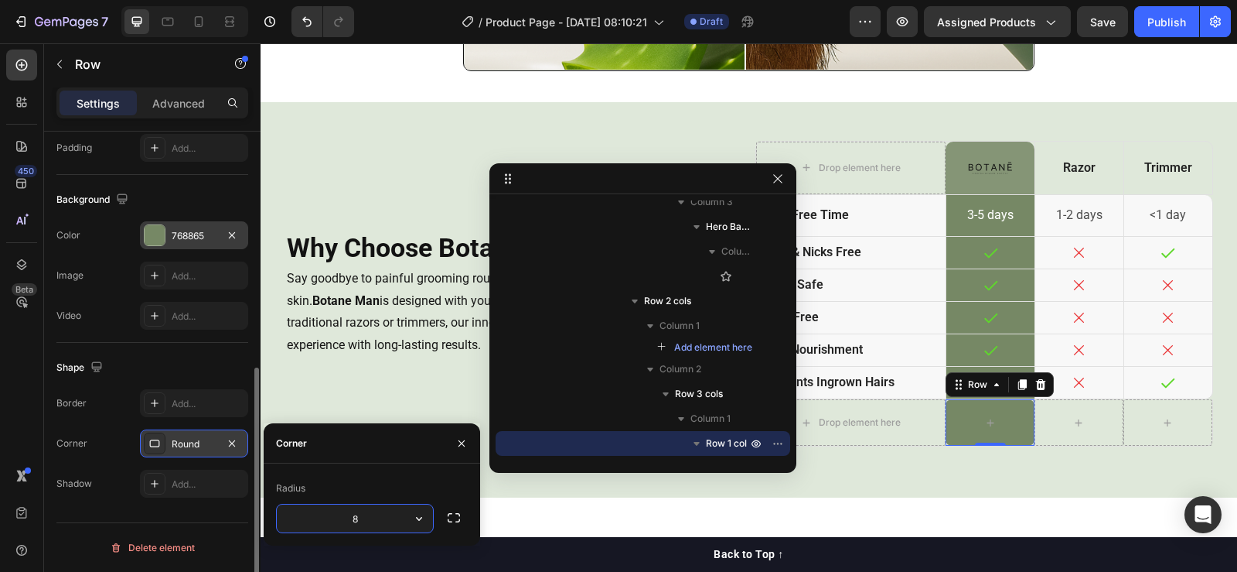
click at [356, 510] on input "8" at bounding box center [355, 518] width 156 height 28
click at [459, 513] on icon "button" at bounding box center [453, 517] width 15 height 15
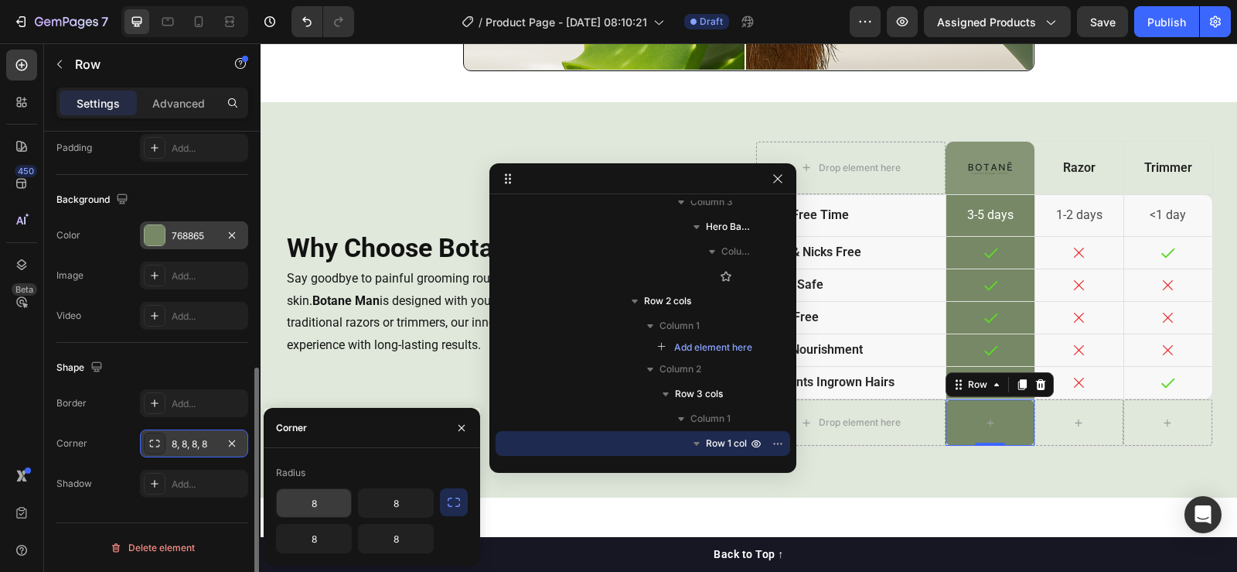
click at [319, 510] on input "8" at bounding box center [314, 503] width 74 height 28
type input "0"
click at [375, 508] on input "8" at bounding box center [396, 503] width 74 height 28
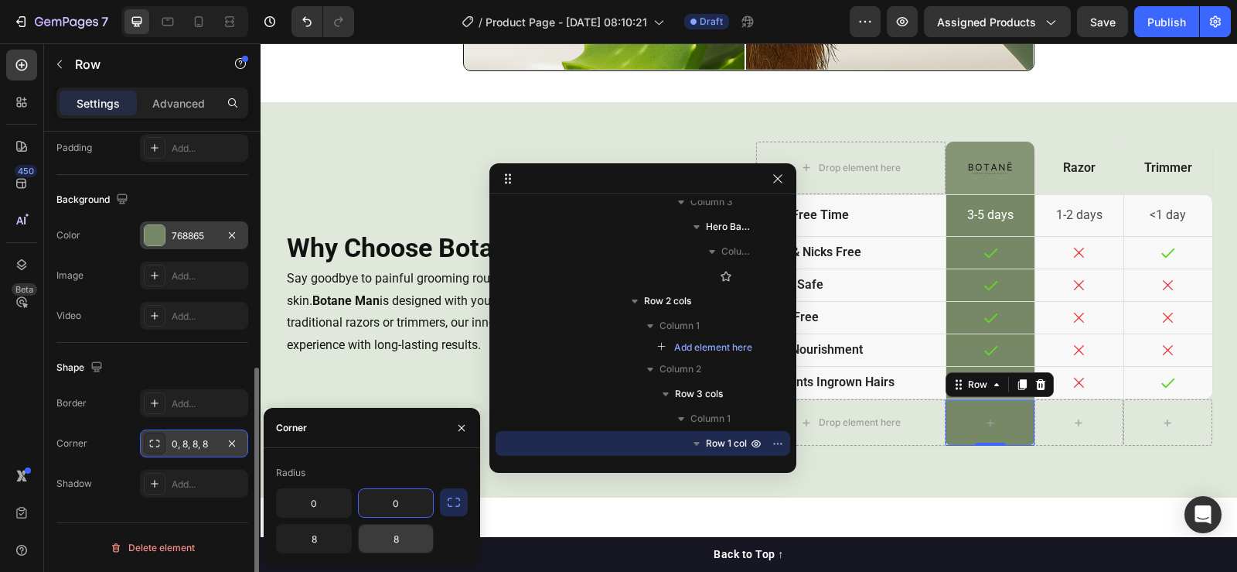
type input "0"
click at [380, 531] on input "8" at bounding box center [396, 538] width 74 height 28
type input "10"
click at [330, 531] on input "8" at bounding box center [314, 538] width 74 height 28
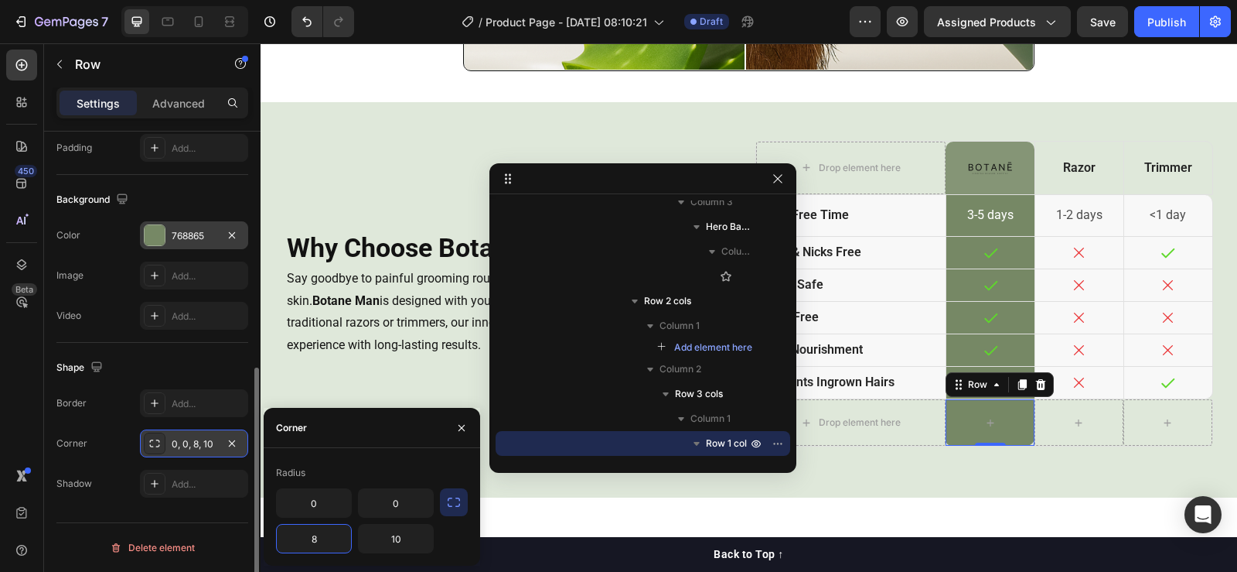
click at [329, 531] on input "8" at bounding box center [314, 538] width 74 height 28
click at [320, 531] on input "810" at bounding box center [314, 538] width 74 height 28
click at [320, 531] on input "1" at bounding box center [314, 538] width 74 height 28
type input "10"
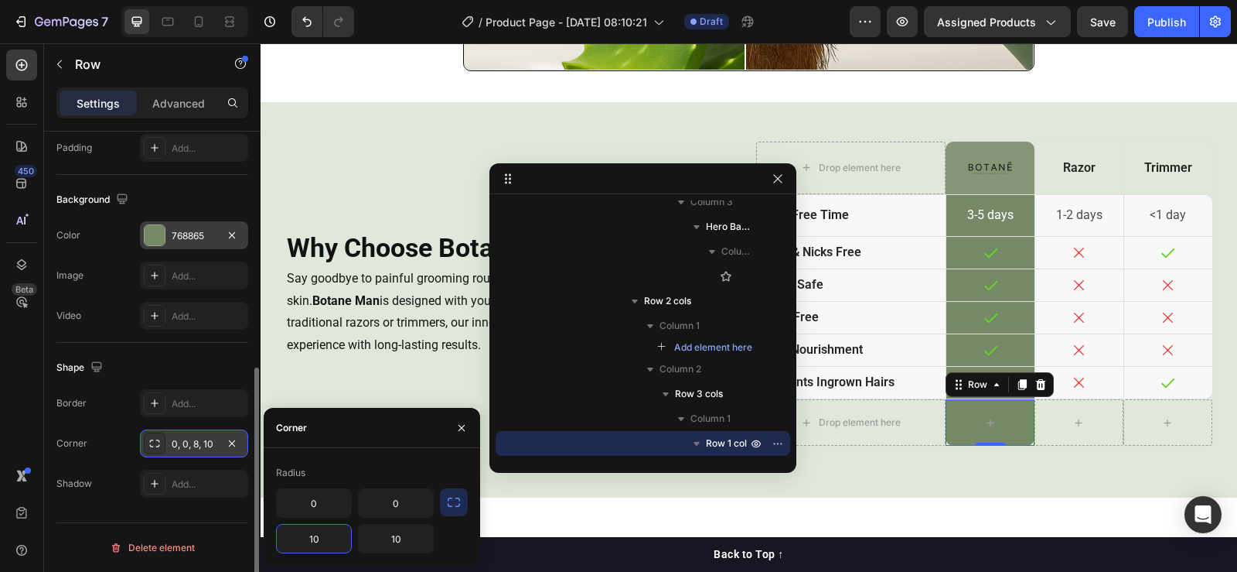
click at [0, 384] on div "450 Beta" at bounding box center [22, 307] width 44 height 528
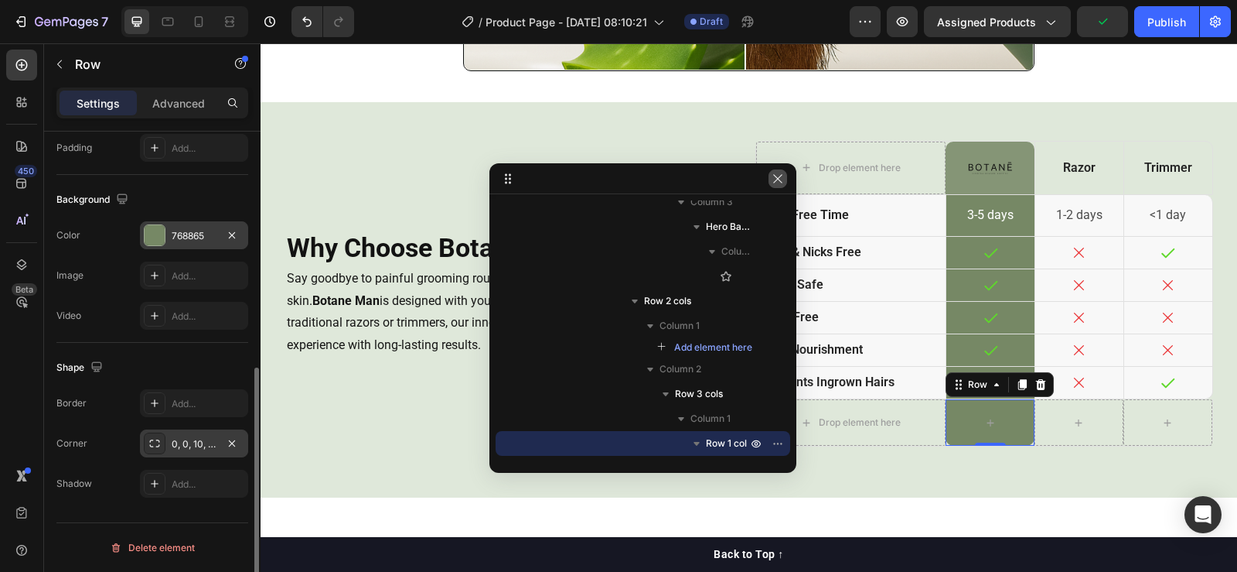
click at [783, 179] on icon "button" at bounding box center [778, 178] width 12 height 12
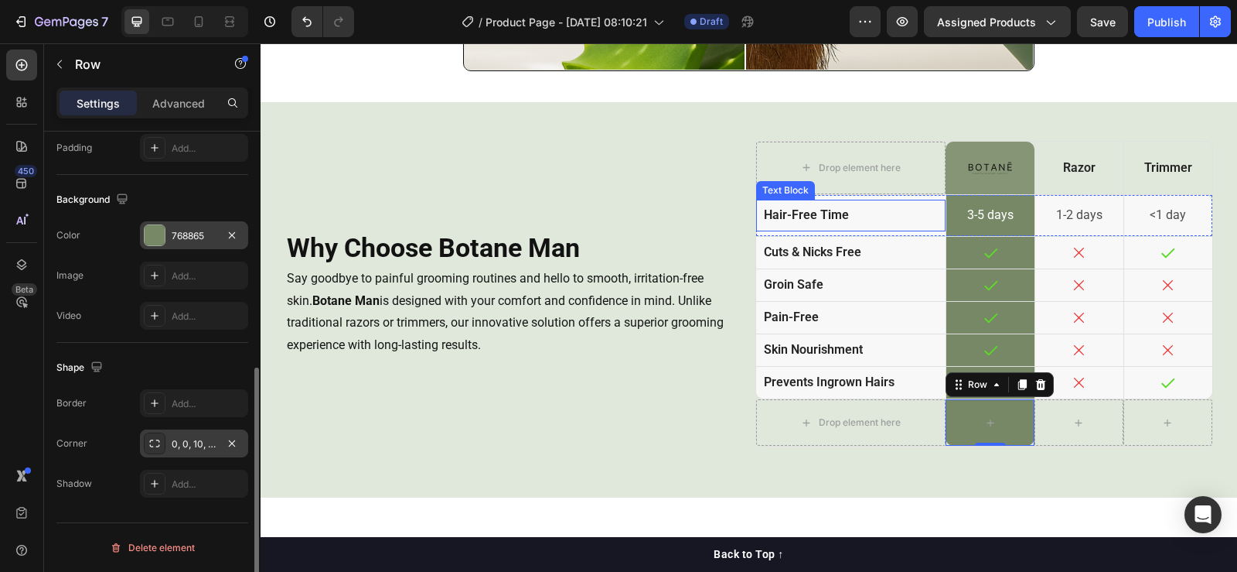
click at [761, 227] on div "hair-free time" at bounding box center [851, 216] width 190 height 32
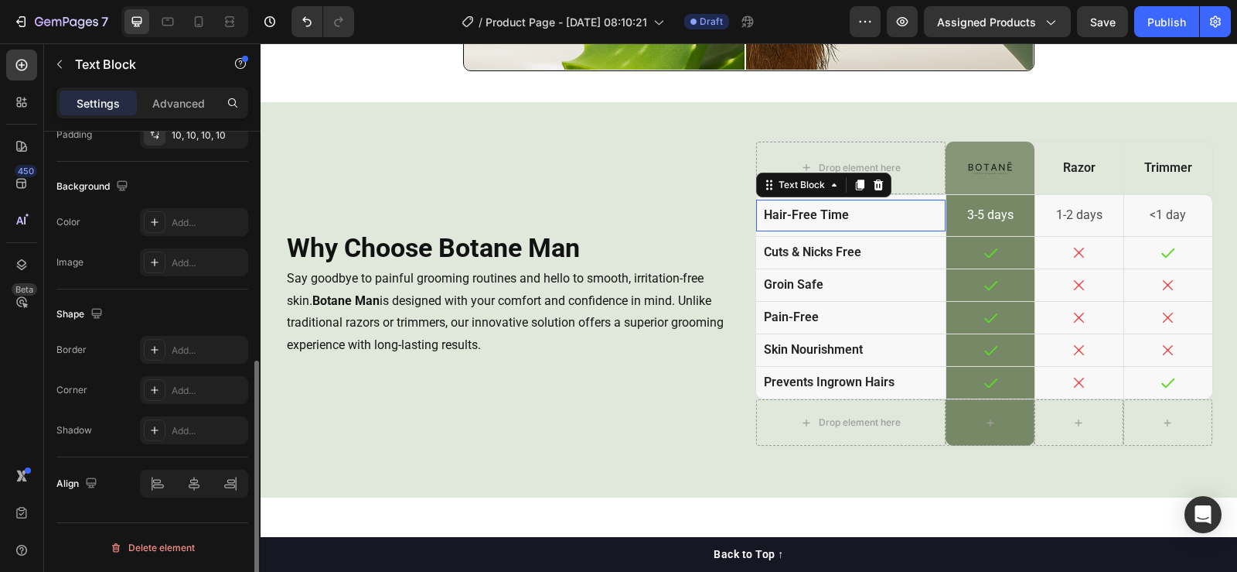
scroll to position [0, 0]
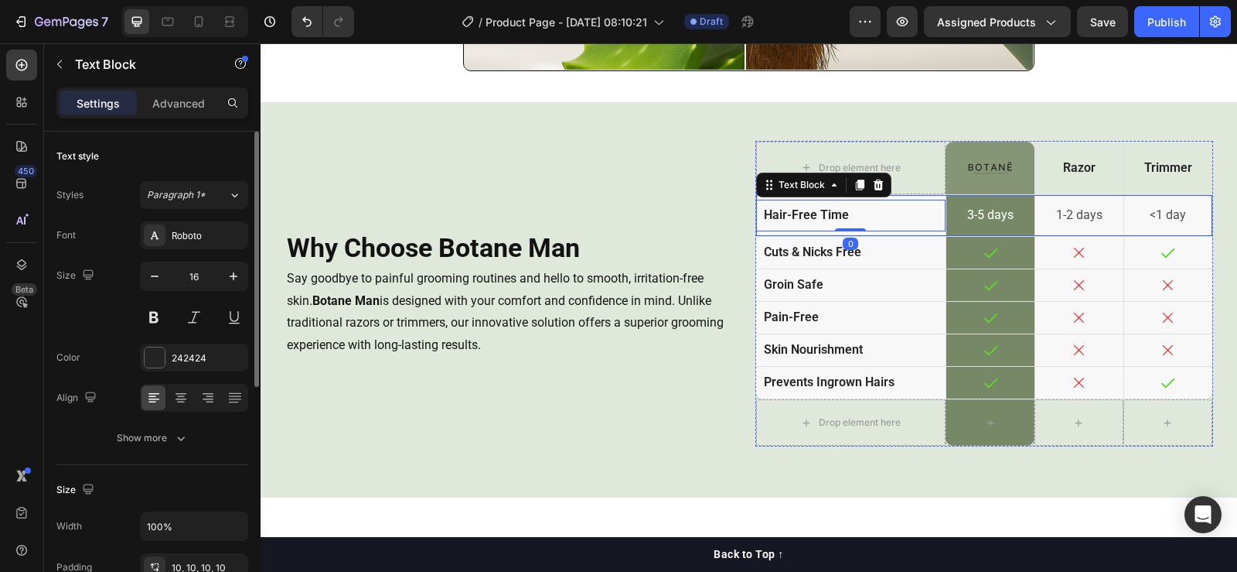
click at [759, 229] on div "hair-free time Text Block 0" at bounding box center [851, 215] width 190 height 41
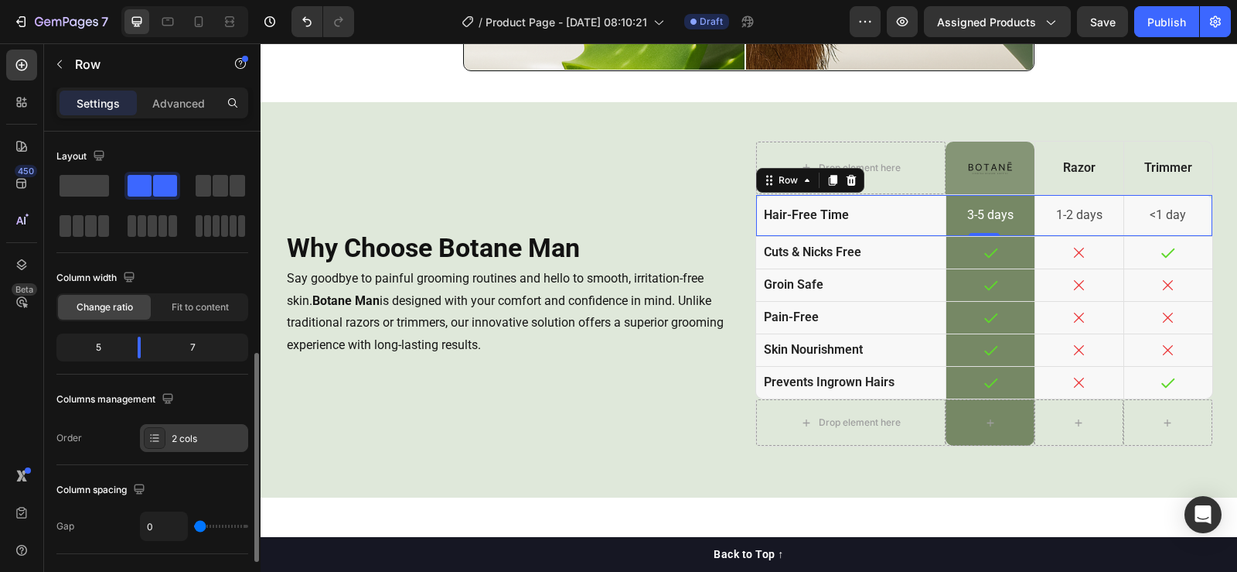
scroll to position [309, 0]
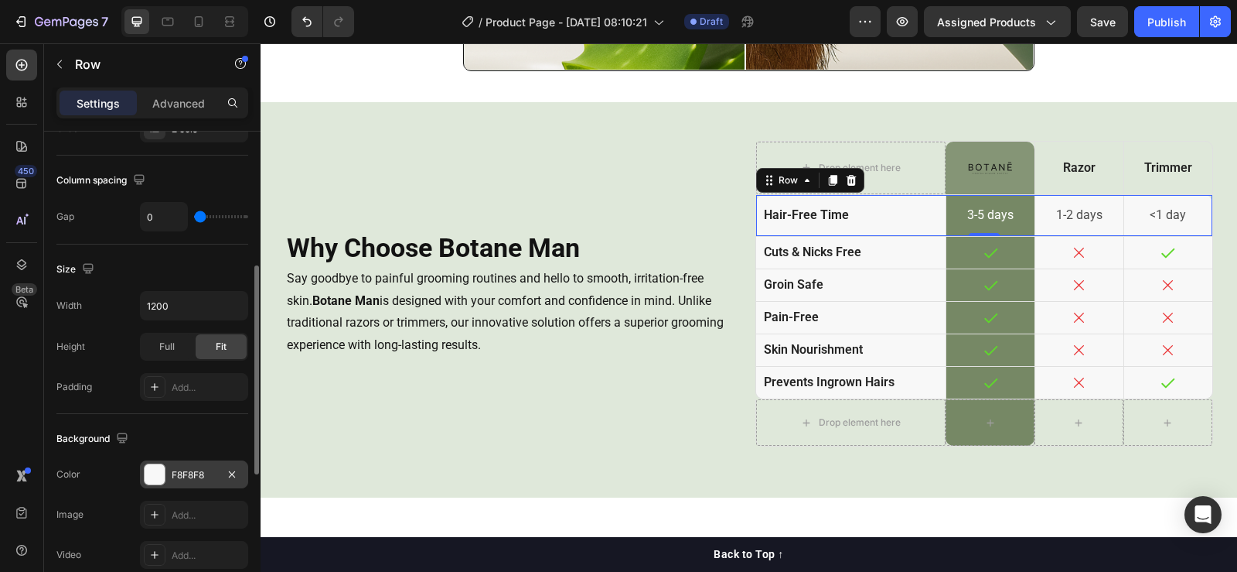
click at [148, 475] on div at bounding box center [155, 474] width 20 height 20
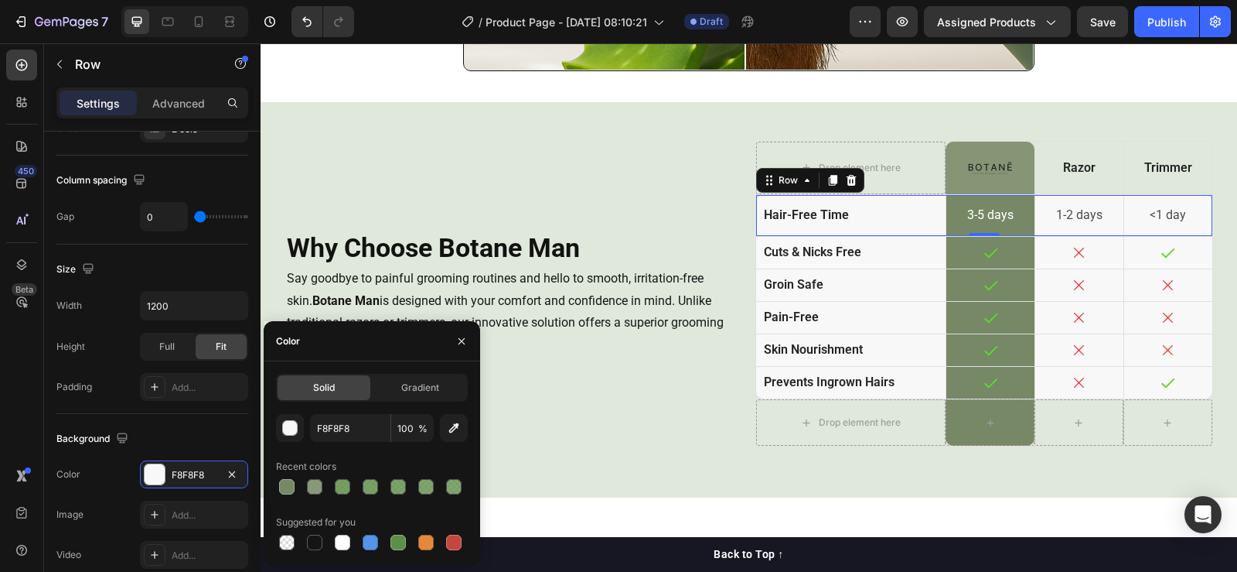
scroll to position [3093, 0]
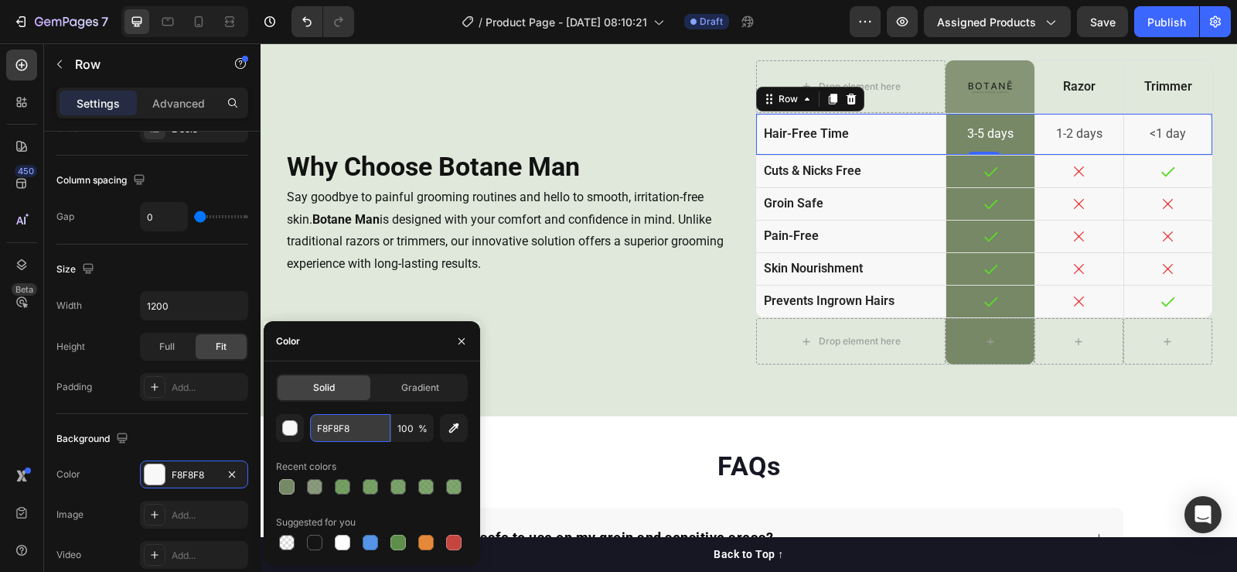
click at [333, 435] on input "F8F8F8" at bounding box center [350, 428] width 80 height 28
click at [289, 425] on div "button" at bounding box center [290, 428] width 15 height 15
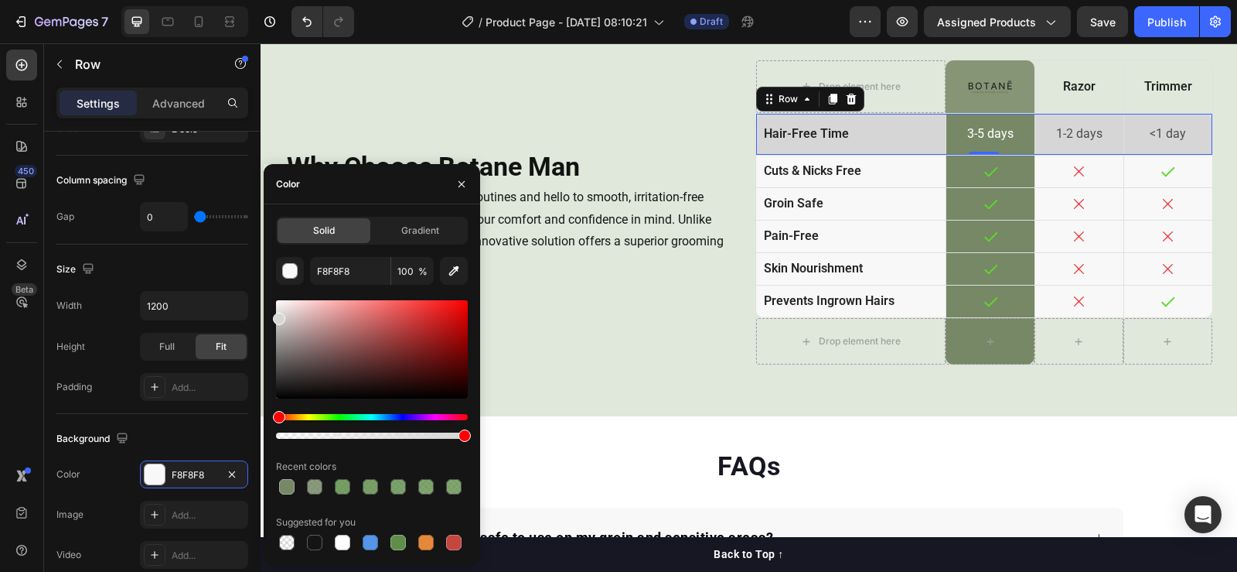
type input "D6D6D6"
drag, startPoint x: 281, startPoint y: 308, endPoint x: 275, endPoint y: 316, distance: 9.4
click at [275, 316] on div at bounding box center [279, 318] width 12 height 12
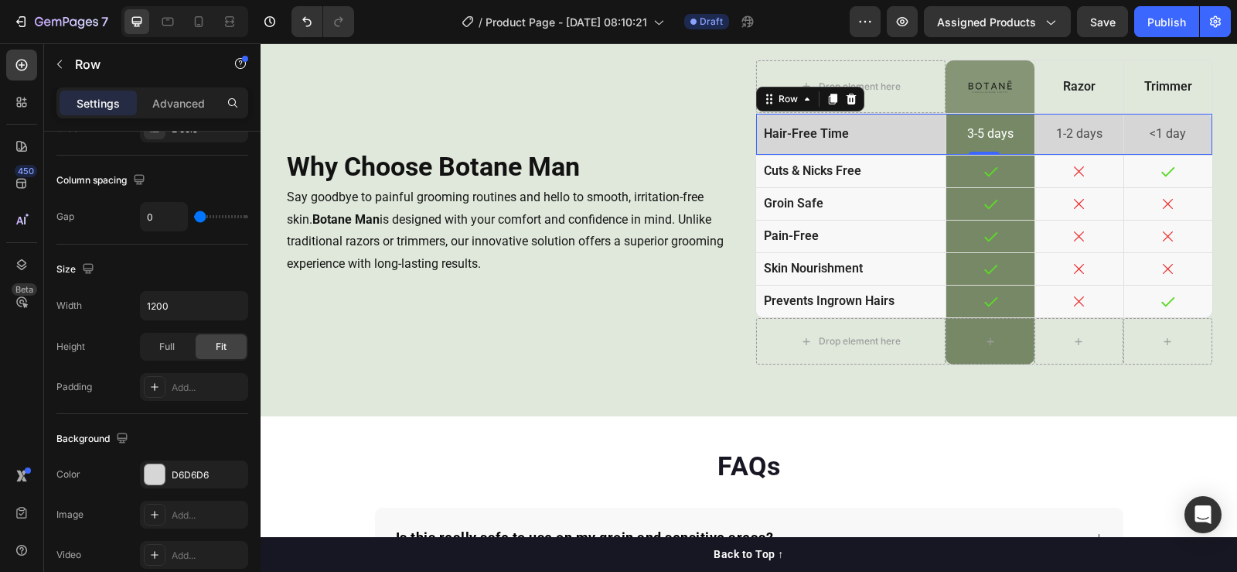
click at [125, 367] on div "Width 1200 Height Full Fit Padding Add..." at bounding box center [152, 346] width 192 height 110
click at [197, 475] on div "D6D6D6" at bounding box center [194, 475] width 45 height 14
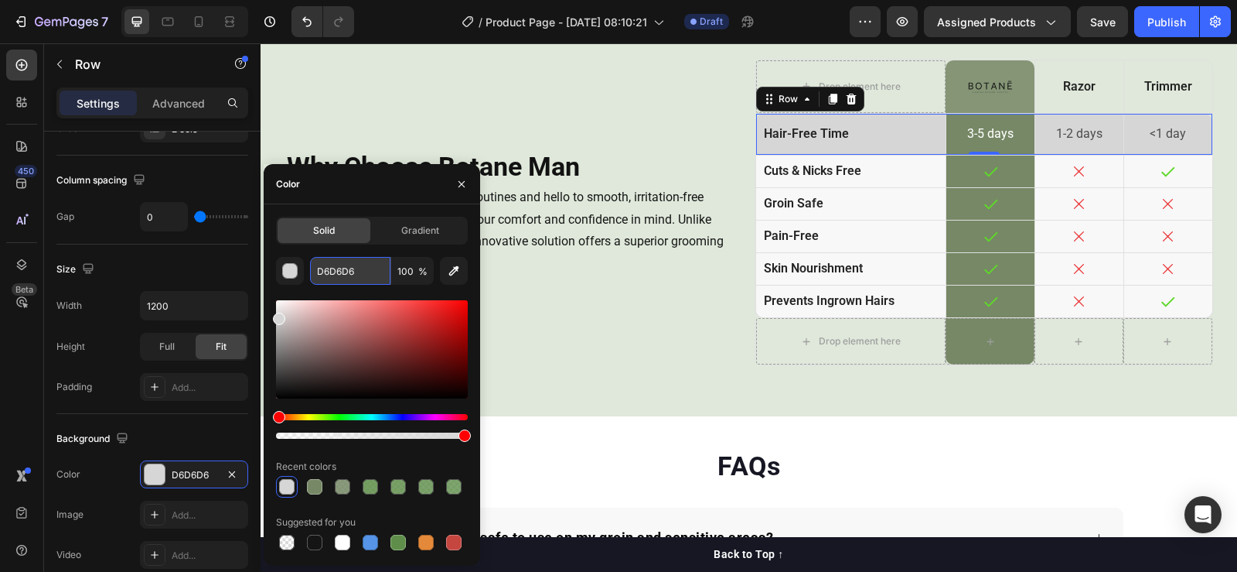
click at [355, 264] on input "D6D6D6" at bounding box center [350, 271] width 80 height 28
click at [116, 372] on div "Width 1200 Height Full Fit Padding Add..." at bounding box center [152, 346] width 192 height 110
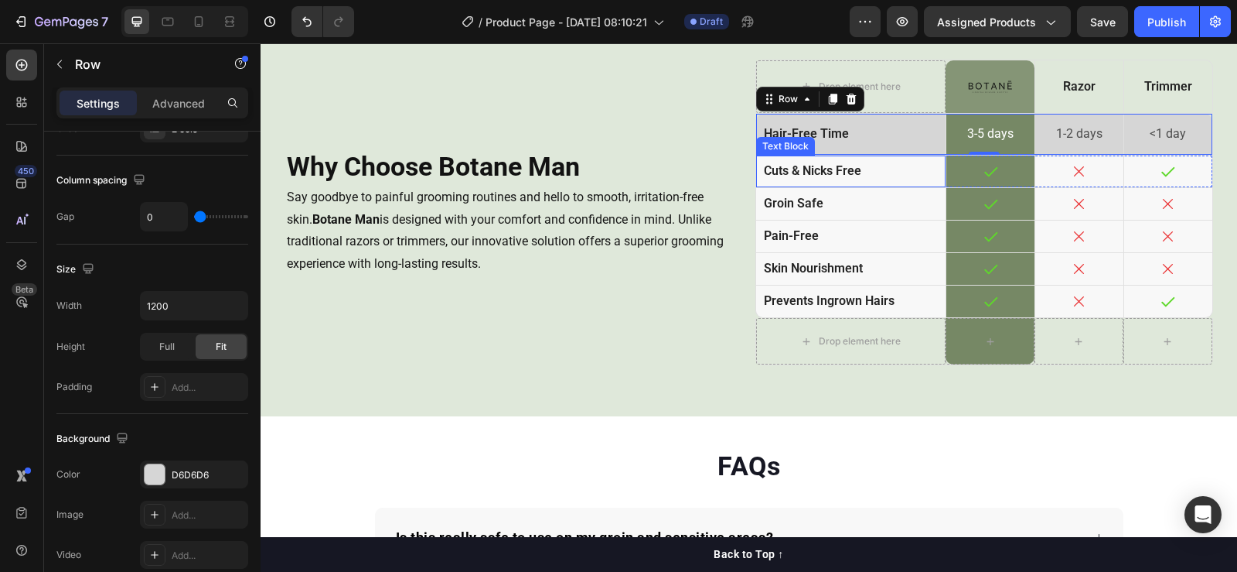
click at [769, 185] on div "cuts & nicks free" at bounding box center [851, 171] width 190 height 32
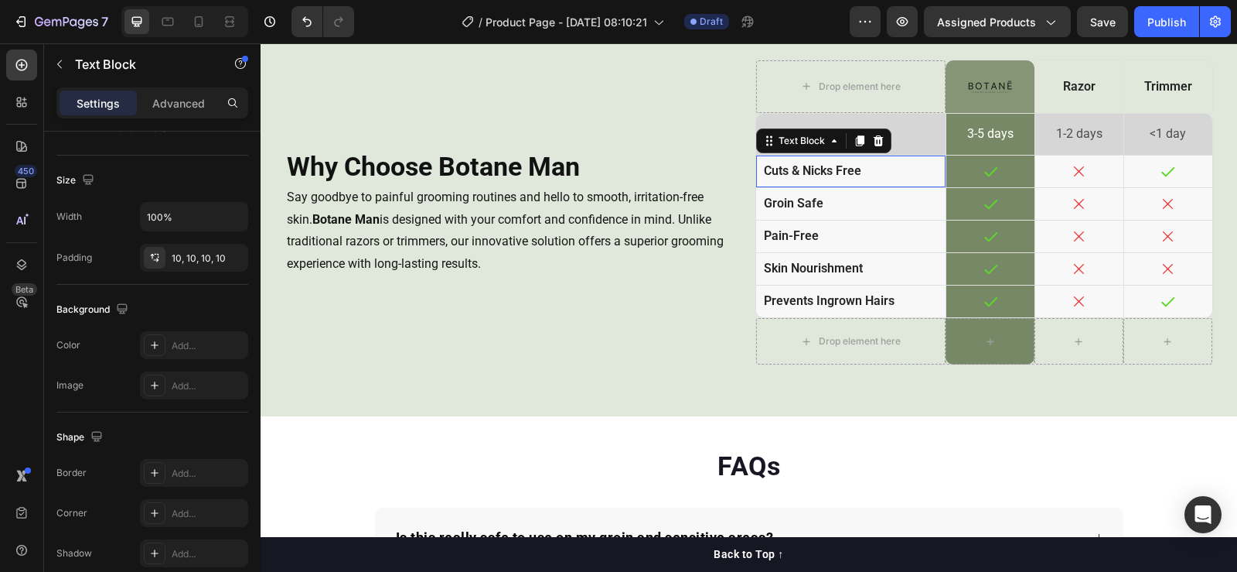
scroll to position [0, 0]
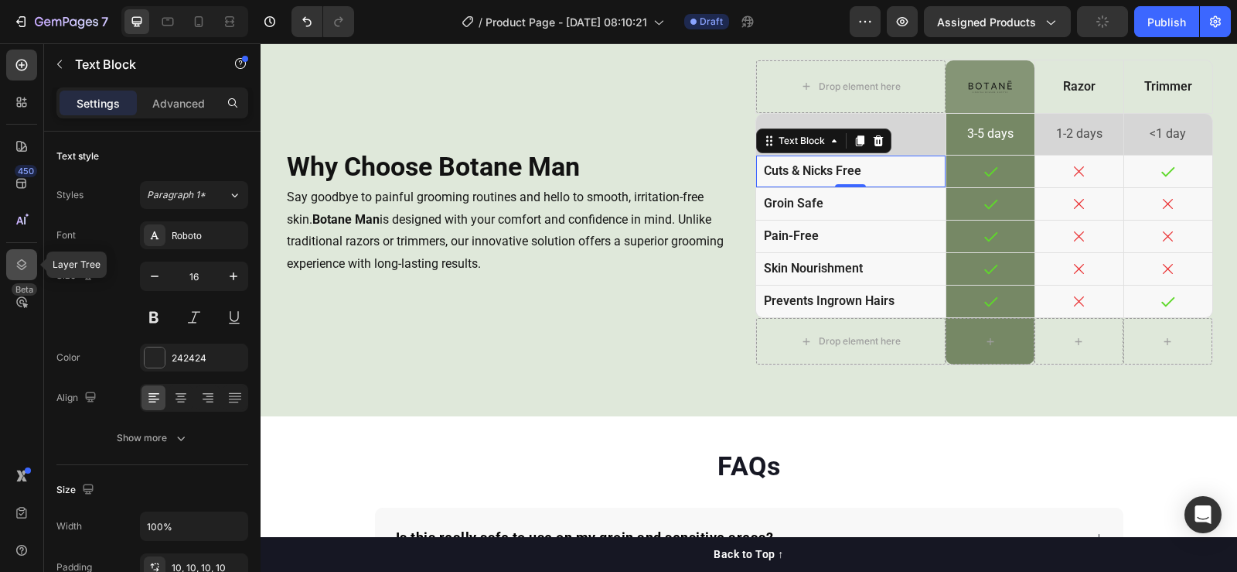
click at [29, 260] on div at bounding box center [21, 264] width 31 height 31
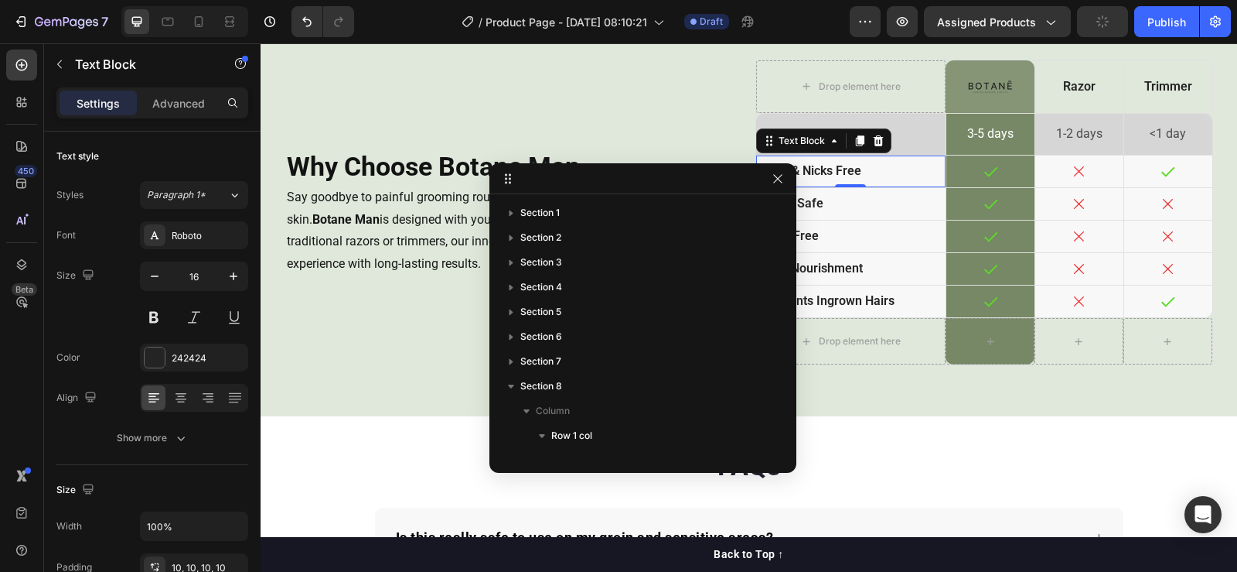
scroll to position [417, 0]
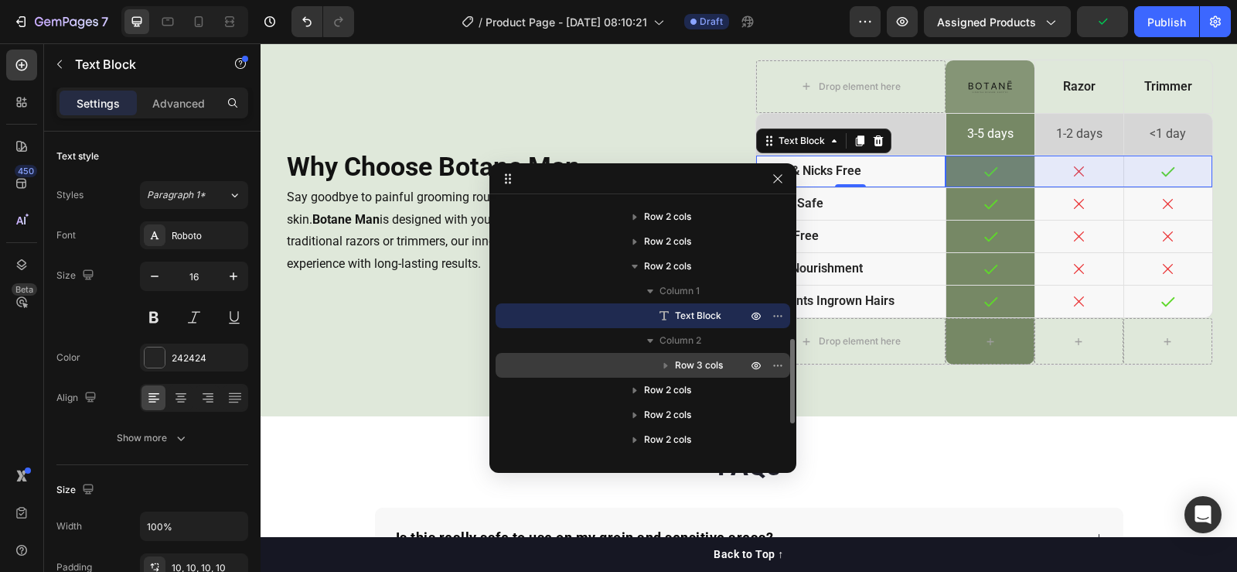
click at [697, 360] on span "Row 3 cols" at bounding box center [699, 364] width 48 height 15
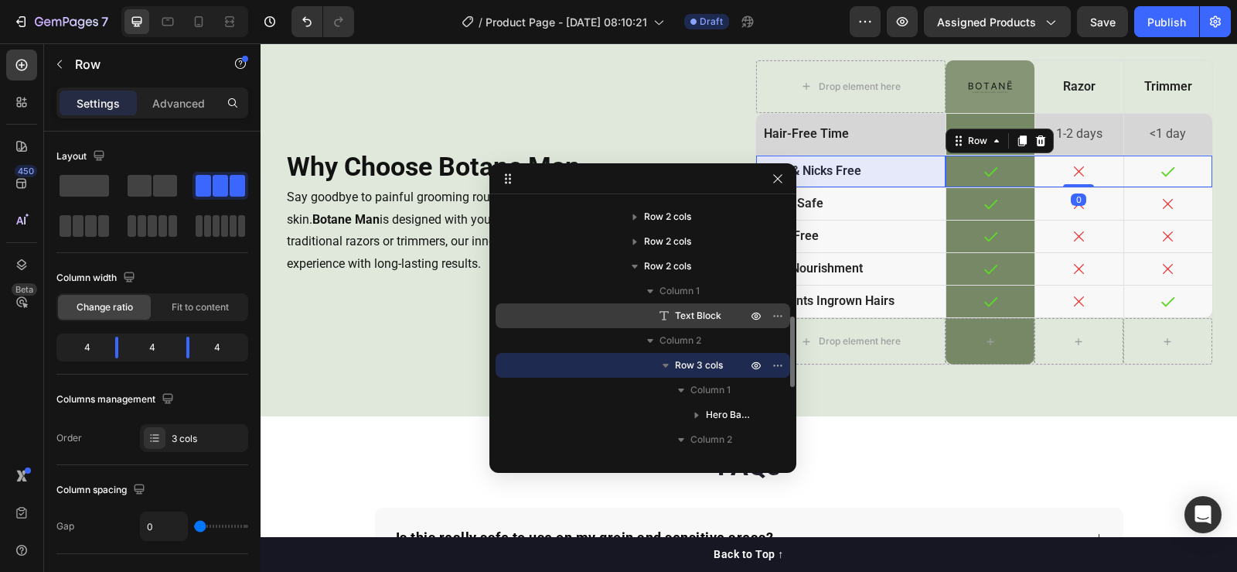
click at [694, 313] on span "Text Block" at bounding box center [698, 315] width 46 height 15
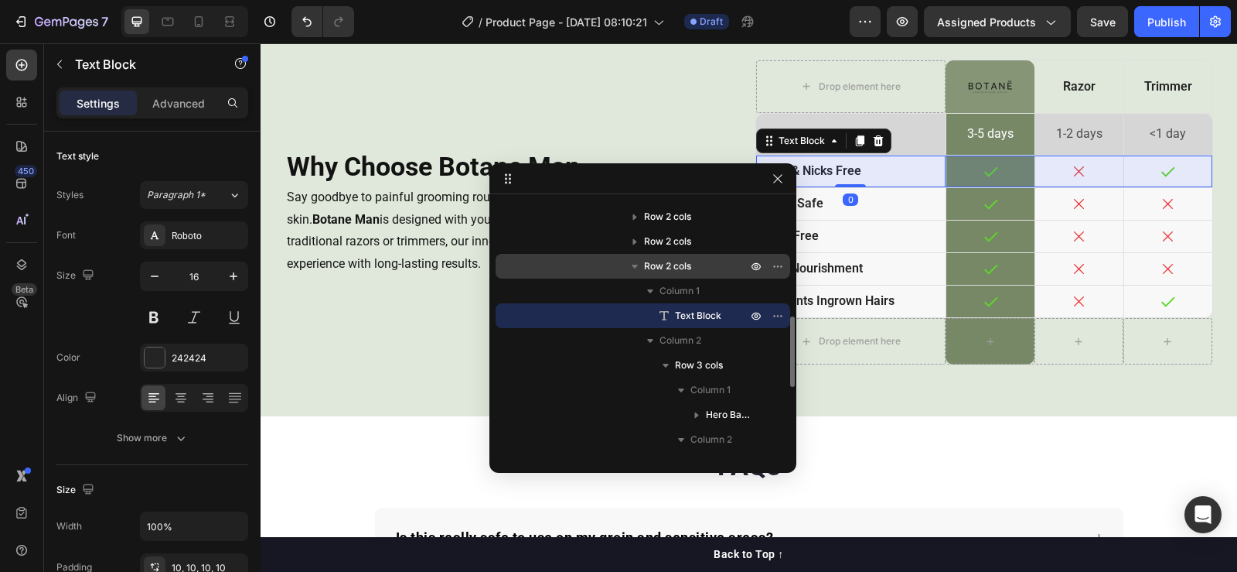
click at [685, 267] on span "Row 2 cols" at bounding box center [667, 265] width 47 height 15
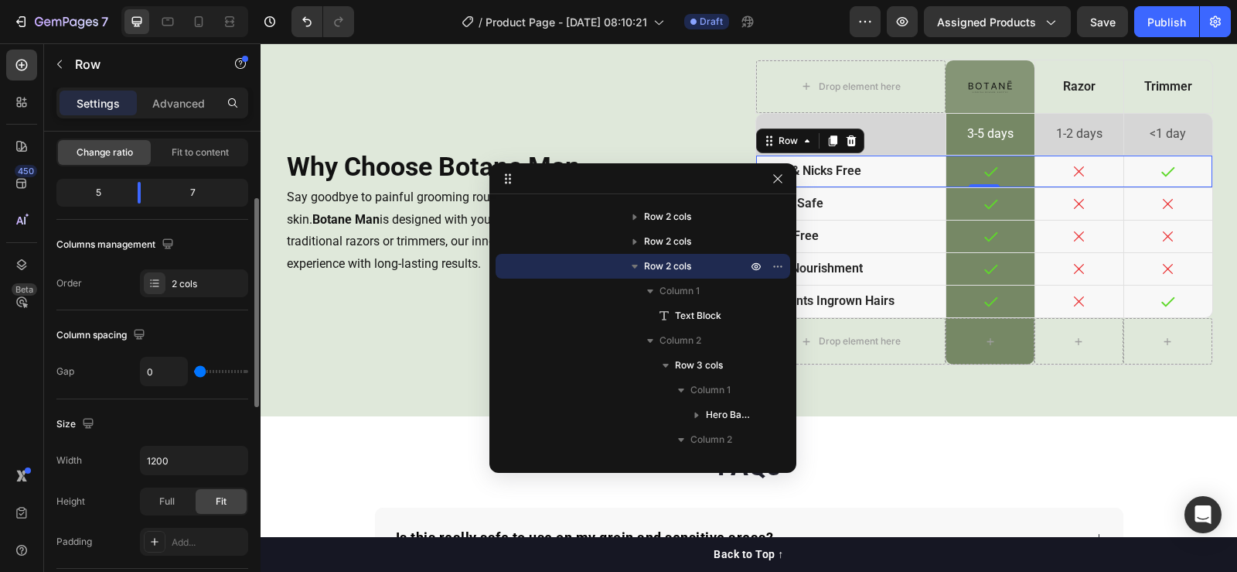
scroll to position [387, 0]
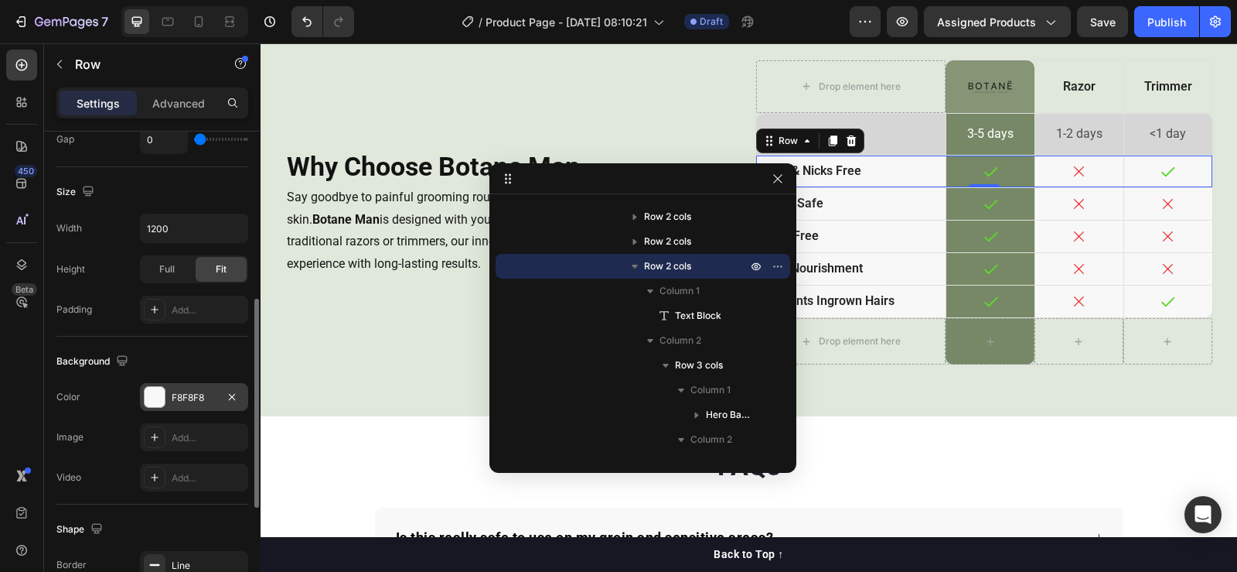
click at [157, 405] on div at bounding box center [155, 397] width 20 height 20
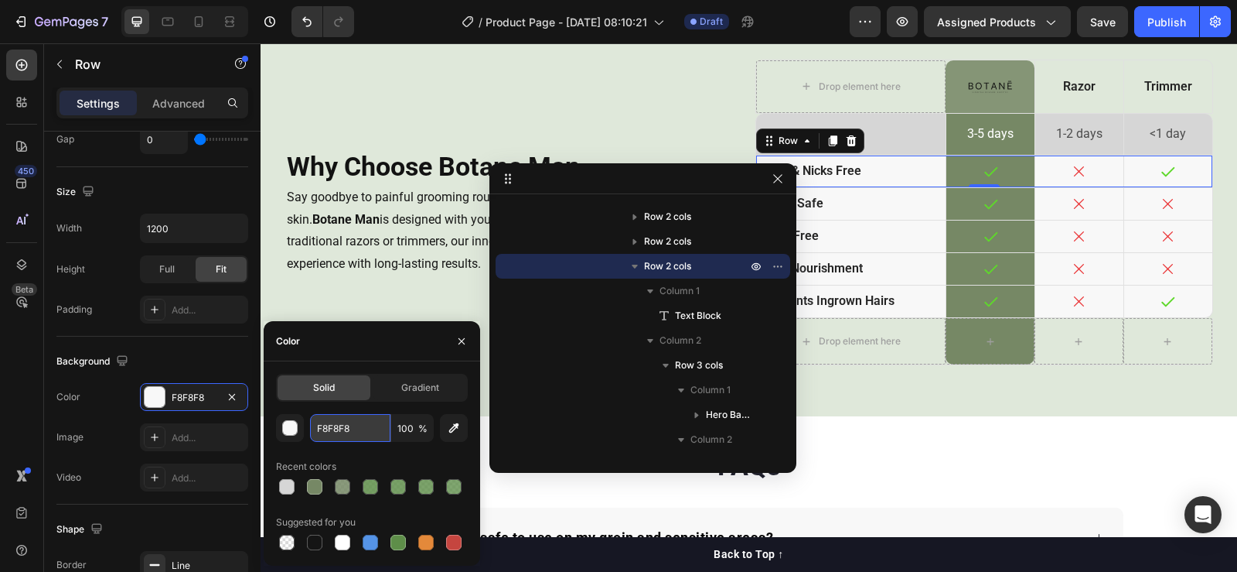
click at [345, 428] on input "F8F8F8" at bounding box center [350, 428] width 80 height 28
paste input "D6D6D6"
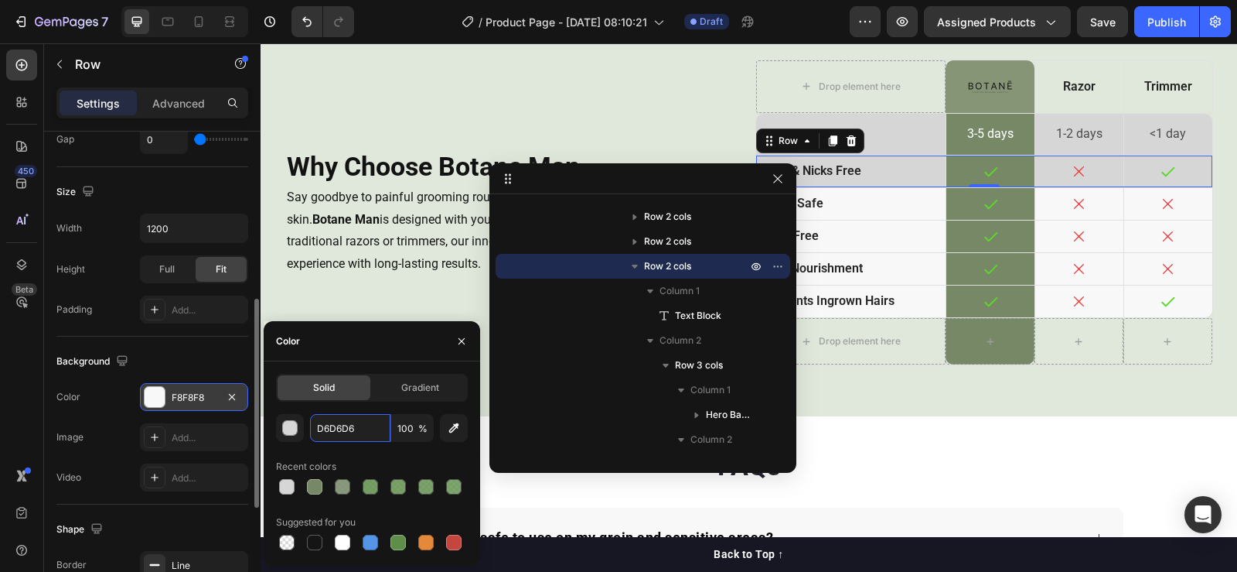
type input "F8F8F8"
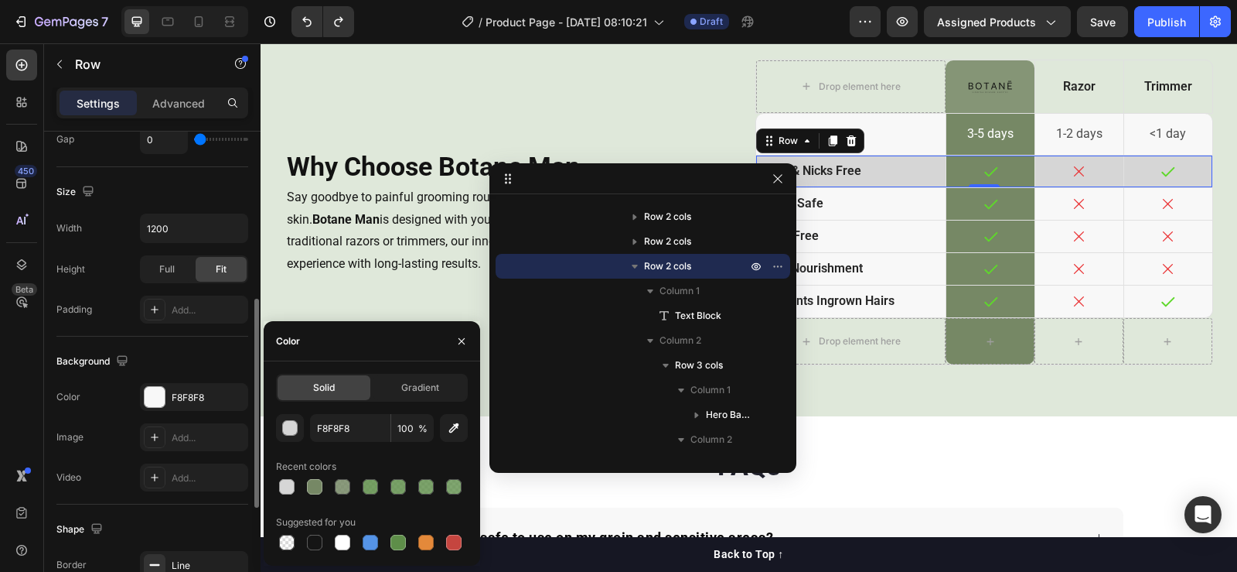
click at [129, 386] on div "Color F8F8F8" at bounding box center [152, 397] width 192 height 28
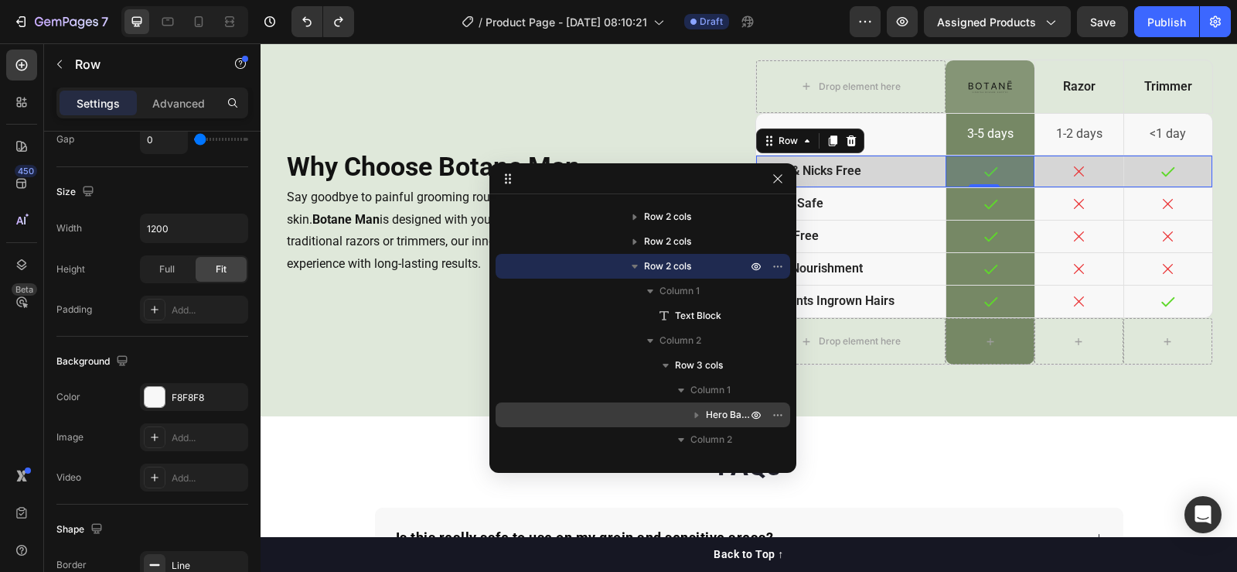
scroll to position [572, 0]
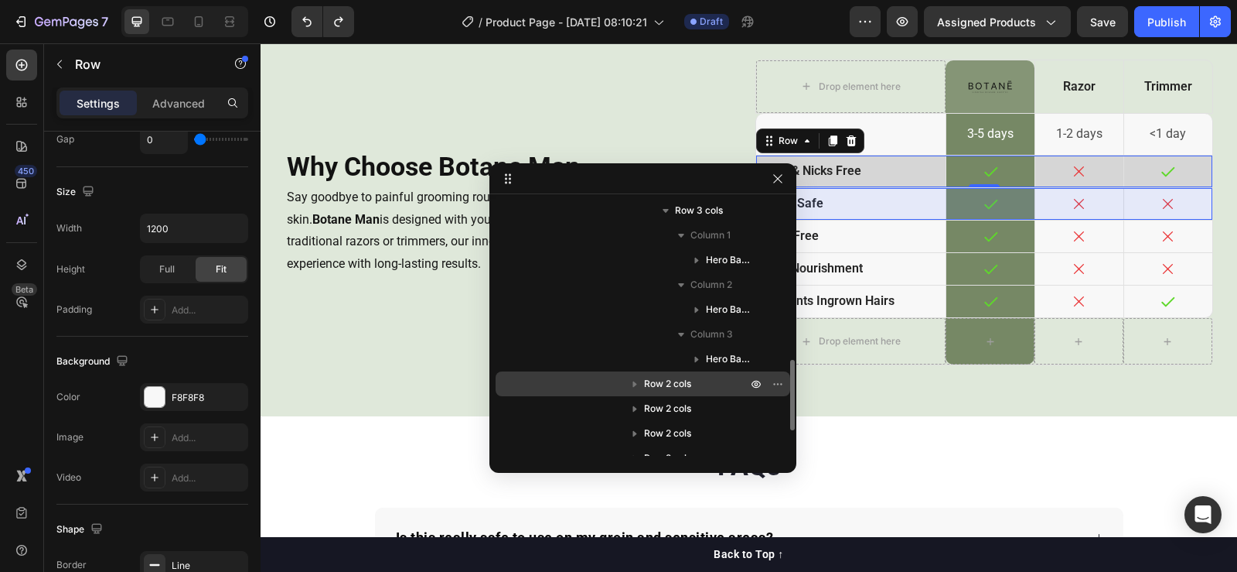
click at [684, 376] on span "Row 2 cols" at bounding box center [667, 383] width 47 height 15
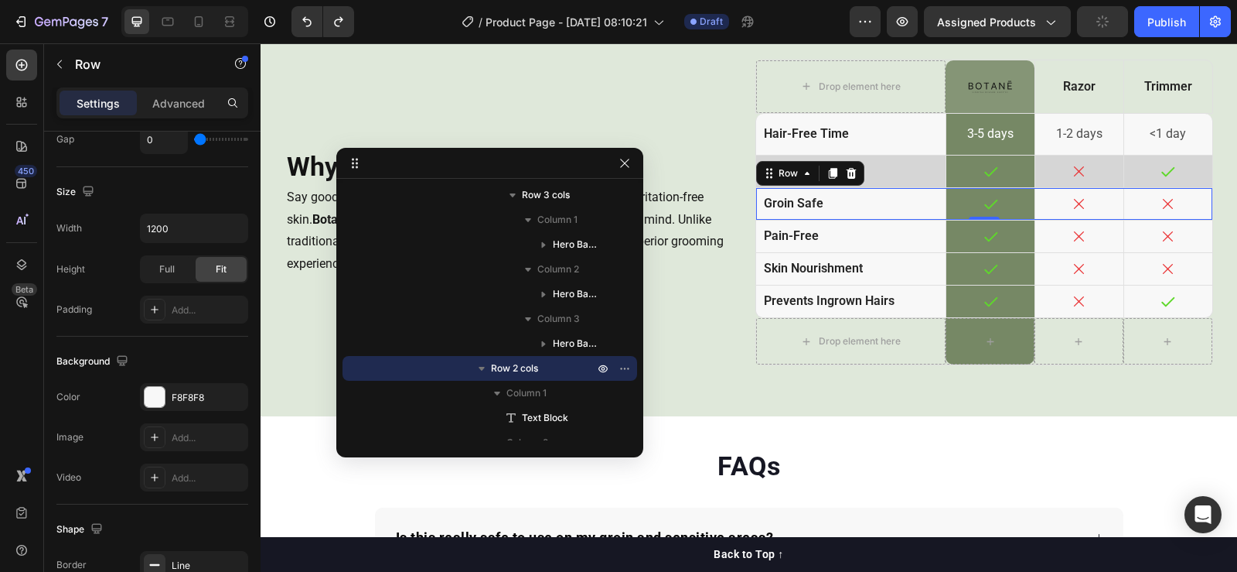
drag, startPoint x: 642, startPoint y: 172, endPoint x: 473, endPoint y: 155, distance: 170.1
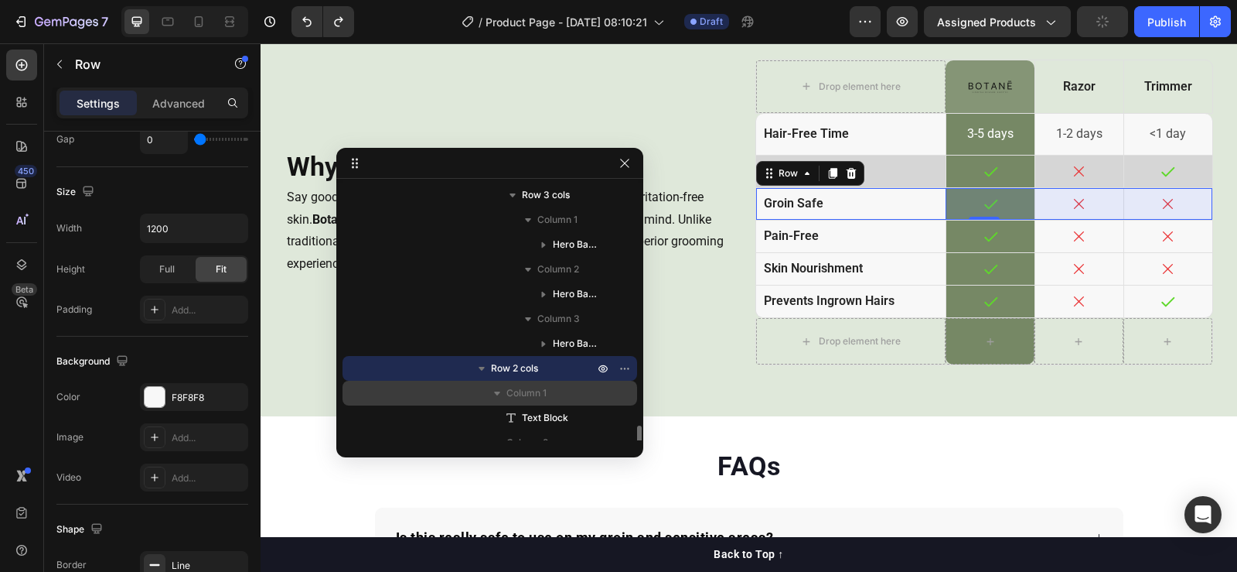
scroll to position [726, 0]
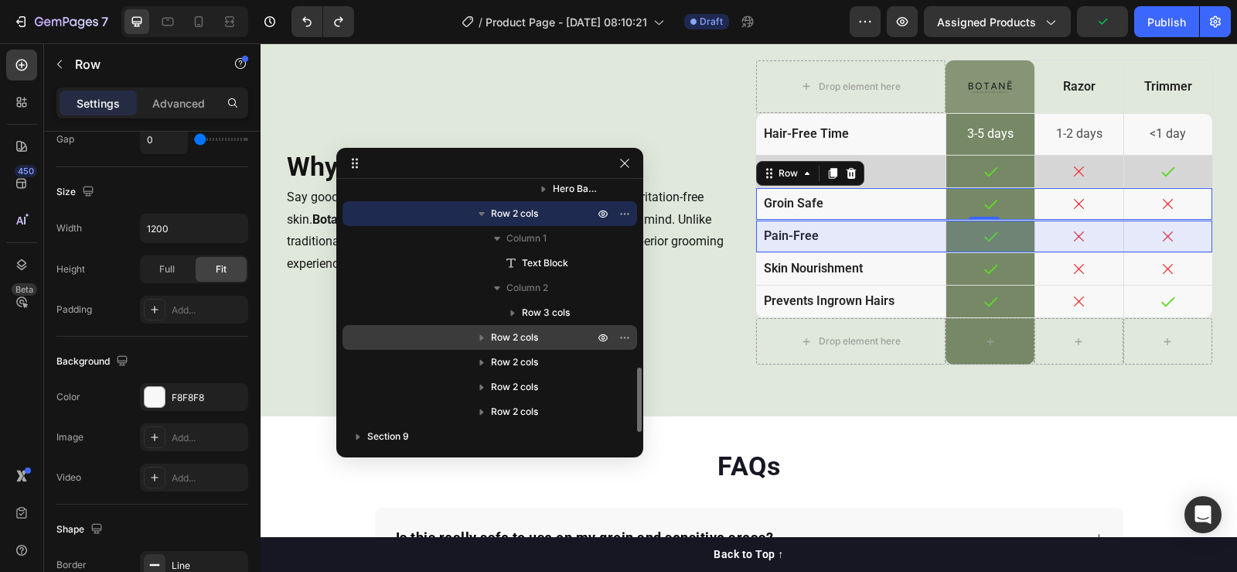
click at [521, 339] on span "Row 2 cols" at bounding box center [514, 336] width 47 height 15
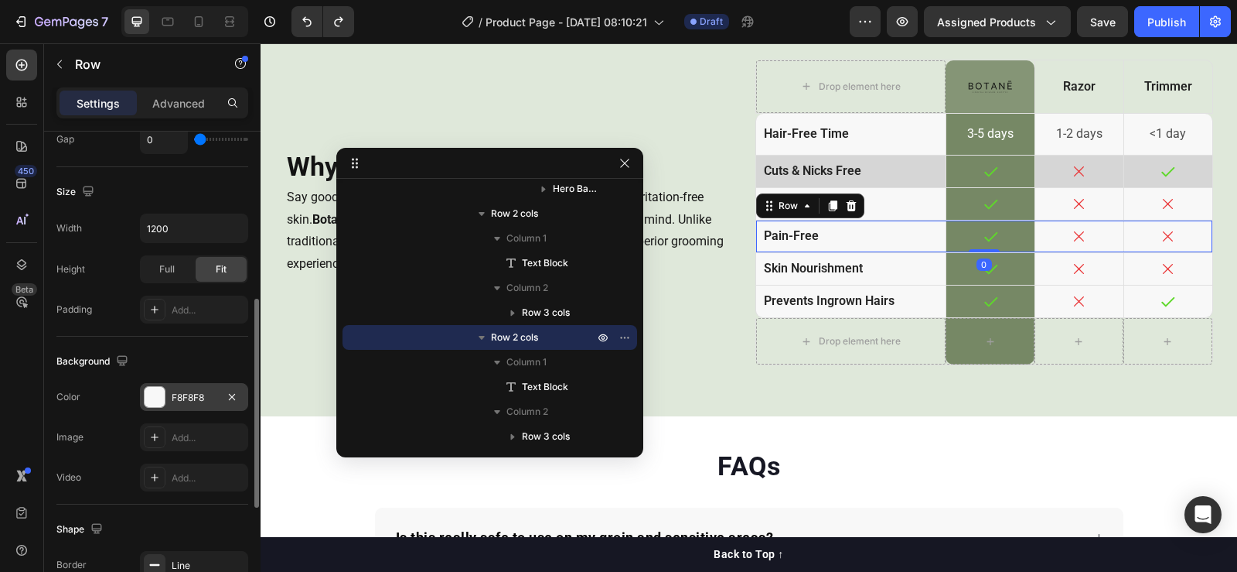
click at [155, 399] on div at bounding box center [155, 397] width 20 height 20
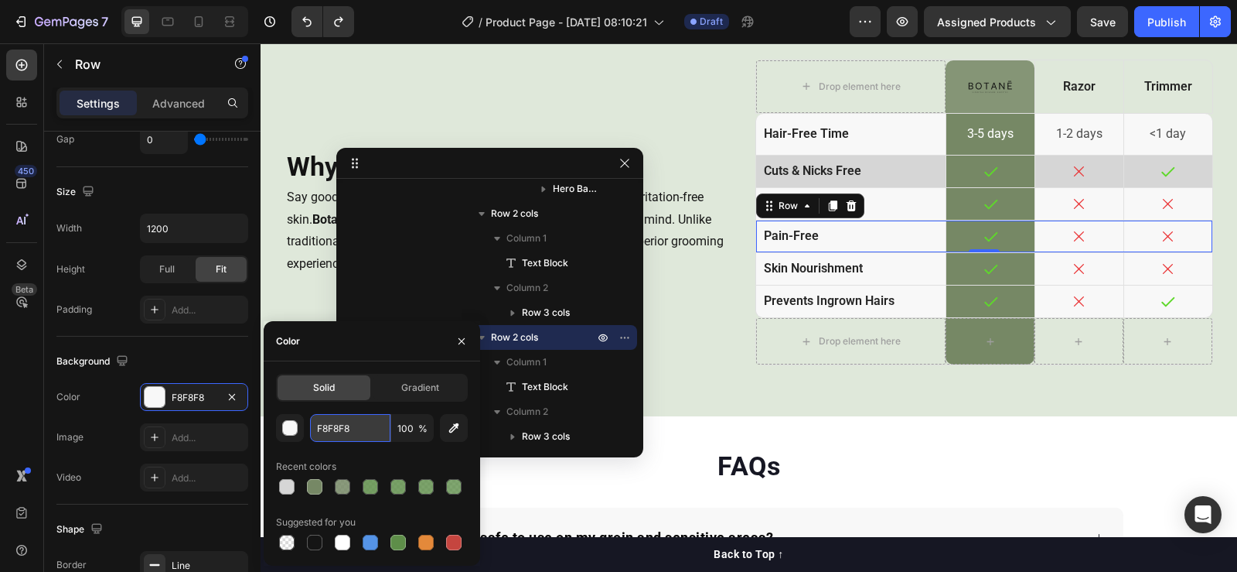
click at [364, 426] on input "F8F8F8" at bounding box center [350, 428] width 80 height 28
paste input "D6D6D6"
type input "D6D6D6"
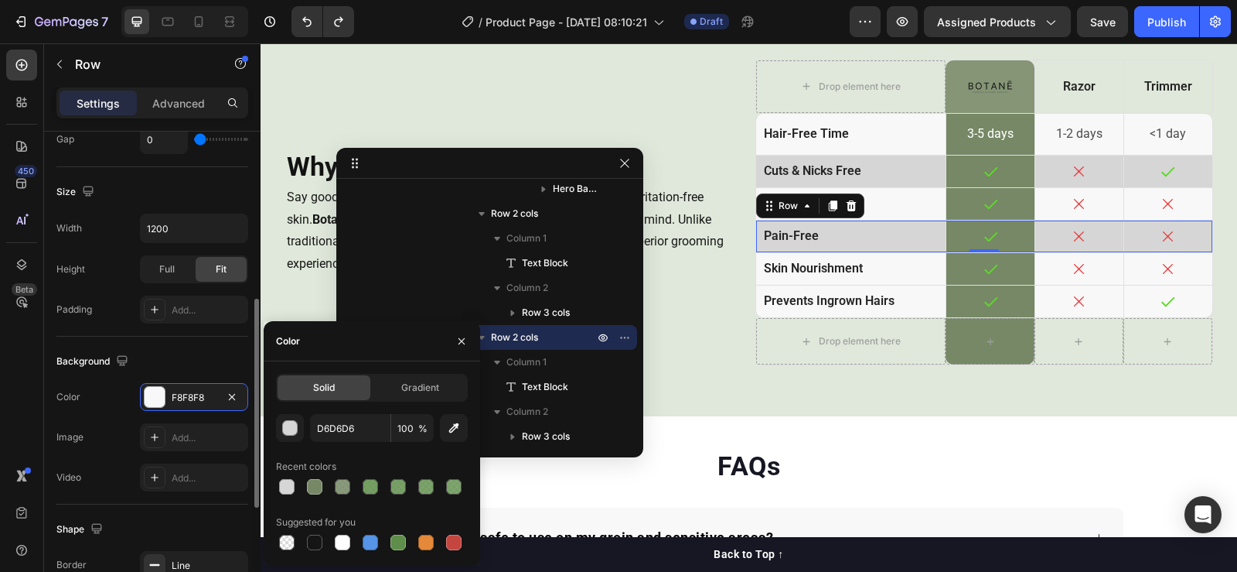
click at [114, 397] on div "Color F8F8F8" at bounding box center [152, 397] width 192 height 28
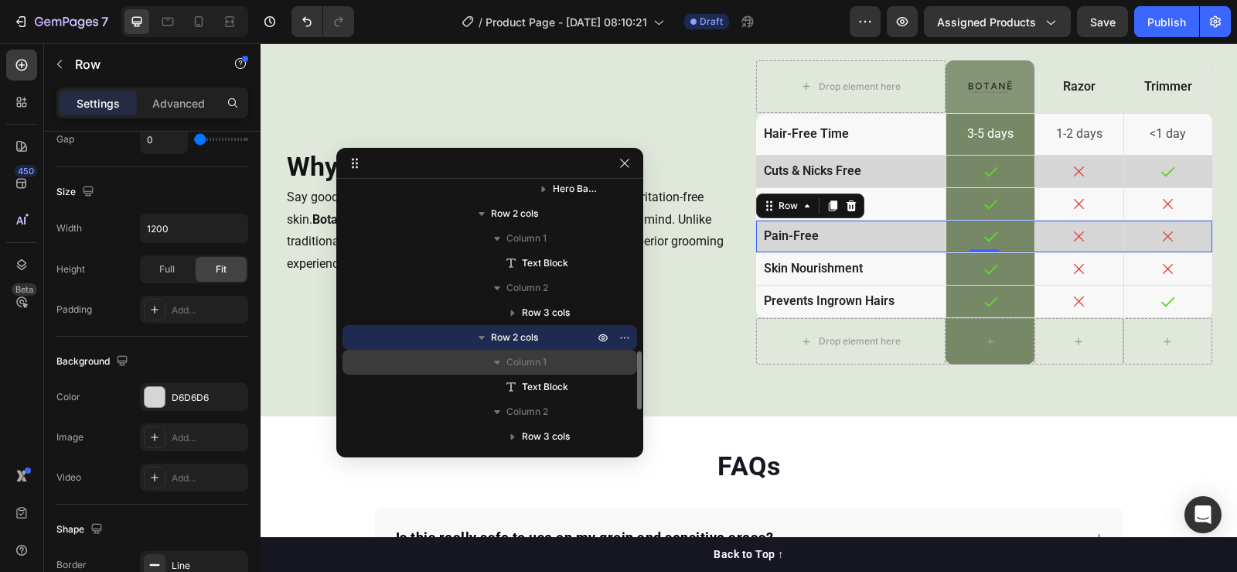
scroll to position [858, 0]
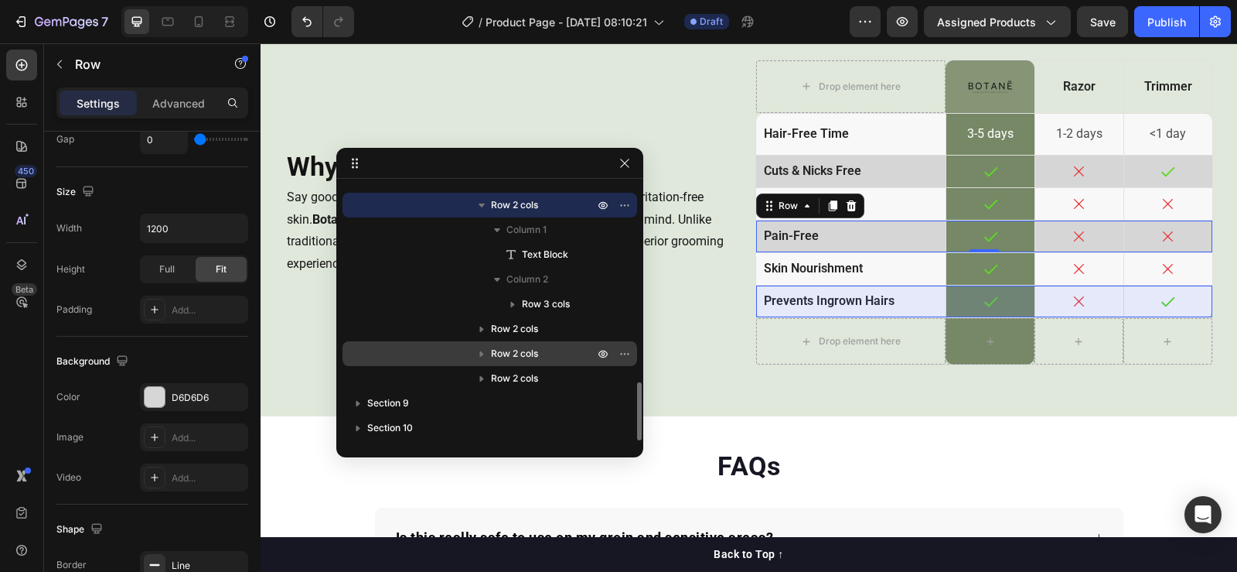
click at [520, 352] on span "Row 2 cols" at bounding box center [514, 353] width 47 height 15
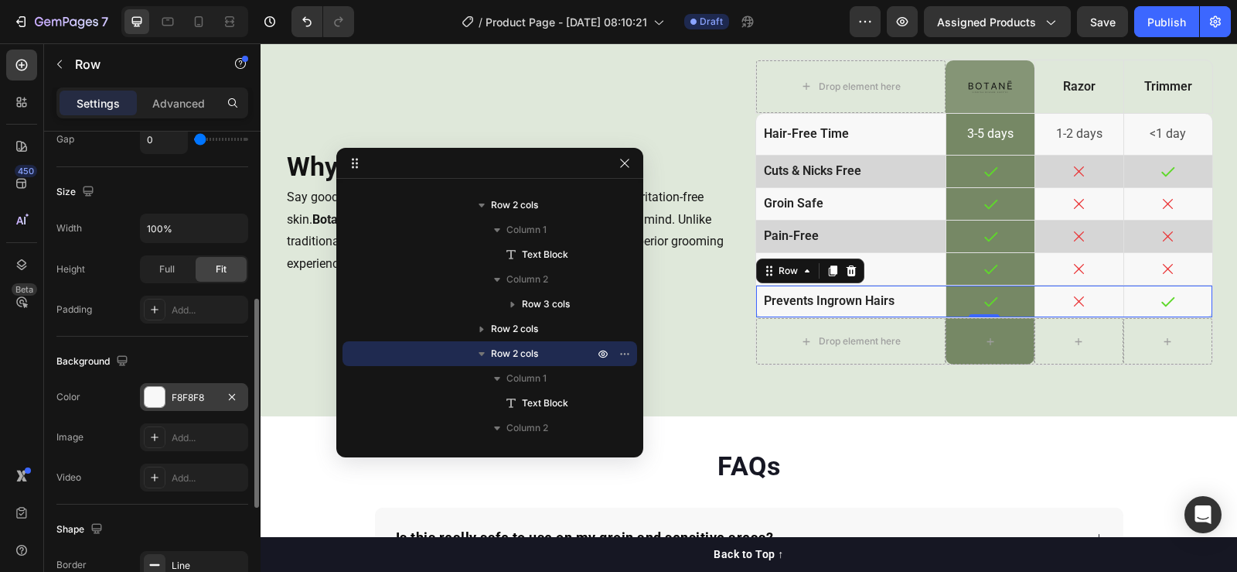
click at [159, 393] on div at bounding box center [155, 397] width 20 height 20
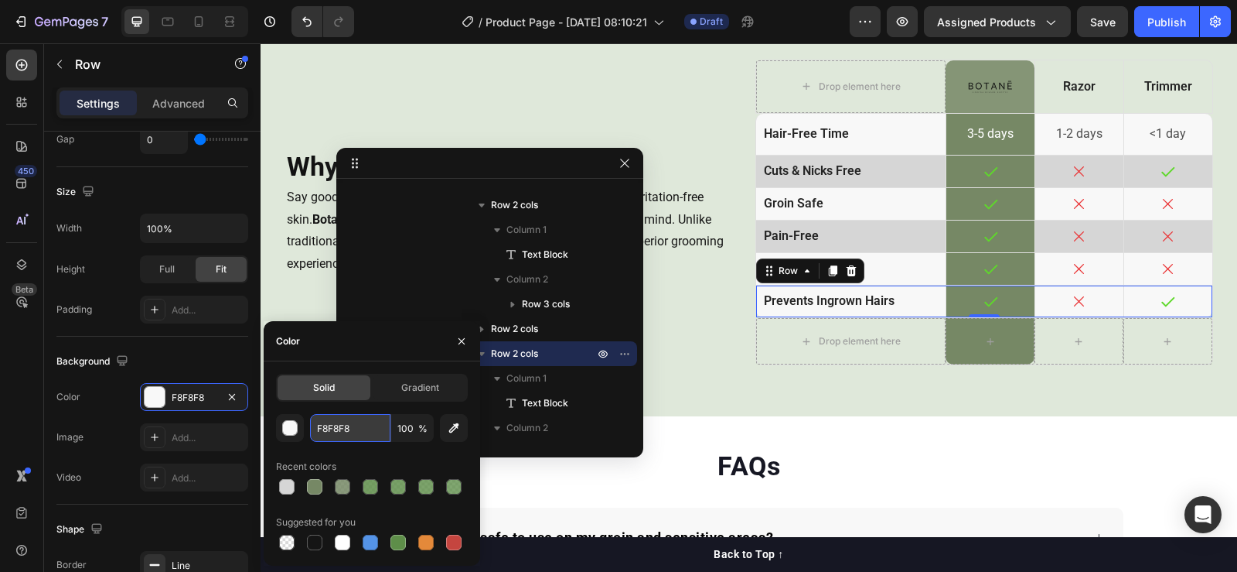
click at [338, 427] on input "F8F8F8" at bounding box center [350, 428] width 80 height 28
paste input "D6D6D6"
type input "D6D6D6"
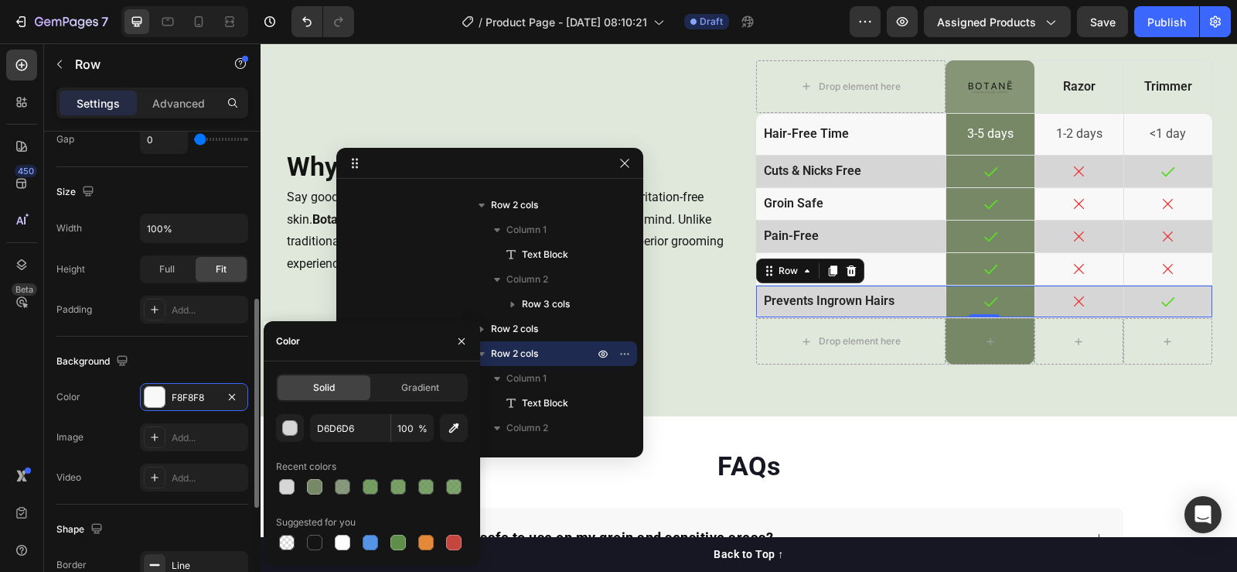
click at [131, 391] on div "Color F8F8F8" at bounding box center [152, 397] width 192 height 28
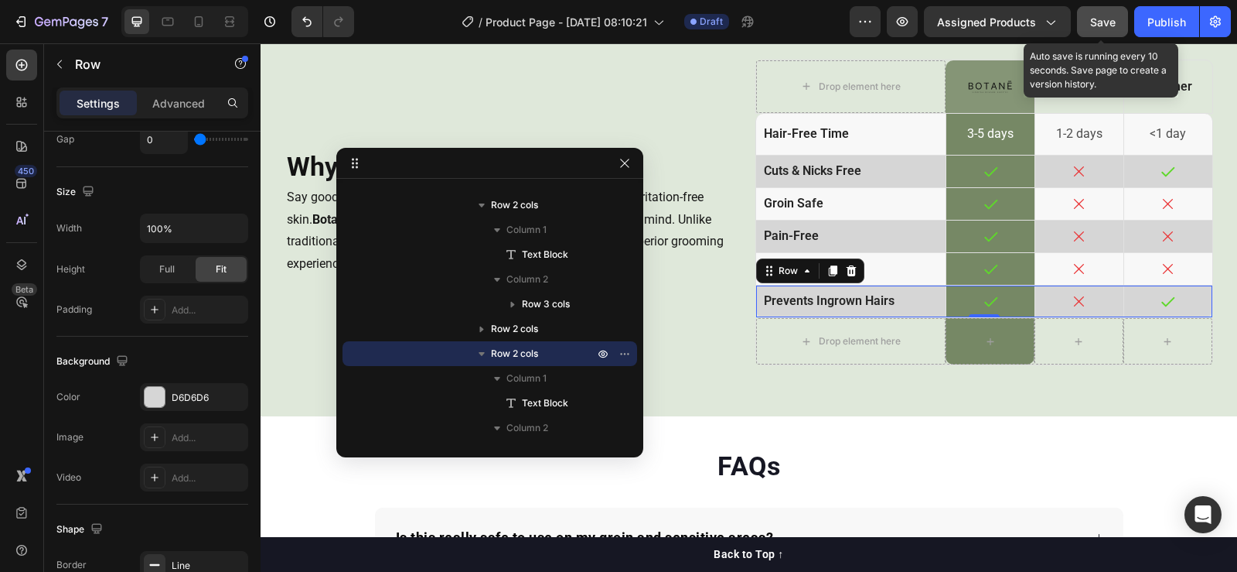
click at [1092, 28] on span "Save" at bounding box center [1103, 21] width 26 height 13
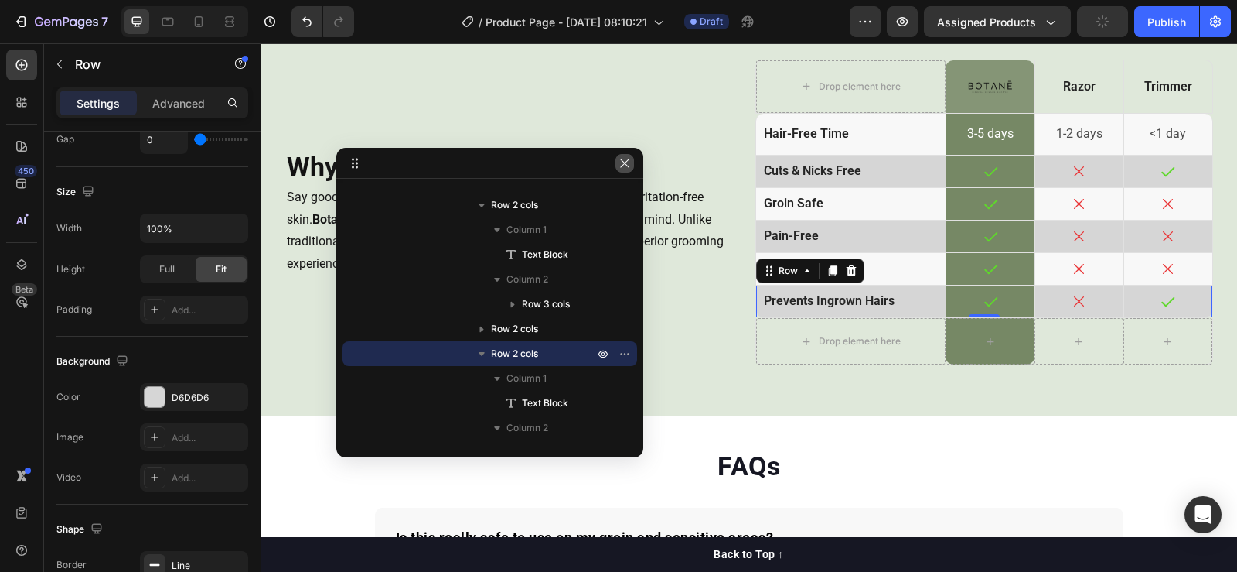
click at [621, 163] on icon "button" at bounding box center [625, 163] width 12 height 12
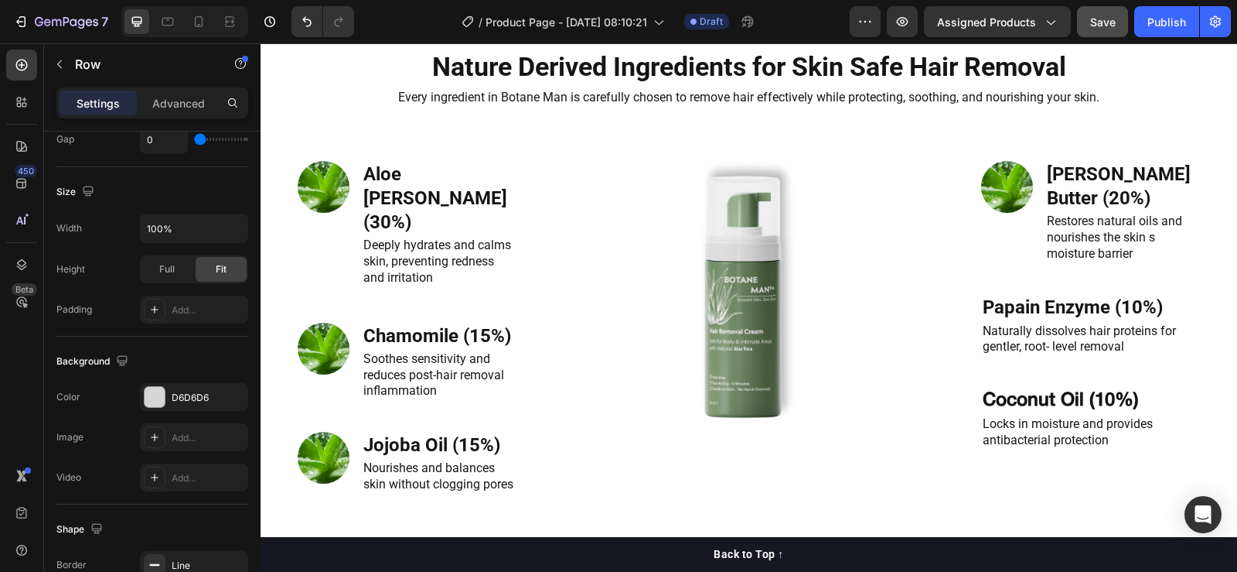
scroll to position [1701, 0]
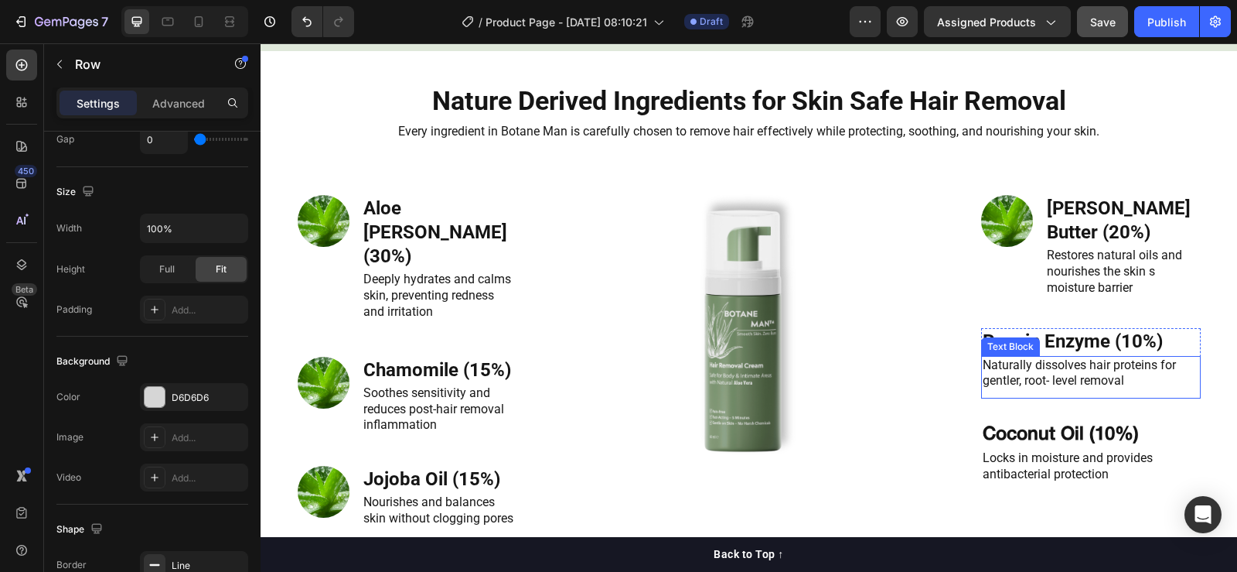
click at [1176, 357] on p "Naturally dissolves hair proteins for gentler, root- level removal" at bounding box center [1091, 373] width 217 height 32
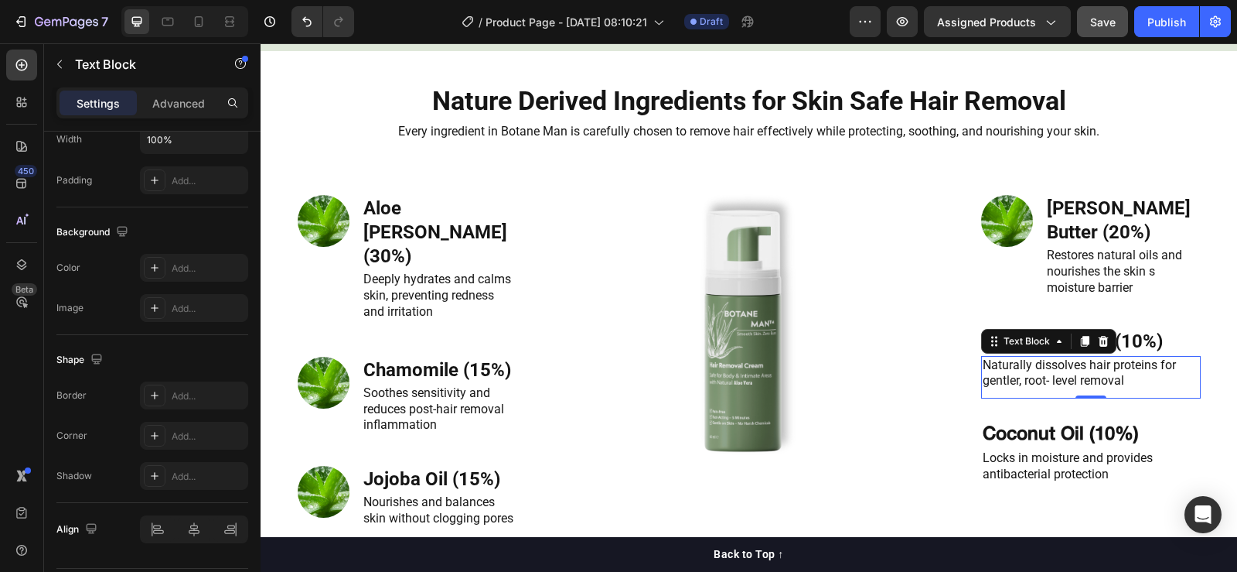
scroll to position [0, 0]
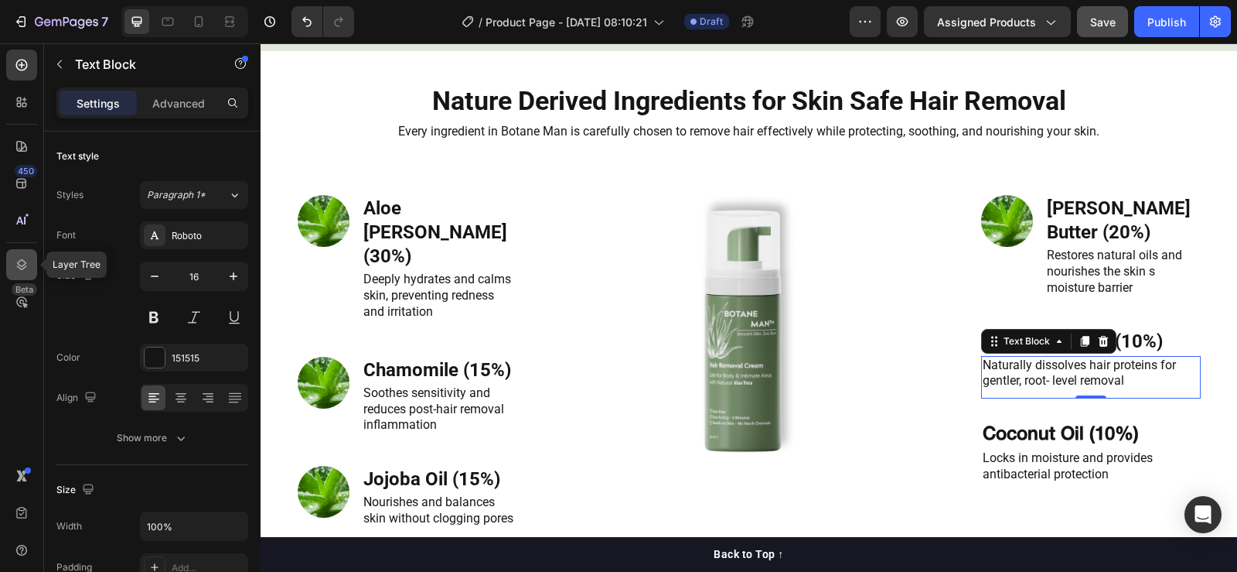
click at [16, 258] on icon at bounding box center [21, 264] width 15 height 15
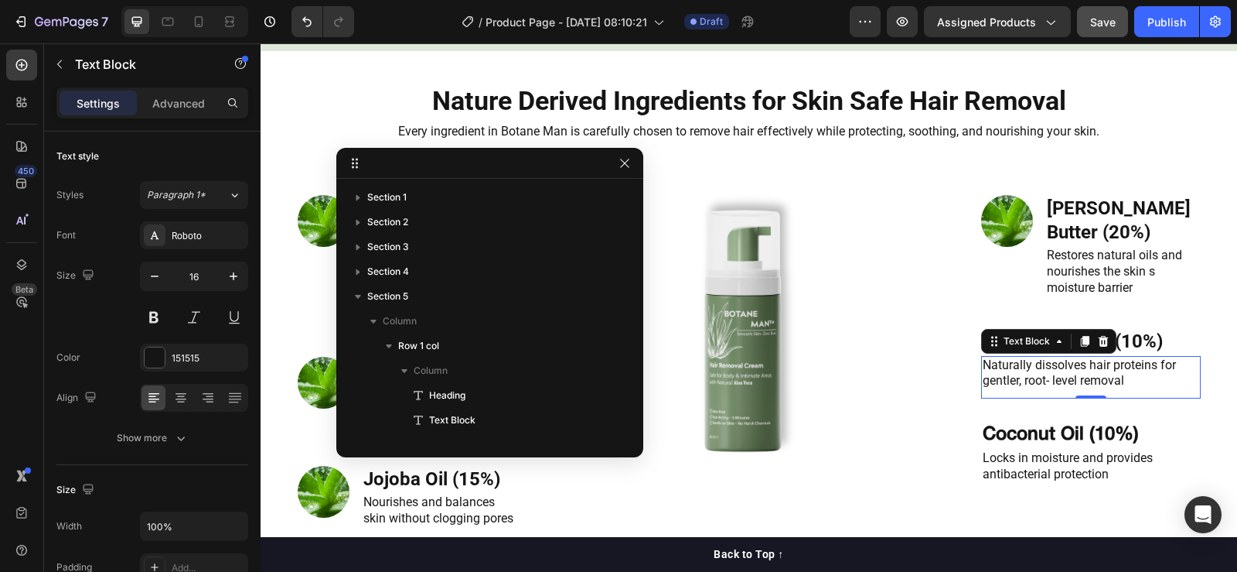
scroll to position [442, 0]
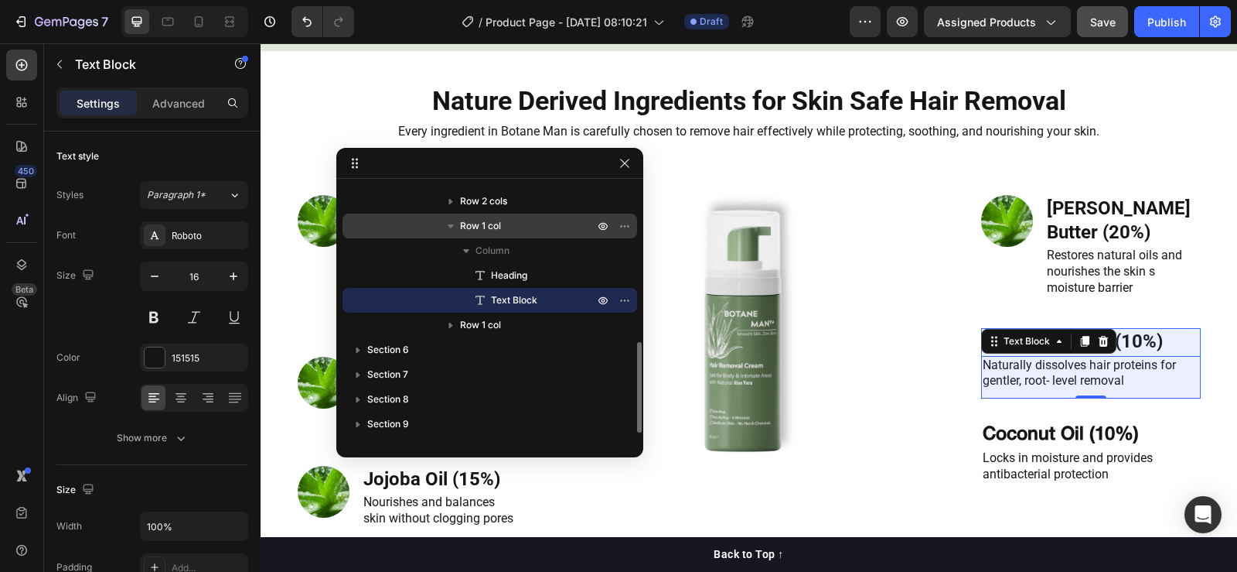
click at [488, 230] on span "Row 1 col" at bounding box center [480, 225] width 41 height 15
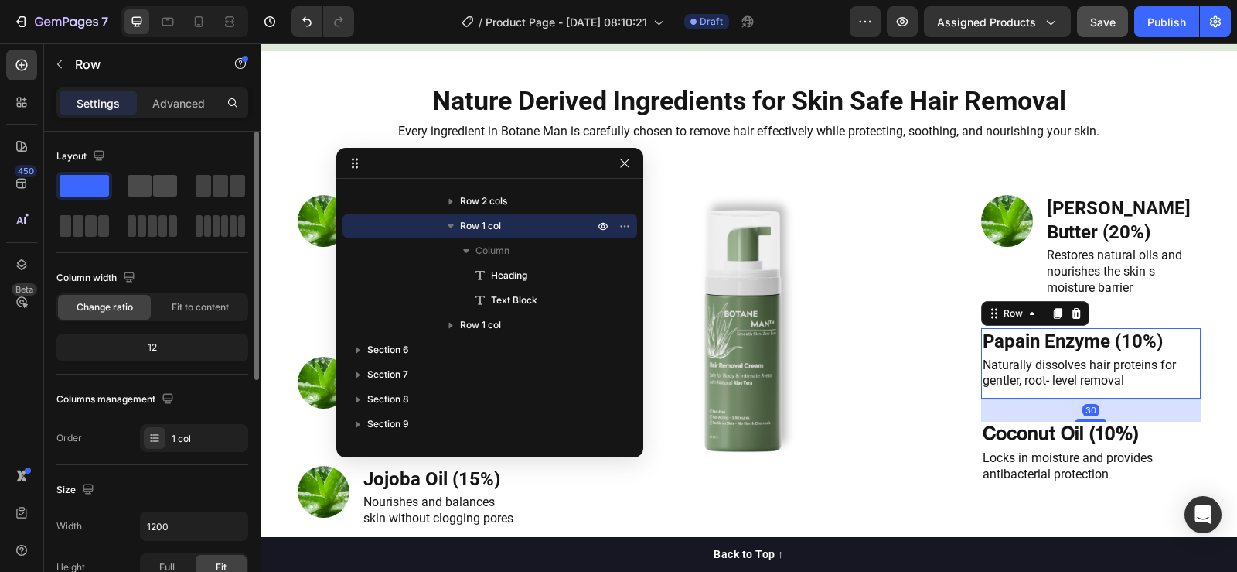
click at [142, 187] on span at bounding box center [140, 186] width 24 height 22
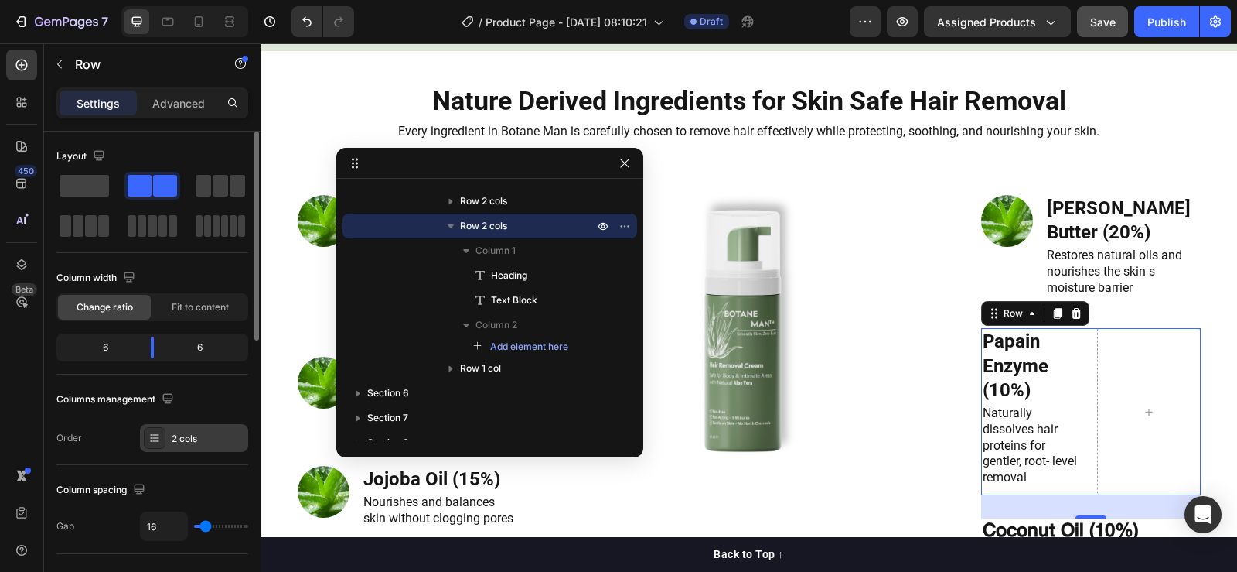
click at [182, 432] on div "2 cols" at bounding box center [208, 439] width 73 height 14
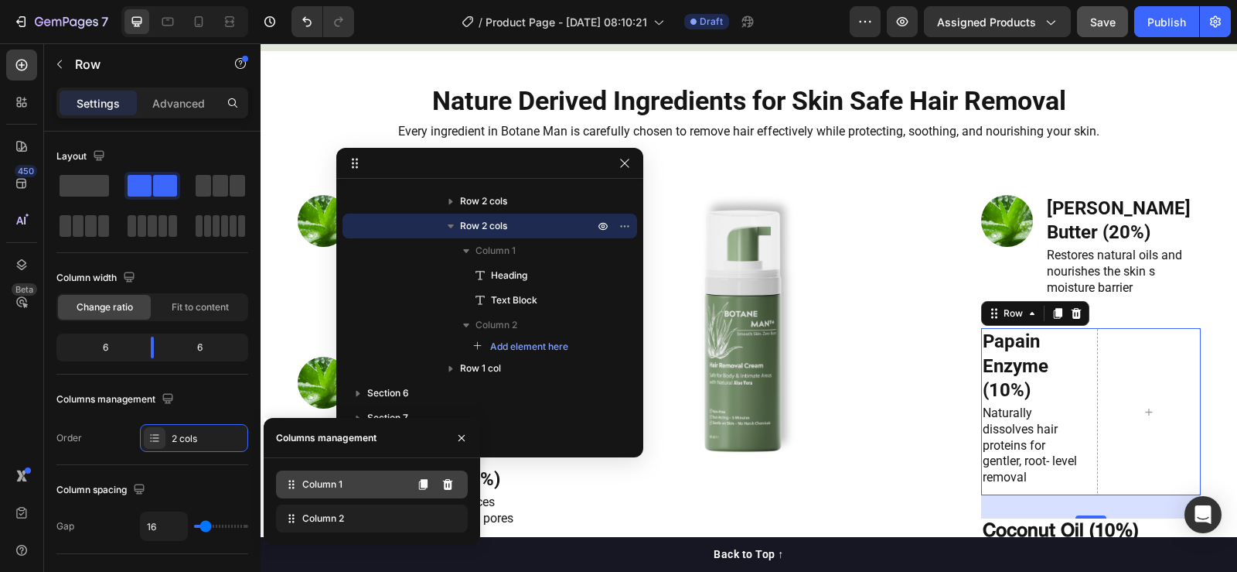
drag, startPoint x: 309, startPoint y: 516, endPoint x: 313, endPoint y: 484, distance: 31.9
click at [309, 514] on span "Column 2" at bounding box center [323, 518] width 42 height 14
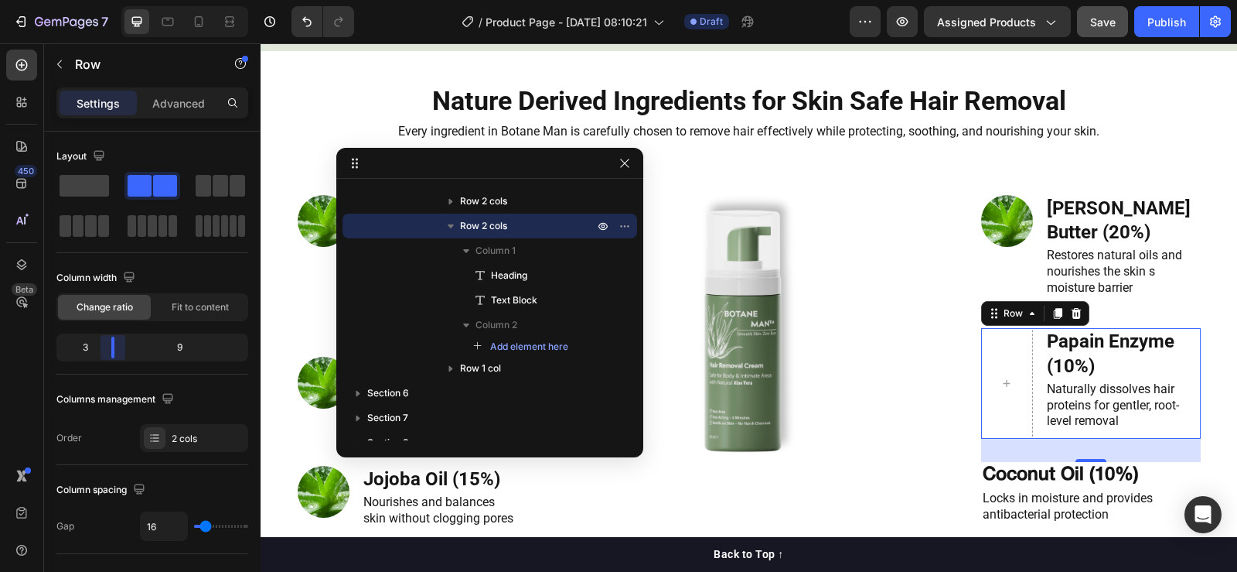
drag, startPoint x: 150, startPoint y: 352, endPoint x: 112, endPoint y: 350, distance: 38.0
click at [112, 0] on body "7 Version history / Product Page - [DATE] 08:10:21 Draft Preview Assigned Produ…" at bounding box center [618, 0] width 1237 height 0
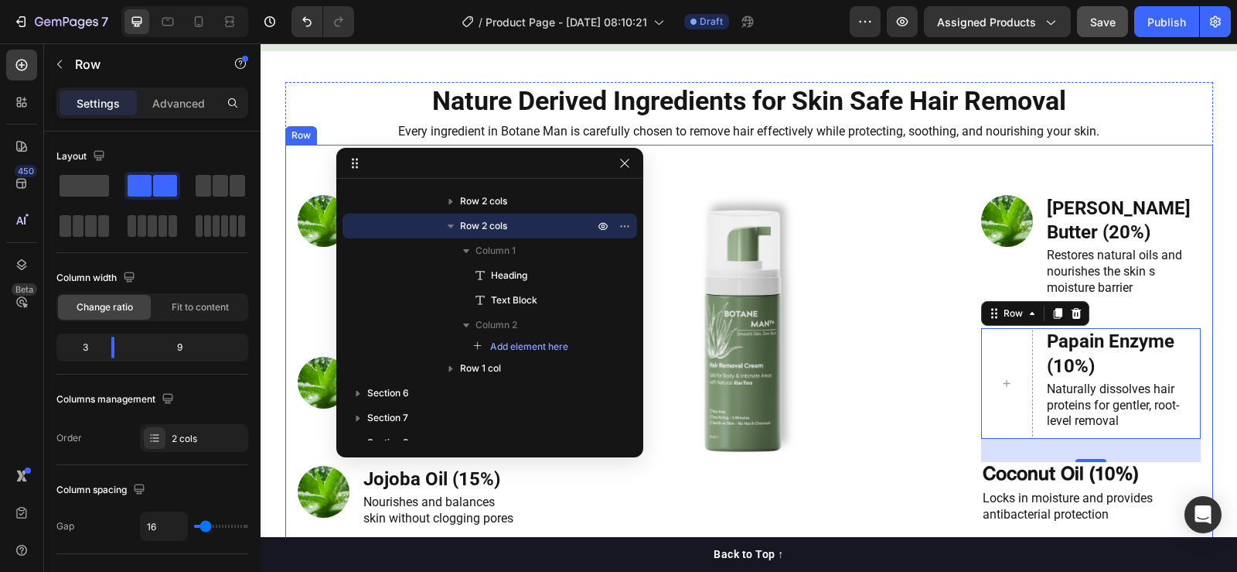
click at [992, 226] on img at bounding box center [1007, 221] width 52 height 52
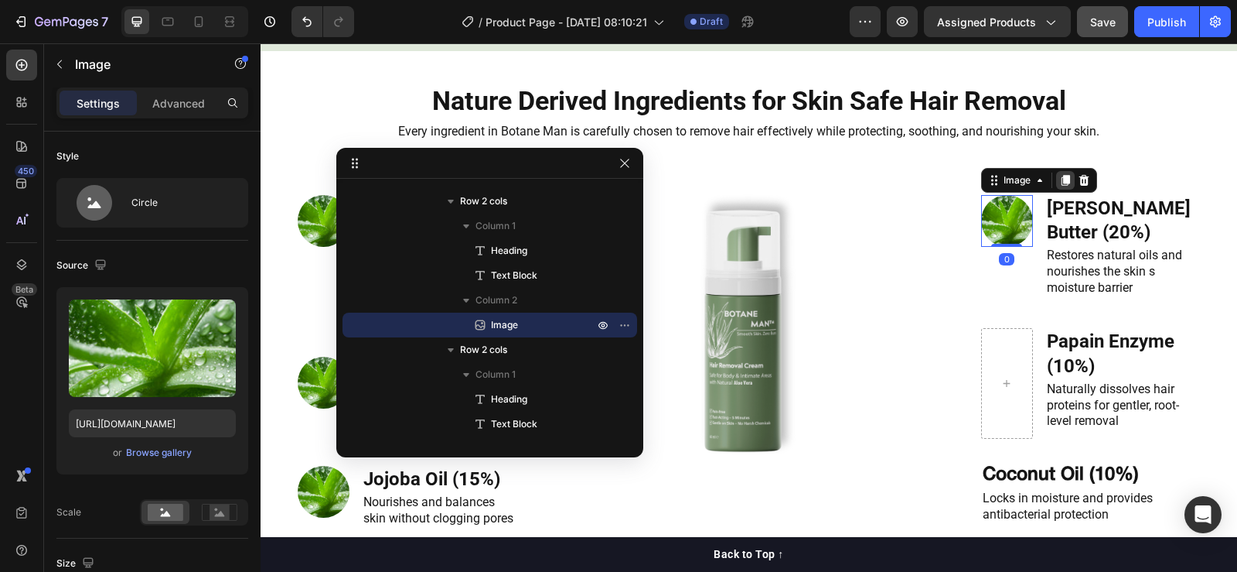
click at [1061, 179] on icon at bounding box center [1065, 180] width 9 height 11
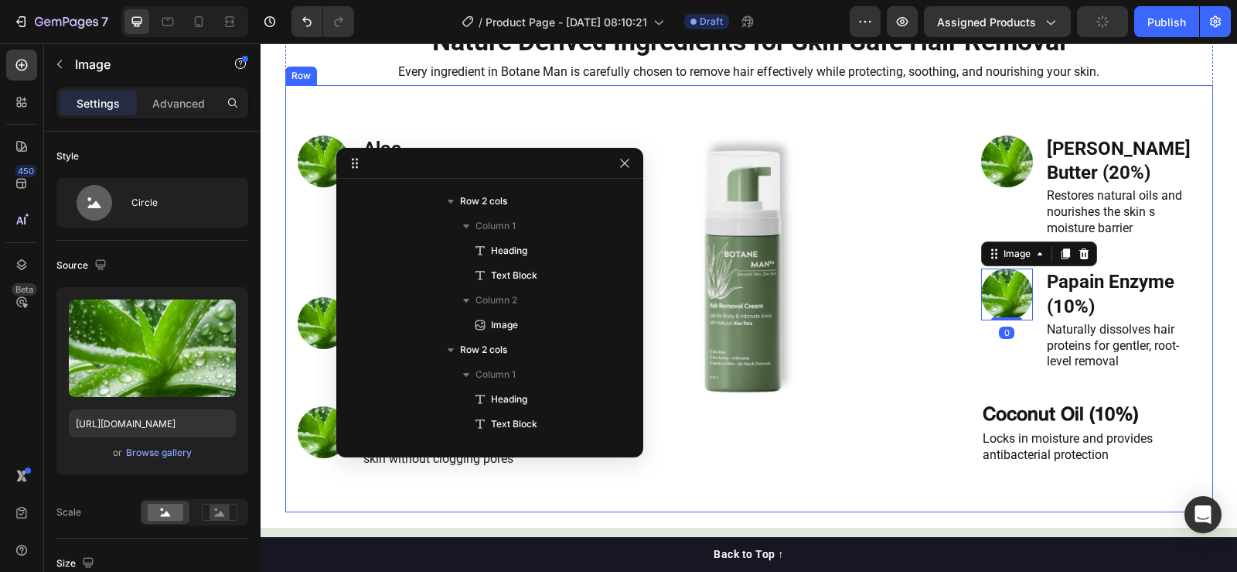
scroll to position [1779, 0]
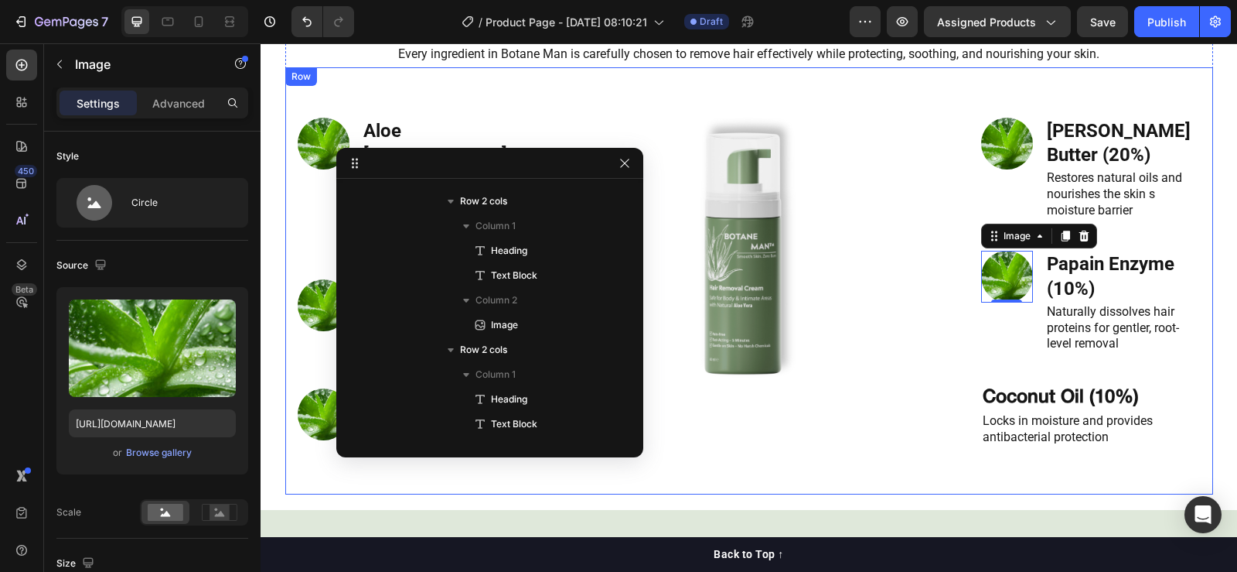
click at [1106, 443] on div "Shea Butter (20%) Heading Restores natural oils and nourishes the skin s moistu…" at bounding box center [1091, 285] width 220 height 391
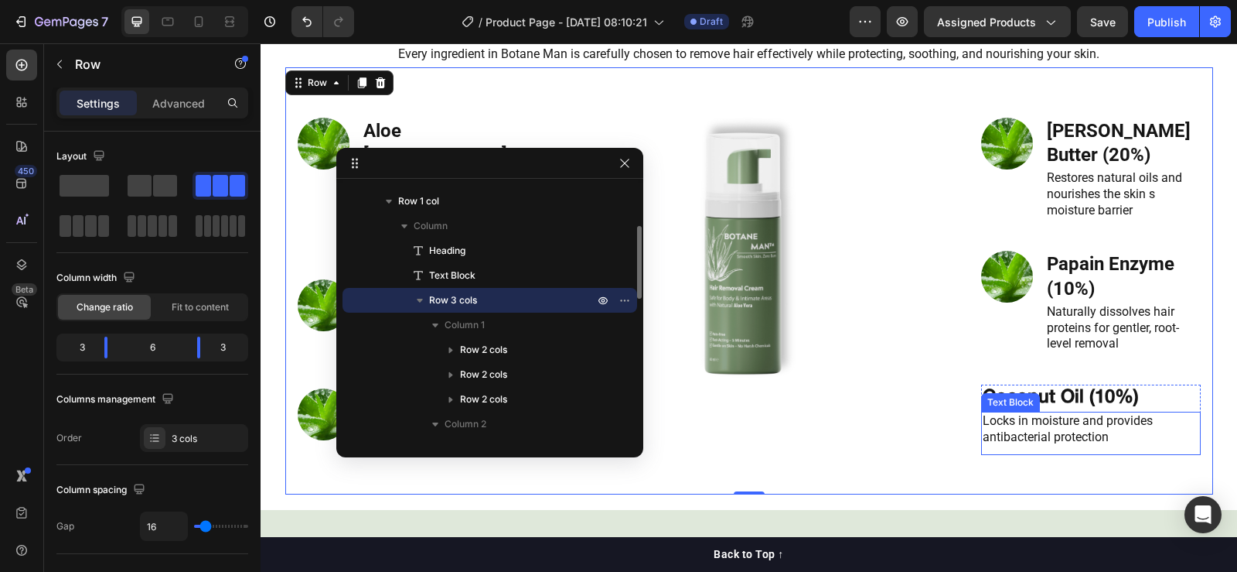
click at [1063, 428] on div "Locks in moisture and provides antibacterial protection Text Block" at bounding box center [1091, 432] width 220 height 43
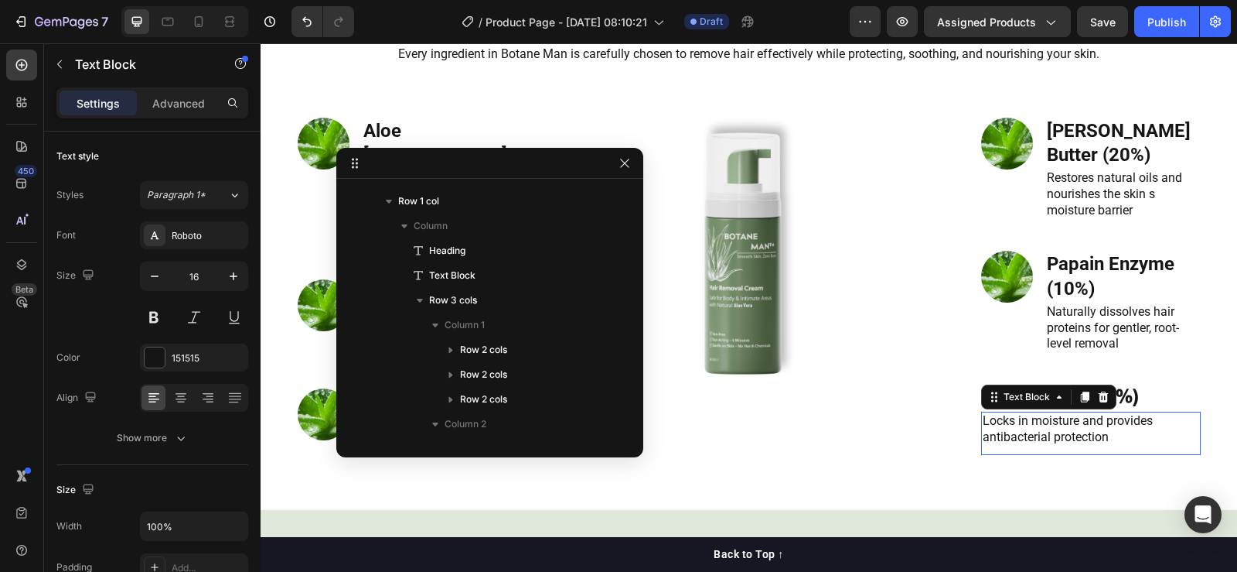
scroll to position [710, 0]
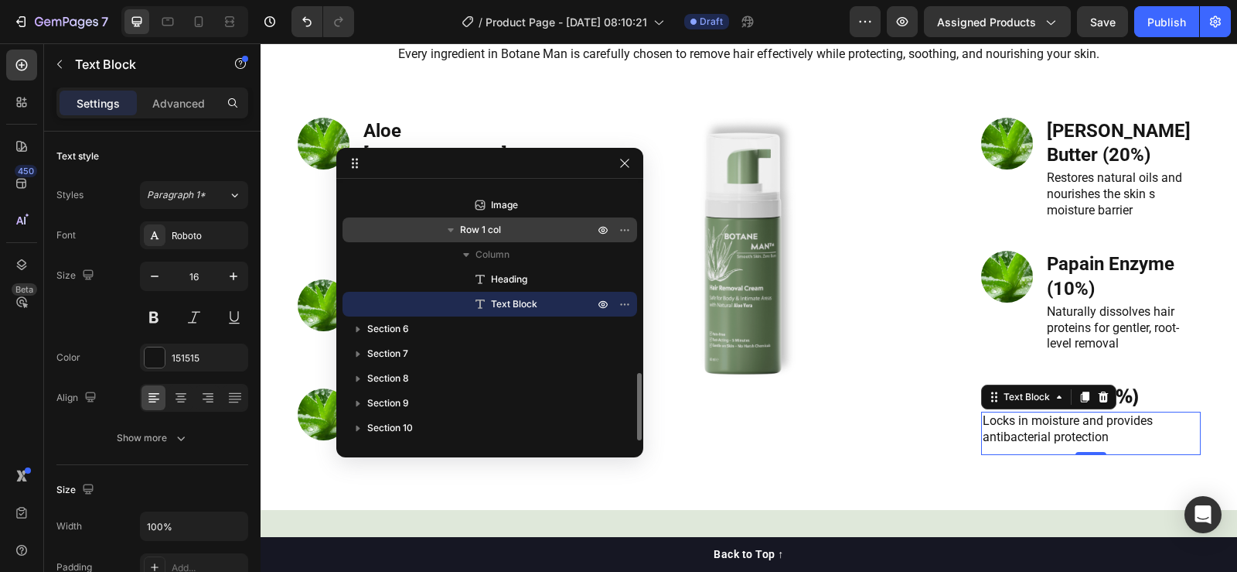
click at [491, 234] on span "Row 1 col" at bounding box center [480, 229] width 41 height 15
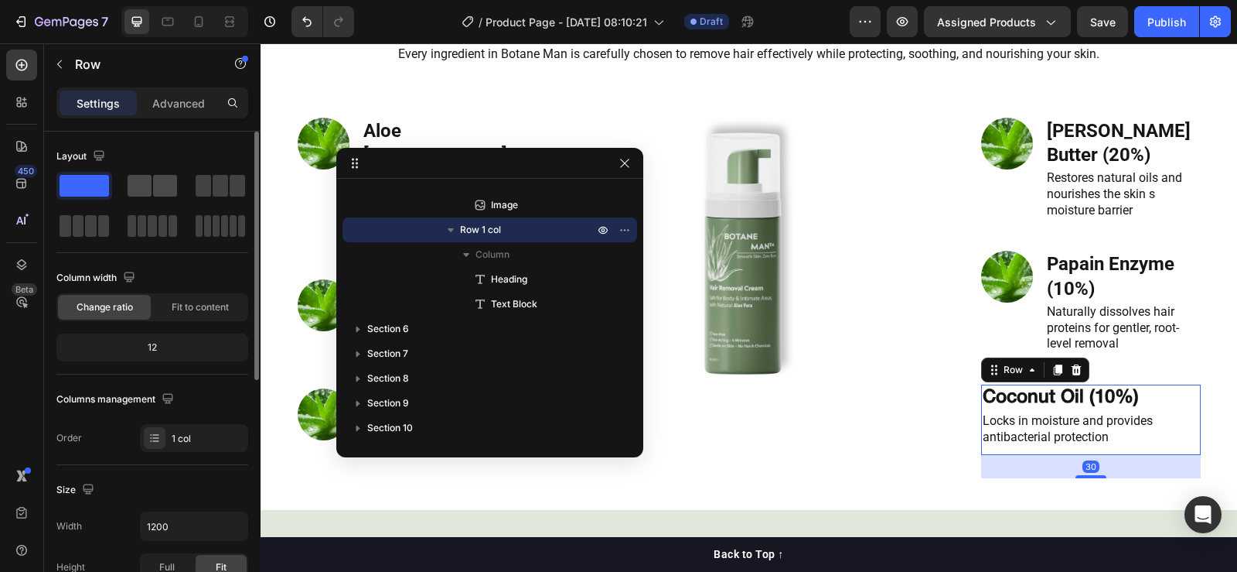
click at [142, 190] on span at bounding box center [140, 186] width 24 height 22
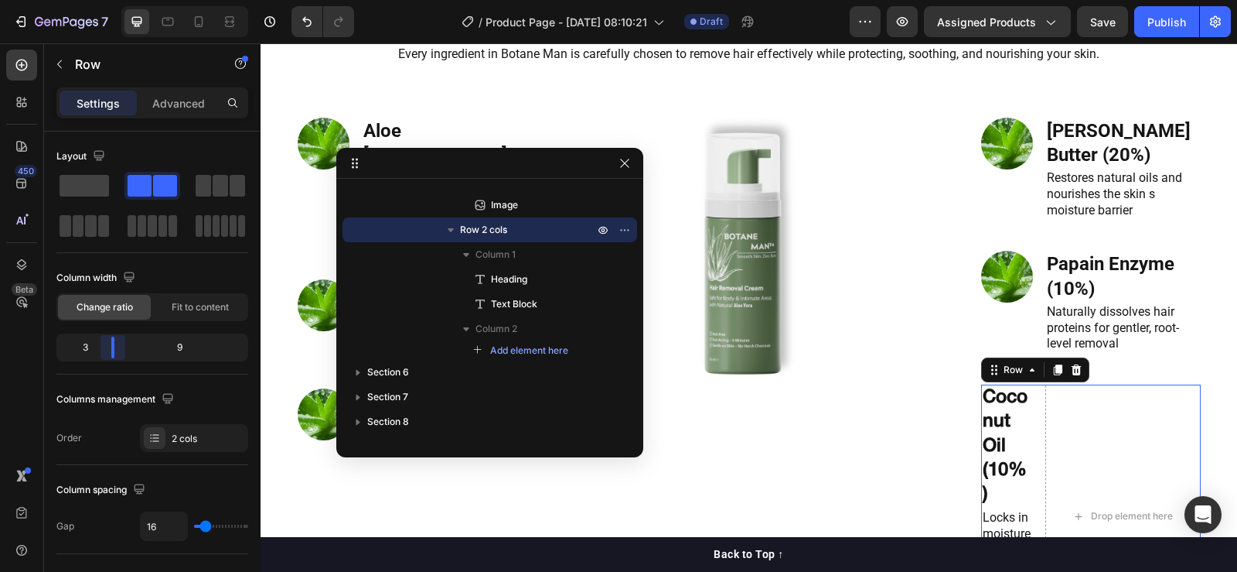
drag, startPoint x: 151, startPoint y: 341, endPoint x: 104, endPoint y: 349, distance: 47.8
click at [104, 0] on body "7 Version history / Product Page - [DATE] 08:10:21 Draft Preview Assigned Produ…" at bounding box center [618, 0] width 1237 height 0
click at [189, 445] on div "2 cols" at bounding box center [208, 439] width 73 height 14
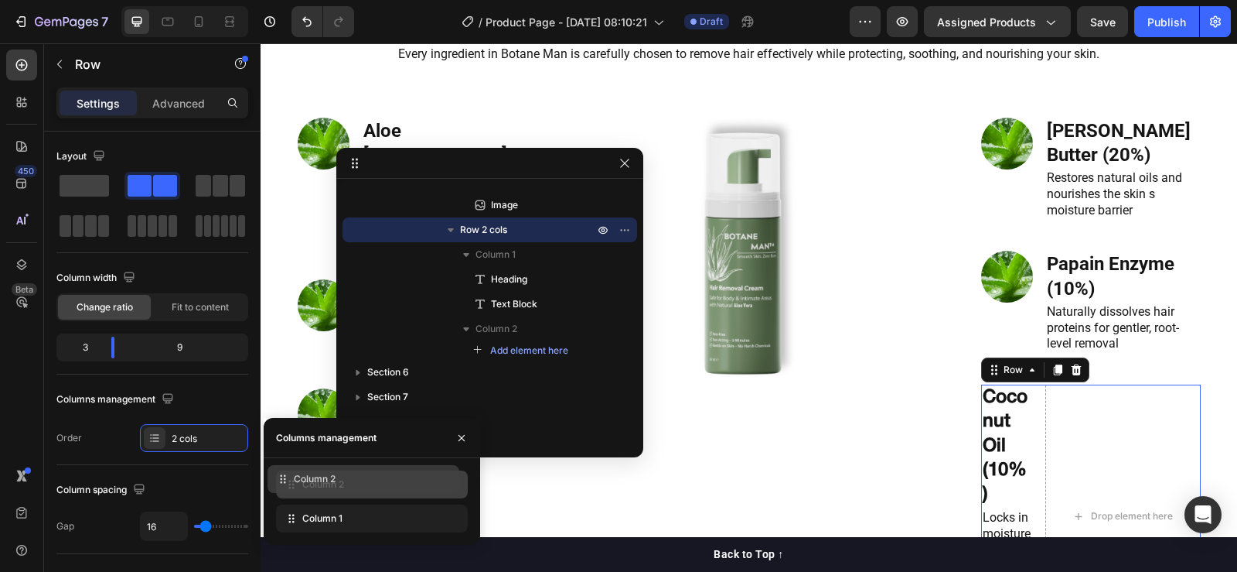
drag, startPoint x: 326, startPoint y: 522, endPoint x: 316, endPoint y: 483, distance: 40.5
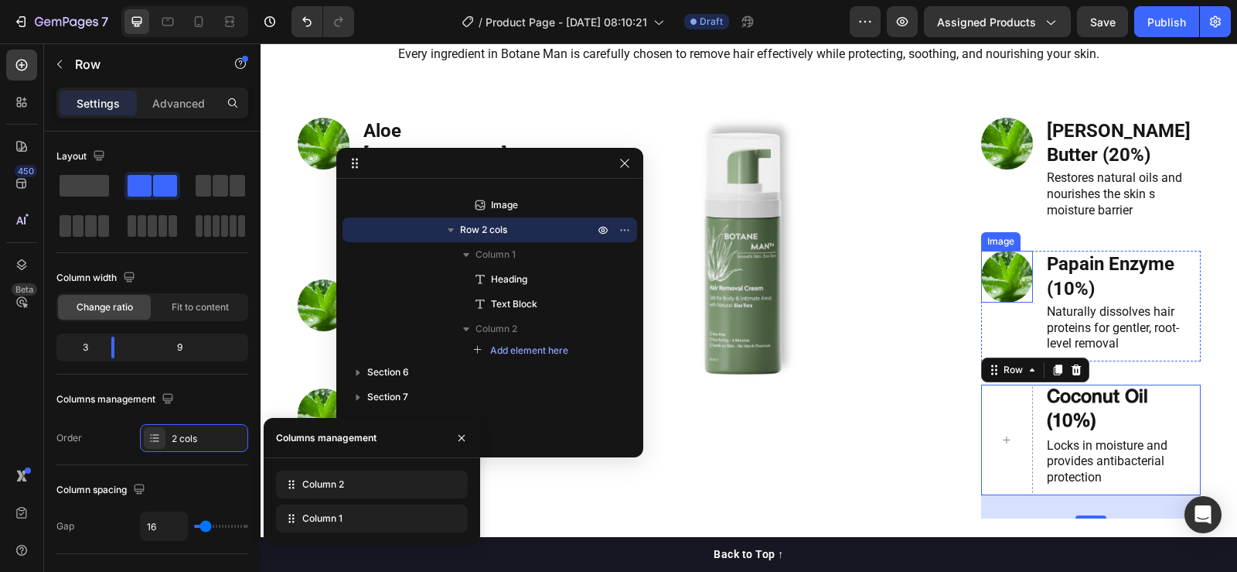
click at [1008, 251] on img at bounding box center [1007, 277] width 52 height 52
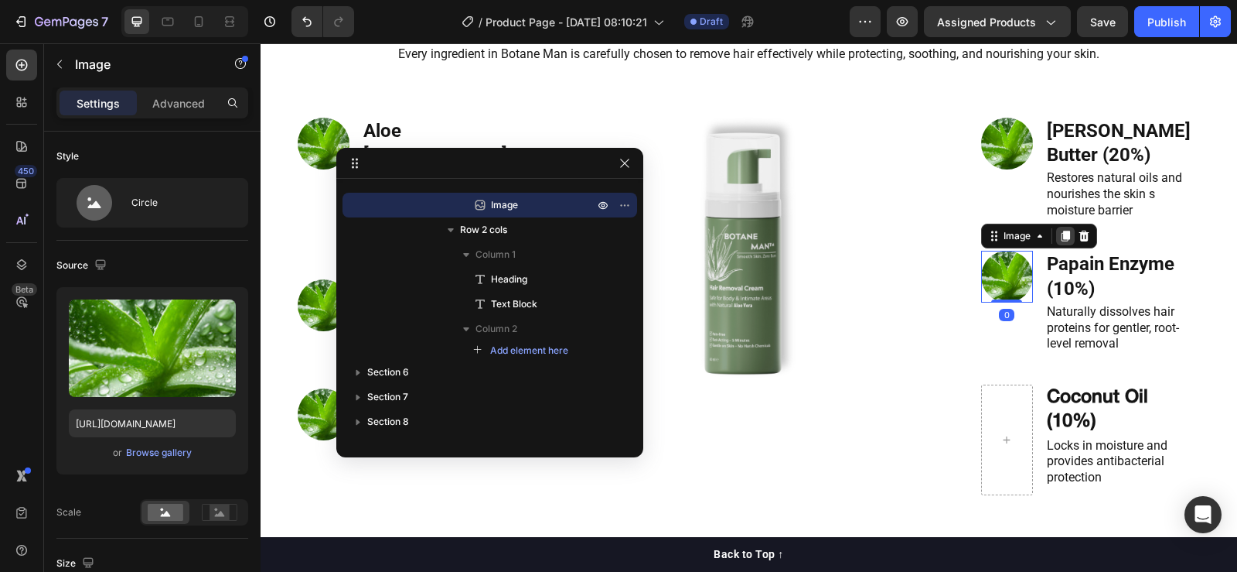
click at [1065, 230] on icon at bounding box center [1066, 236] width 12 height 12
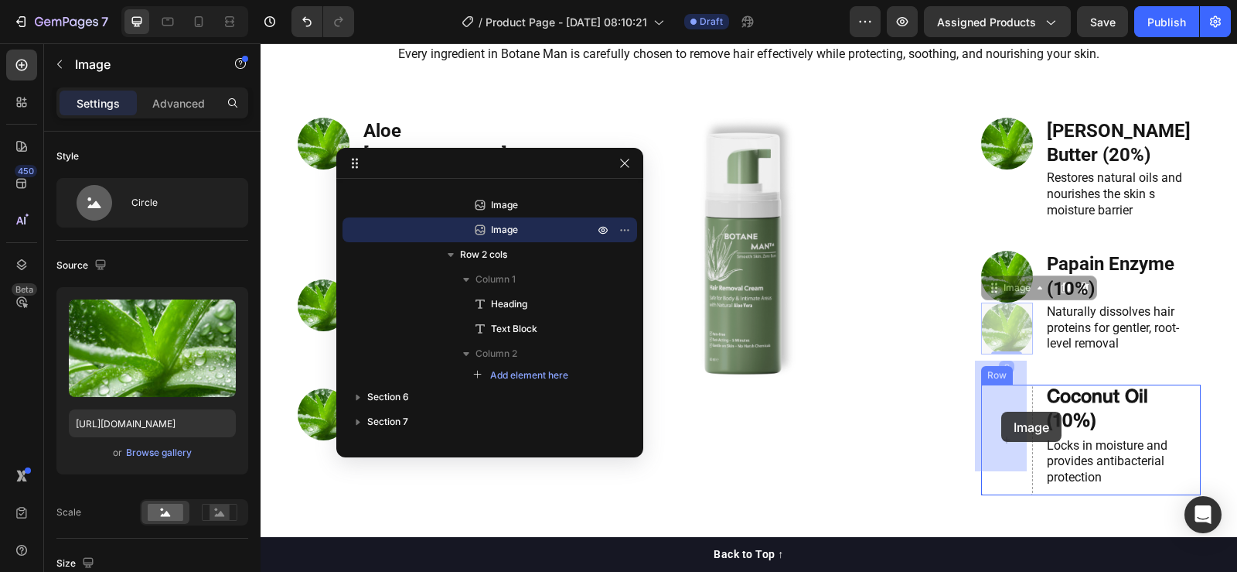
drag, startPoint x: 1002, startPoint y: 263, endPoint x: 1002, endPoint y: 411, distance: 148.5
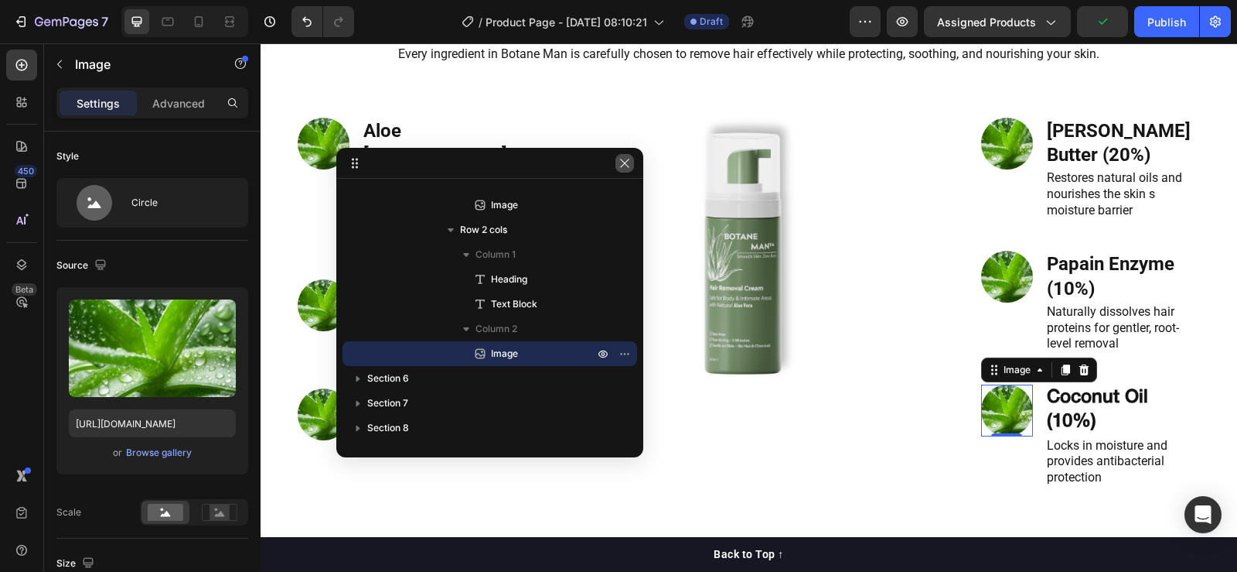
click at [624, 159] on icon "button" at bounding box center [625, 163] width 12 height 12
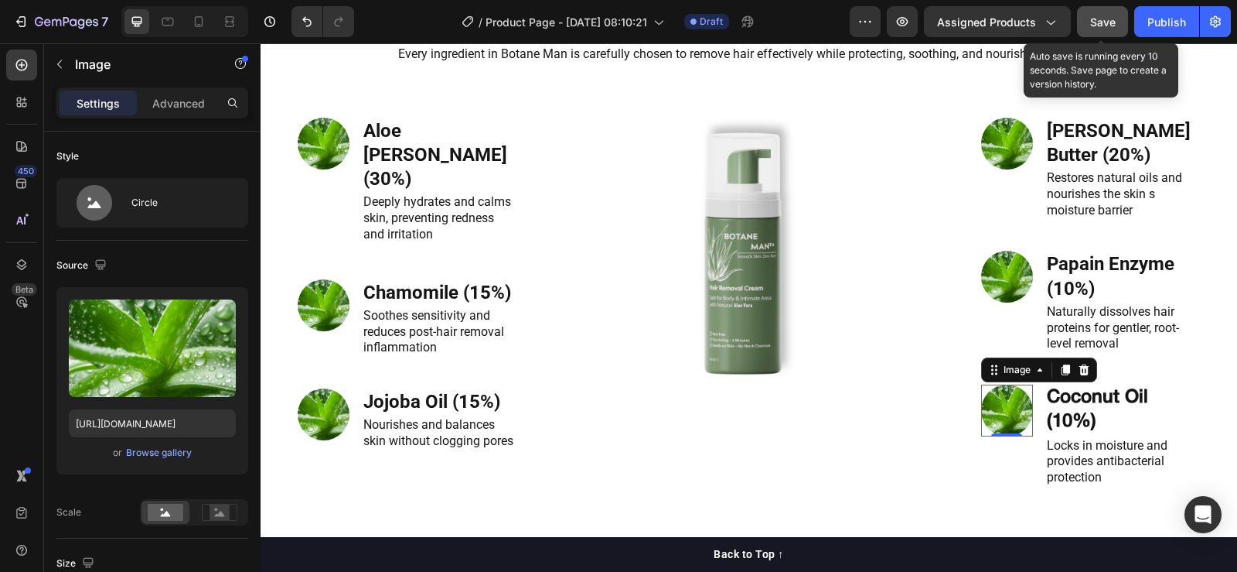
click at [1107, 14] on div "Save" at bounding box center [1103, 22] width 26 height 16
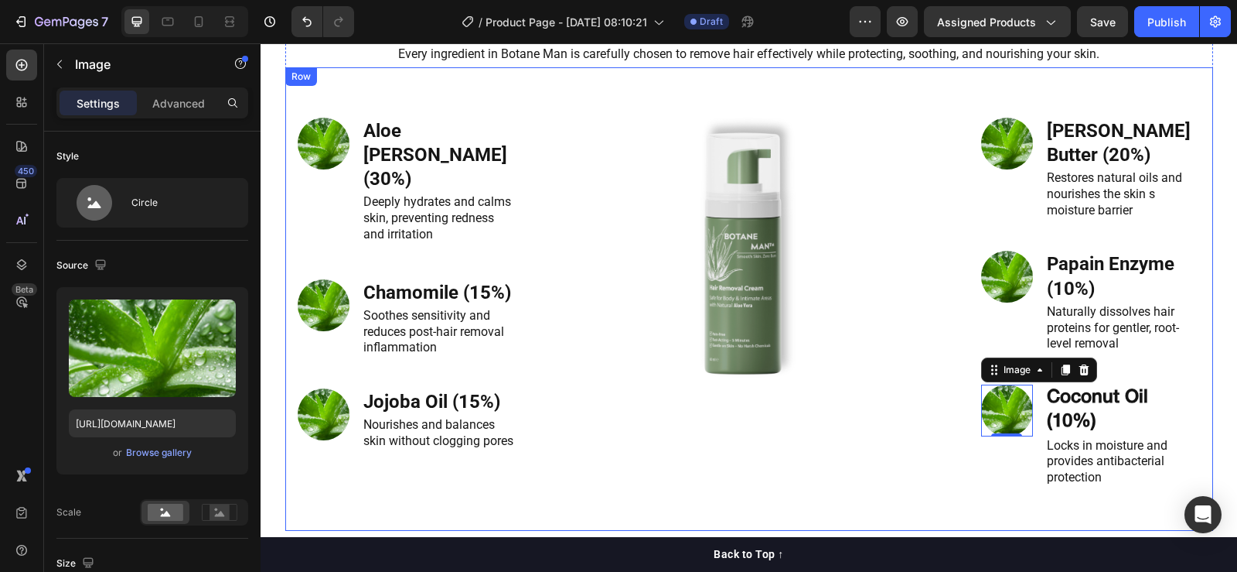
click at [583, 419] on div "Image" at bounding box center [749, 304] width 439 height 428
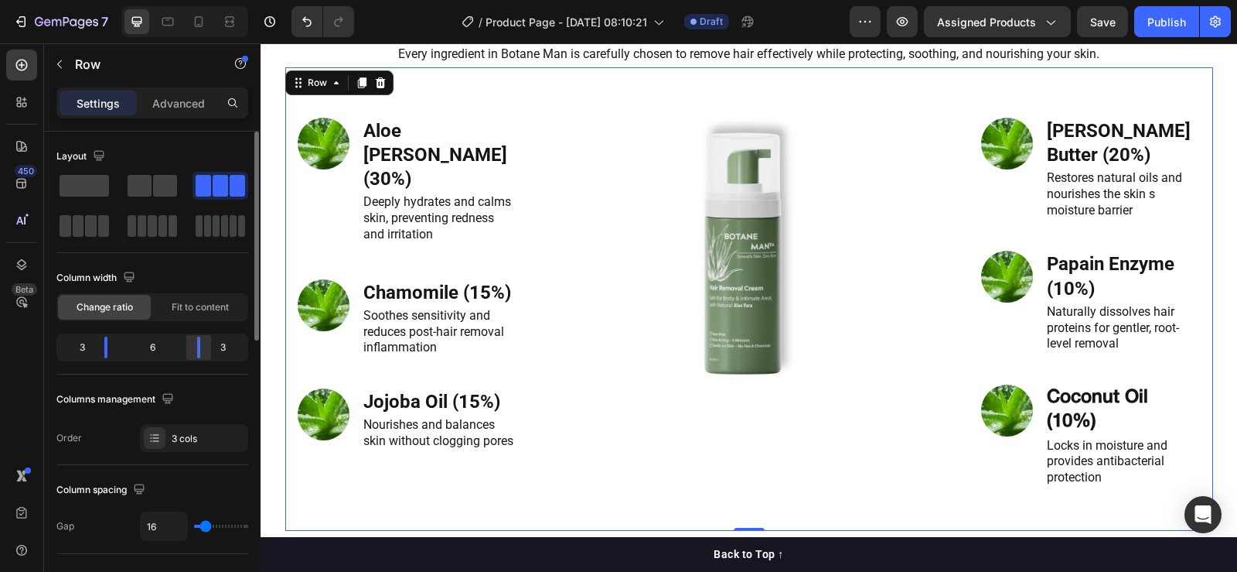
click at [198, 0] on body "7 Version history / Product Page - [DATE] 08:10:21 Draft Preview Assigned Produ…" at bounding box center [618, 0] width 1237 height 0
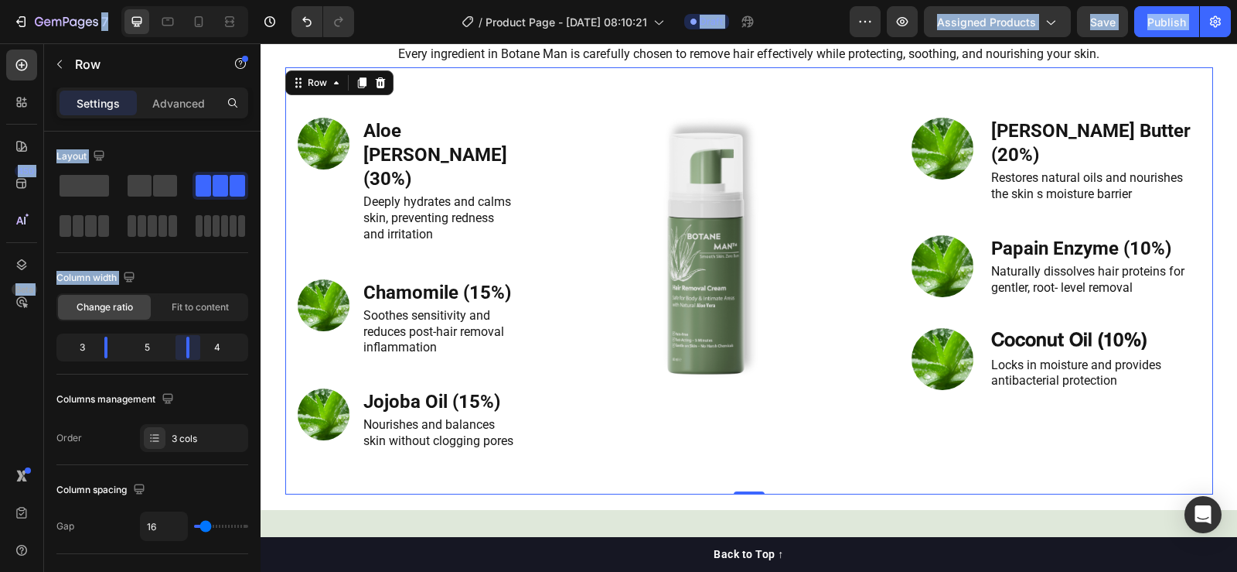
drag, startPoint x: 198, startPoint y: 343, endPoint x: 190, endPoint y: 342, distance: 7.8
click at [190, 0] on body "7 Version history / Product Page - [DATE] 08:10:21 Draft Preview Assigned Produ…" at bounding box center [618, 0] width 1237 height 0
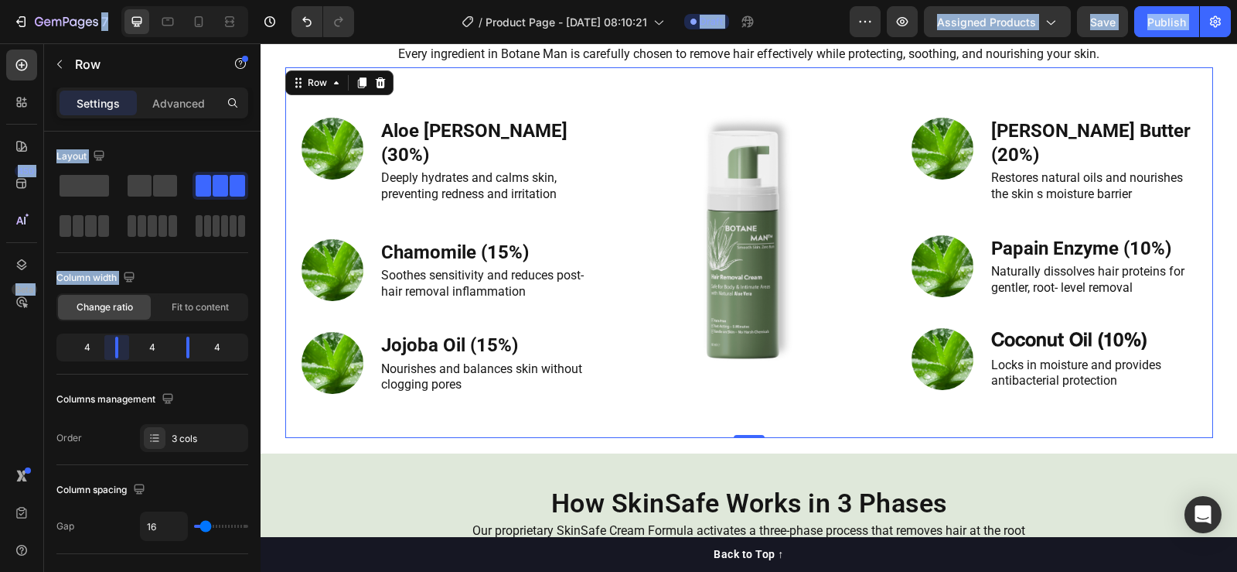
click at [117, 336] on div at bounding box center [618, 286] width 1237 height 572
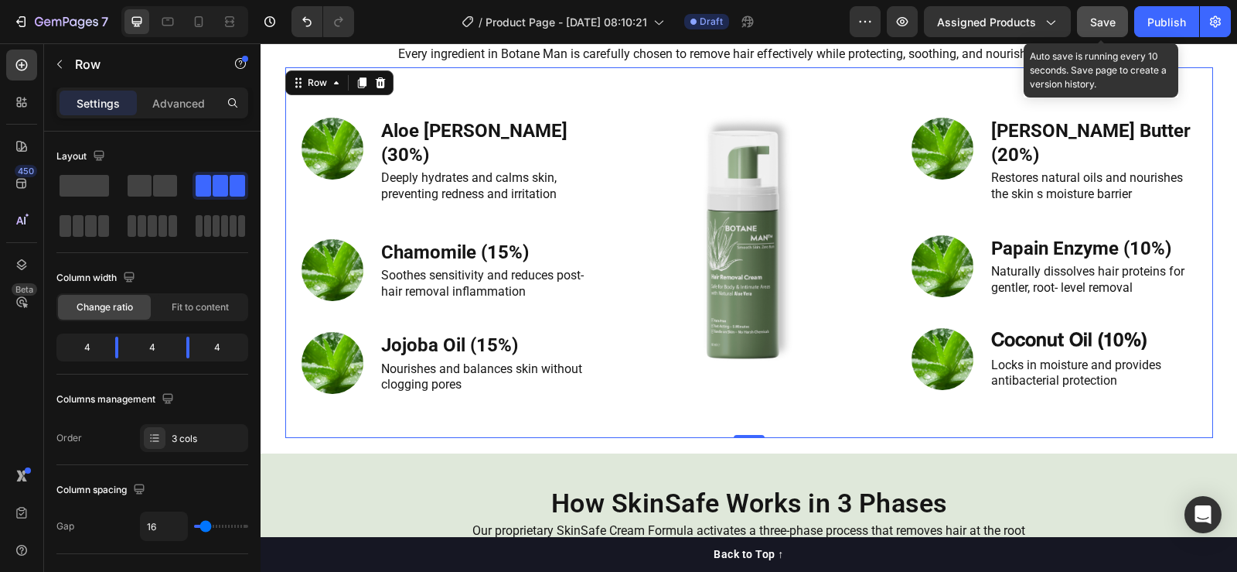
drag, startPoint x: 1100, startPoint y: 25, endPoint x: 769, endPoint y: 142, distance: 351.3
click at [1100, 25] on span "Save" at bounding box center [1103, 21] width 26 height 13
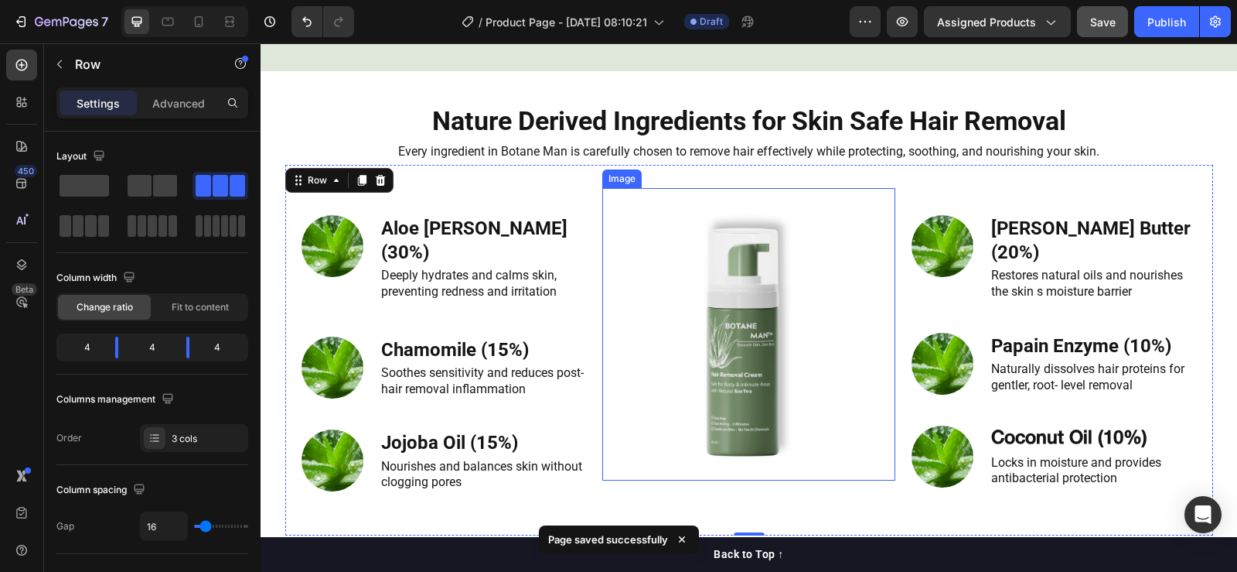
scroll to position [1624, 0]
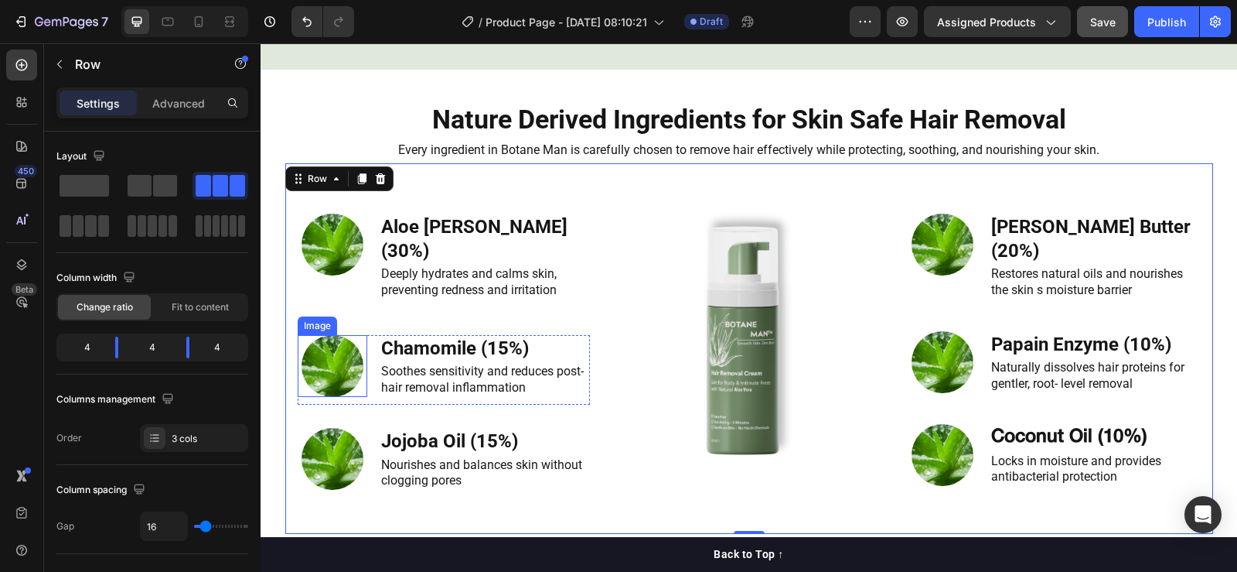
click at [331, 397] on img at bounding box center [333, 366] width 62 height 62
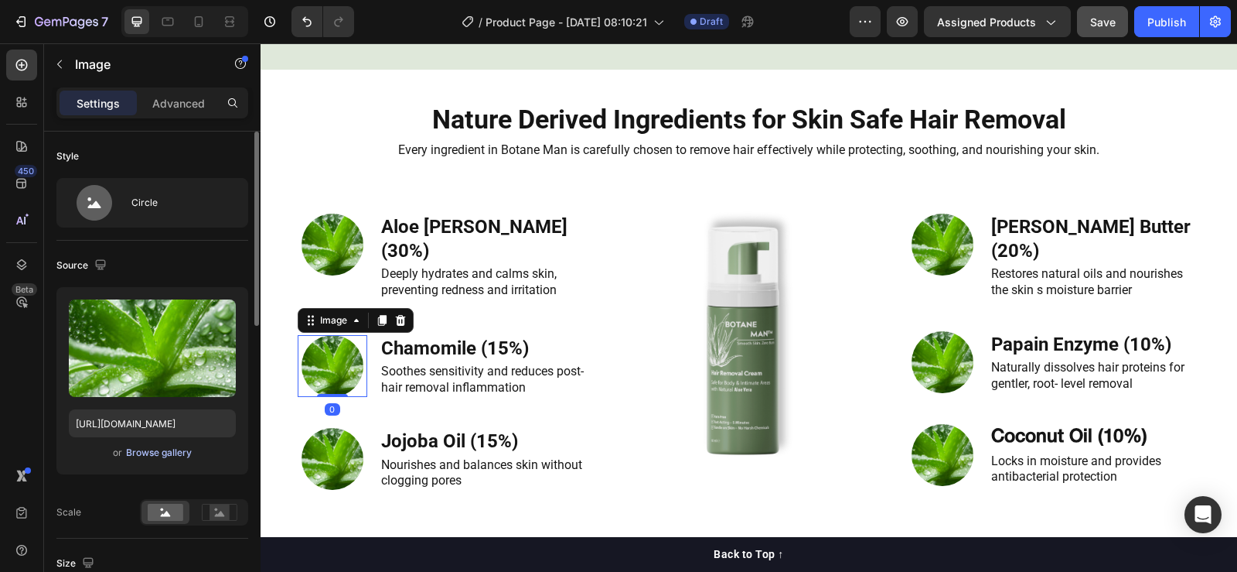
click at [151, 454] on div "Browse gallery" at bounding box center [159, 452] width 66 height 14
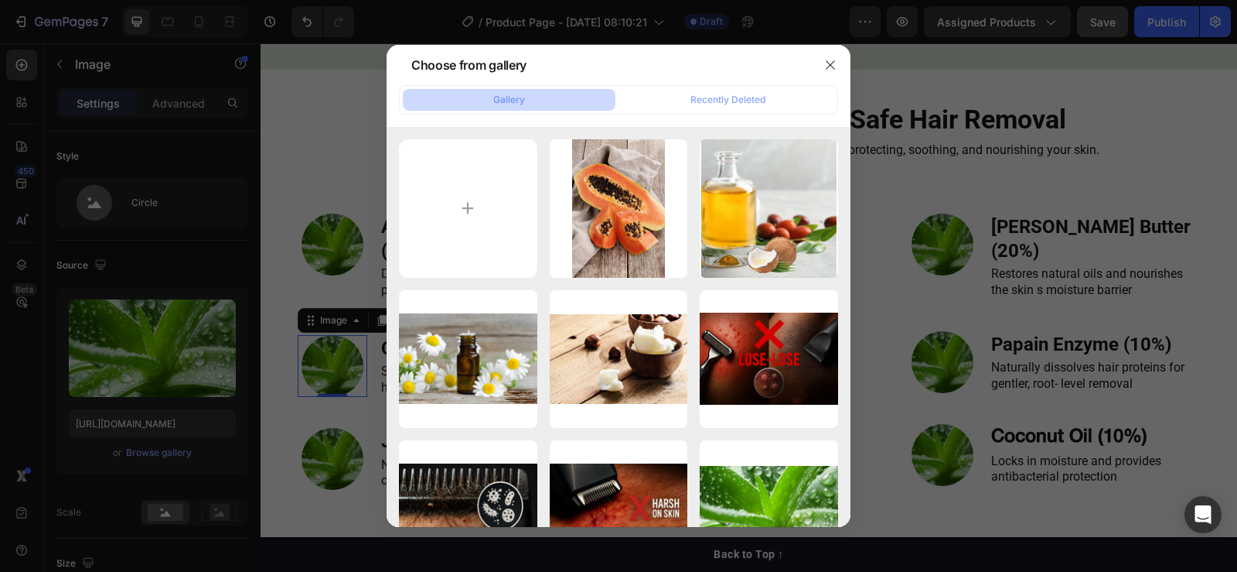
click at [275, 421] on div at bounding box center [618, 286] width 1237 height 572
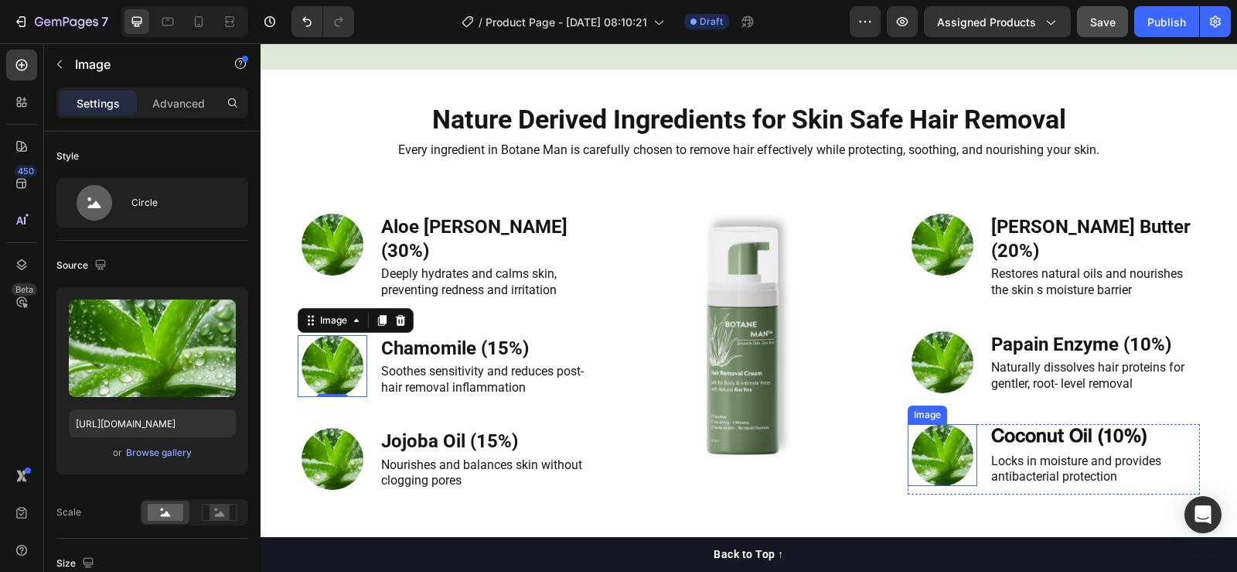
click at [952, 473] on img at bounding box center [943, 455] width 62 height 62
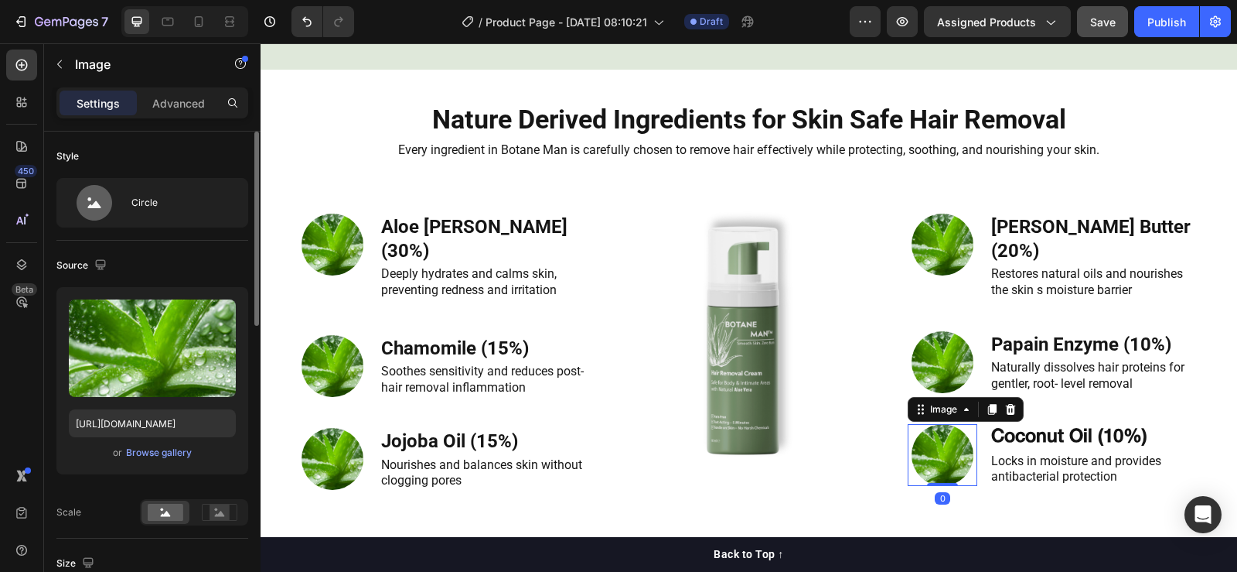
click at [164, 460] on div "or Browse gallery" at bounding box center [152, 452] width 167 height 19
click at [166, 452] on div "Browse gallery" at bounding box center [159, 452] width 66 height 14
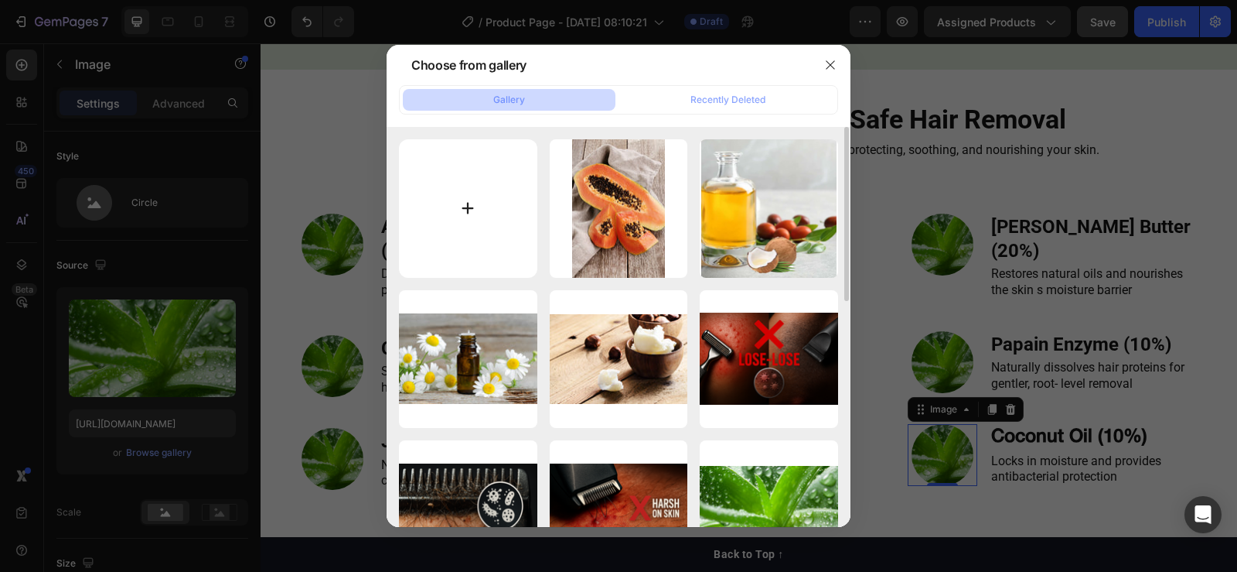
click at [466, 221] on input "file" at bounding box center [468, 208] width 138 height 138
type input "C:\fakepath\icons8-coconut-100.png"
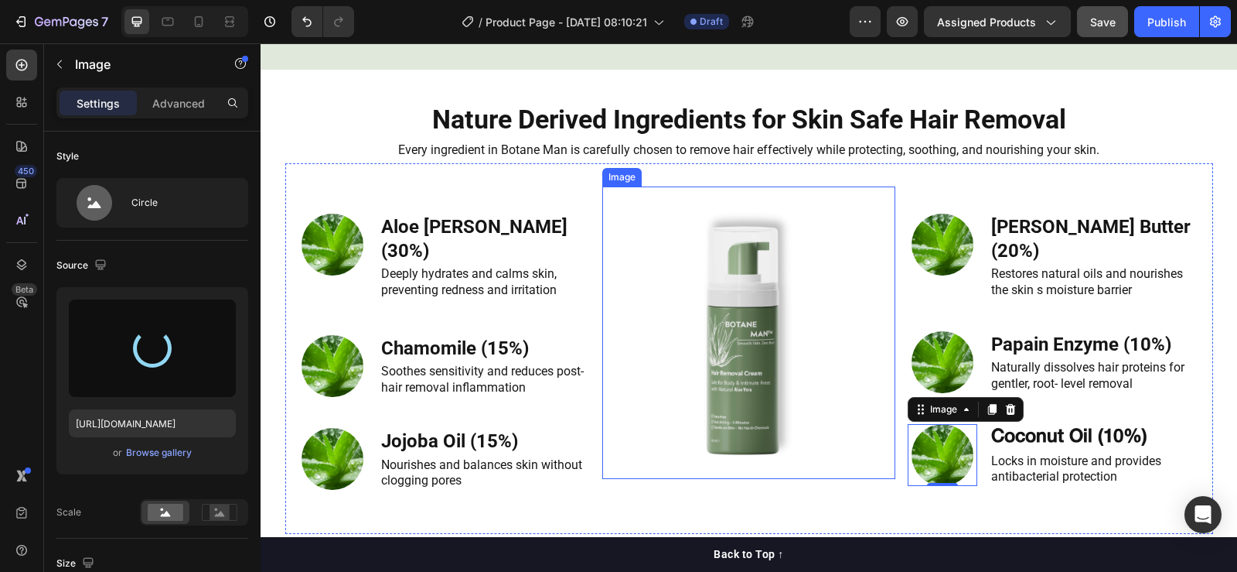
type input "https://cdn.shopify.com/s/files/1/0913/6295/1553/files/gempages_575285431885627…"
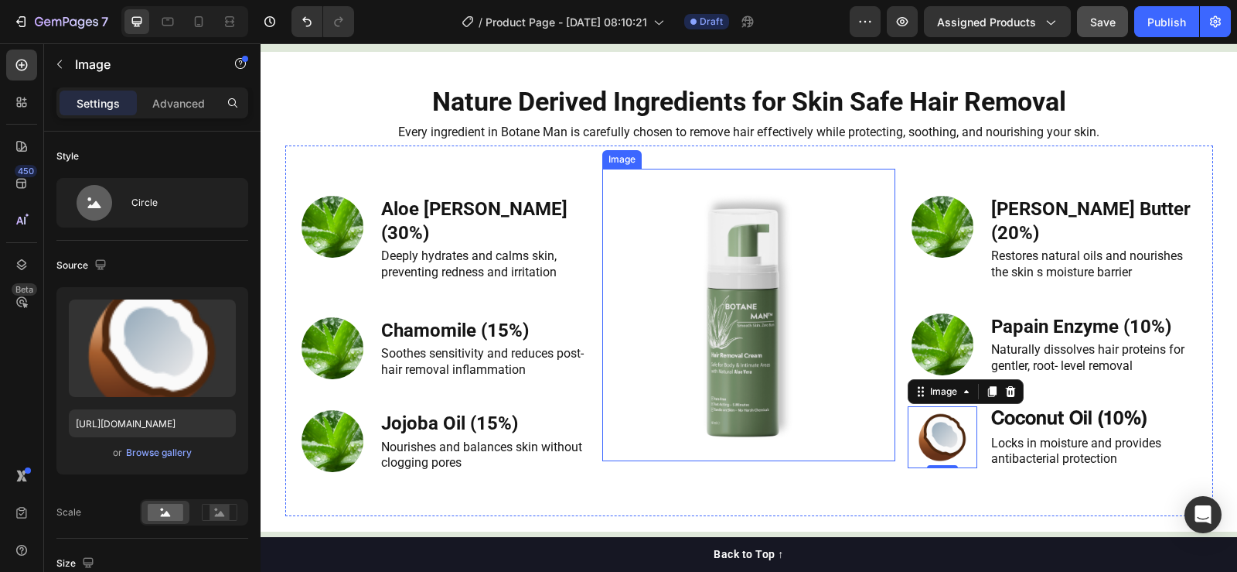
scroll to position [1779, 0]
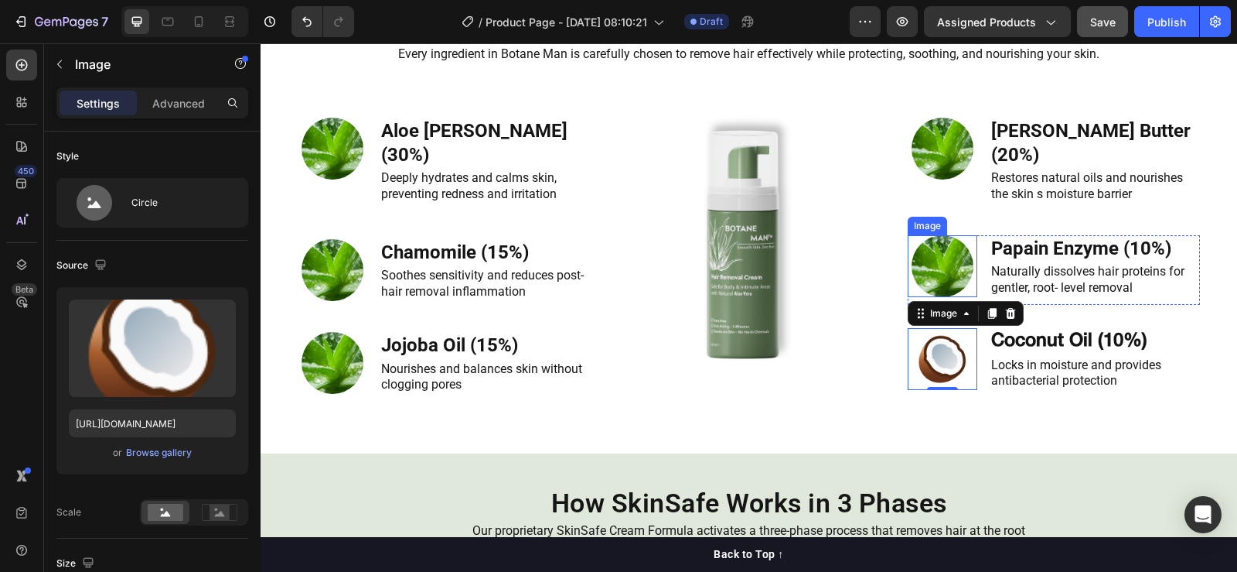
click at [938, 235] on img at bounding box center [943, 266] width 62 height 62
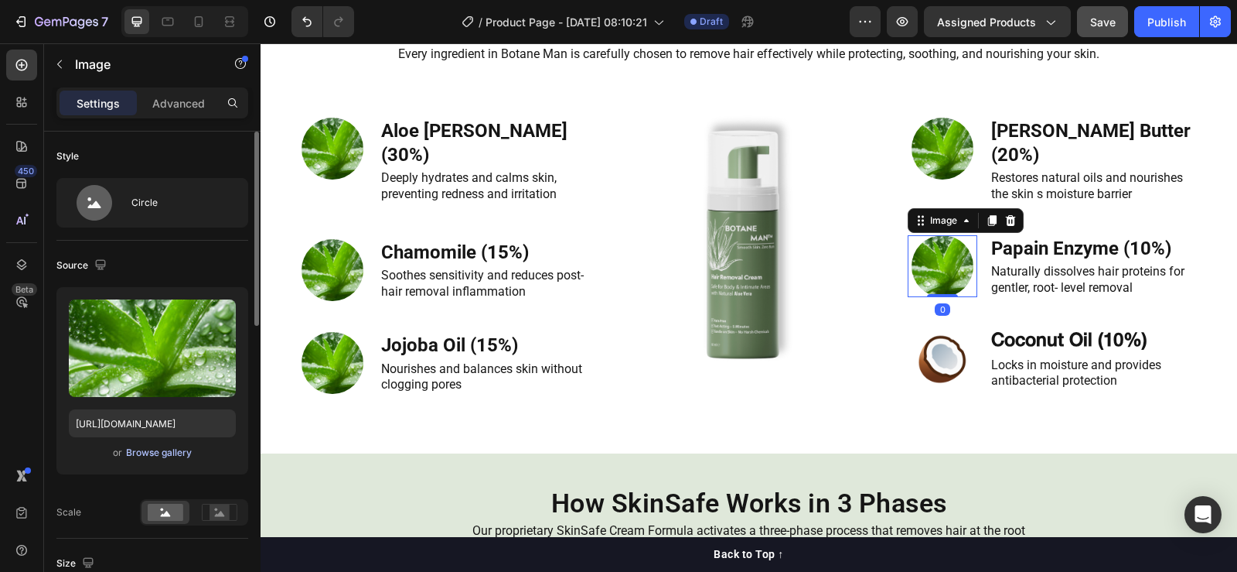
click at [169, 446] on div "Browse gallery" at bounding box center [159, 452] width 66 height 14
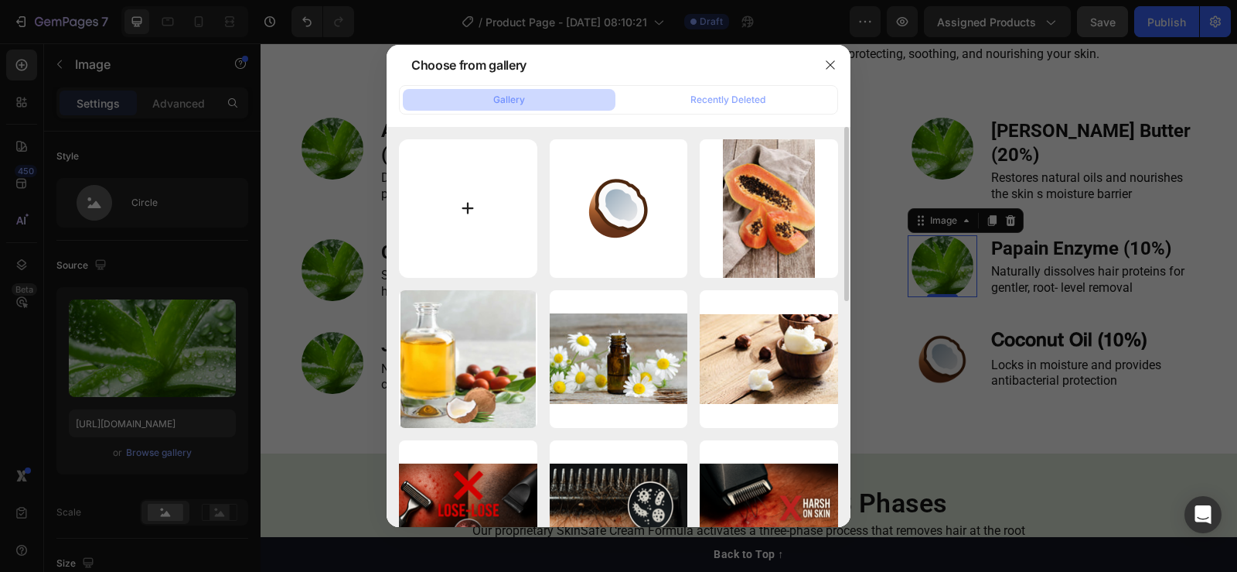
click at [479, 208] on input "file" at bounding box center [468, 208] width 138 height 138
type input "C:\fakepath\icons8-enzyme-100.png"
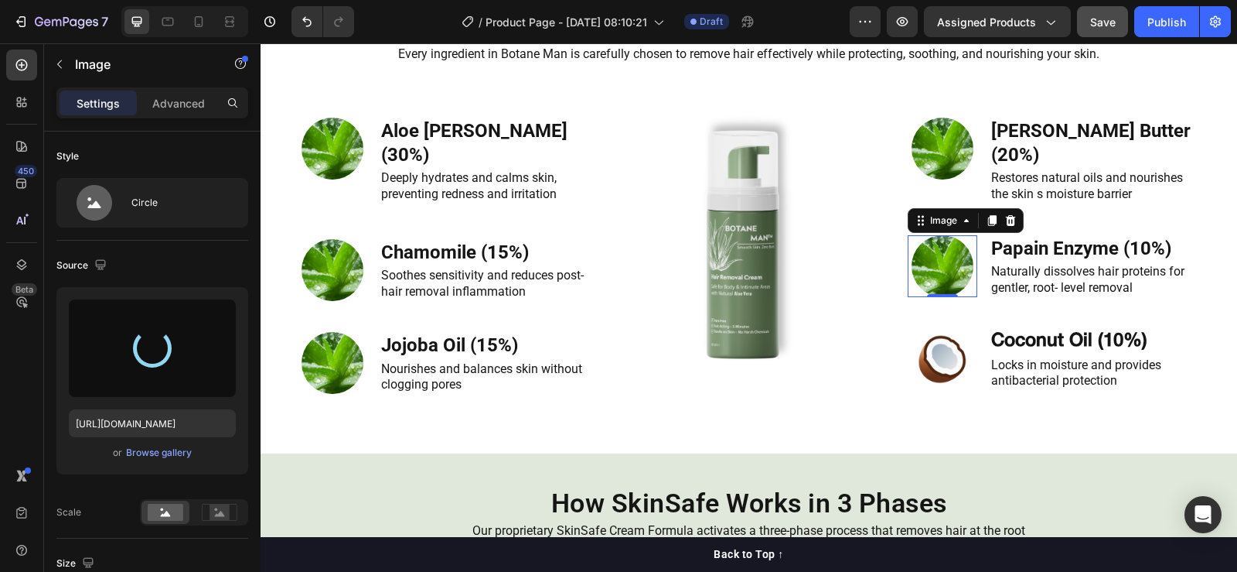
type input "https://cdn.shopify.com/s/files/1/0913/6295/1553/files/gempages_575285431885627…"
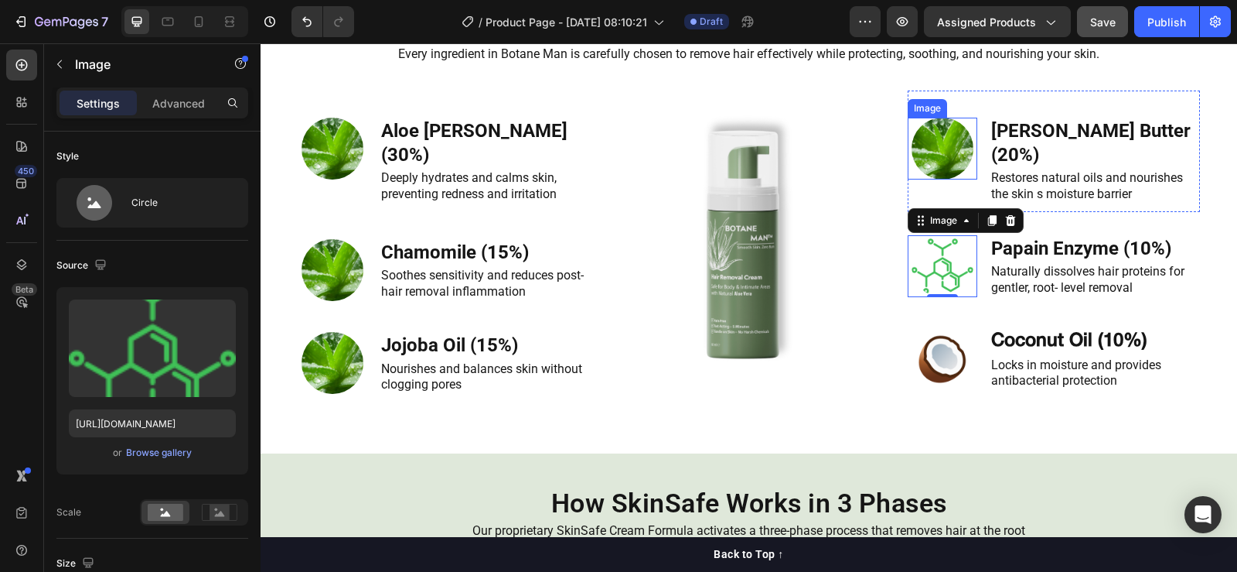
click at [946, 152] on img at bounding box center [943, 149] width 62 height 62
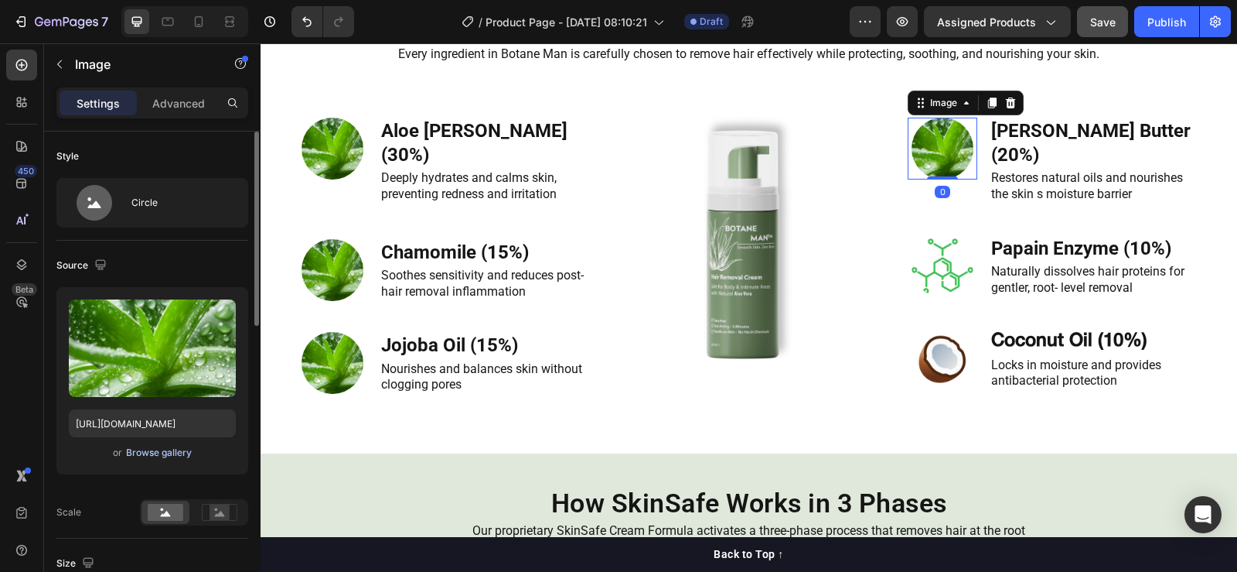
click at [172, 449] on div "Browse gallery" at bounding box center [159, 452] width 66 height 14
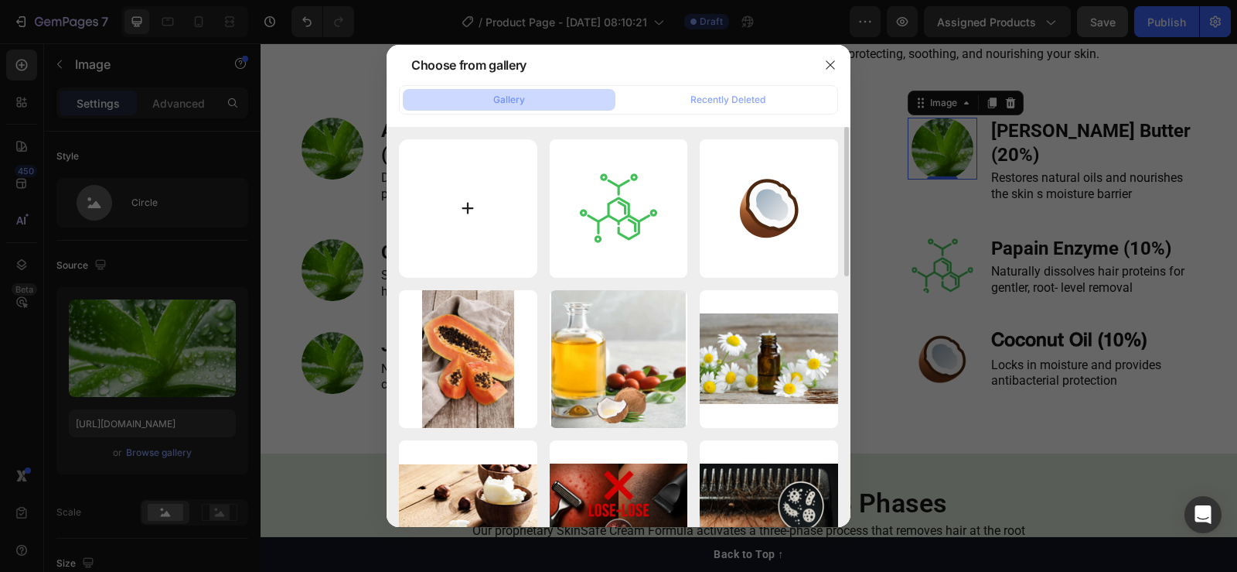
click at [466, 221] on input "file" at bounding box center [468, 208] width 138 height 138
type input "C:\fakepath\images.png"
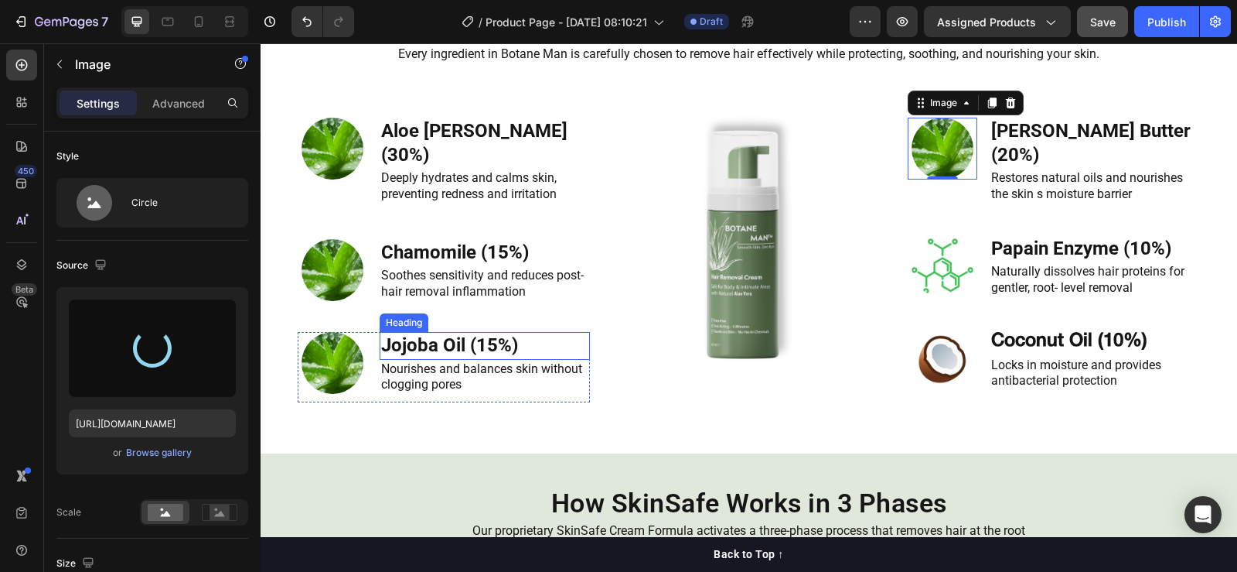
type input "https://cdn.shopify.com/s/files/1/0913/6295/1553/files/gempages_575285431885627…"
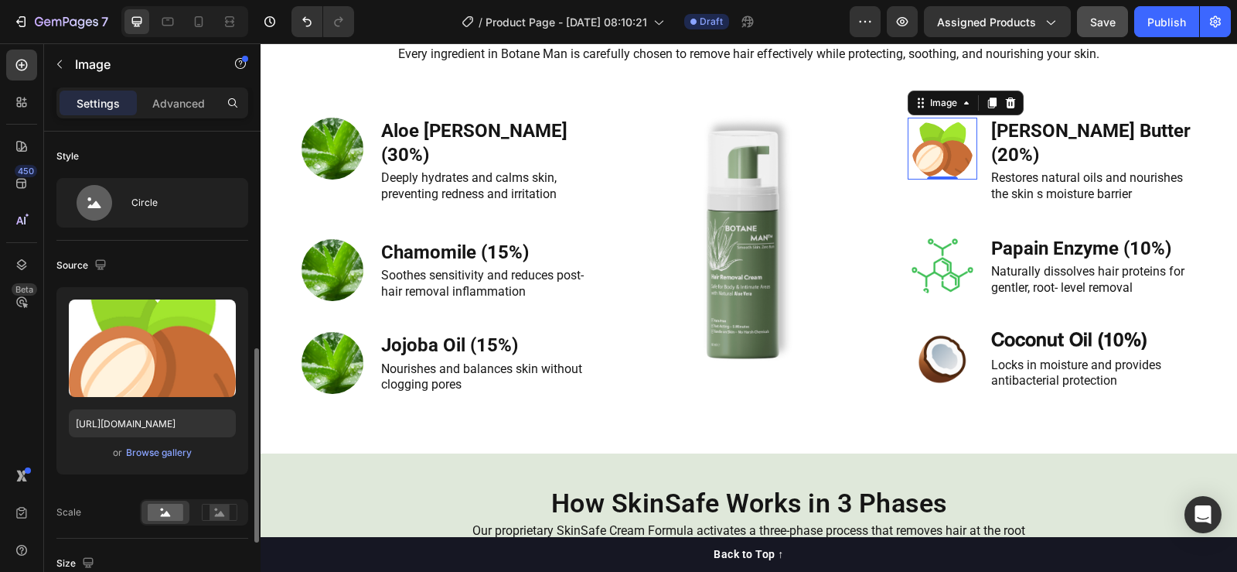
scroll to position [232, 0]
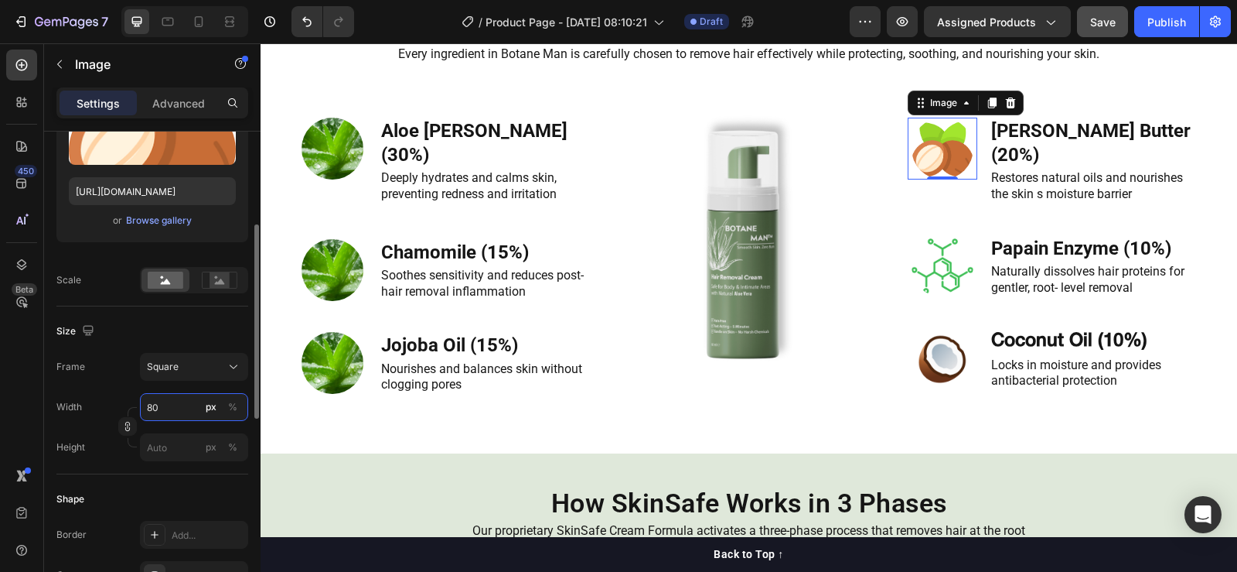
click at [166, 402] on input "80" at bounding box center [194, 407] width 108 height 28
type input "1"
type input "10"
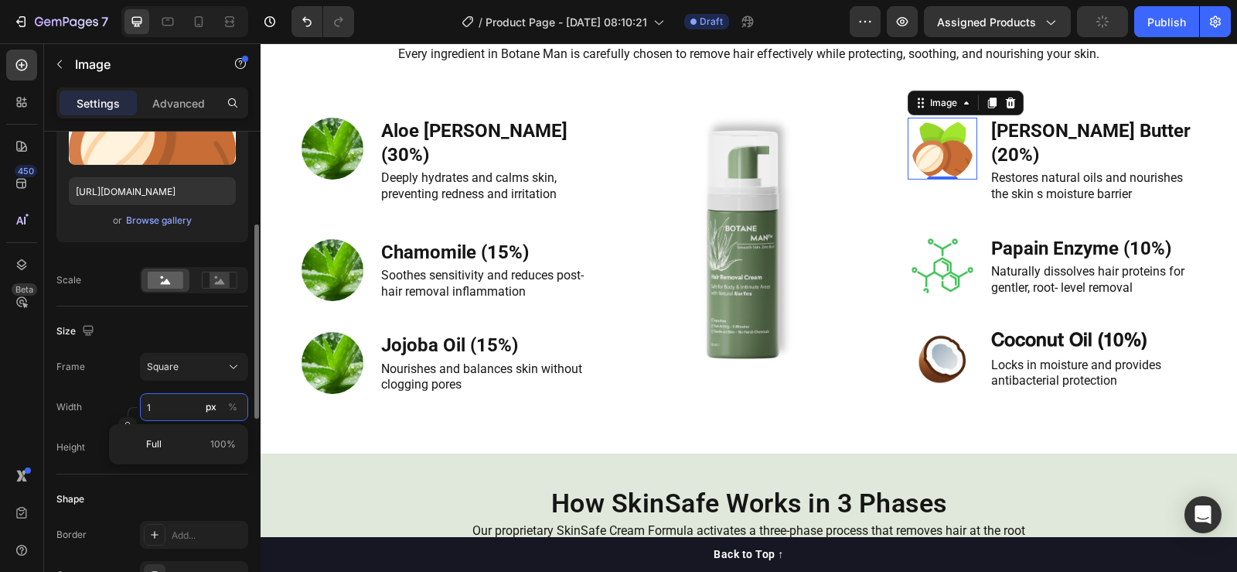
type input "10"
type input "100"
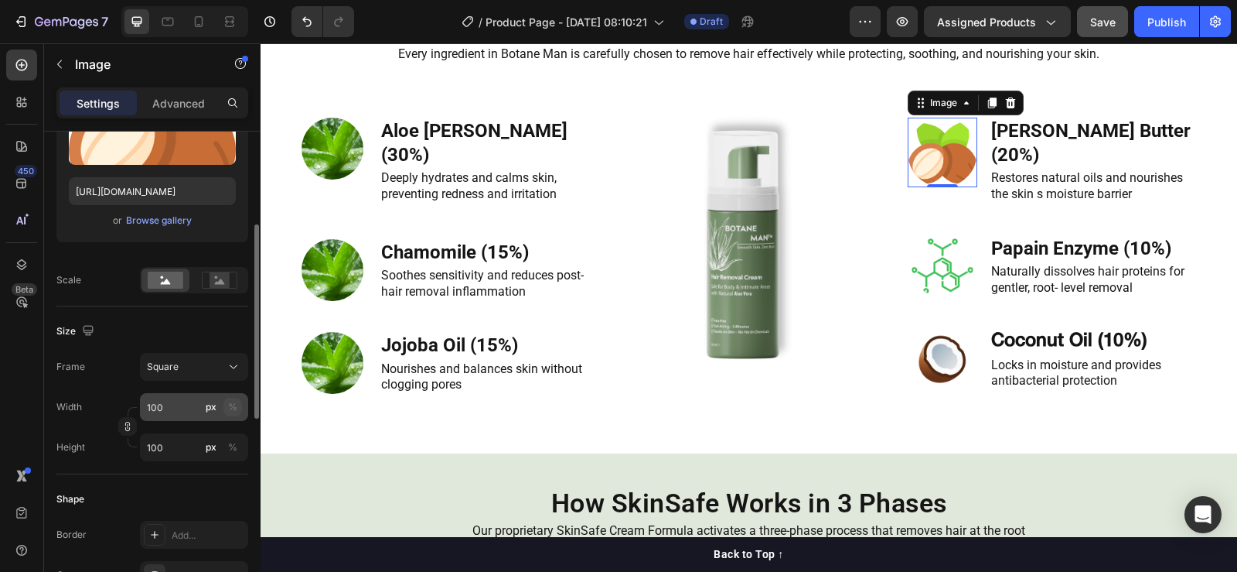
click at [234, 402] on div "%" at bounding box center [232, 407] width 9 height 14
click at [116, 383] on div "Frame Square Width 100 px % Height px %" at bounding box center [152, 407] width 192 height 108
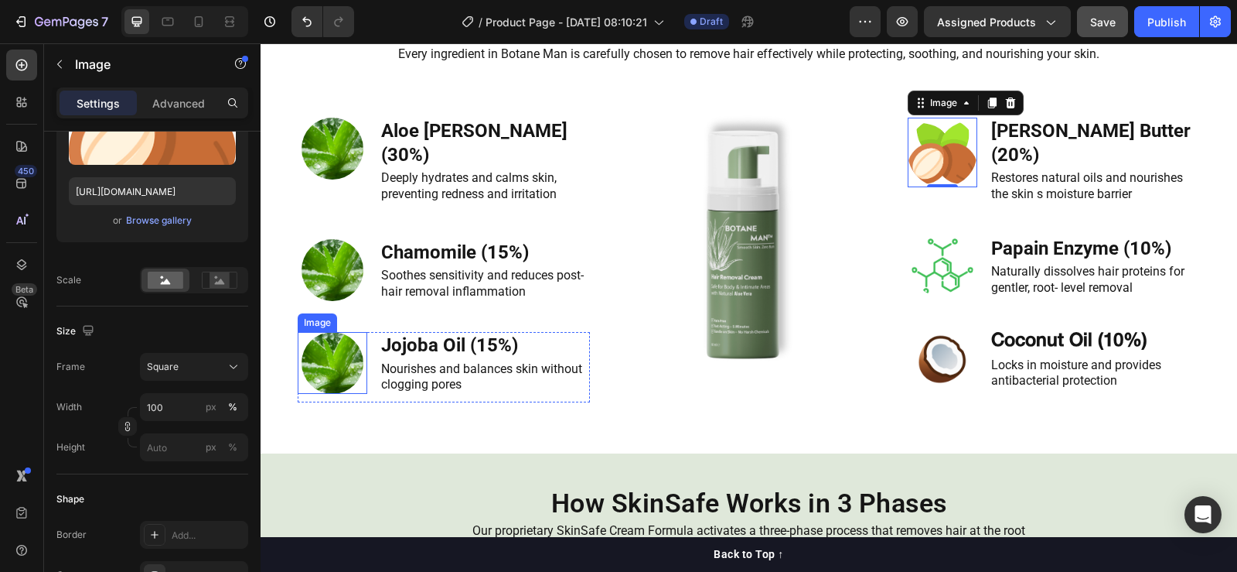
click at [340, 337] on img at bounding box center [333, 363] width 62 height 62
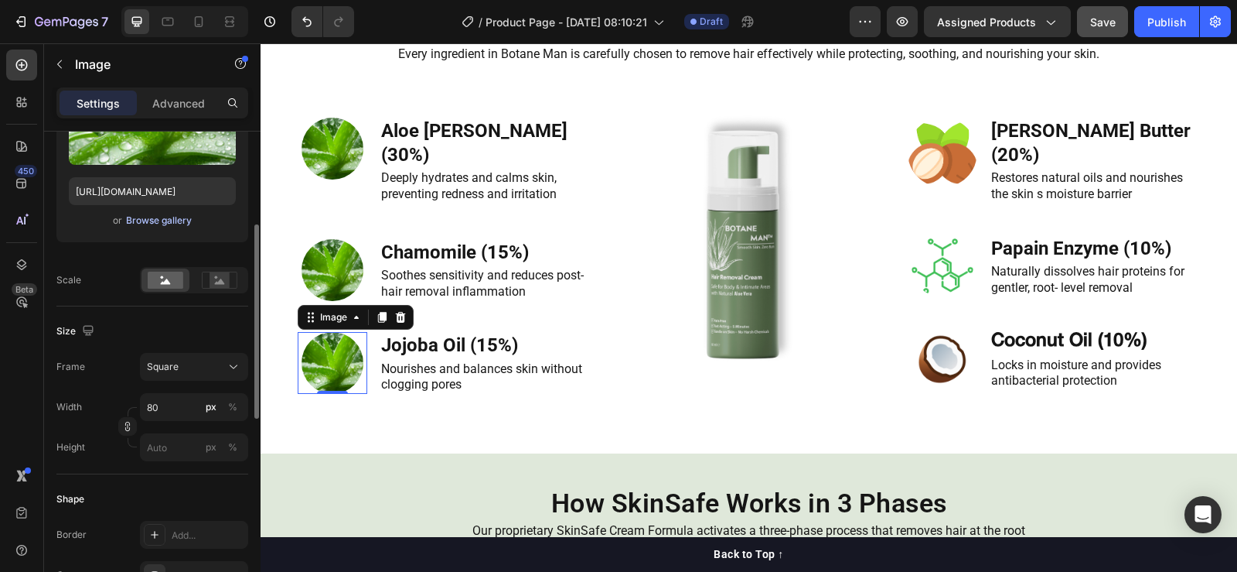
click at [156, 224] on div "Browse gallery" at bounding box center [159, 220] width 66 height 14
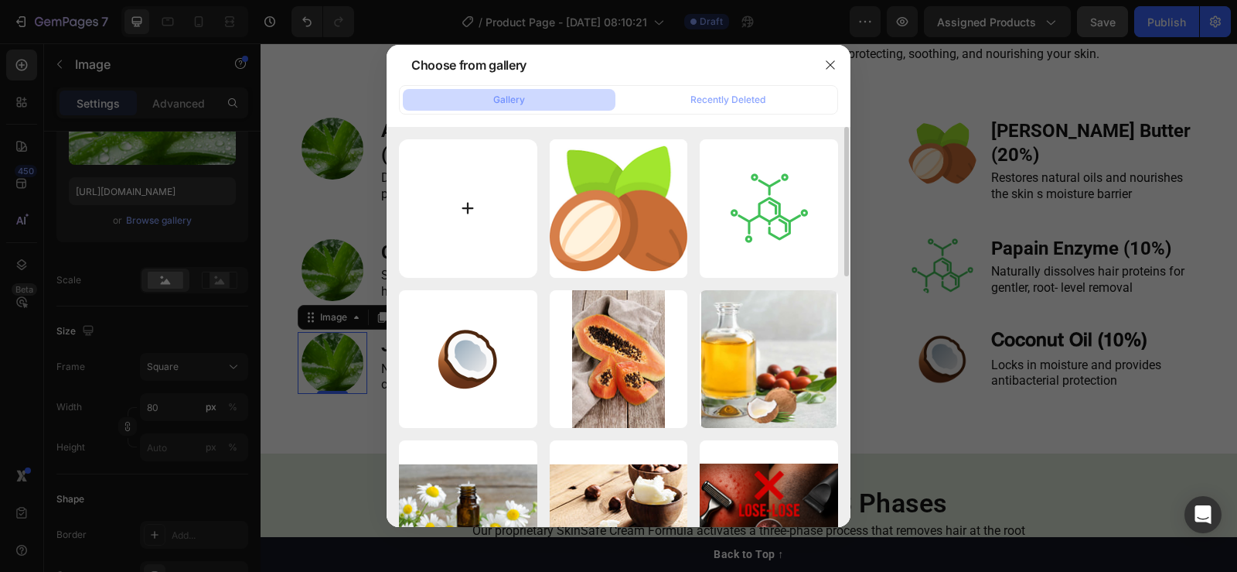
click at [476, 189] on input "file" at bounding box center [468, 208] width 138 height 138
type input "C:\fakepath\10541126.png"
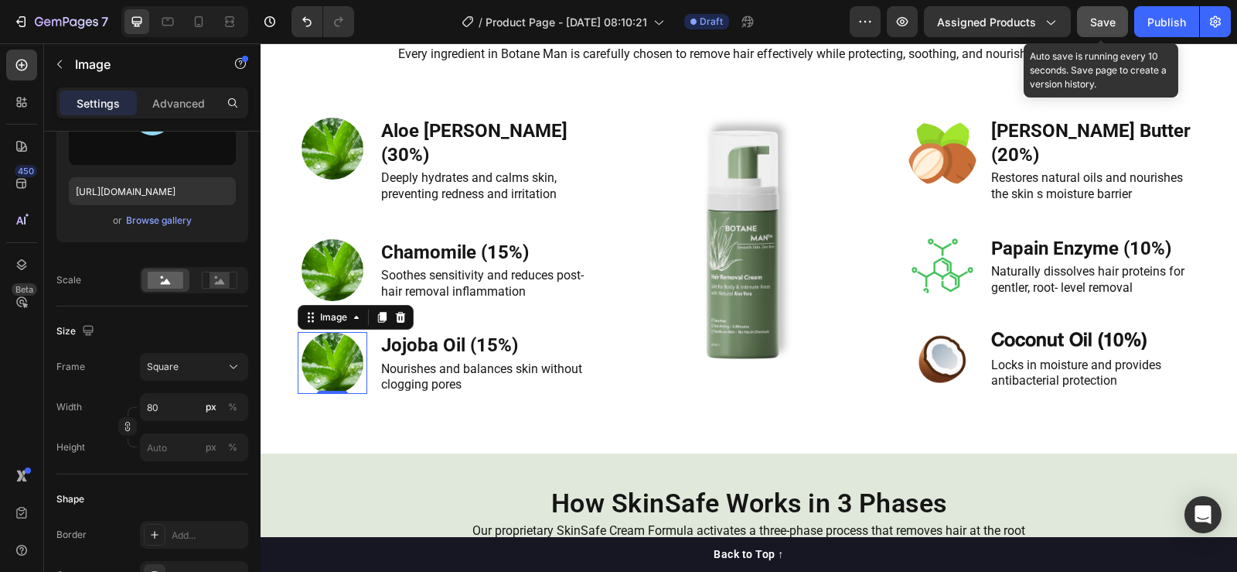
type input "https://cdn.shopify.com/s/files/1/0913/6295/1553/files/gempages_575285431885627…"
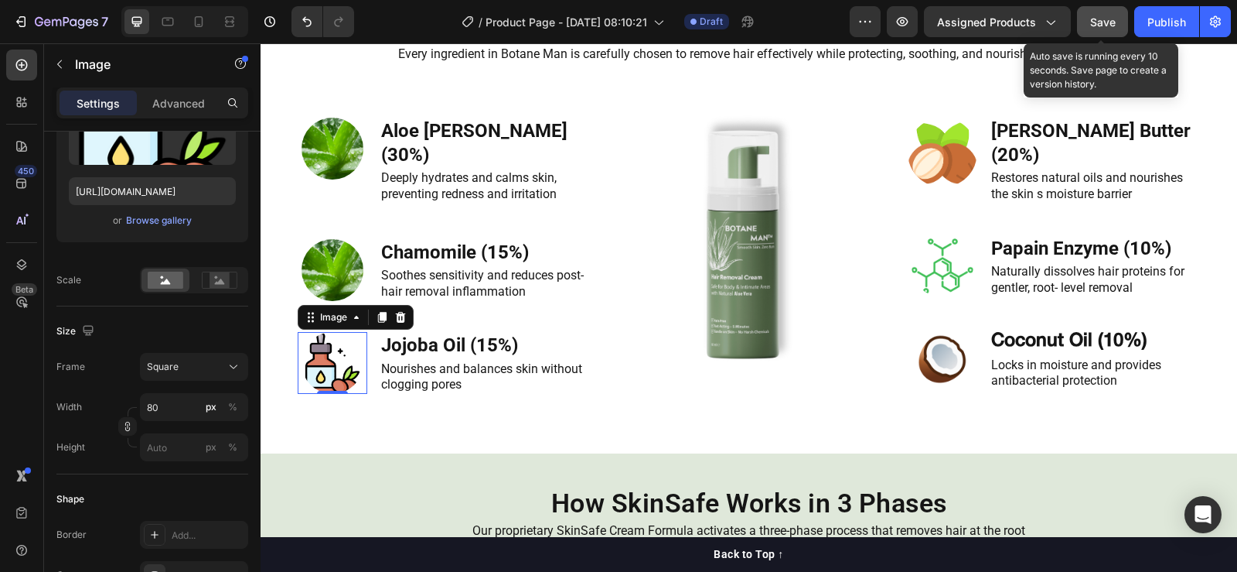
click at [1096, 18] on span "Save" at bounding box center [1103, 21] width 26 height 13
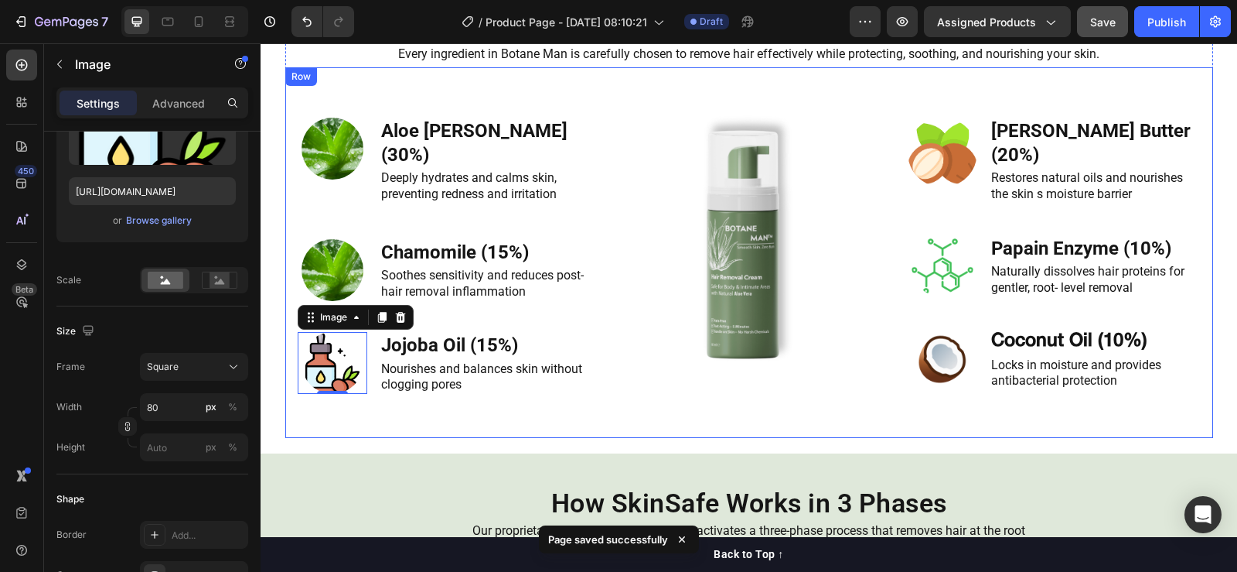
click at [404, 381] on div "Aloe Vera (30%) Heading Deeply hydrates and calms skin, preventing redness and …" at bounding box center [444, 258] width 293 height 336
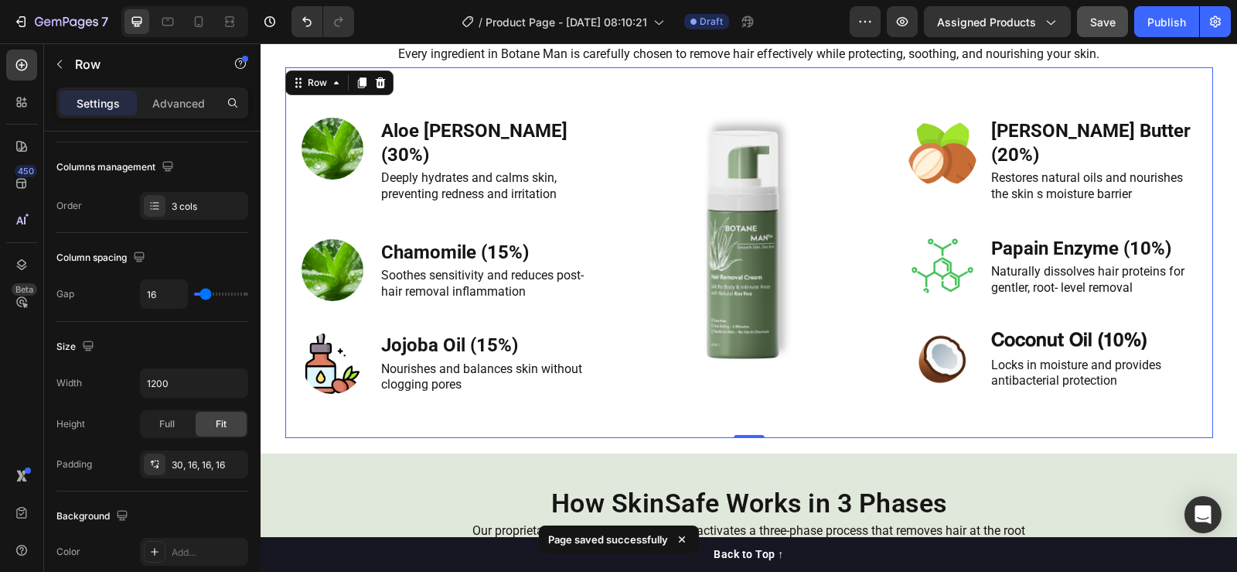
scroll to position [0, 0]
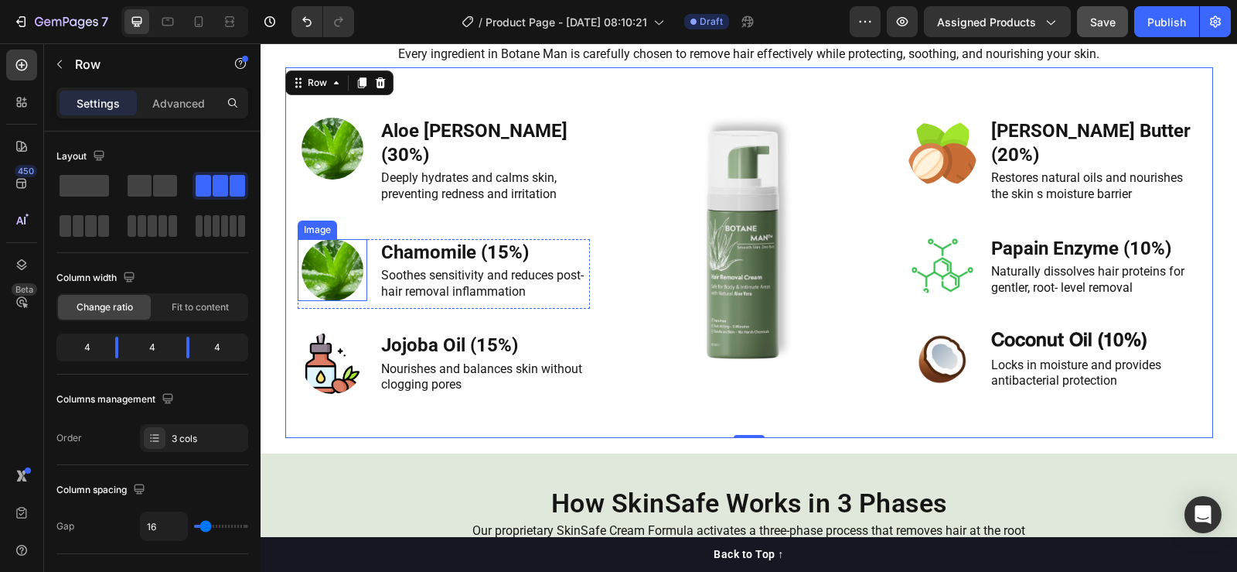
click at [332, 250] on img at bounding box center [333, 270] width 62 height 62
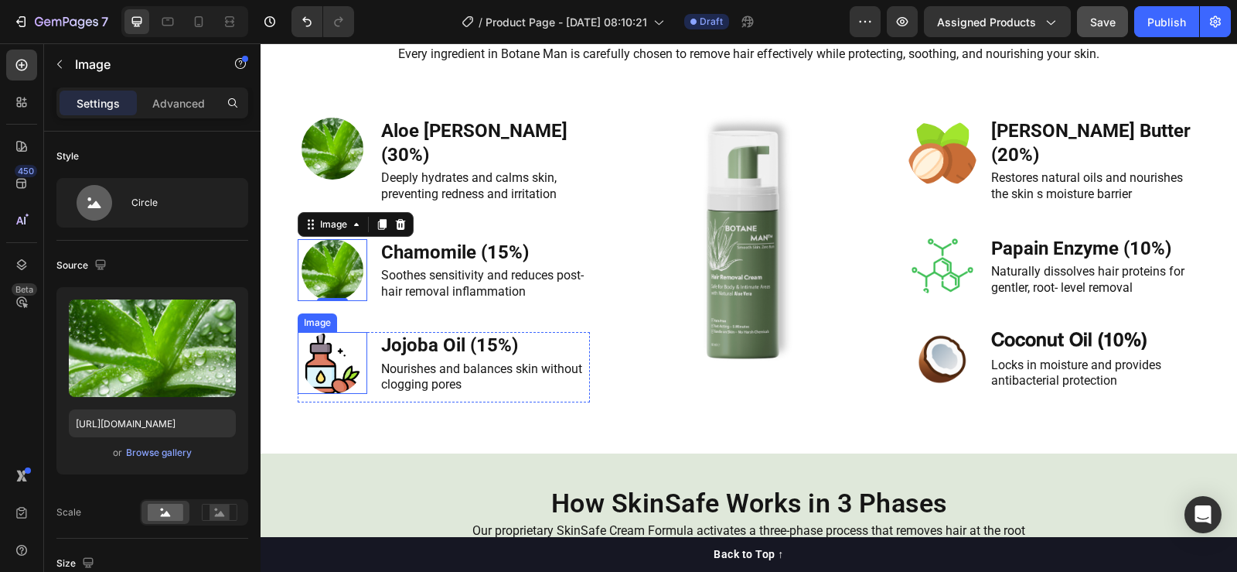
click at [329, 339] on img at bounding box center [333, 363] width 62 height 62
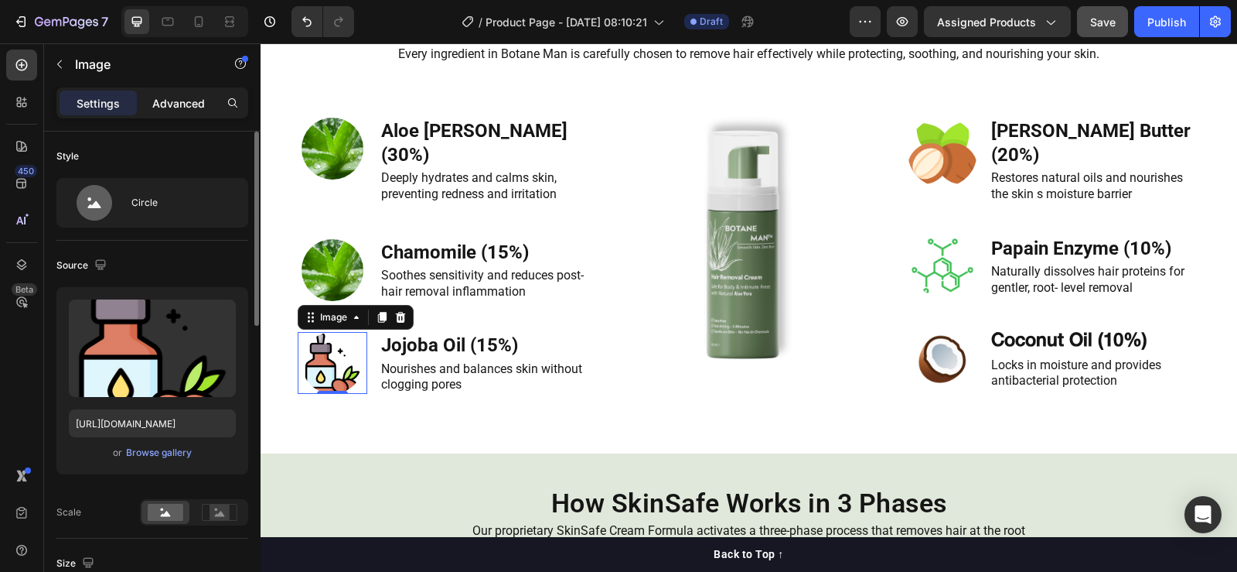
click at [181, 102] on p "Advanced" at bounding box center [178, 103] width 53 height 16
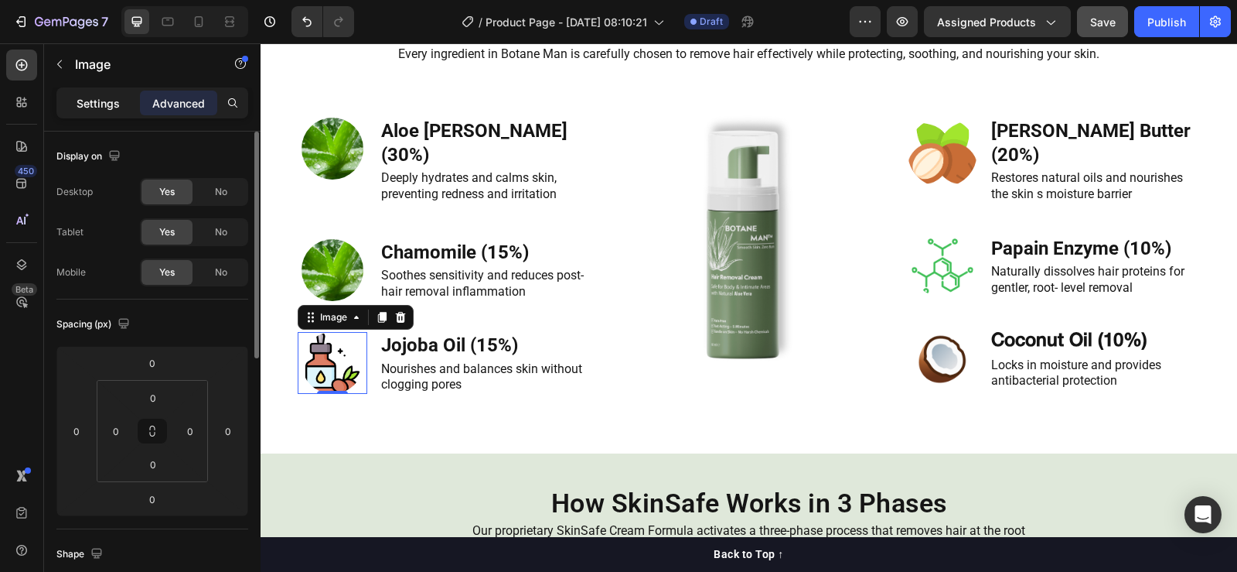
click at [108, 96] on p "Settings" at bounding box center [98, 103] width 43 height 16
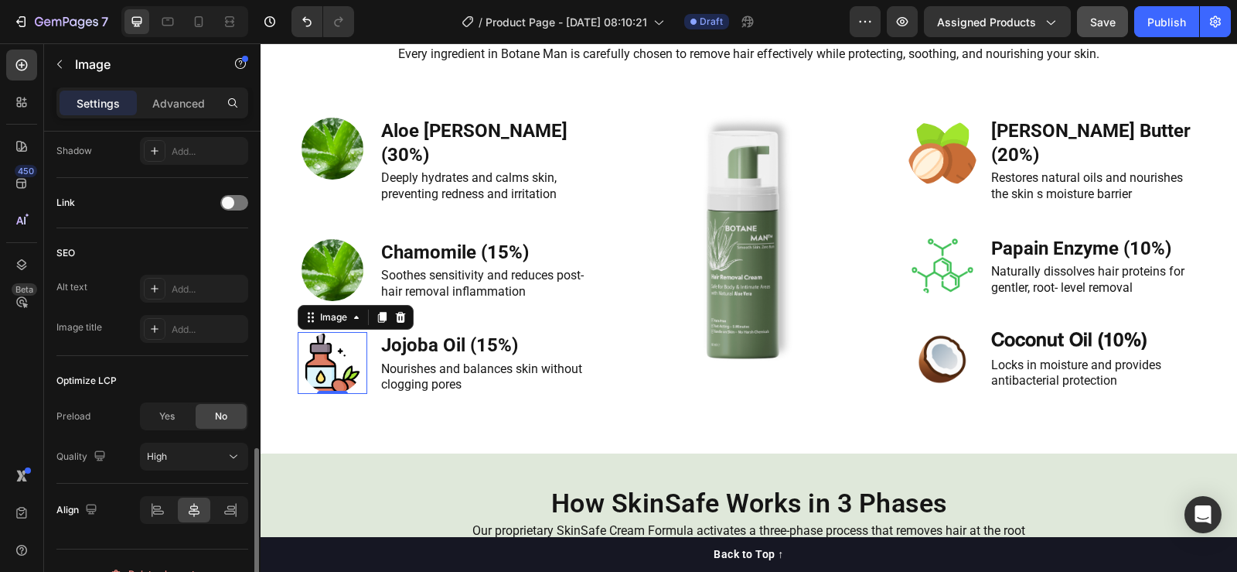
scroll to position [722, 0]
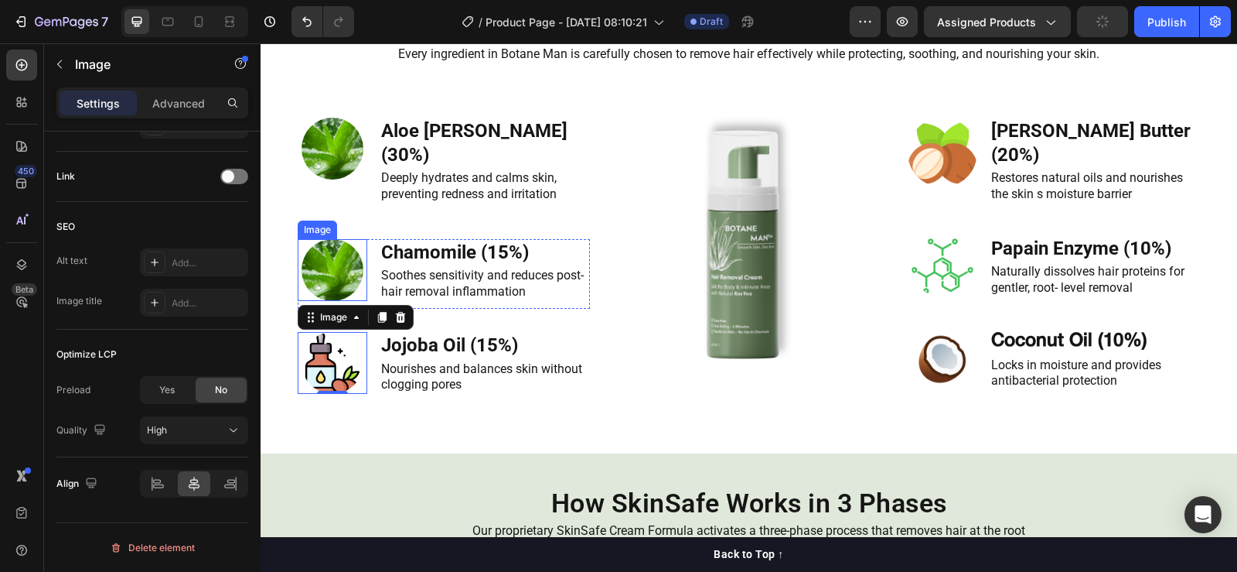
click at [319, 249] on img at bounding box center [333, 270] width 62 height 62
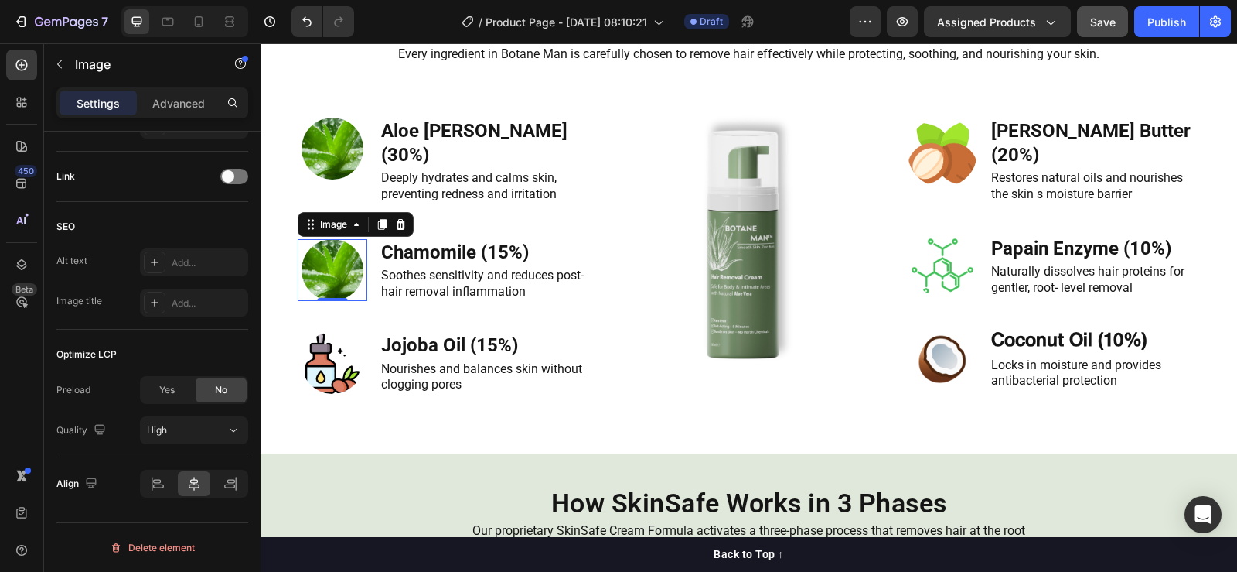
click at [325, 248] on img at bounding box center [333, 270] width 62 height 62
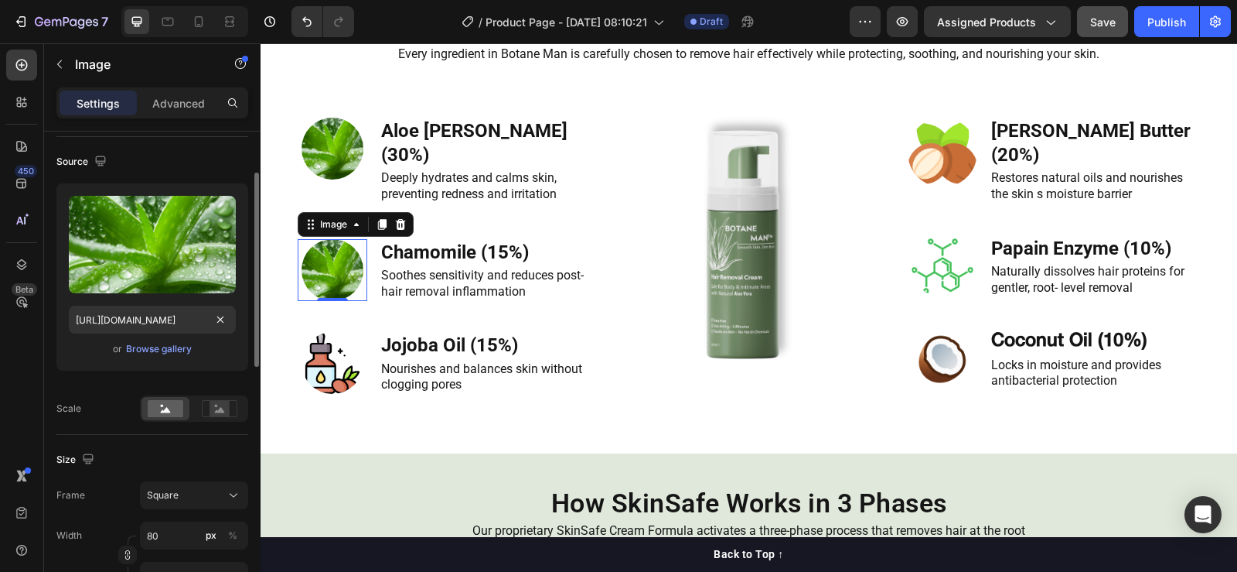
scroll to position [0, 0]
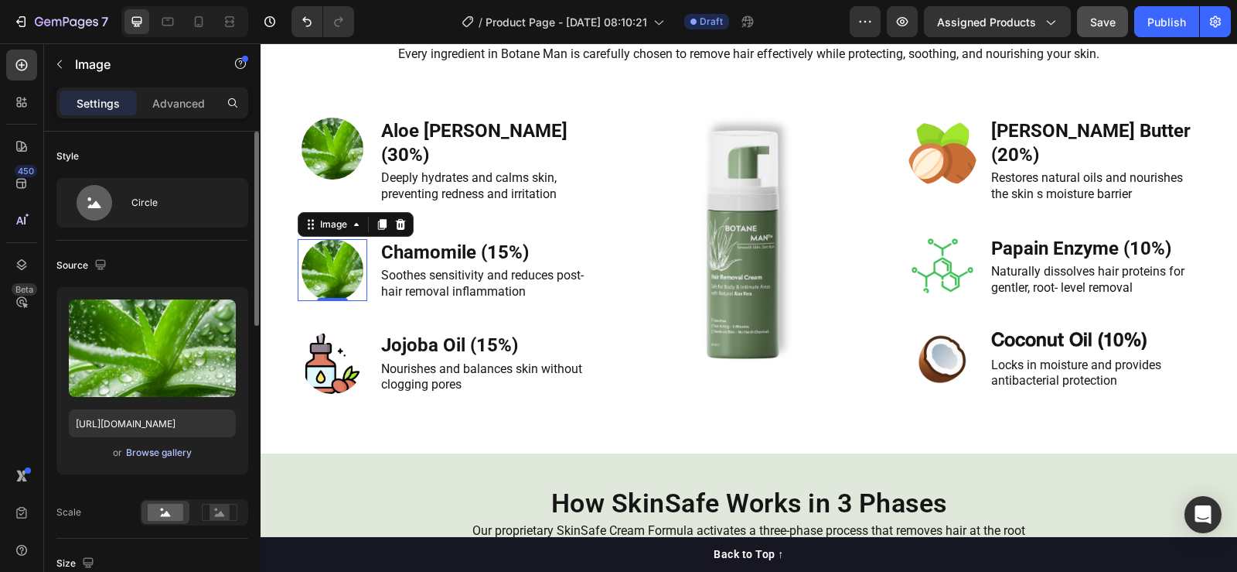
click at [154, 454] on div "Browse gallery" at bounding box center [159, 452] width 66 height 14
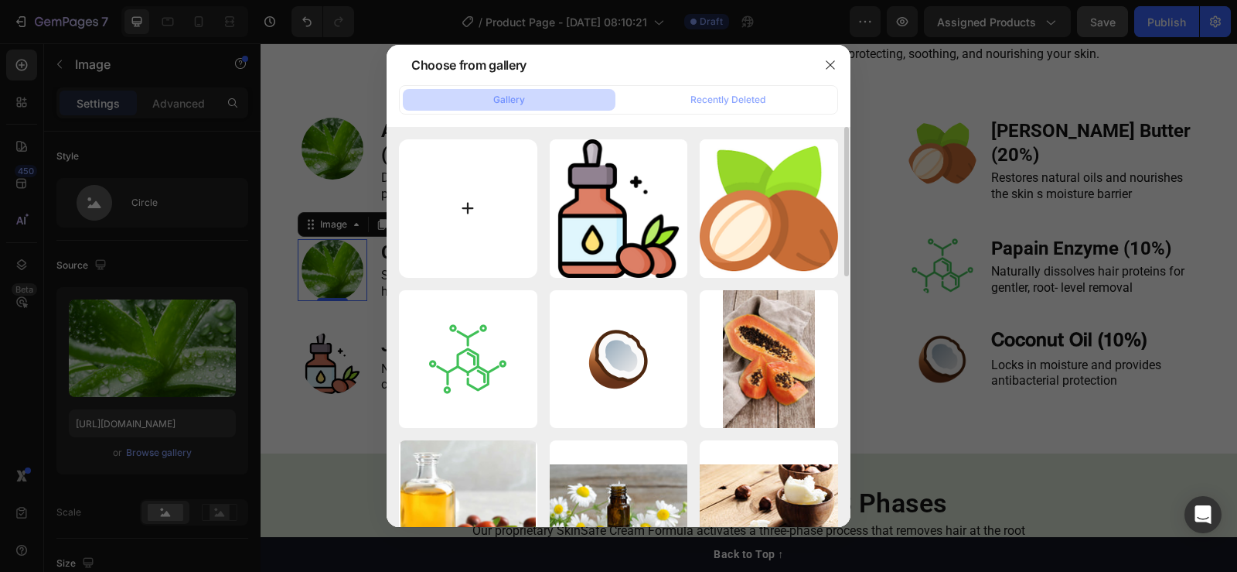
click at [459, 206] on input "file" at bounding box center [468, 208] width 138 height 138
type input "C:\fakepath\icons8-chamomile-100.png"
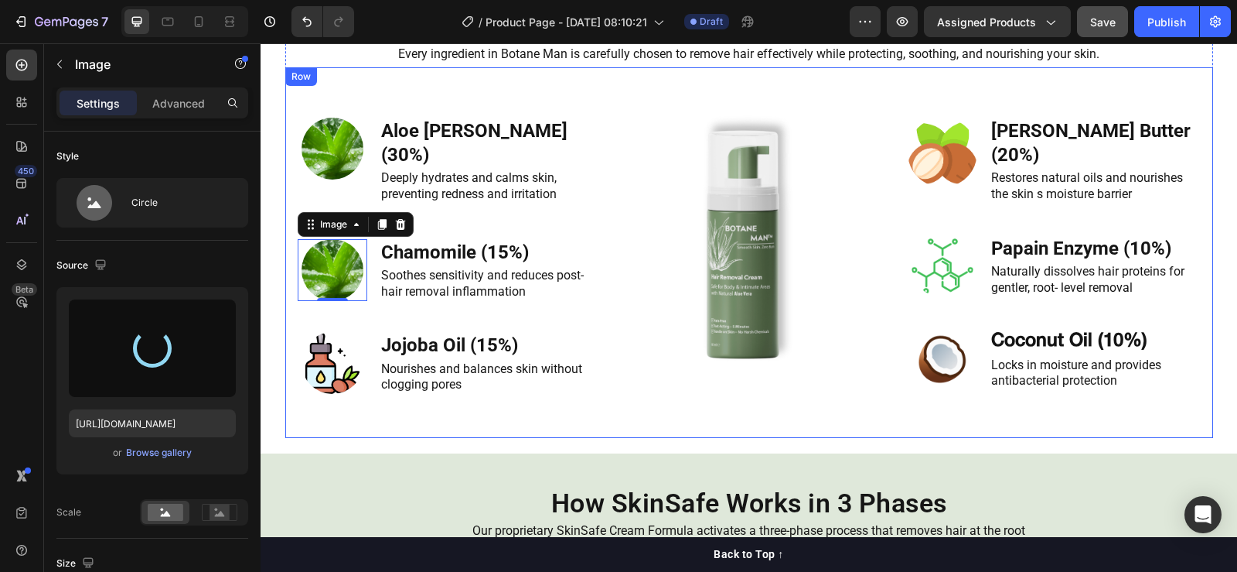
type input "https://cdn.shopify.com/s/files/1/0913/6295/1553/files/gempages_575285431885627…"
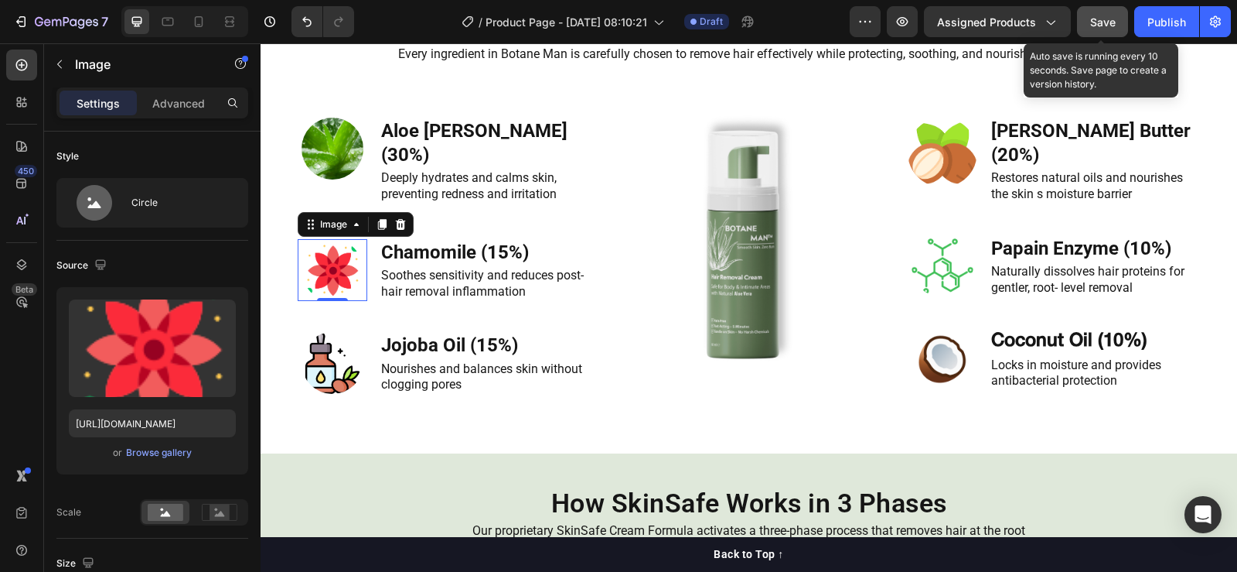
drag, startPoint x: 1107, startPoint y: 22, endPoint x: 748, endPoint y: 73, distance: 363.2
click at [1107, 22] on span "Save" at bounding box center [1103, 21] width 26 height 13
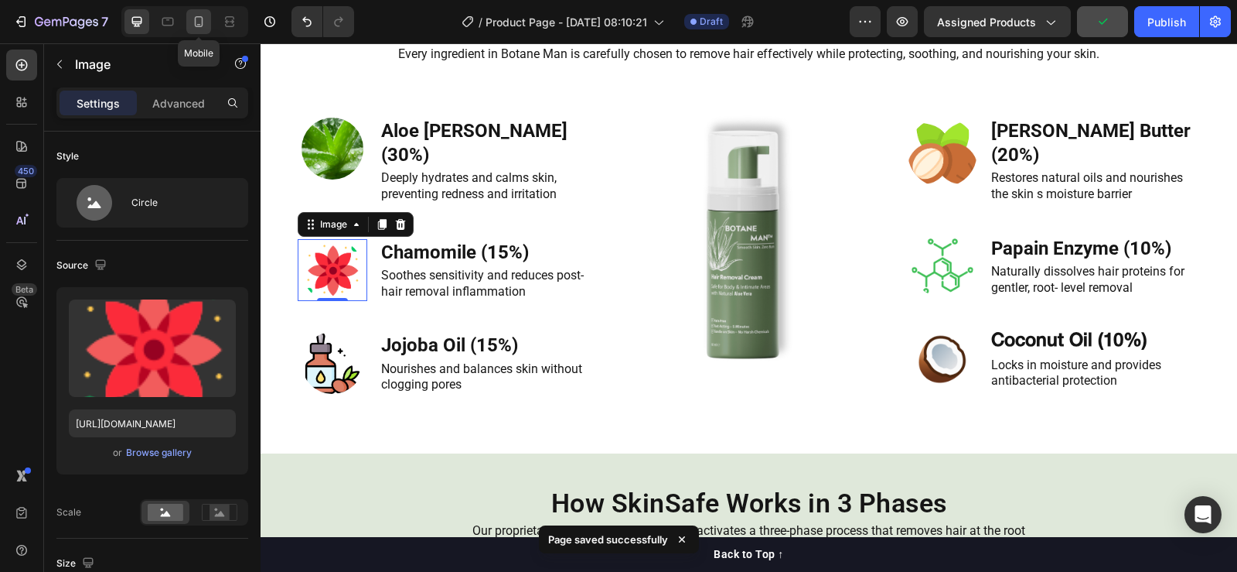
click at [197, 21] on icon at bounding box center [198, 21] width 15 height 15
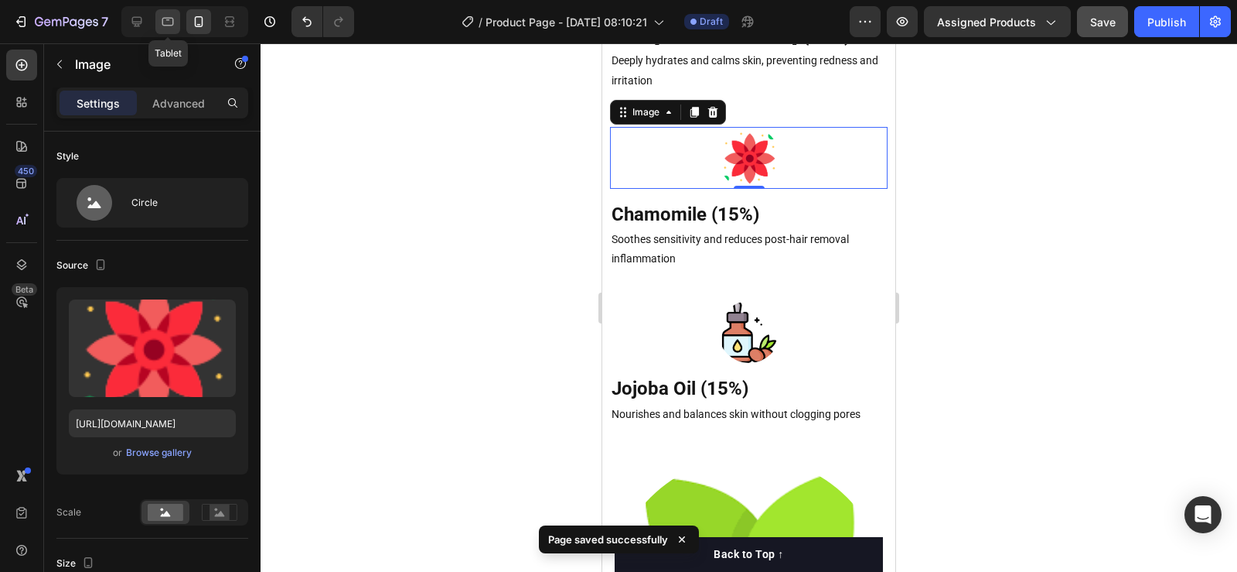
click at [159, 26] on div at bounding box center [167, 21] width 25 height 25
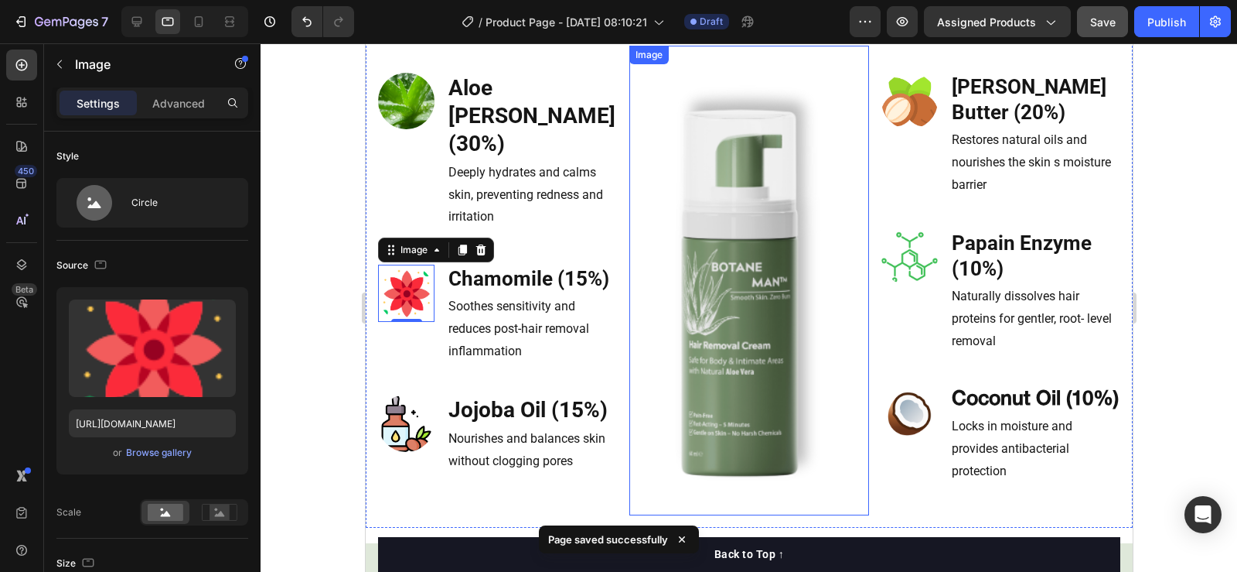
scroll to position [1735, 0]
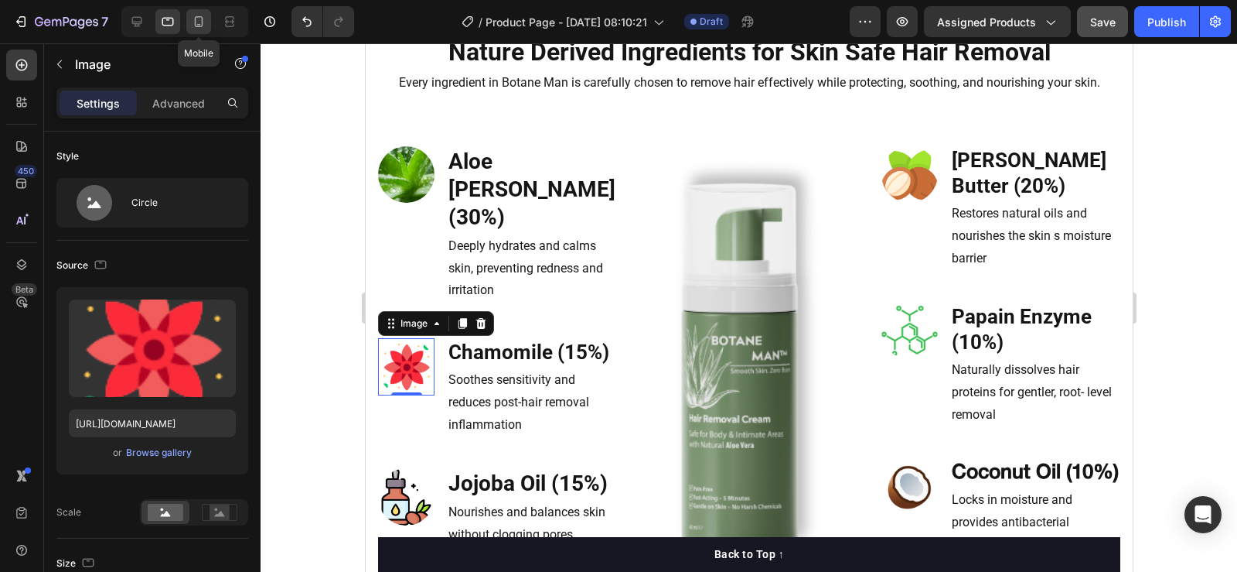
click at [191, 26] on icon at bounding box center [198, 21] width 15 height 15
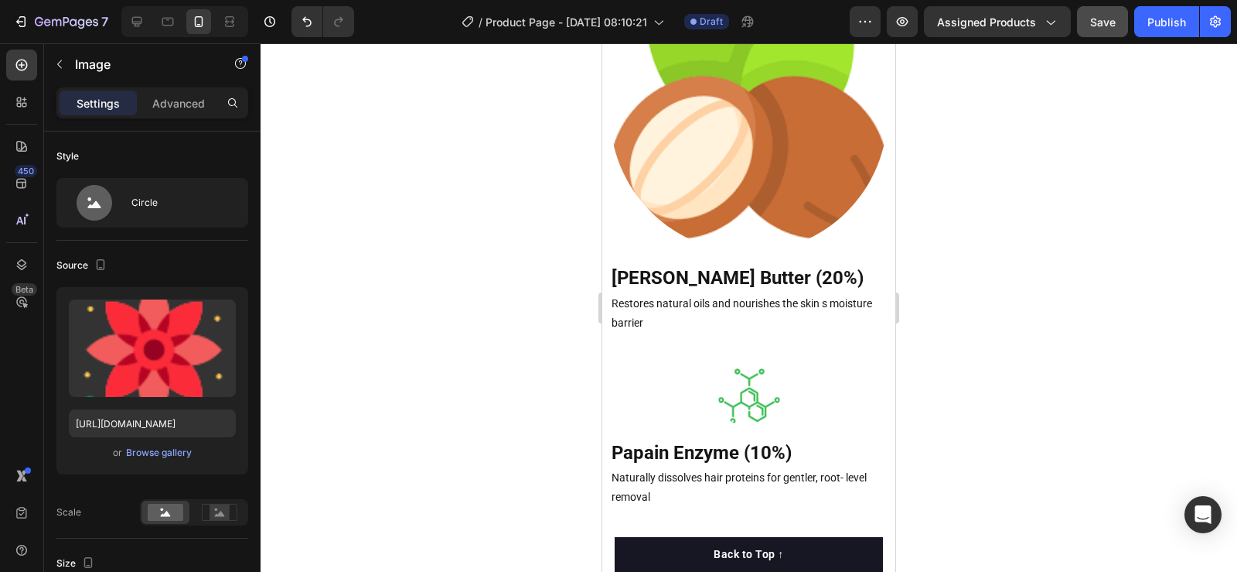
scroll to position [2312, 0]
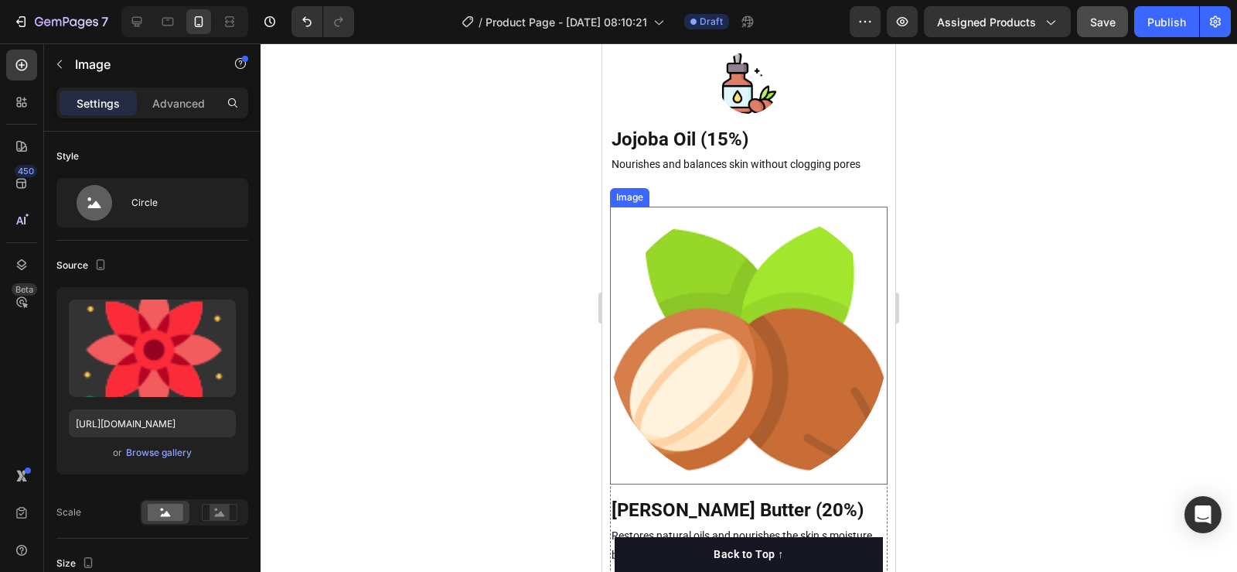
click at [753, 308] on img at bounding box center [749, 345] width 278 height 278
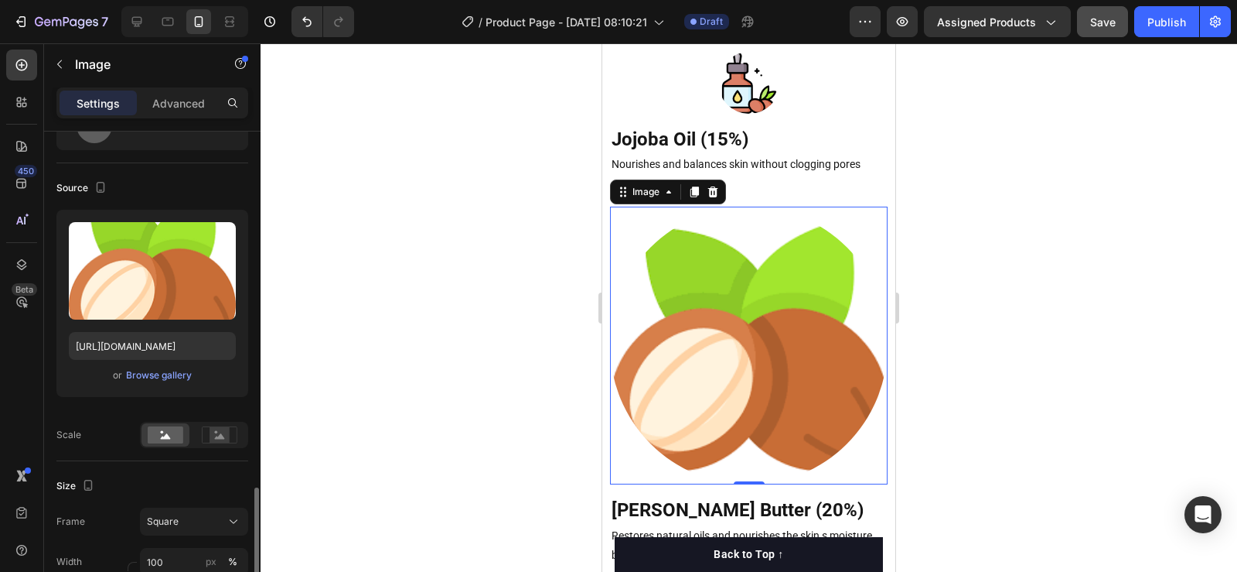
scroll to position [309, 0]
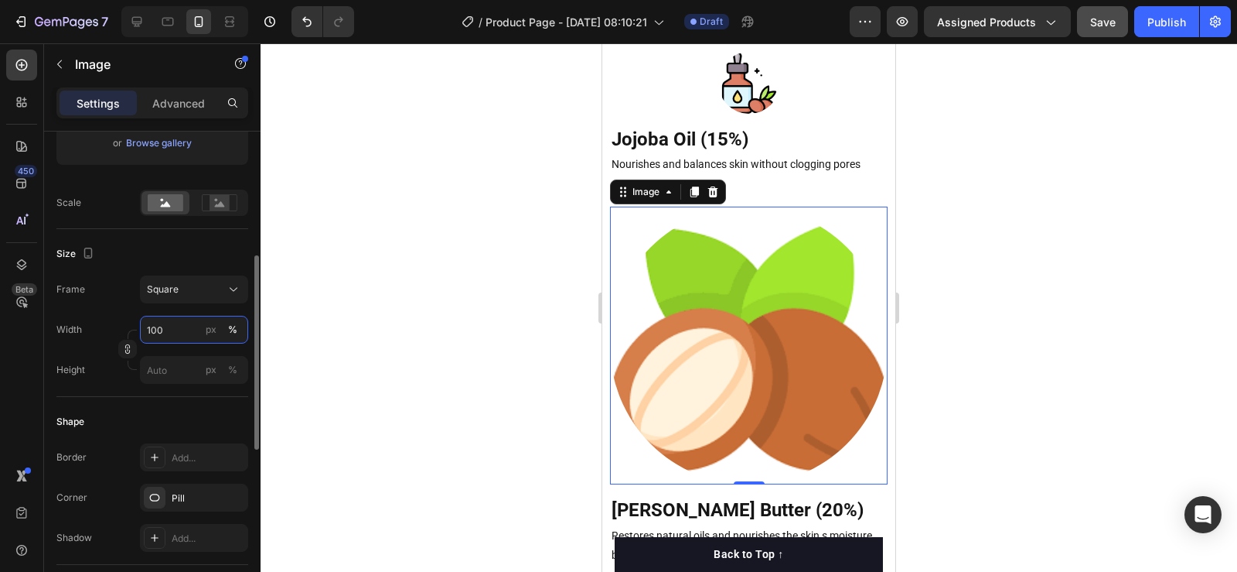
click at [170, 325] on input "100" at bounding box center [194, 330] width 108 height 28
click at [169, 325] on input "100" at bounding box center [194, 330] width 108 height 28
type input "10080"
type input "1080"
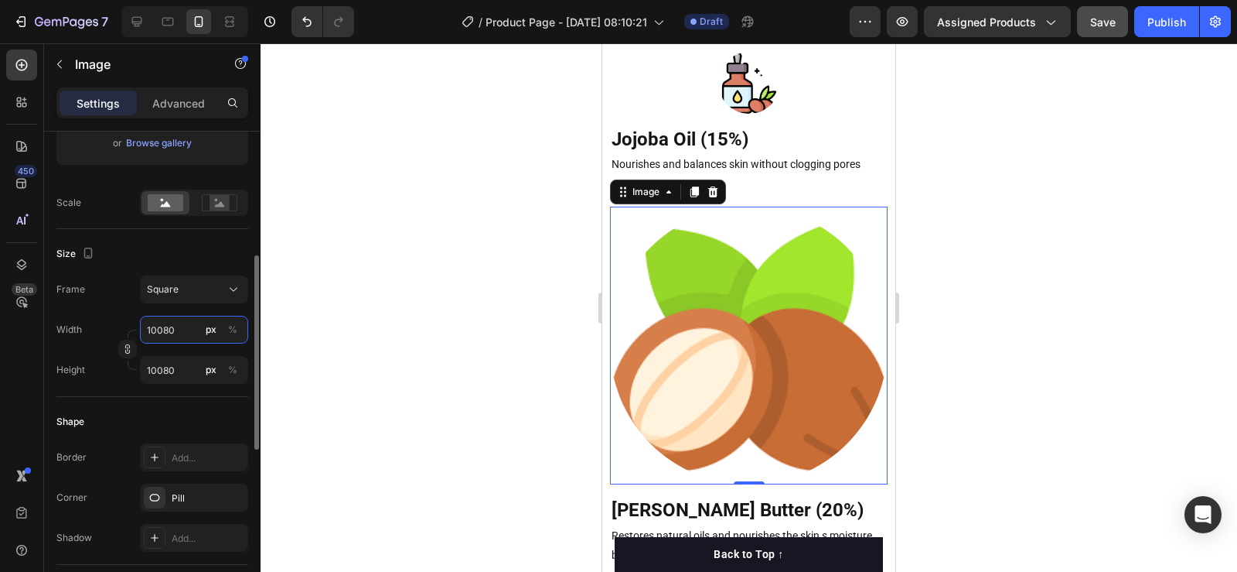
type input "1080"
type input "80"
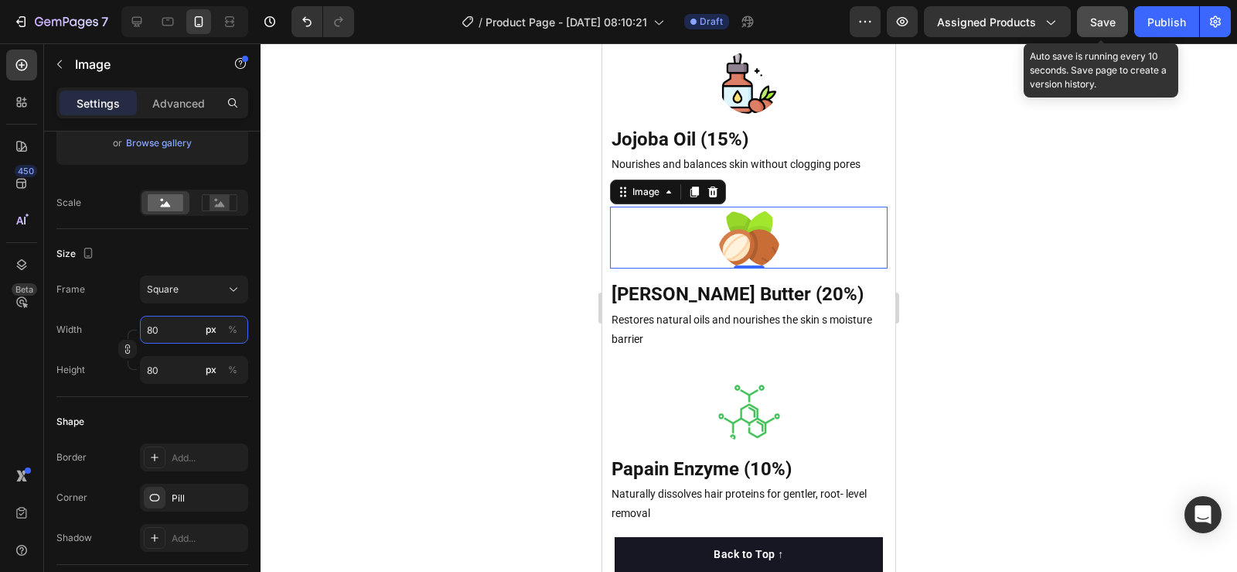
type input "80"
click at [1097, 26] on span "Save" at bounding box center [1103, 21] width 26 height 13
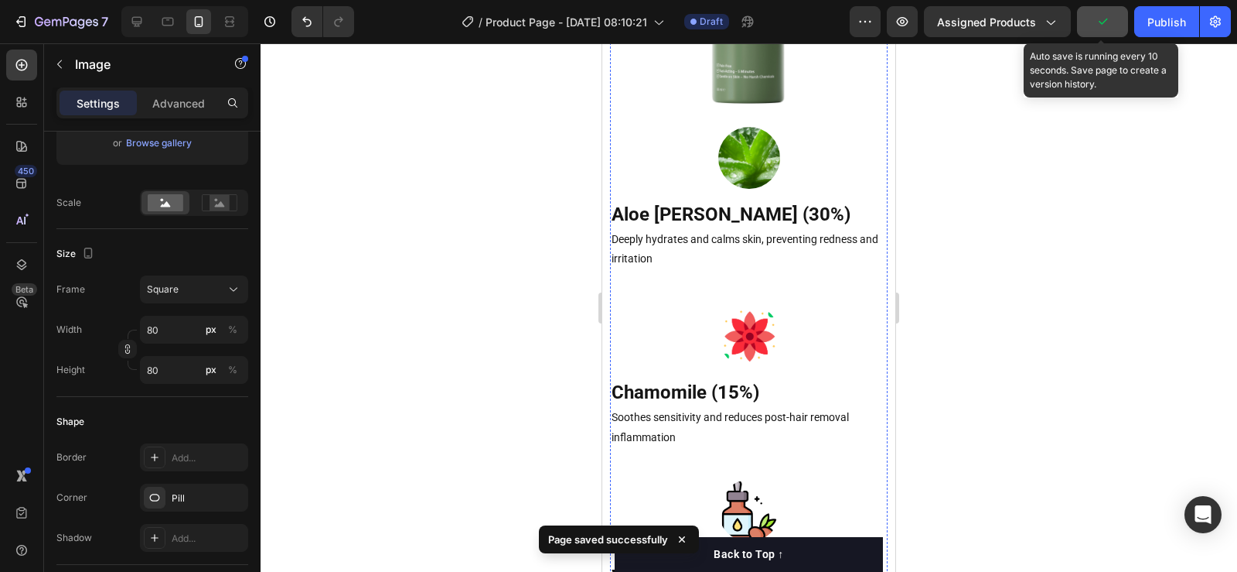
scroll to position [1848, 0]
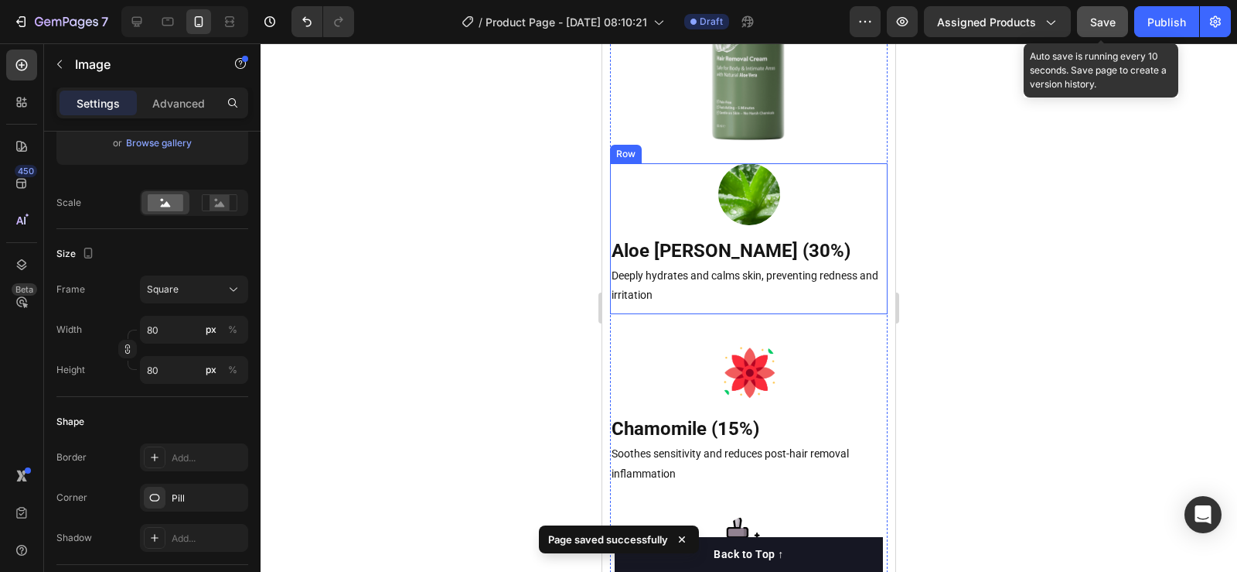
click at [661, 220] on div "Aloe Vera (30%) Heading Deeply hydrates and calms skin, preventing redness and …" at bounding box center [749, 239] width 278 height 152
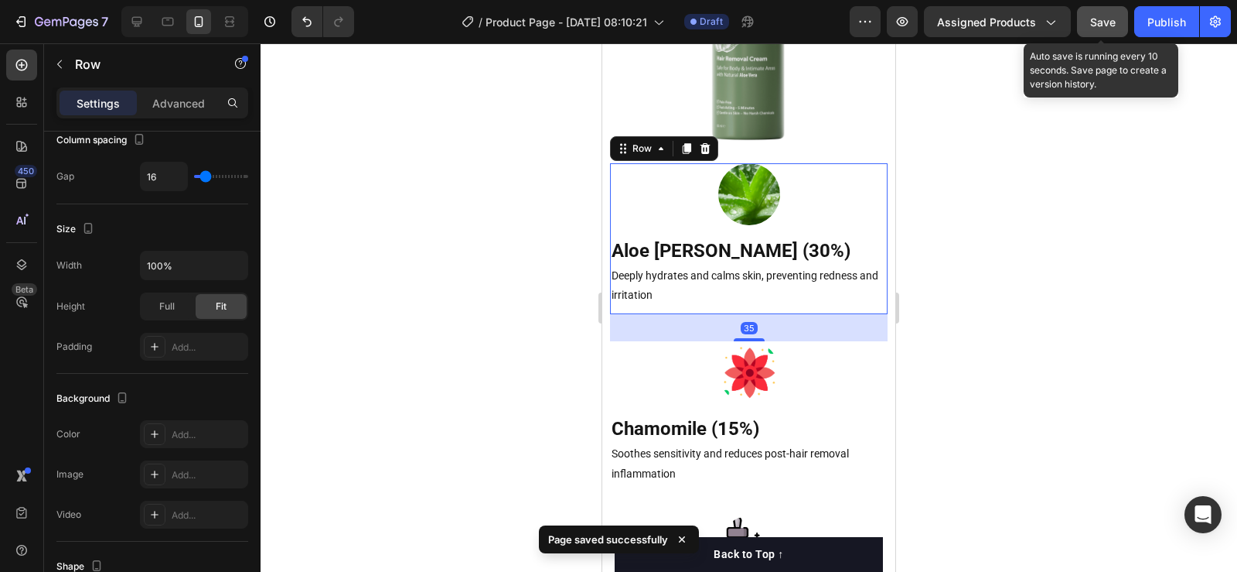
scroll to position [0, 0]
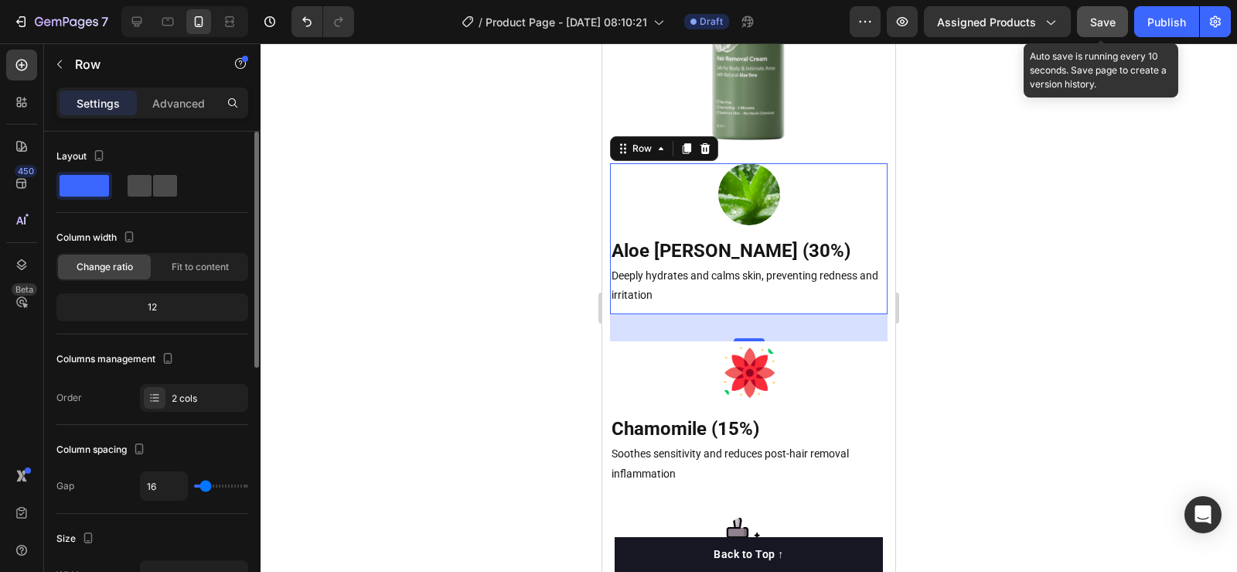
click at [153, 190] on span at bounding box center [165, 186] width 24 height 22
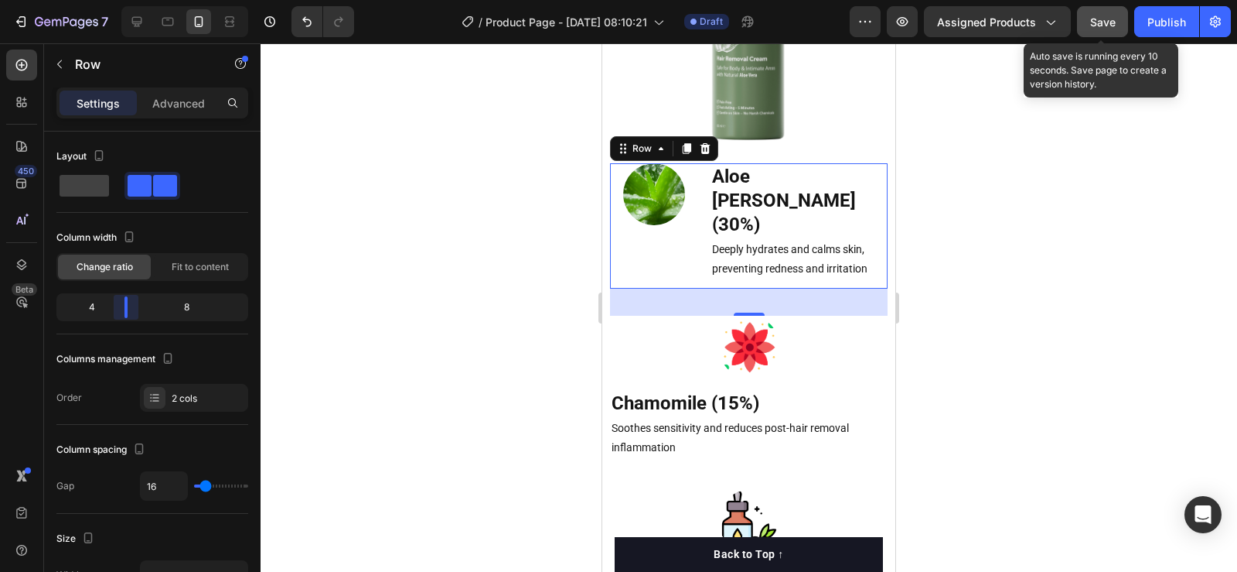
drag, startPoint x: 155, startPoint y: 300, endPoint x: 128, endPoint y: 309, distance: 27.9
click at [128, 0] on body "7 Version history / Product Page - Aug 25, 08:10:21 Draft Preview Assigned Prod…" at bounding box center [618, 0] width 1237 height 0
click at [703, 320] on div "Chamomile (15%) Heading Soothes sensitivity and reduces post-hair removal infla…" at bounding box center [749, 392] width 278 height 152
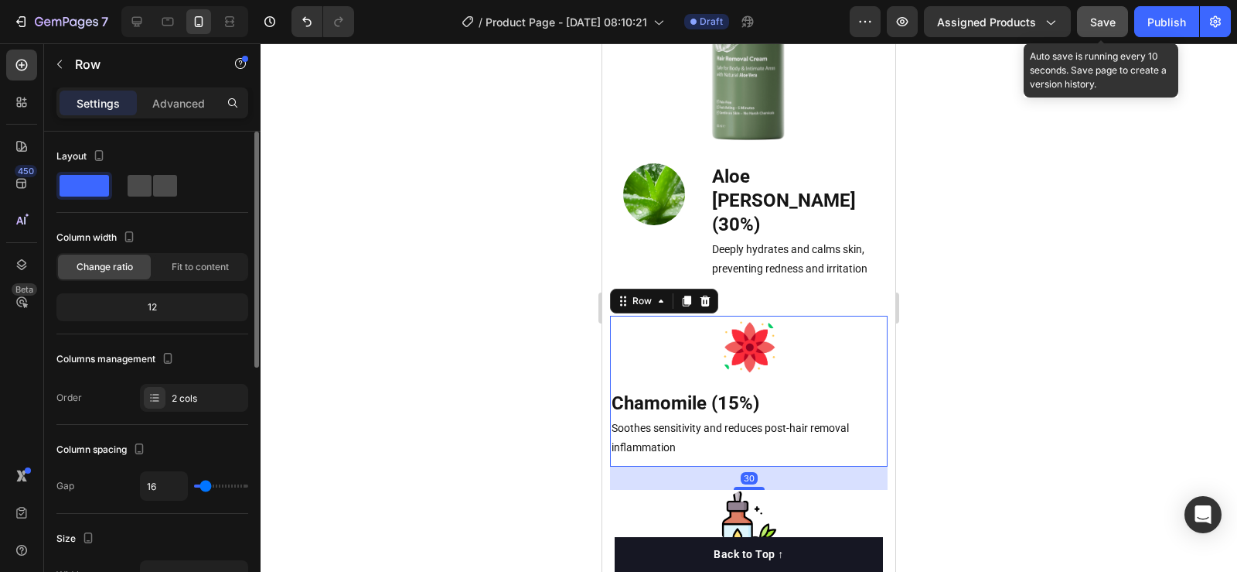
click at [156, 178] on span at bounding box center [165, 186] width 24 height 22
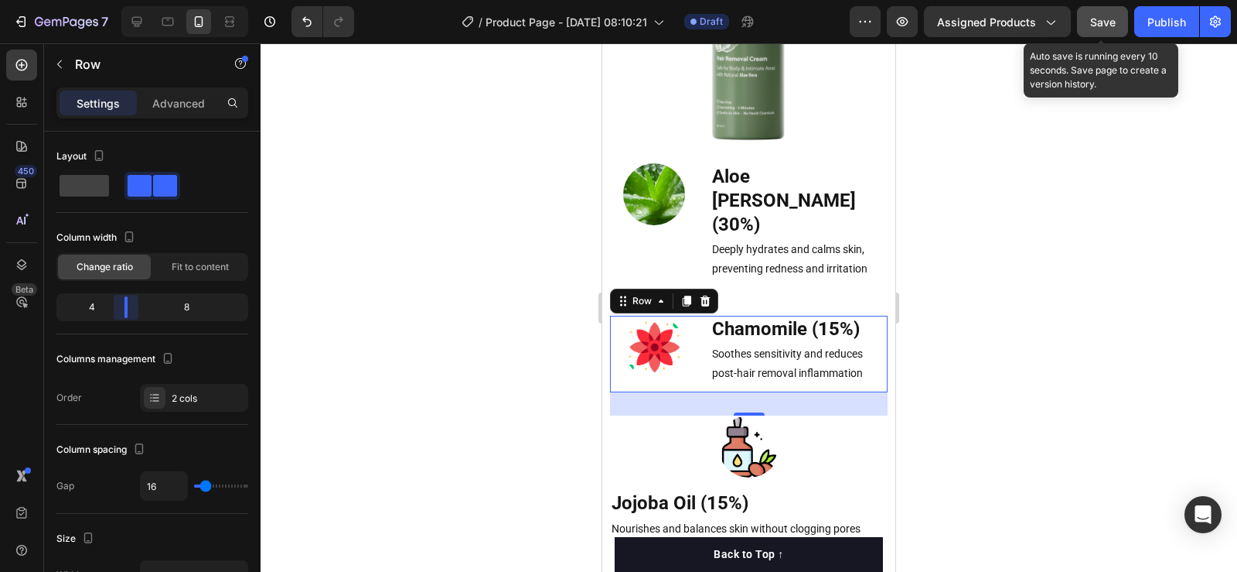
drag, startPoint x: 149, startPoint y: 299, endPoint x: 118, endPoint y: 303, distance: 31.2
click at [118, 0] on body "7 Version history / Product Page - Aug 25, 08:10:21 Draft Preview Assigned Prod…" at bounding box center [618, 0] width 1237 height 0
click at [767, 419] on div "Jojoba Oil (15%) Heading Nourishes and balances skin without clogging pores Tex…" at bounding box center [749, 480] width 278 height 131
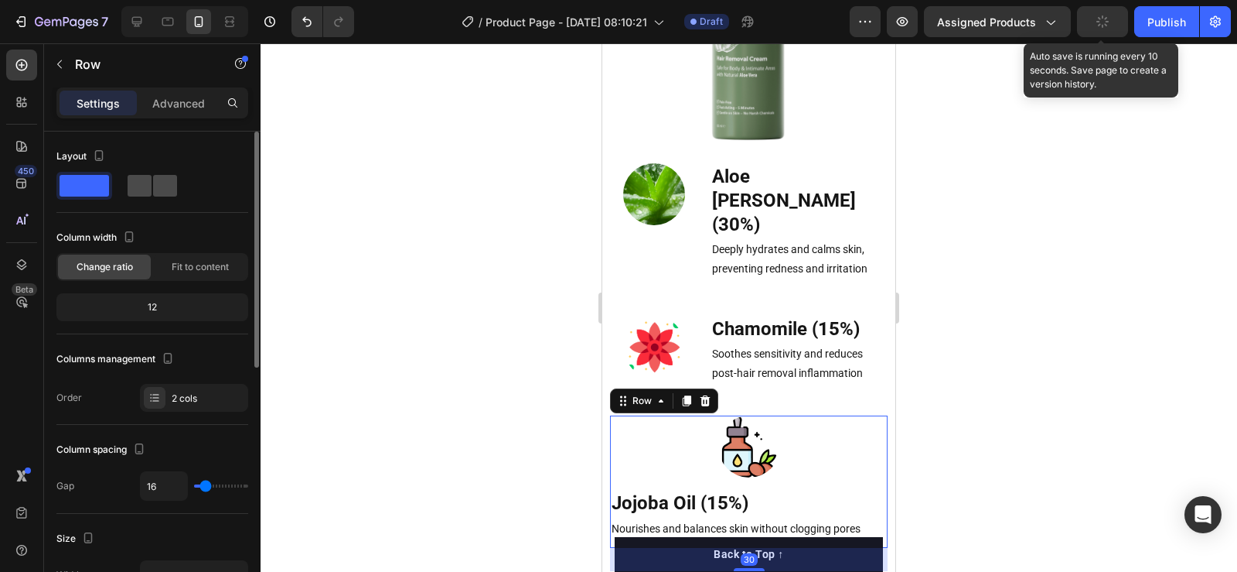
click at [162, 188] on span at bounding box center [165, 186] width 24 height 22
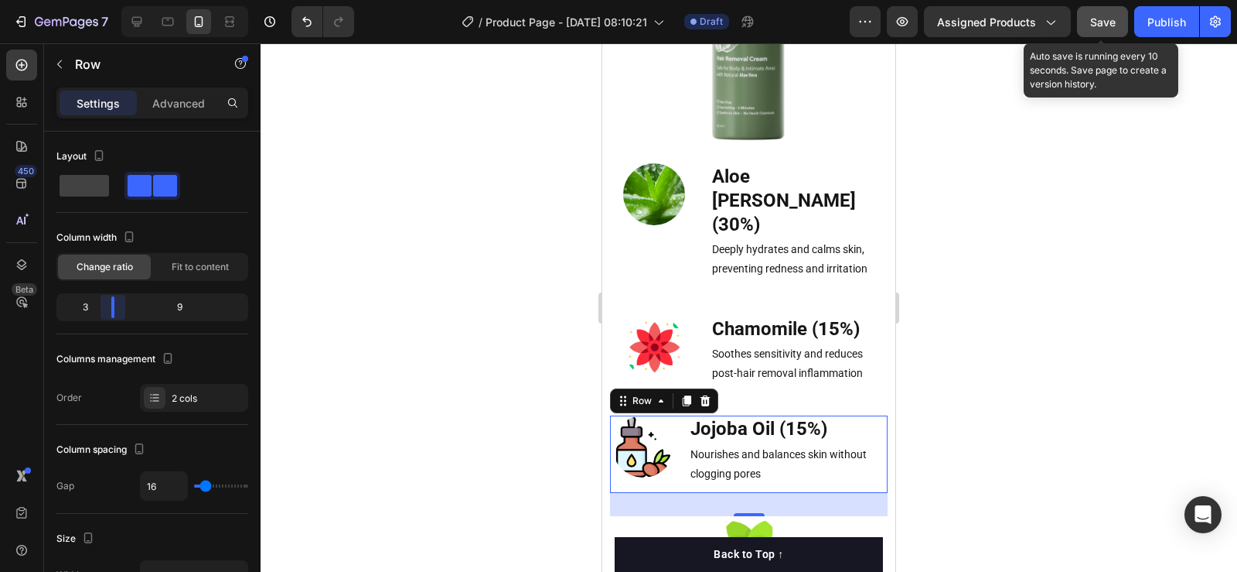
drag, startPoint x: 132, startPoint y: 307, endPoint x: 109, endPoint y: 303, distance: 23.5
click at [109, 0] on body "7 Version history / Product Page - Aug 25, 08:10:21 Draft Preview Assigned Prod…" at bounding box center [618, 0] width 1237 height 0
drag, startPoint x: 115, startPoint y: 304, endPoint x: 124, endPoint y: 306, distance: 8.8
click at [124, 0] on body "7 Version history / Product Page - Aug 25, 08:10:21 Draft Preview Assigned Prod…" at bounding box center [618, 0] width 1237 height 0
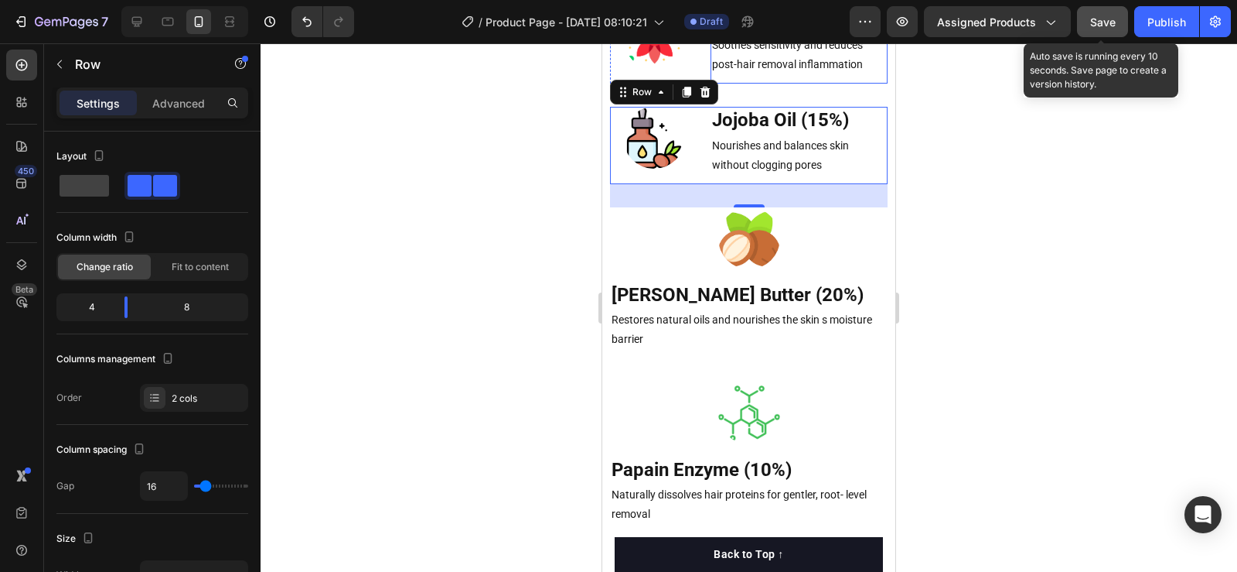
scroll to position [2157, 0]
click at [810, 210] on div "Shea Butter (20%) Heading Restores natural oils and nourishes the skin s moistu…" at bounding box center [749, 282] width 278 height 152
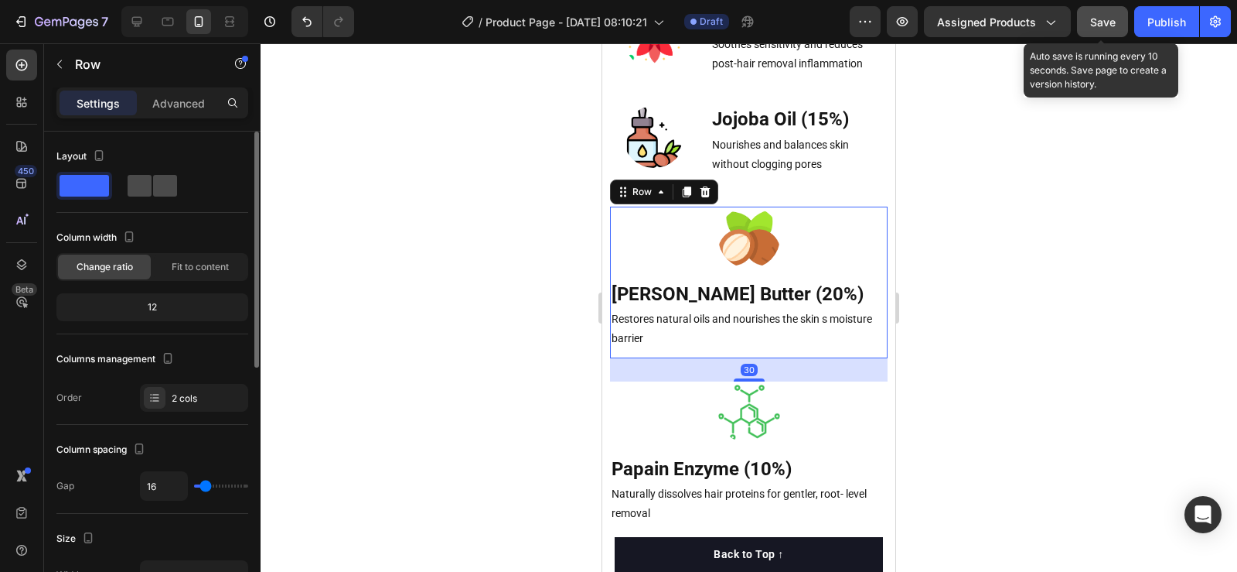
click at [169, 180] on span at bounding box center [165, 186] width 24 height 22
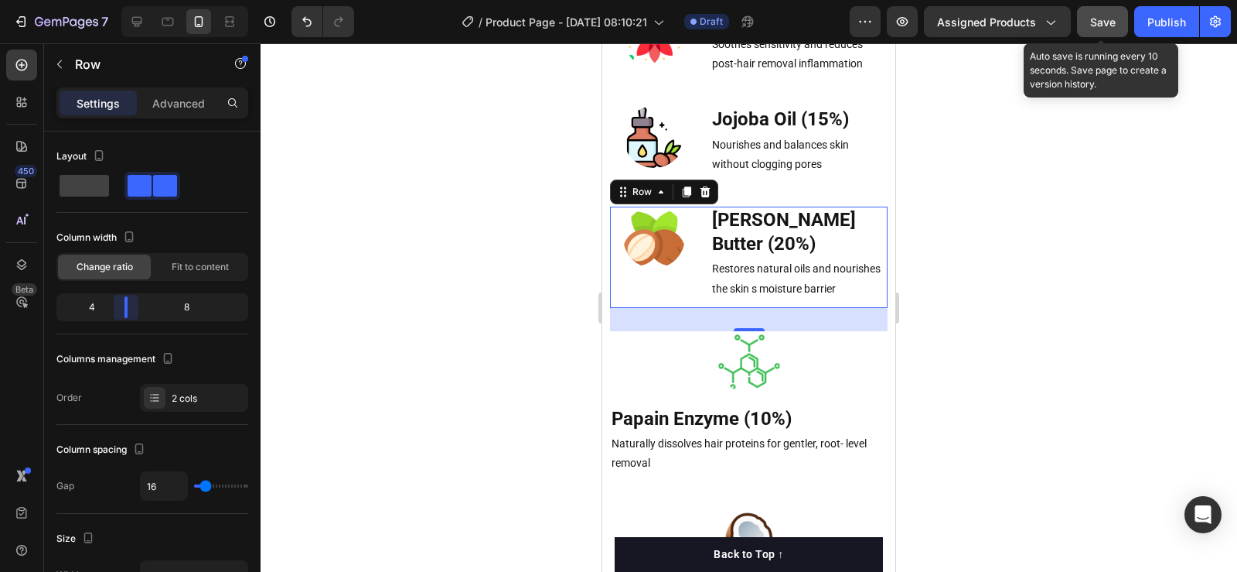
drag, startPoint x: 152, startPoint y: 307, endPoint x: 127, endPoint y: 307, distance: 25.5
click at [127, 0] on body "7 Version history / Product Page - Aug 25, 08:10:21 Draft Preview Assigned Prod…" at bounding box center [618, 0] width 1237 height 0
click at [797, 333] on div "Papain Enzyme (10%) Heading Naturally dissolves hair proteins for gentler, root…" at bounding box center [749, 407] width 278 height 152
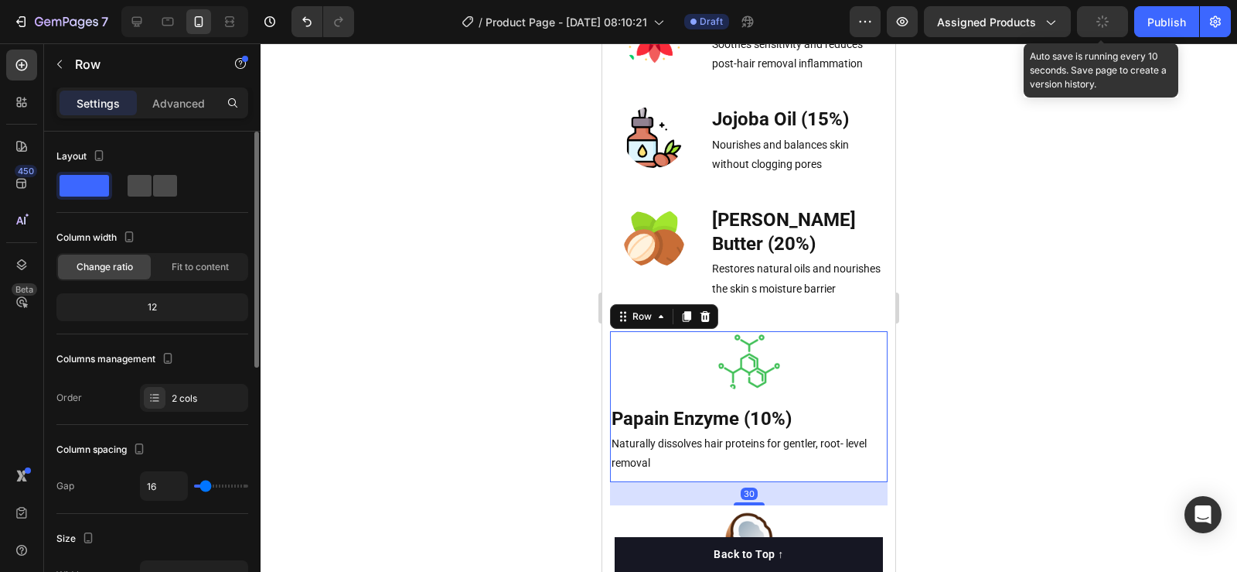
click at [153, 185] on span at bounding box center [165, 186] width 24 height 22
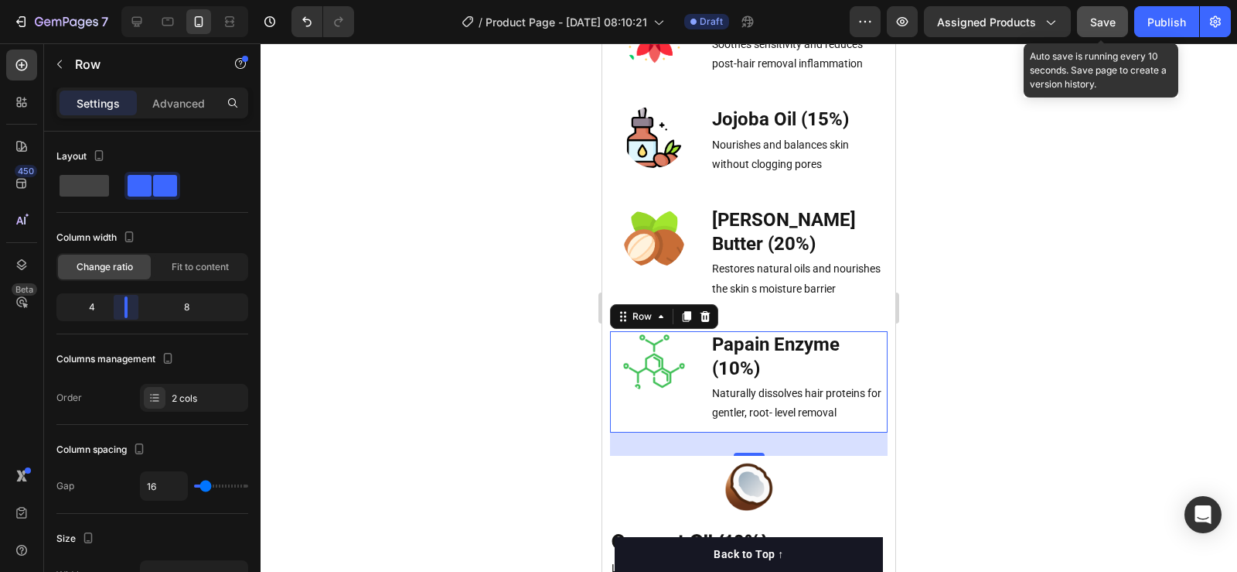
drag, startPoint x: 153, startPoint y: 311, endPoint x: 124, endPoint y: 309, distance: 29.5
click at [124, 0] on body "7 Version history / Product Page - Aug 25, 08:10:21 Draft Preview Assigned Prod…" at bounding box center [618, 0] width 1237 height 0
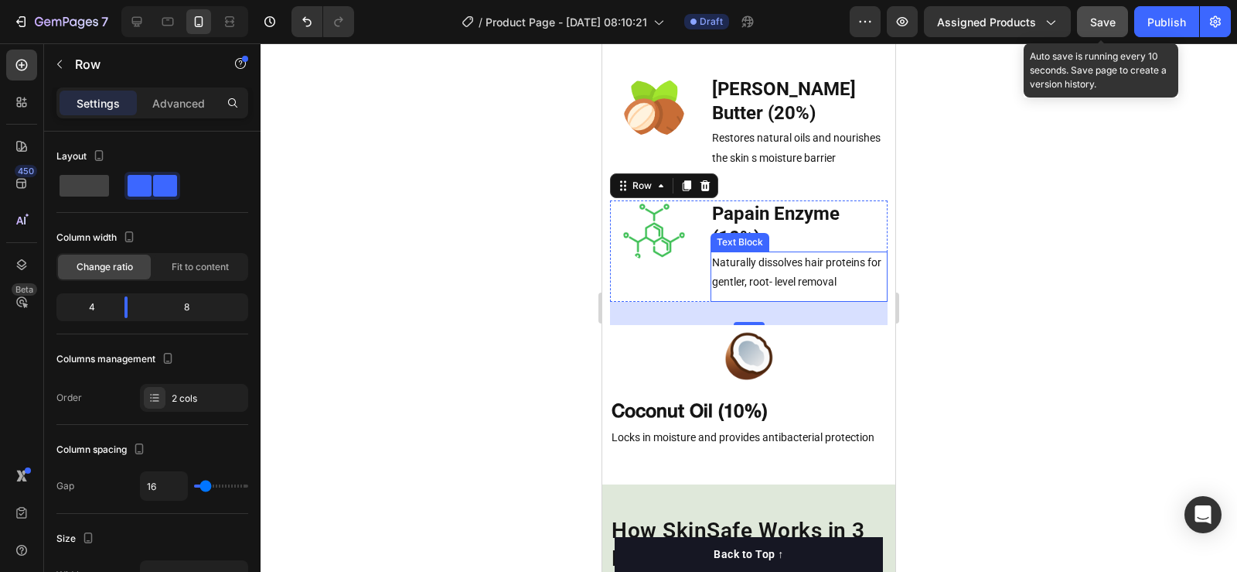
scroll to position [2312, 0]
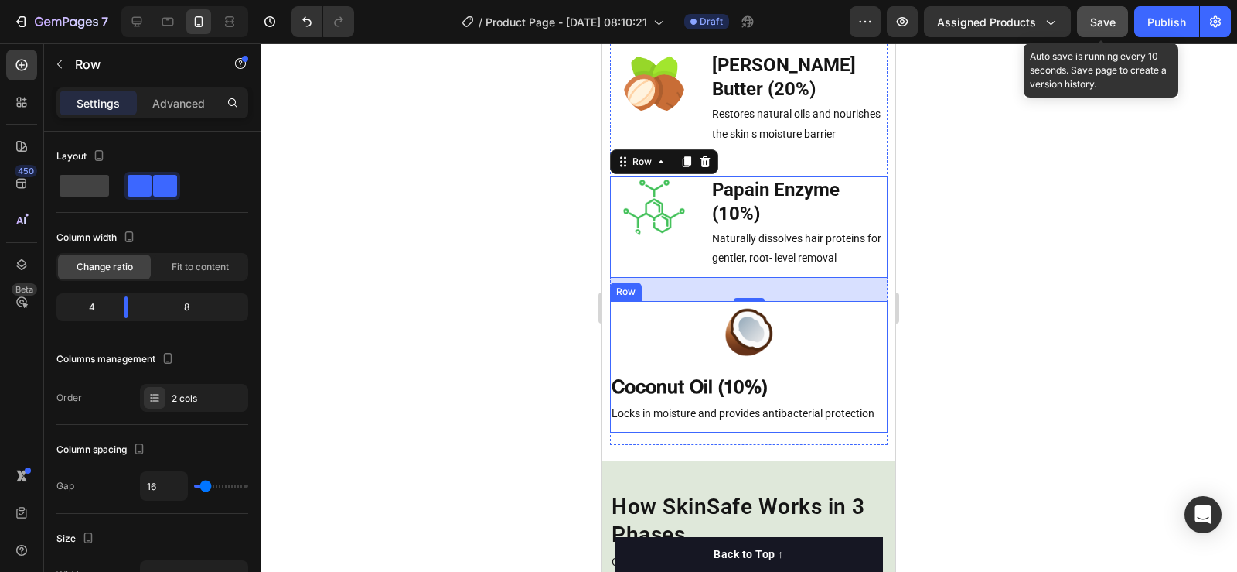
click at [821, 304] on div "Coconut Oil (10%) Heading Locks in moisture and provides antibacterial protecti…" at bounding box center [749, 366] width 278 height 131
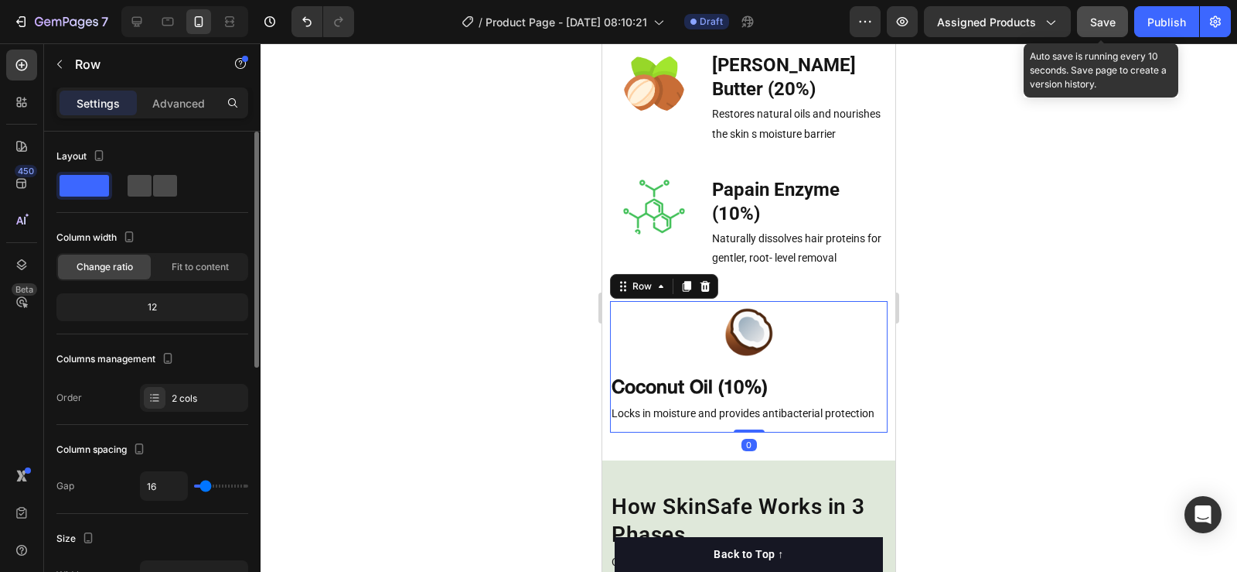
click at [153, 180] on span at bounding box center [165, 186] width 24 height 22
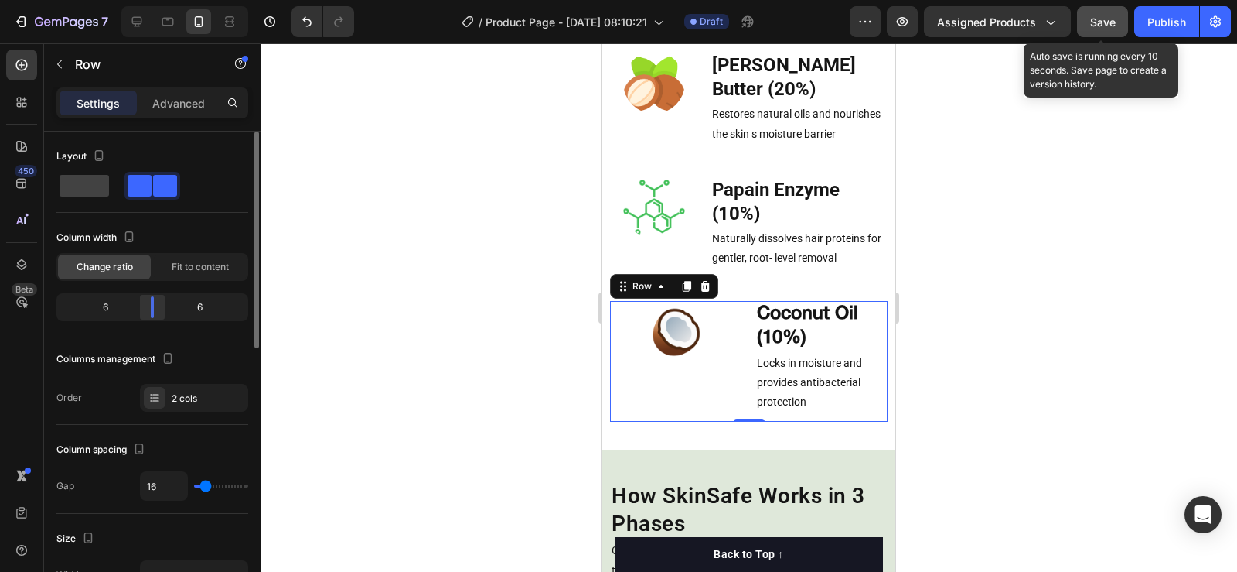
click at [147, 297] on div "6 6" at bounding box center [152, 307] width 192 height 28
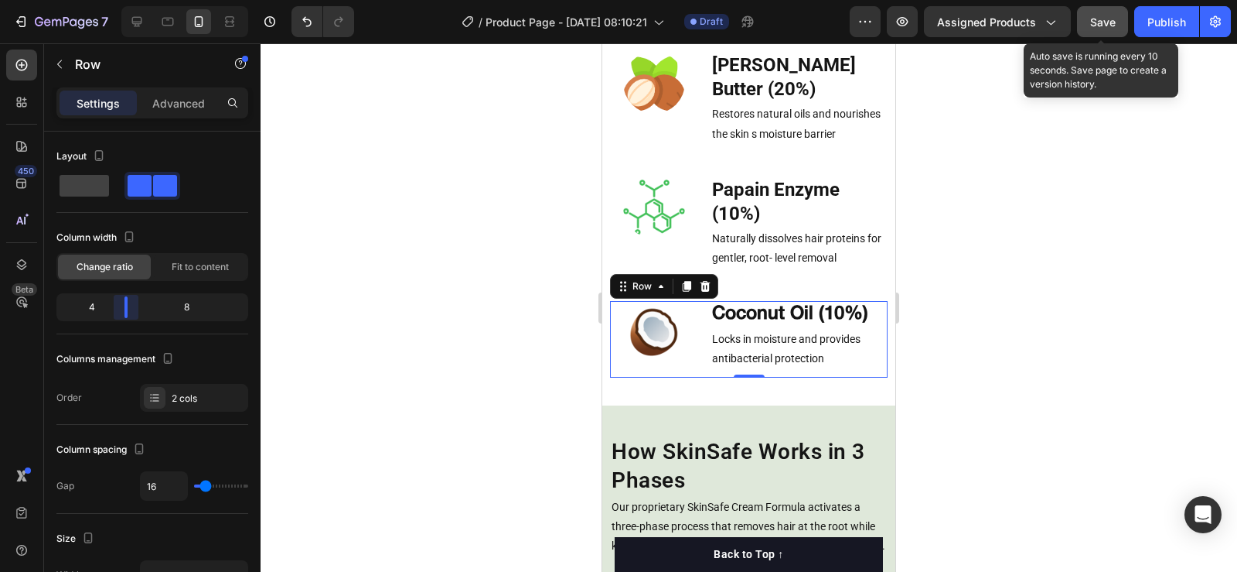
drag, startPoint x: 146, startPoint y: 298, endPoint x: 126, endPoint y: 301, distance: 20.3
click at [126, 0] on body "7 Version history / Product Page - Aug 25, 08:10:21 Draft Preview Assigned Prod…" at bounding box center [618, 0] width 1237 height 0
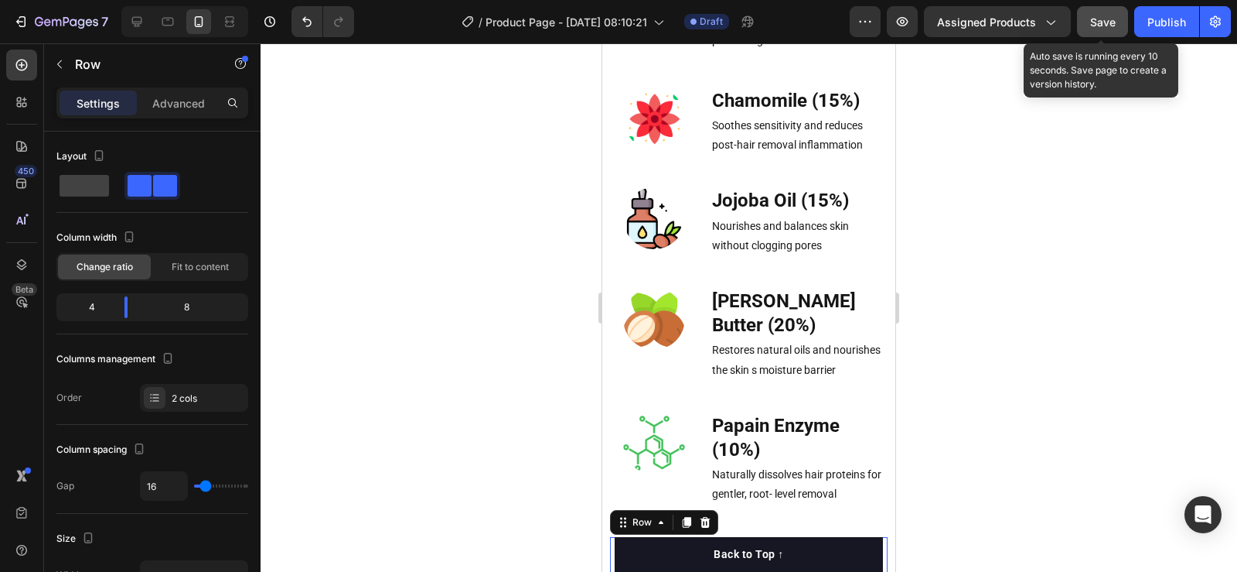
scroll to position [2002, 0]
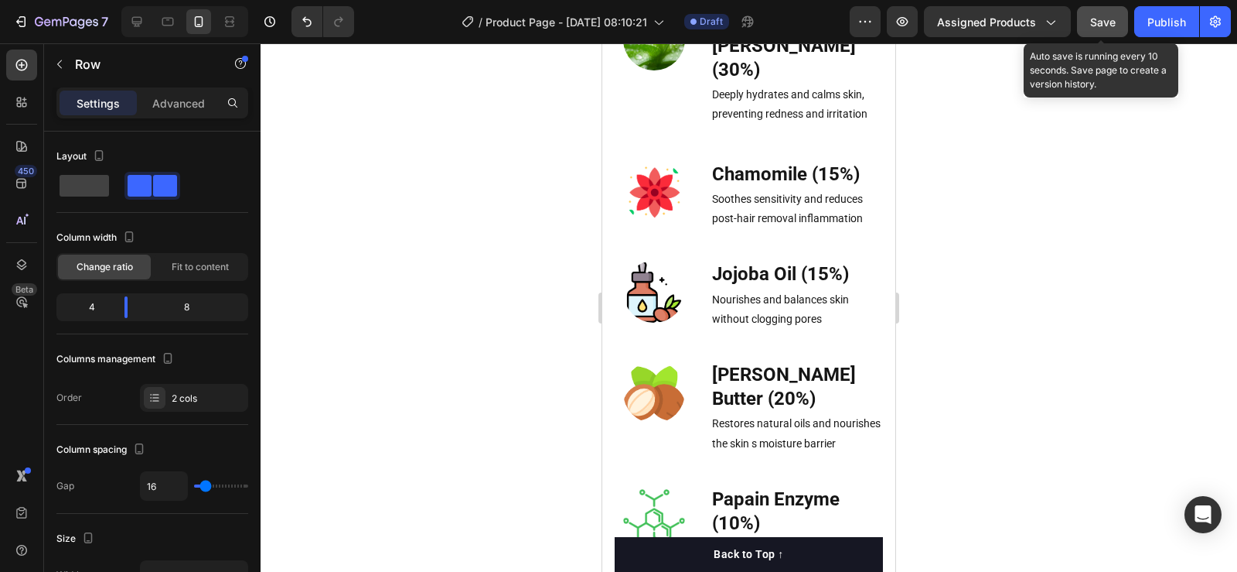
click at [1096, 16] on span "Save" at bounding box center [1103, 21] width 26 height 13
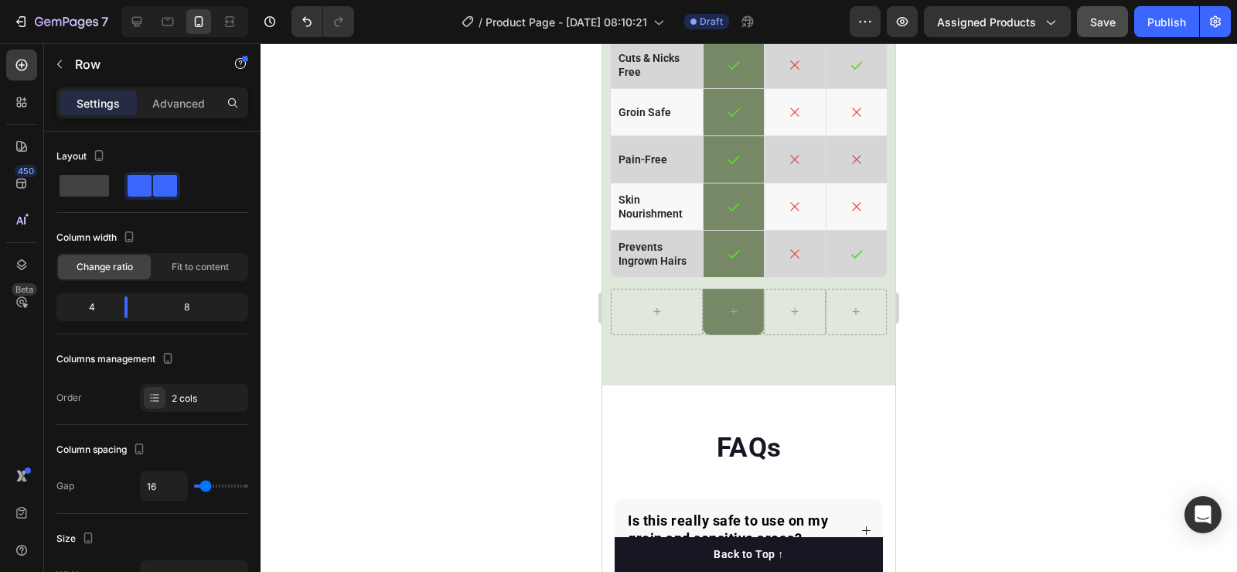
scroll to position [4898, 0]
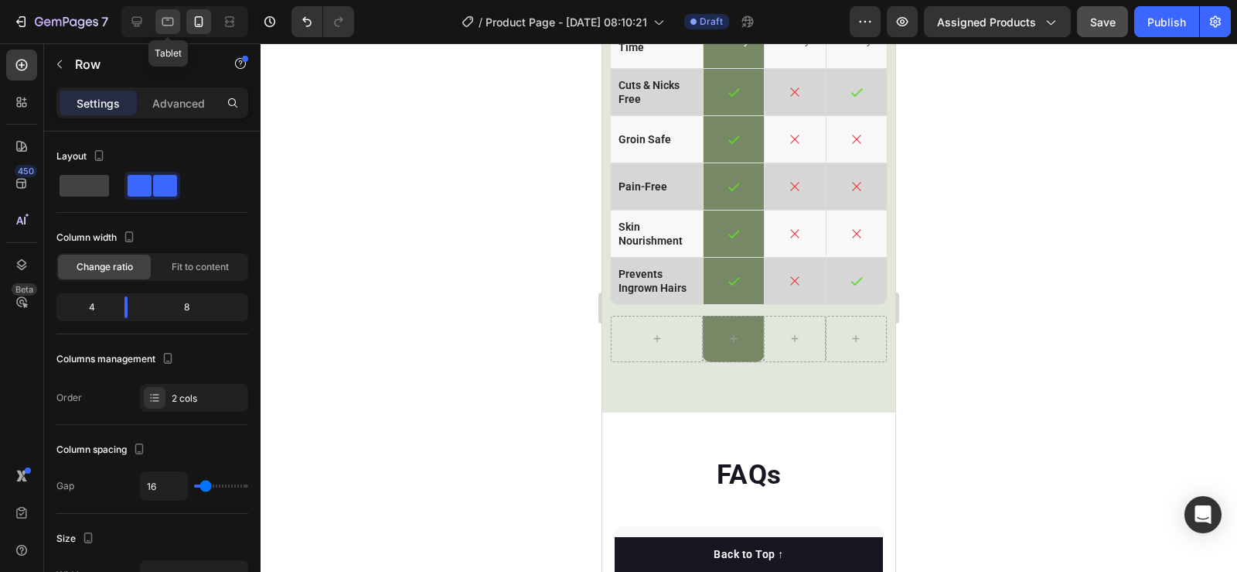
click at [169, 22] on icon at bounding box center [167, 21] width 15 height 15
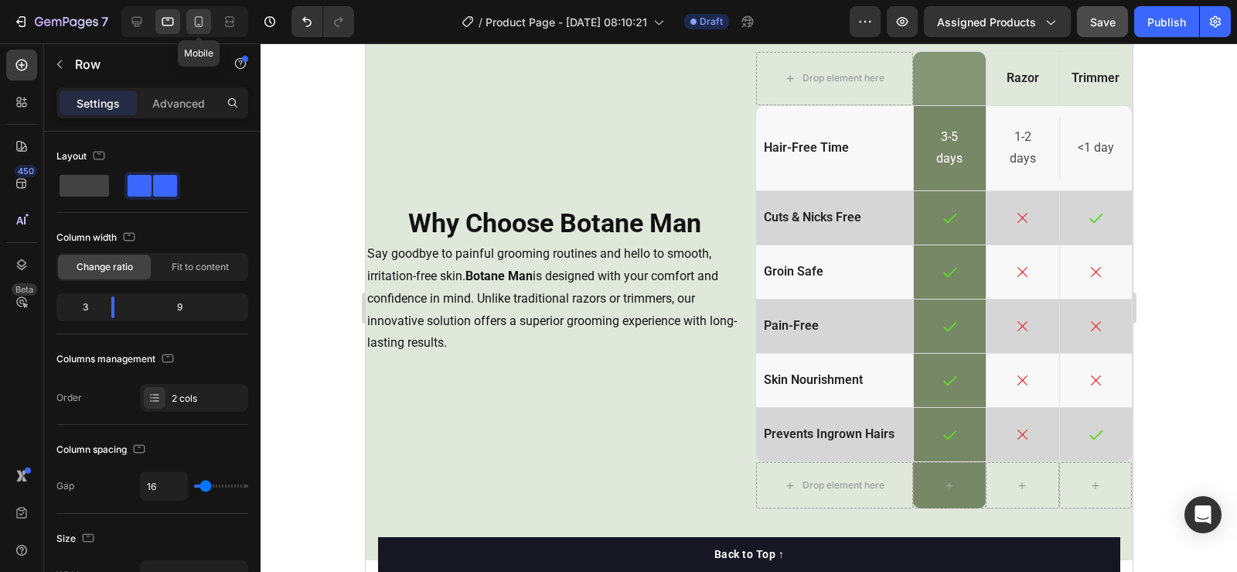
drag, startPoint x: 197, startPoint y: 19, endPoint x: 235, endPoint y: 251, distance: 235.8
click at [197, 19] on icon at bounding box center [198, 21] width 15 height 15
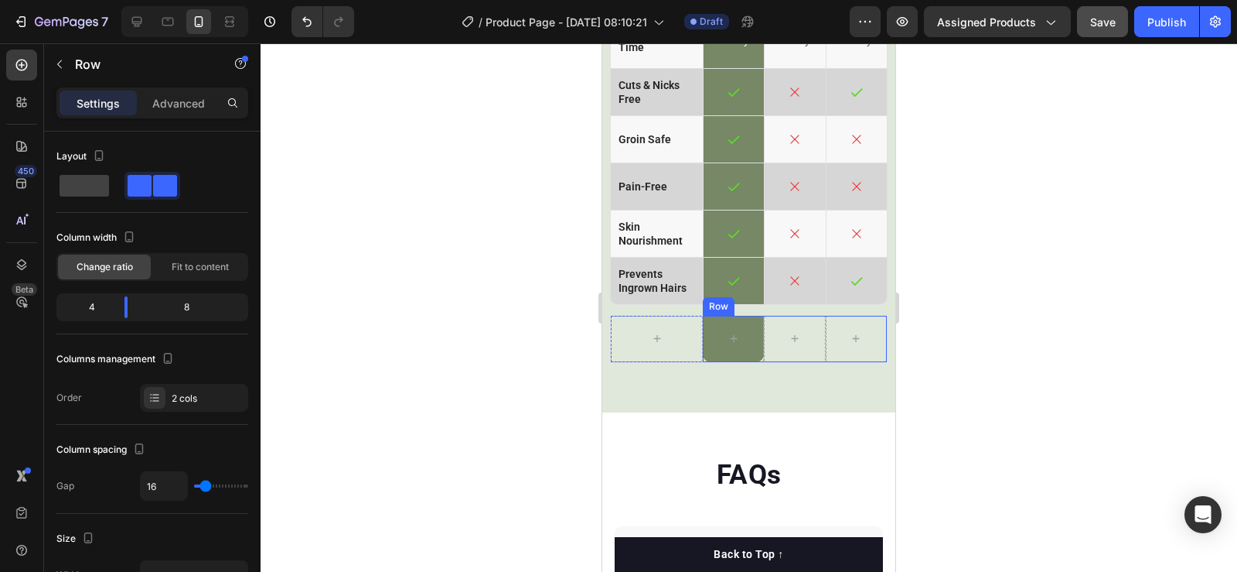
scroll to position [4977, 0]
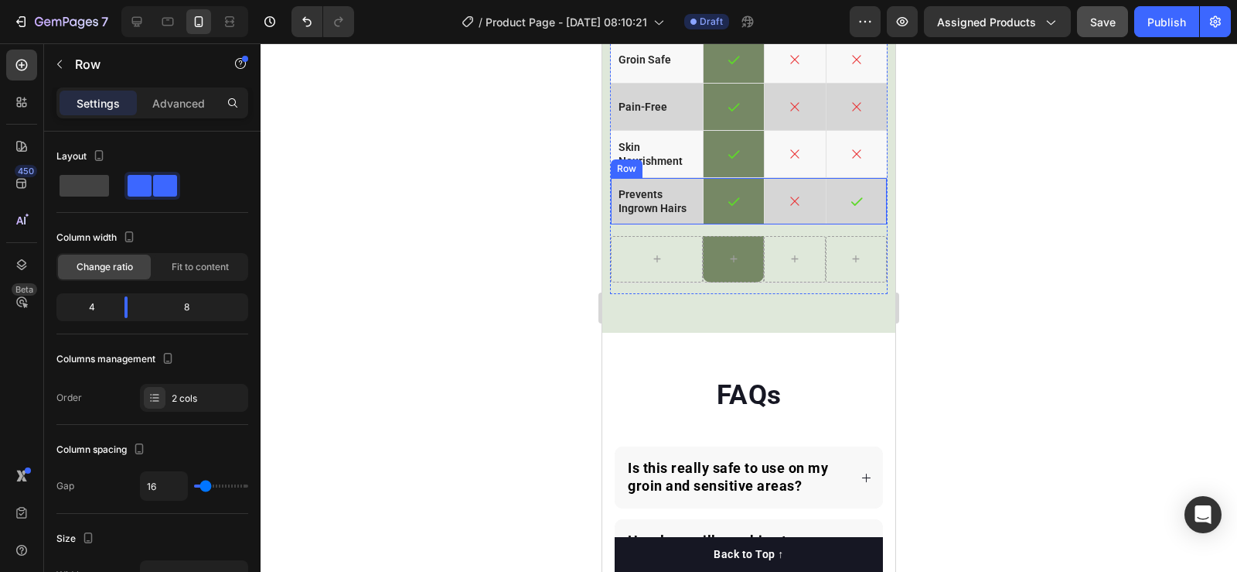
click at [680, 224] on div "prevents ingrown hairs Text Block" at bounding box center [657, 201] width 92 height 46
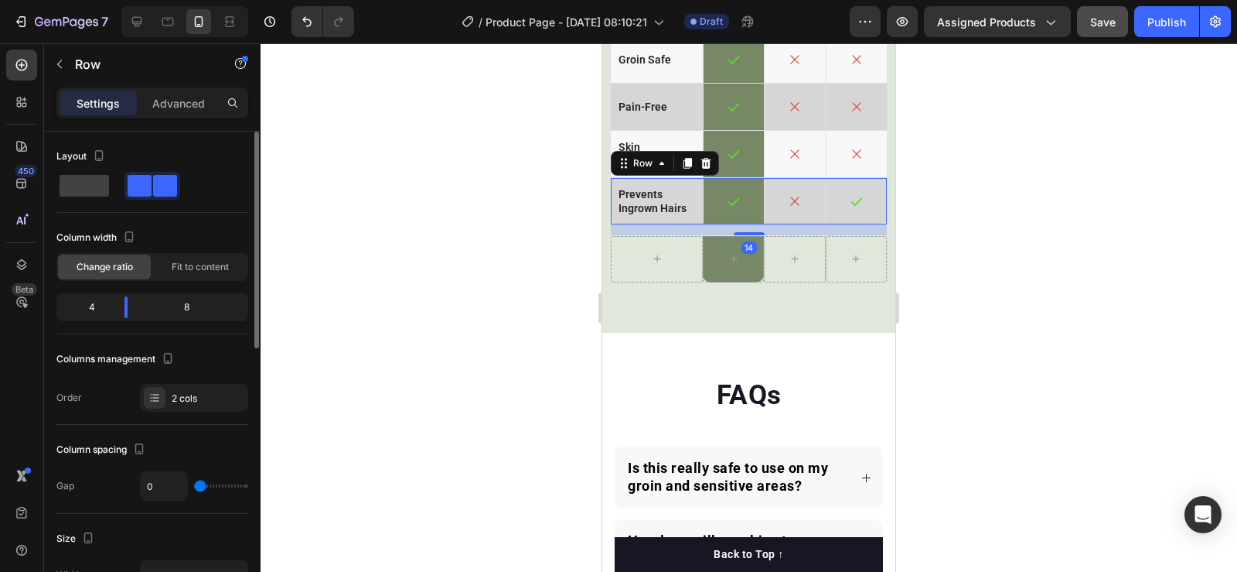
click at [172, 104] on p "Advanced" at bounding box center [178, 103] width 53 height 16
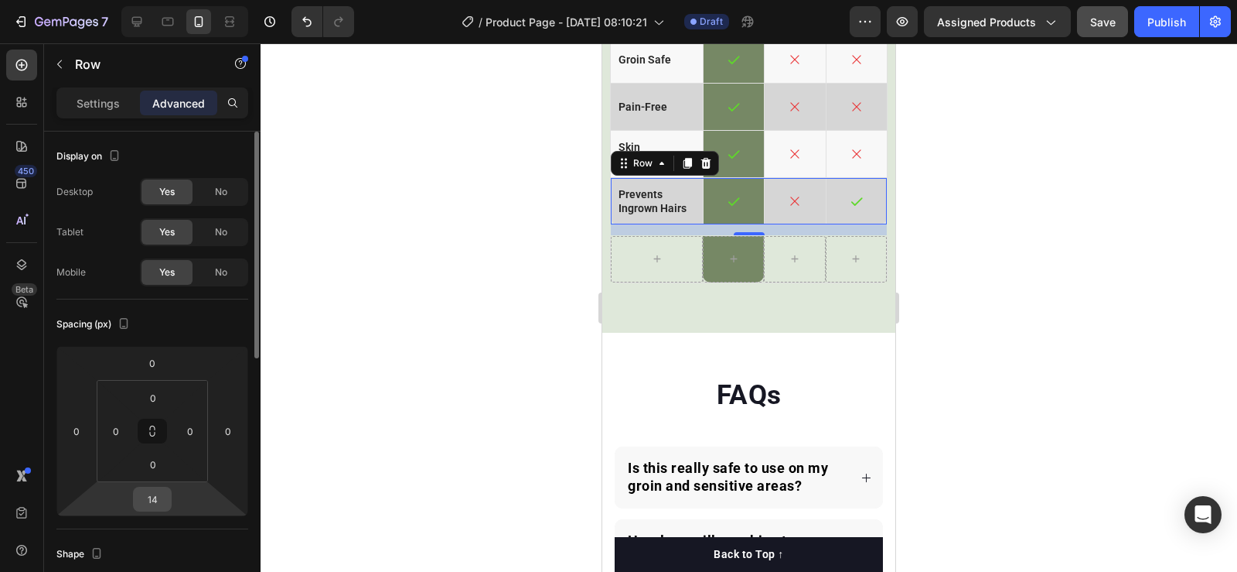
click at [154, 493] on input "14" at bounding box center [152, 498] width 31 height 23
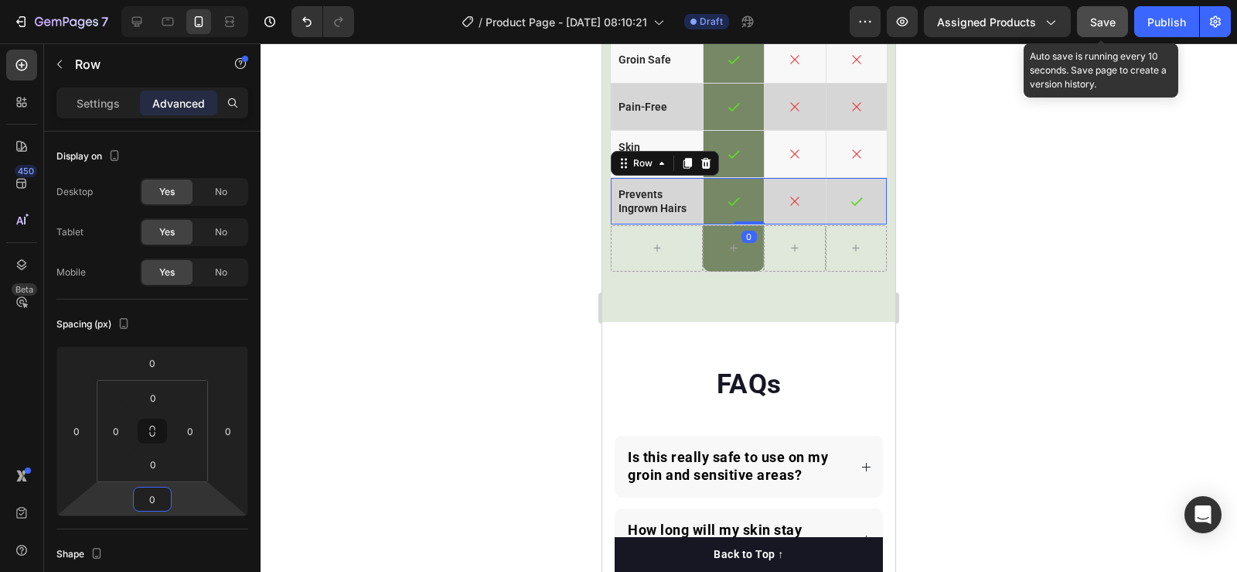
type input "0"
click at [1100, 26] on span "Save" at bounding box center [1103, 21] width 26 height 13
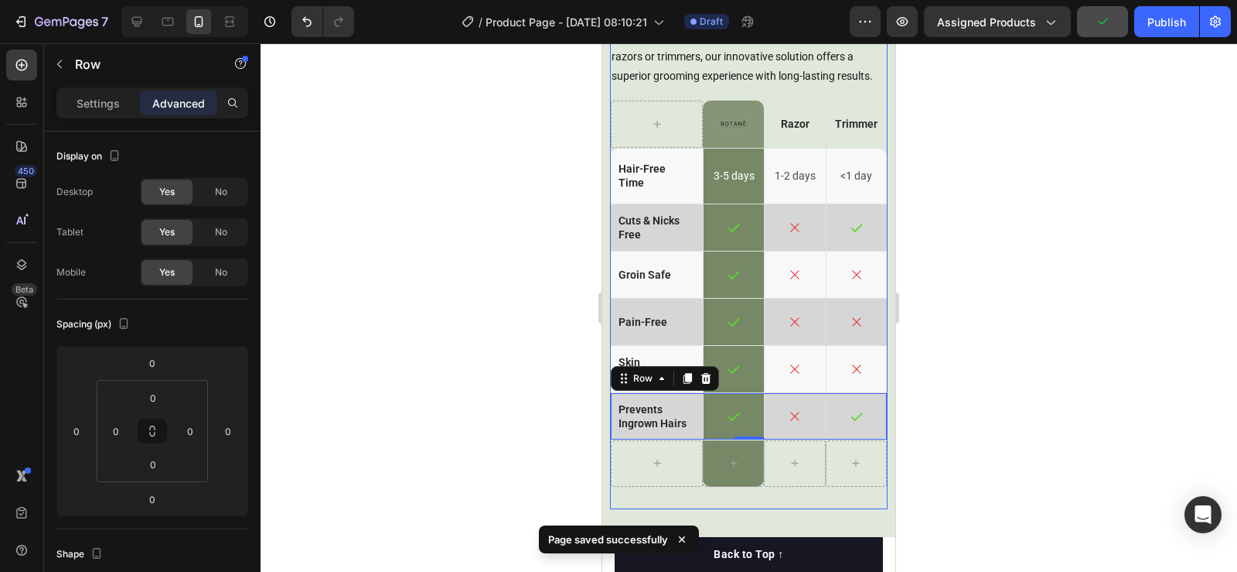
scroll to position [4745, 0]
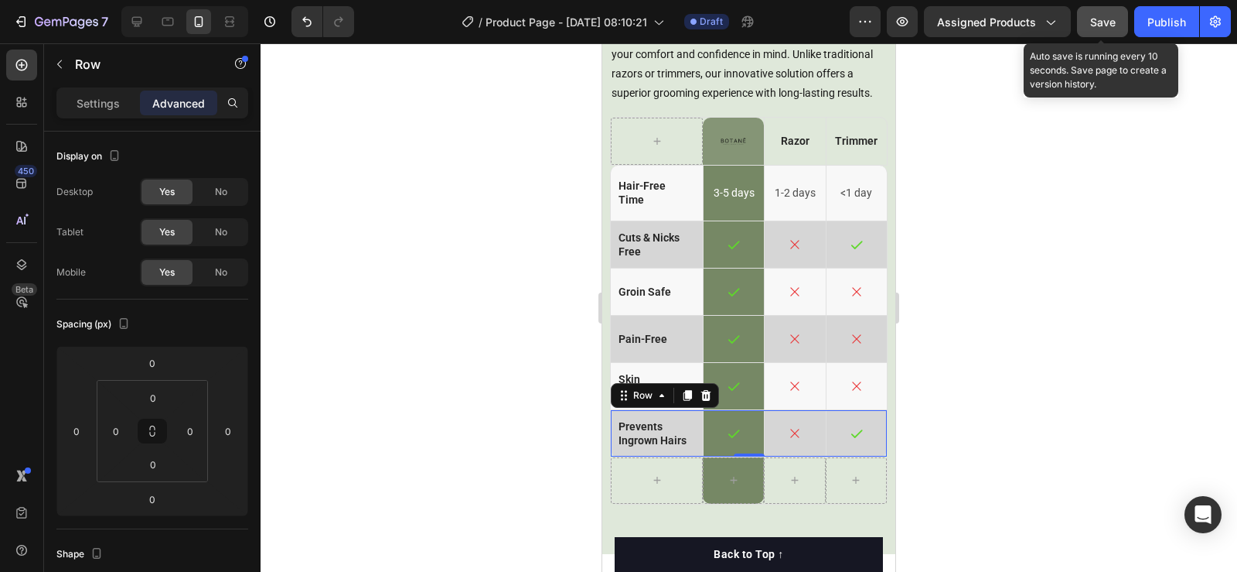
click at [1097, 27] on span "Save" at bounding box center [1103, 21] width 26 height 13
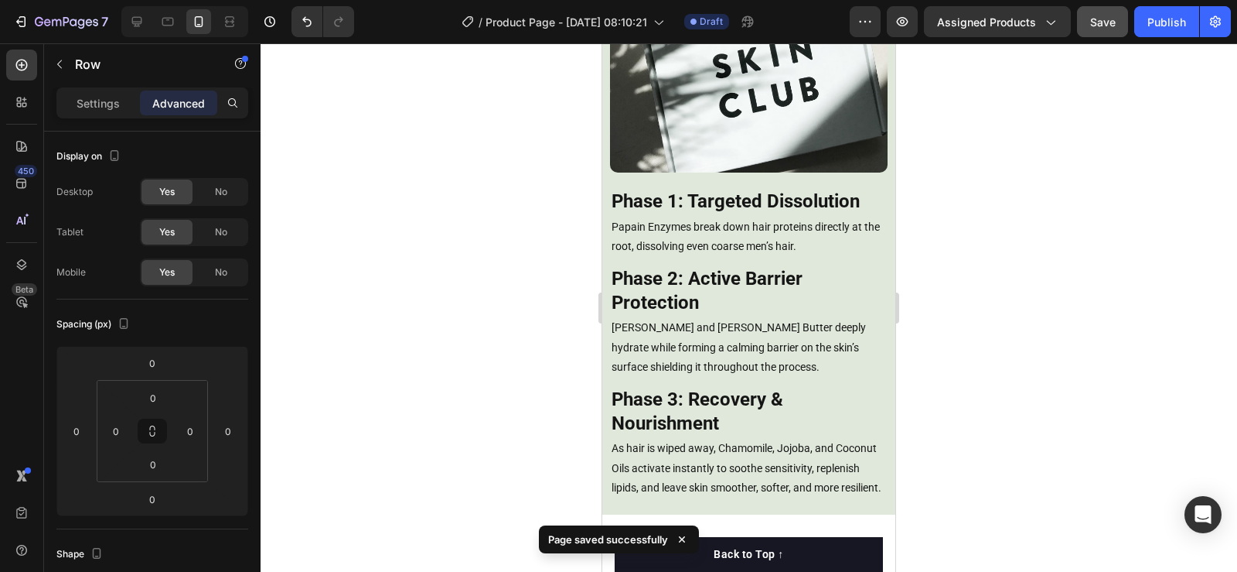
scroll to position [3431, 0]
